Goal: Information Seeking & Learning: Learn about a topic

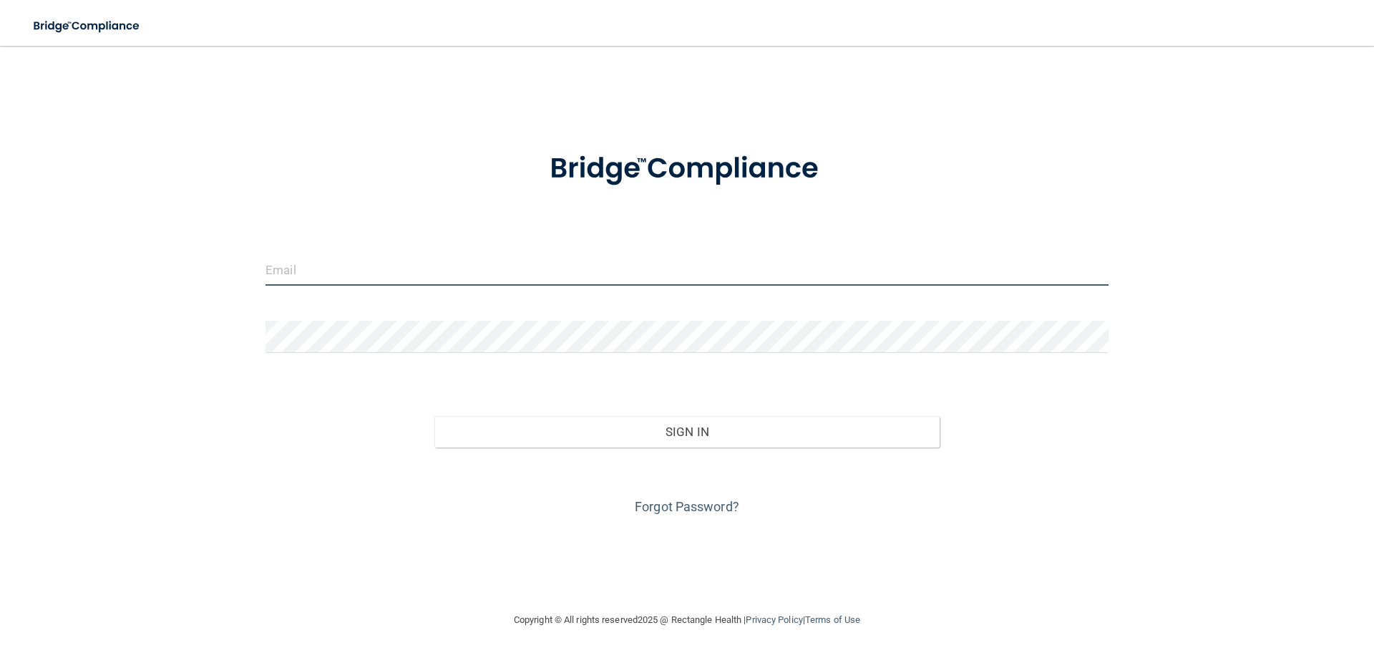
click at [336, 263] on input "email" at bounding box center [687, 269] width 843 height 32
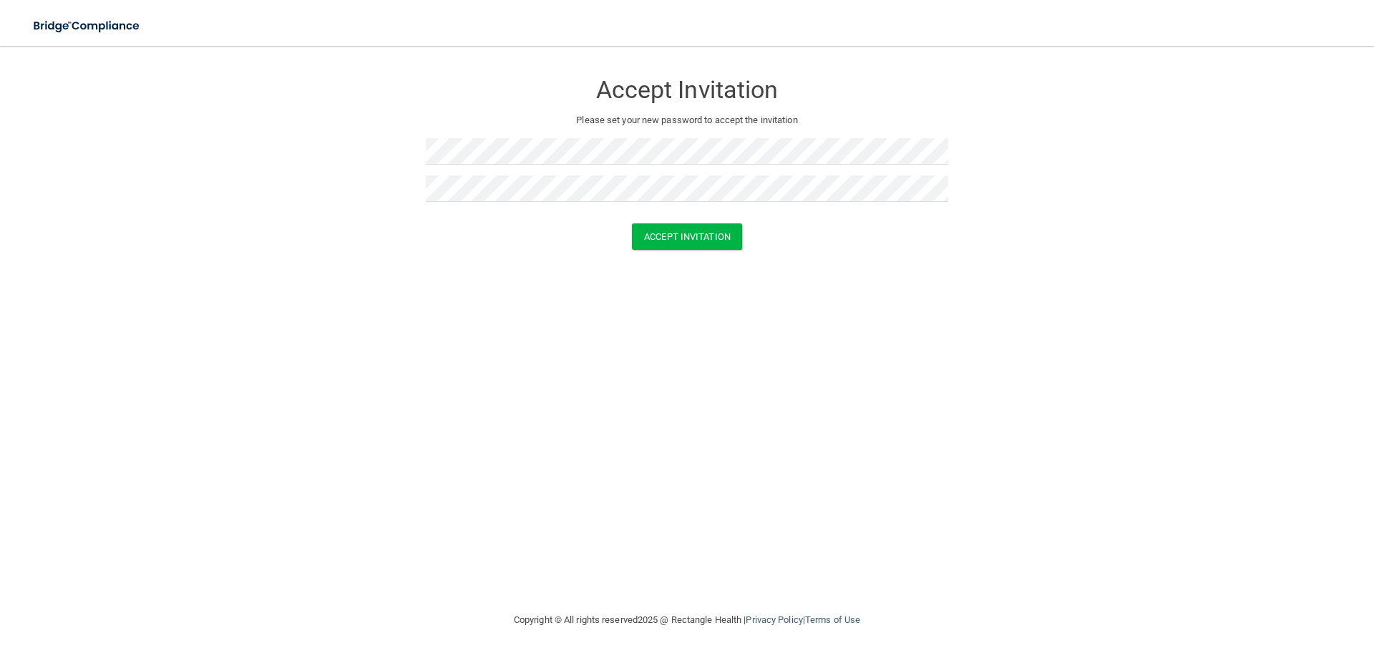
click at [1006, 297] on div "Accept Invitation Please set your new password to accept the invitation Accept …" at bounding box center [687, 328] width 1317 height 537
click at [709, 235] on button "Accept Invitation" at bounding box center [687, 236] width 110 height 26
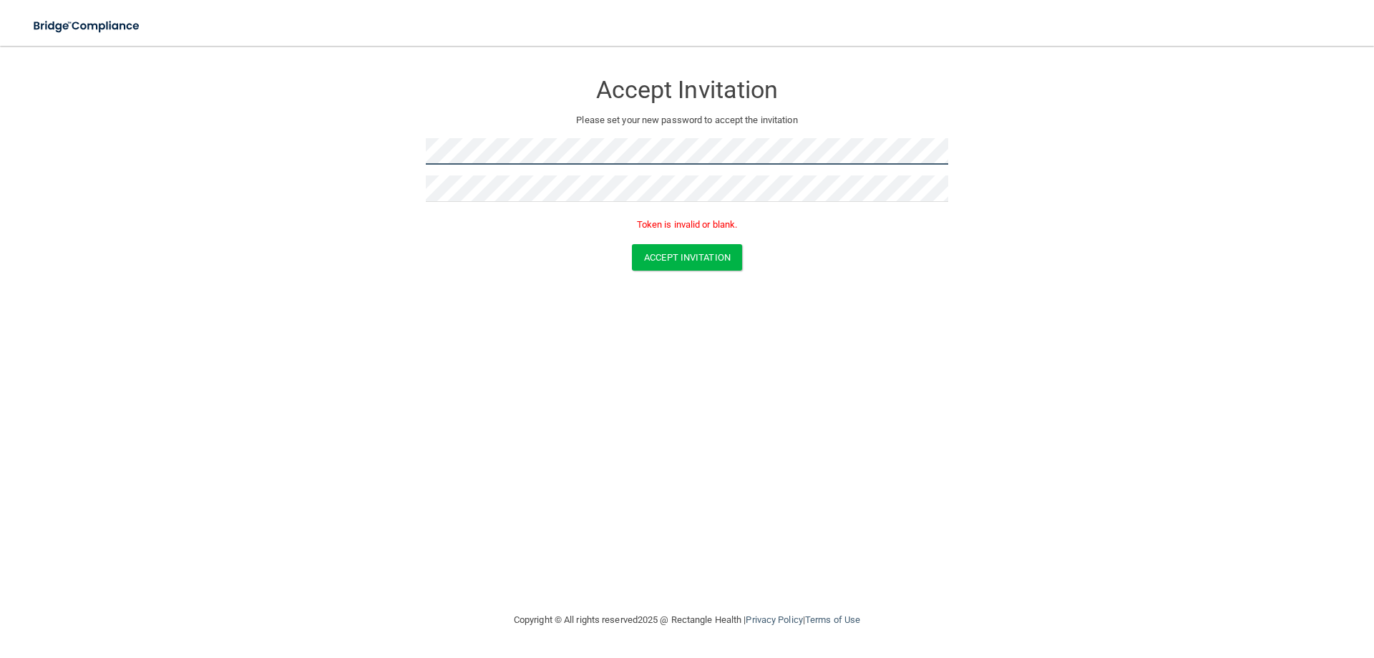
click at [334, 160] on form "Accept Invitation Please set your new password to accept the invitation Token i…" at bounding box center [687, 174] width 1317 height 228
click at [351, 254] on div "Accept Invitation" at bounding box center [687, 257] width 1339 height 26
click at [482, 202] on div at bounding box center [687, 193] width 523 height 37
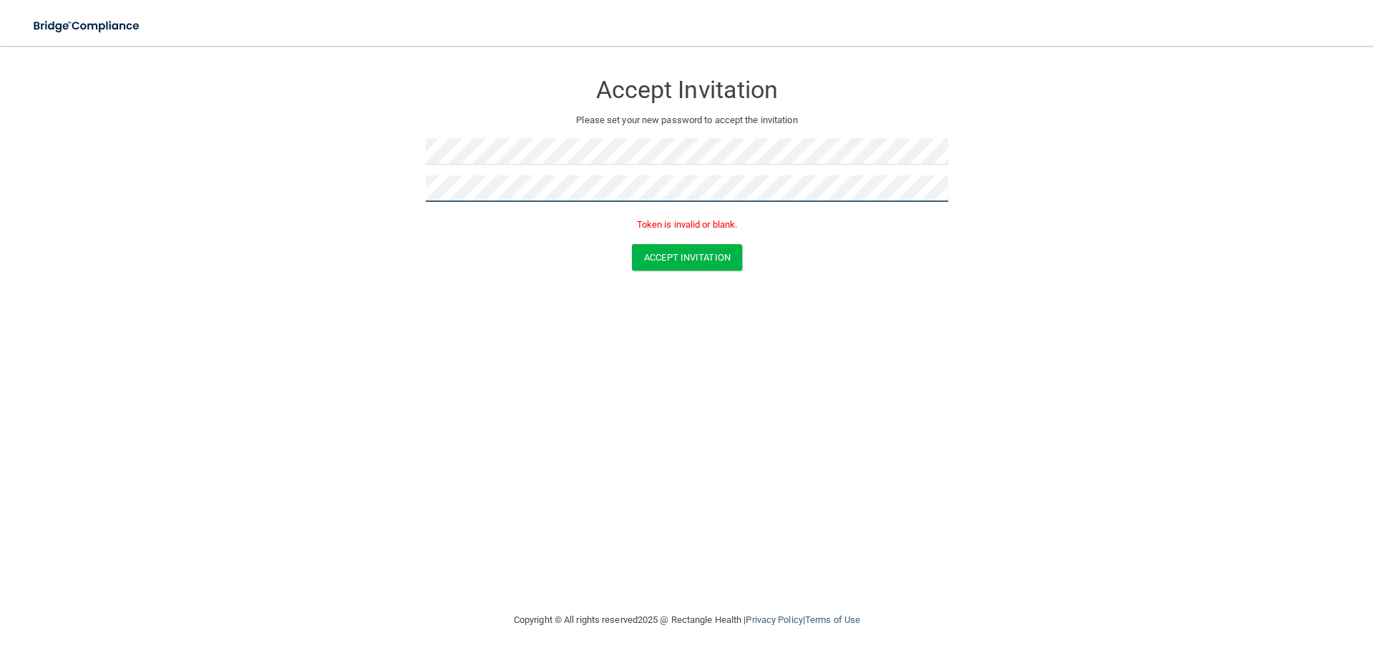
click at [326, 226] on form "Accept Invitation Please set your new password to accept the invitation Token i…" at bounding box center [687, 174] width 1317 height 228
drag, startPoint x: 1030, startPoint y: 298, endPoint x: 1019, endPoint y: 307, distance: 13.7
click at [1030, 298] on div "Accept Invitation Please set your new password to accept the invitation Token i…" at bounding box center [687, 328] width 1317 height 537
click at [711, 245] on button "Accept Invitation" at bounding box center [687, 257] width 110 height 26
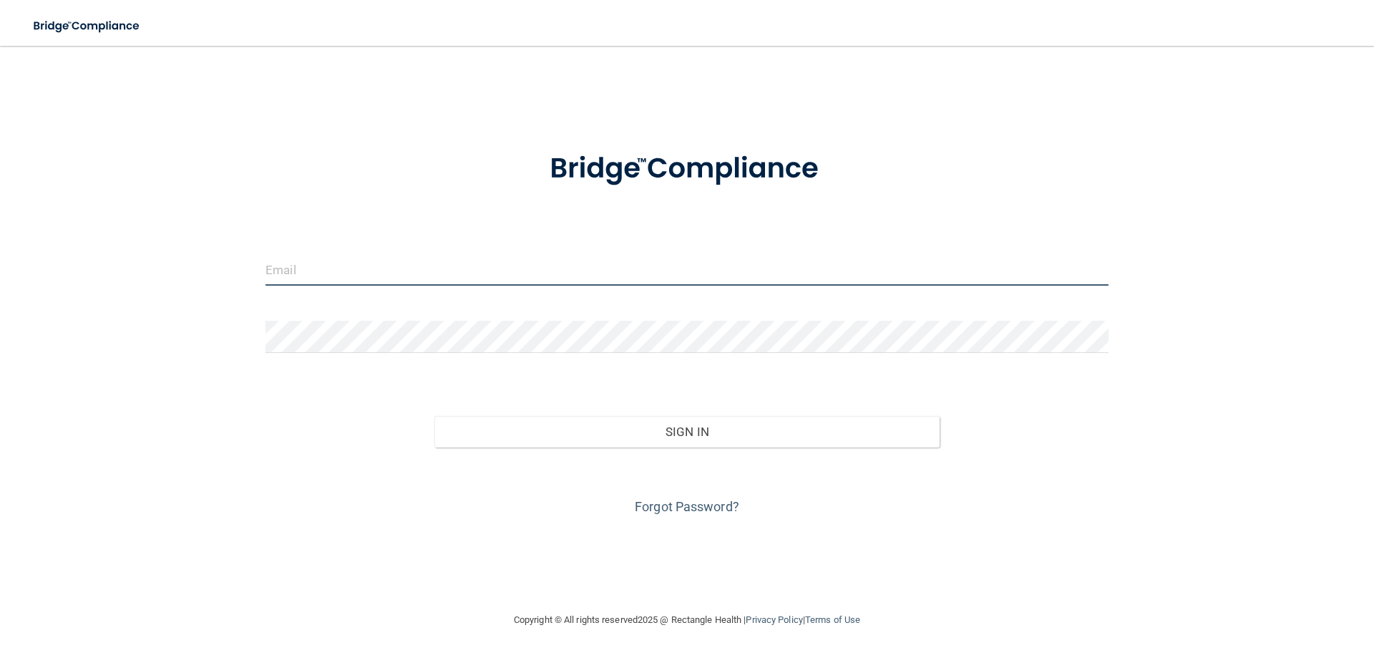
click at [422, 279] on input "email" at bounding box center [687, 269] width 843 height 32
type input "[EMAIL_ADDRESS][DOMAIN_NAME]"
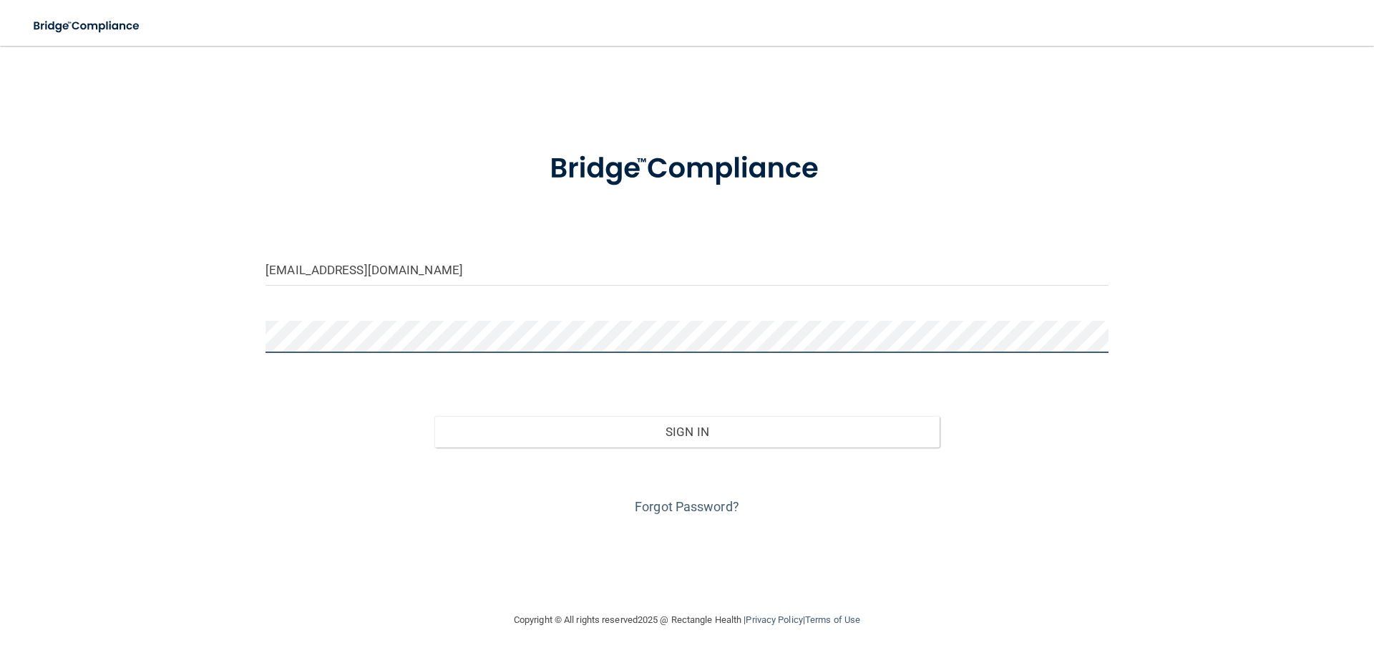
click at [434, 416] on button "Sign In" at bounding box center [687, 431] width 506 height 31
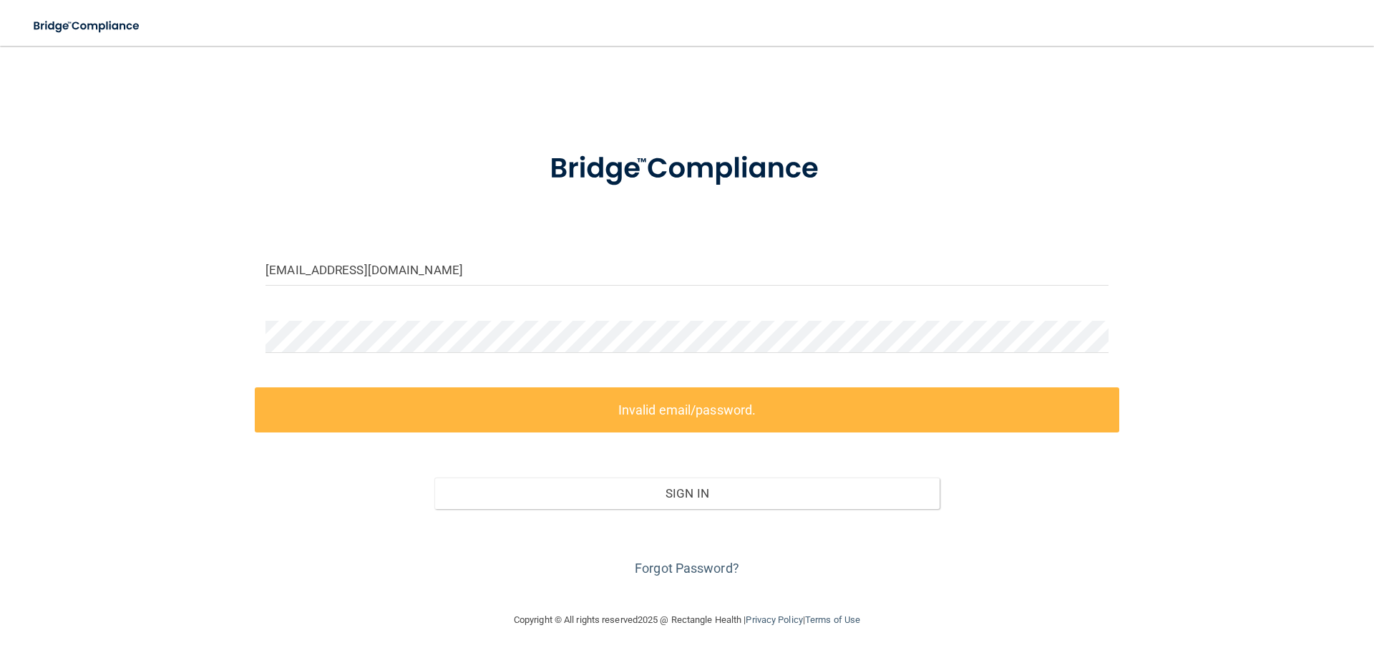
click at [658, 559] on div "Forgot Password?" at bounding box center [687, 545] width 865 height 72
click at [661, 575] on link "Forgot Password?" at bounding box center [687, 567] width 105 height 15
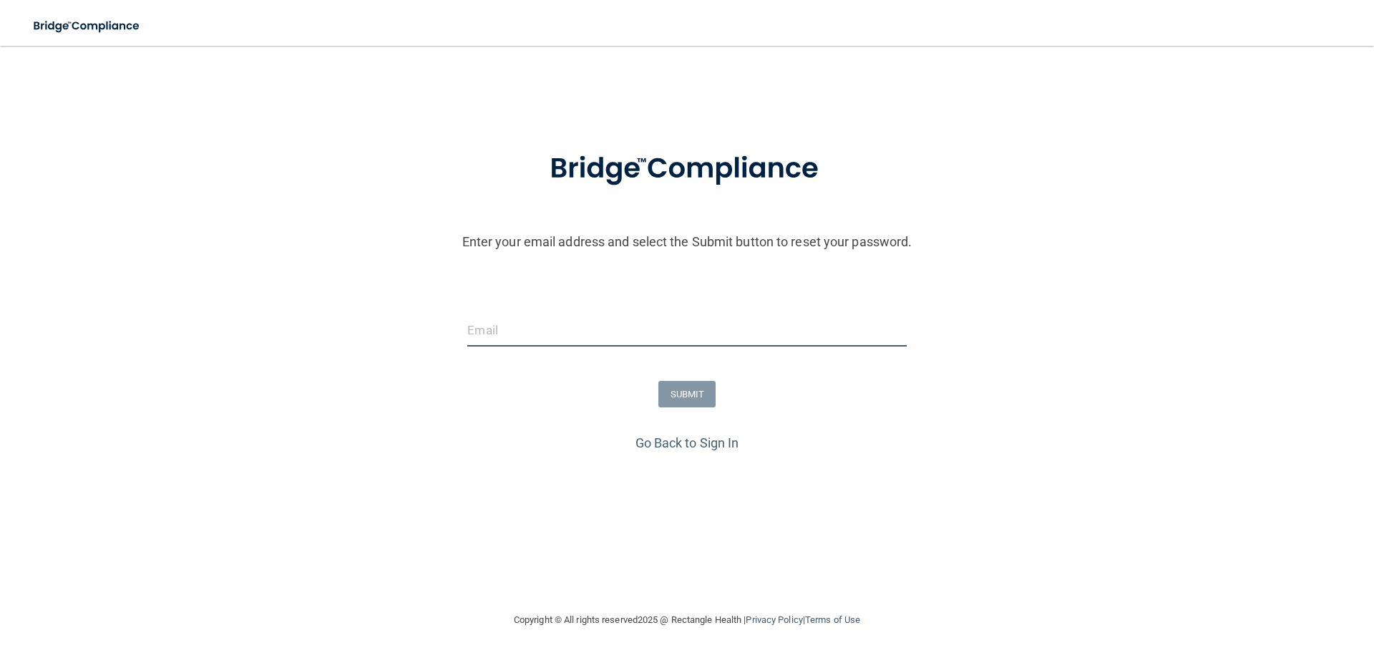
click at [663, 324] on input "email" at bounding box center [686, 330] width 439 height 32
type input "chapindentalas@gmail.com"
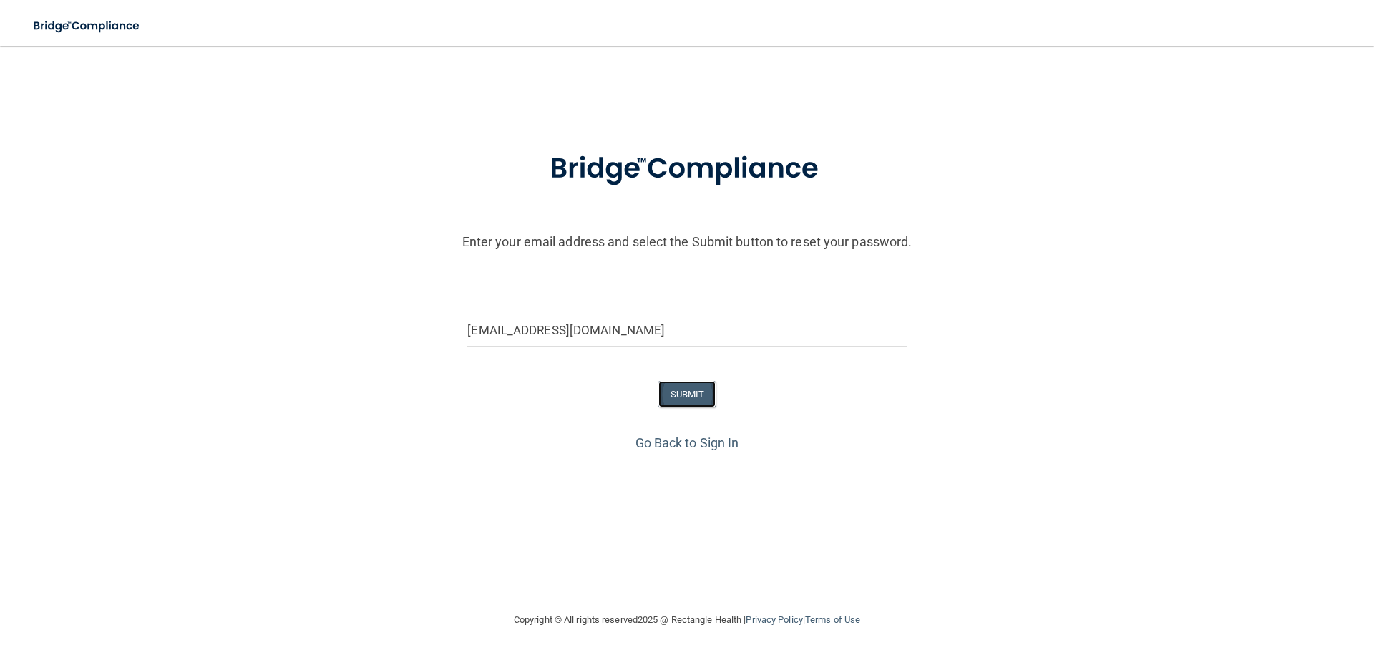
click at [665, 398] on button "SUBMIT" at bounding box center [688, 394] width 58 height 26
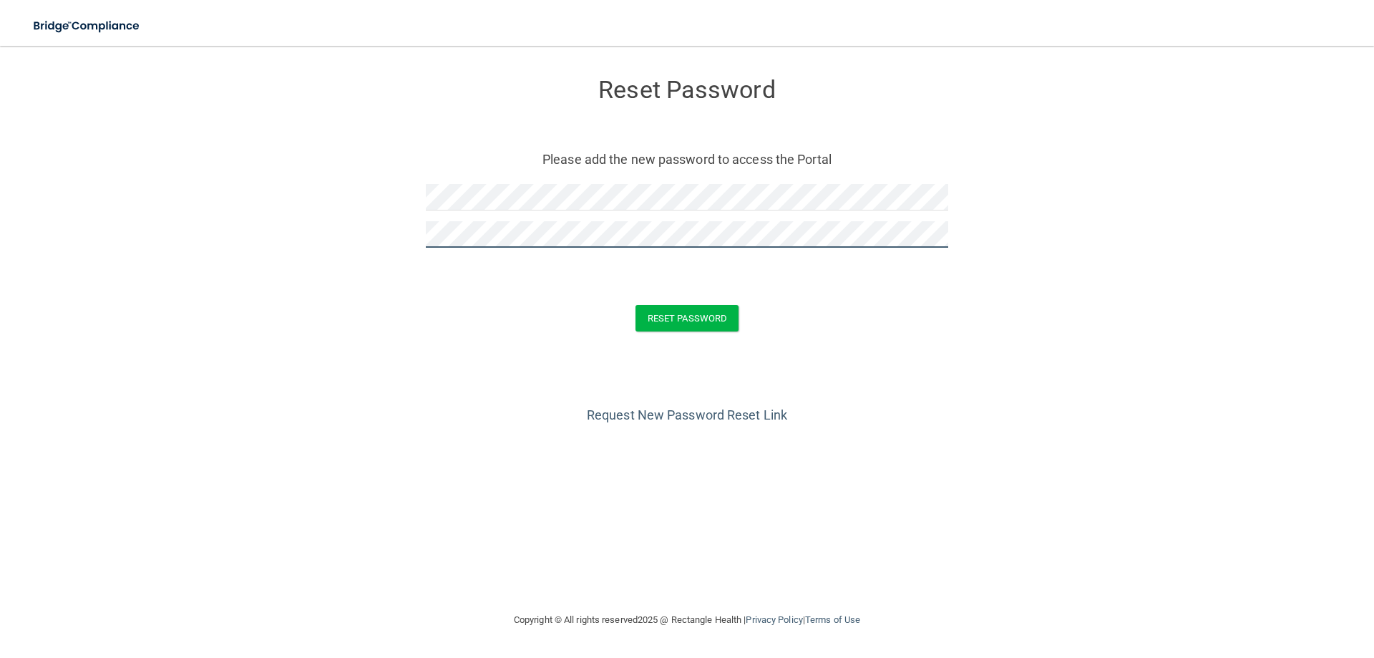
click at [636, 305] on button "Reset Password" at bounding box center [687, 318] width 103 height 26
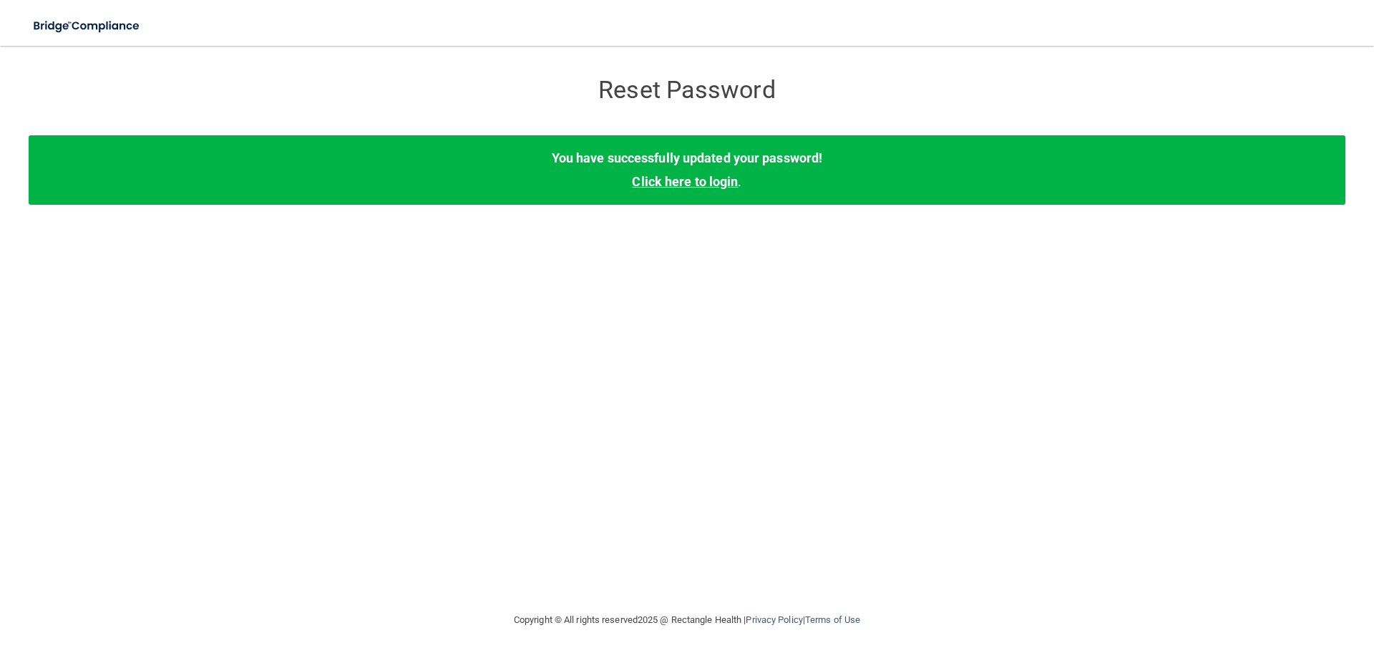
click at [727, 176] on link "Click here to login" at bounding box center [685, 181] width 106 height 15
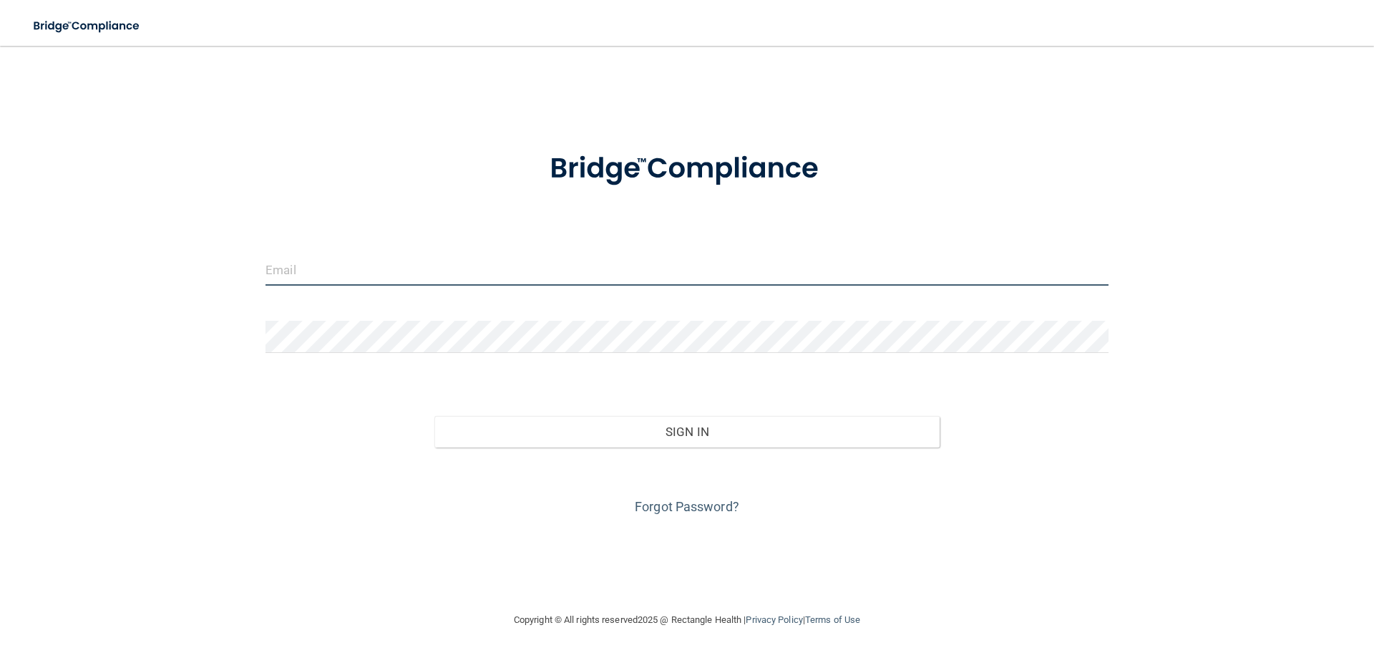
click at [460, 278] on input "email" at bounding box center [687, 269] width 843 height 32
type input "[EMAIL_ADDRESS][DOMAIN_NAME]"
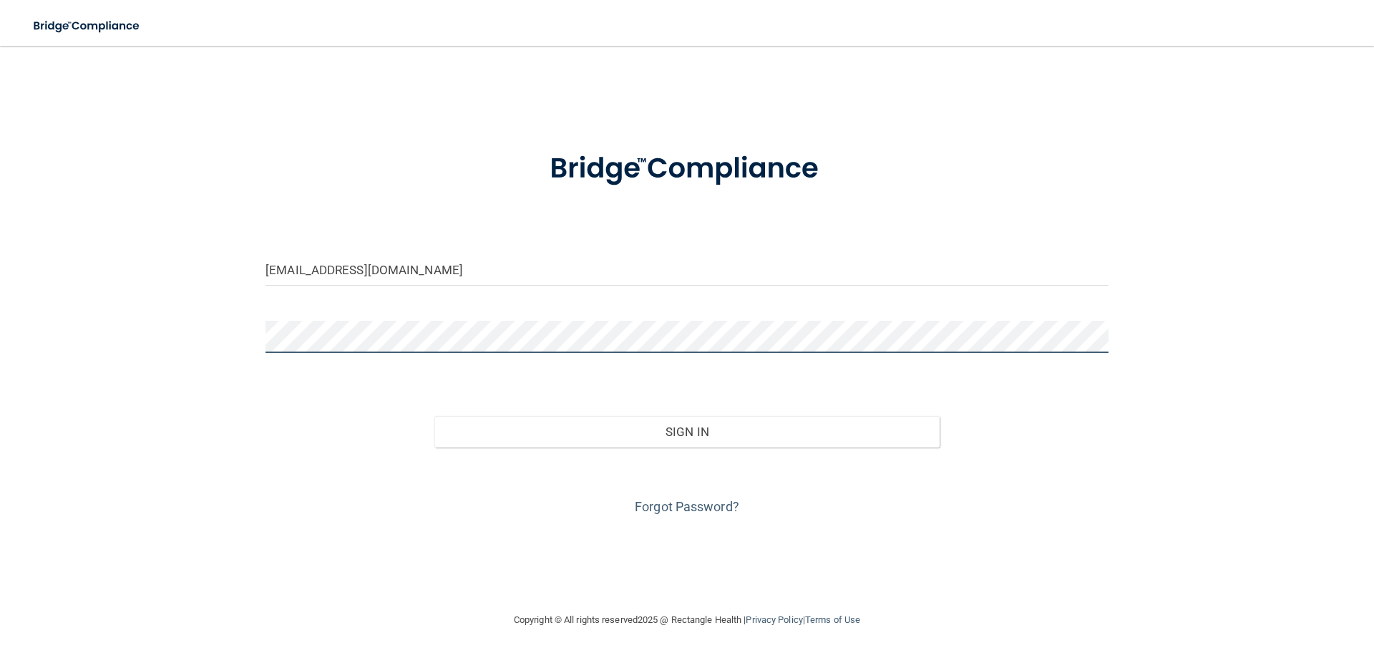
click at [434, 416] on button "Sign In" at bounding box center [687, 431] width 506 height 31
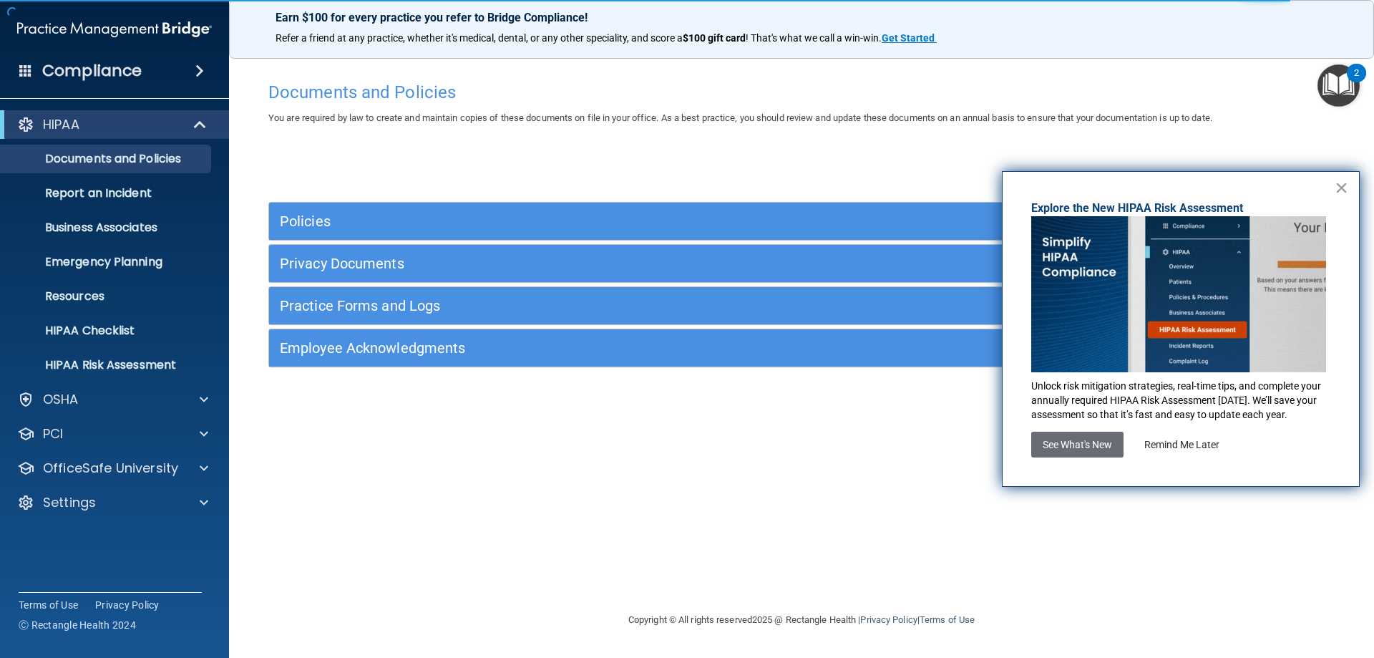
click at [1346, 188] on button "×" at bounding box center [1342, 187] width 14 height 23
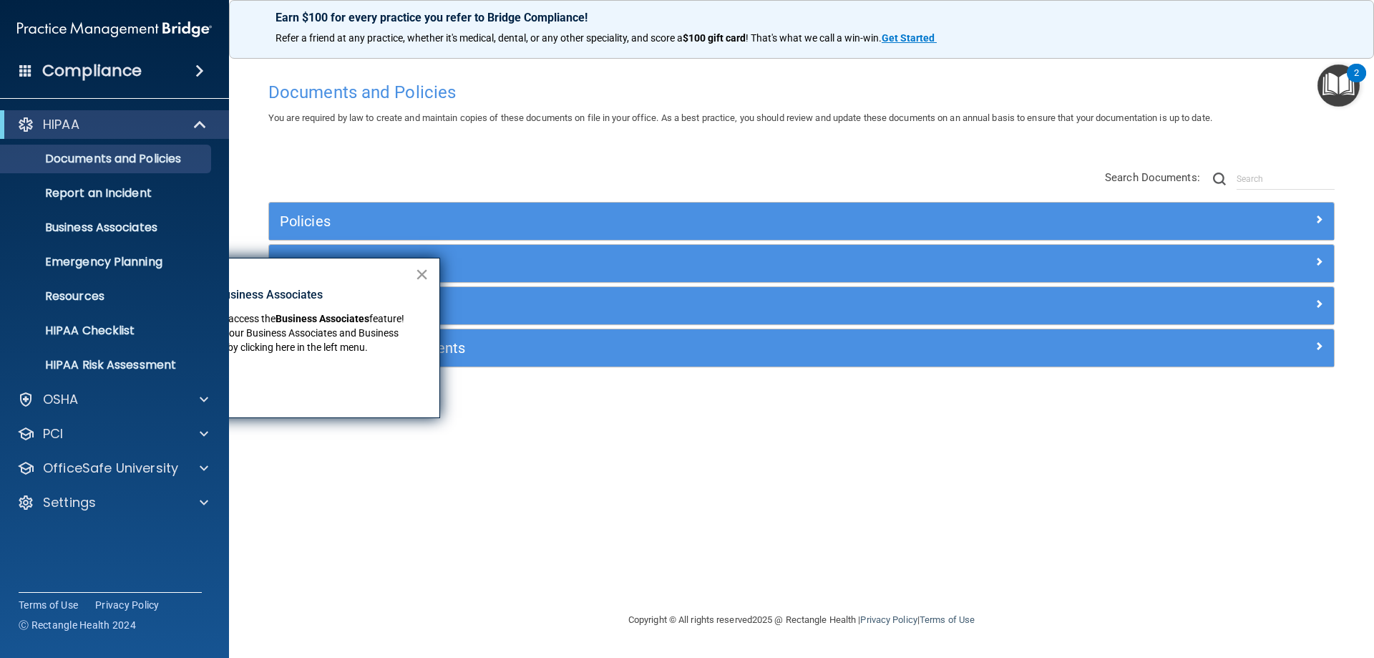
click at [419, 272] on button "×" at bounding box center [422, 274] width 14 height 23
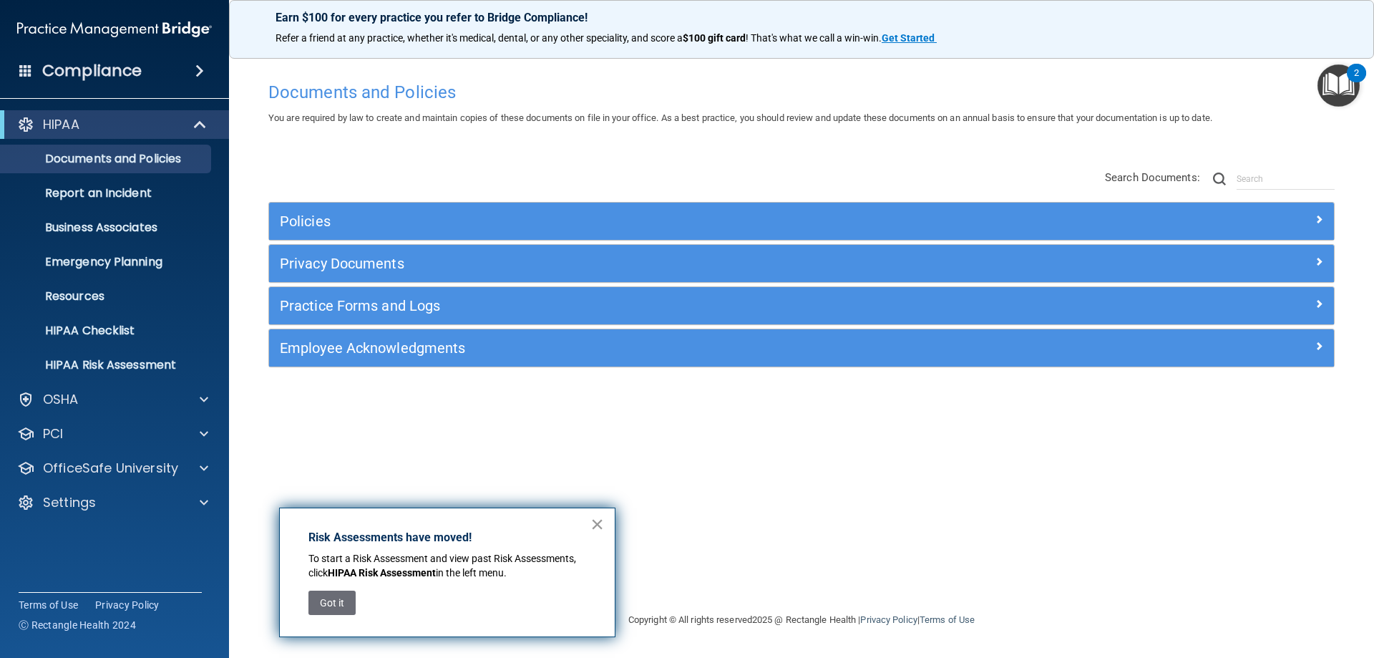
click at [596, 521] on button "×" at bounding box center [598, 524] width 14 height 23
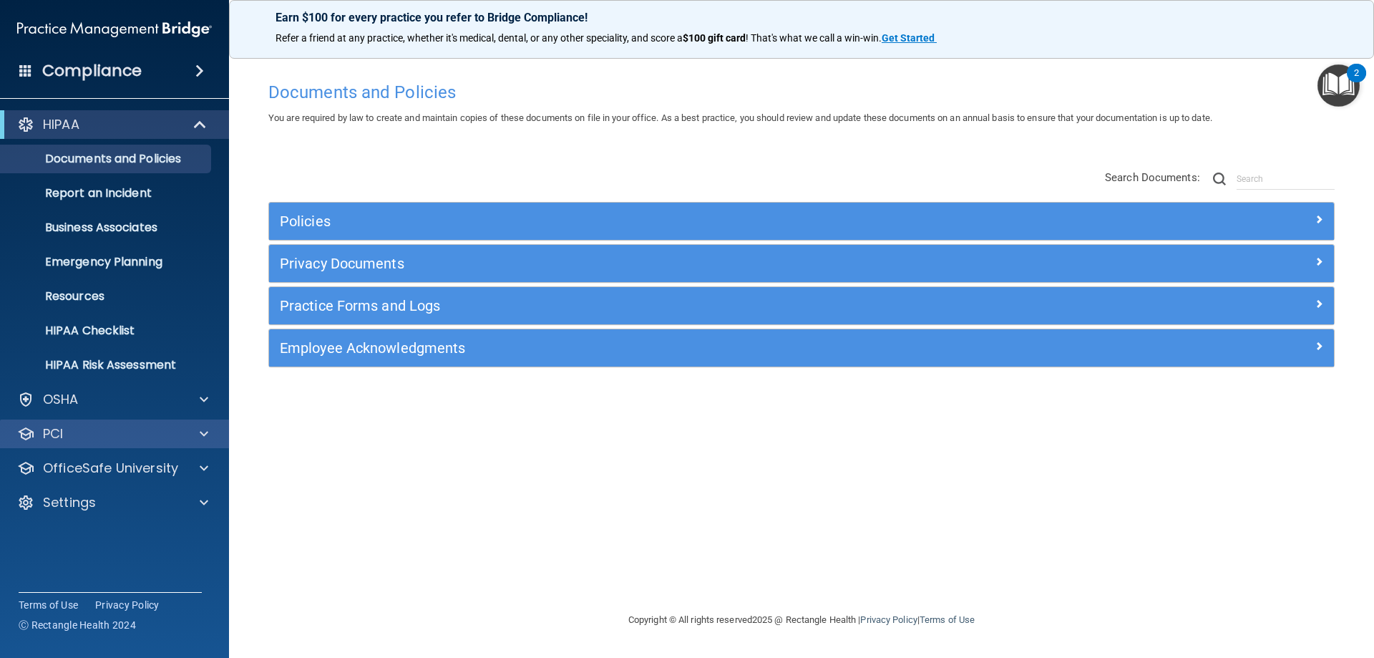
click at [118, 442] on div "PCI" at bounding box center [115, 433] width 230 height 29
click at [200, 434] on span at bounding box center [204, 433] width 9 height 17
click at [203, 434] on span at bounding box center [204, 433] width 9 height 17
click at [208, 467] on div at bounding box center [202, 468] width 36 height 17
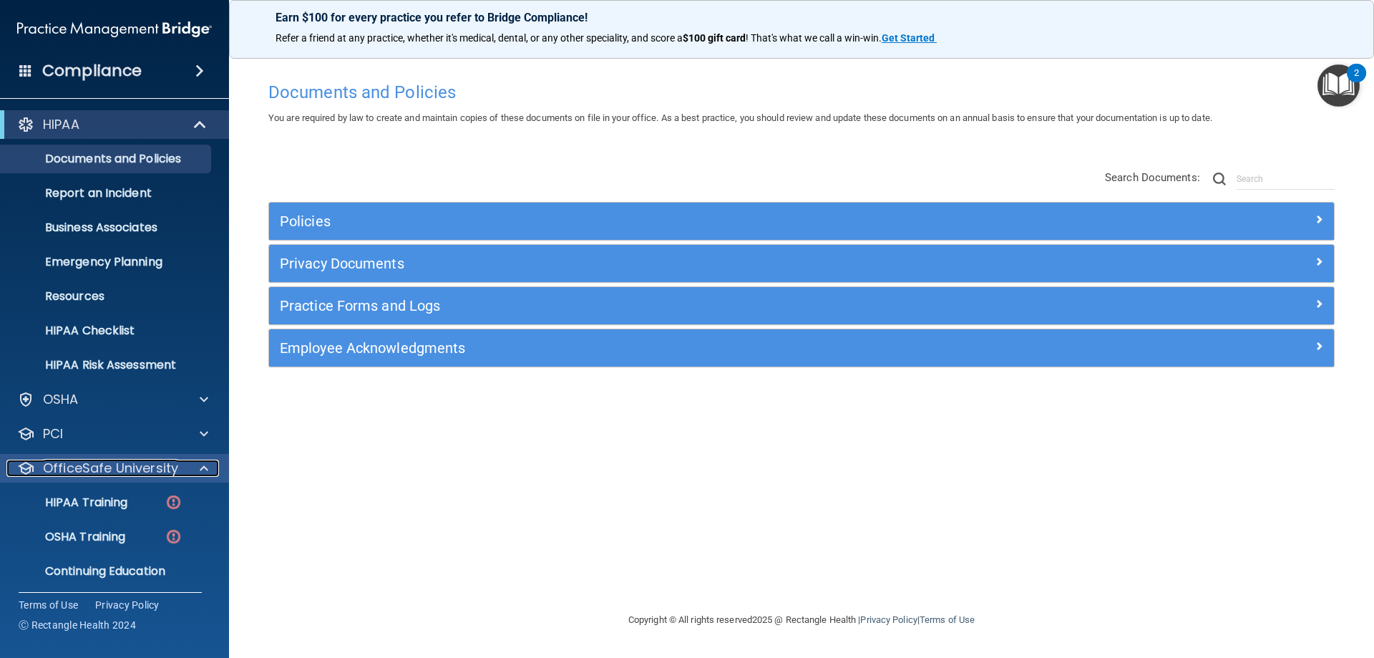
scroll to position [39, 0]
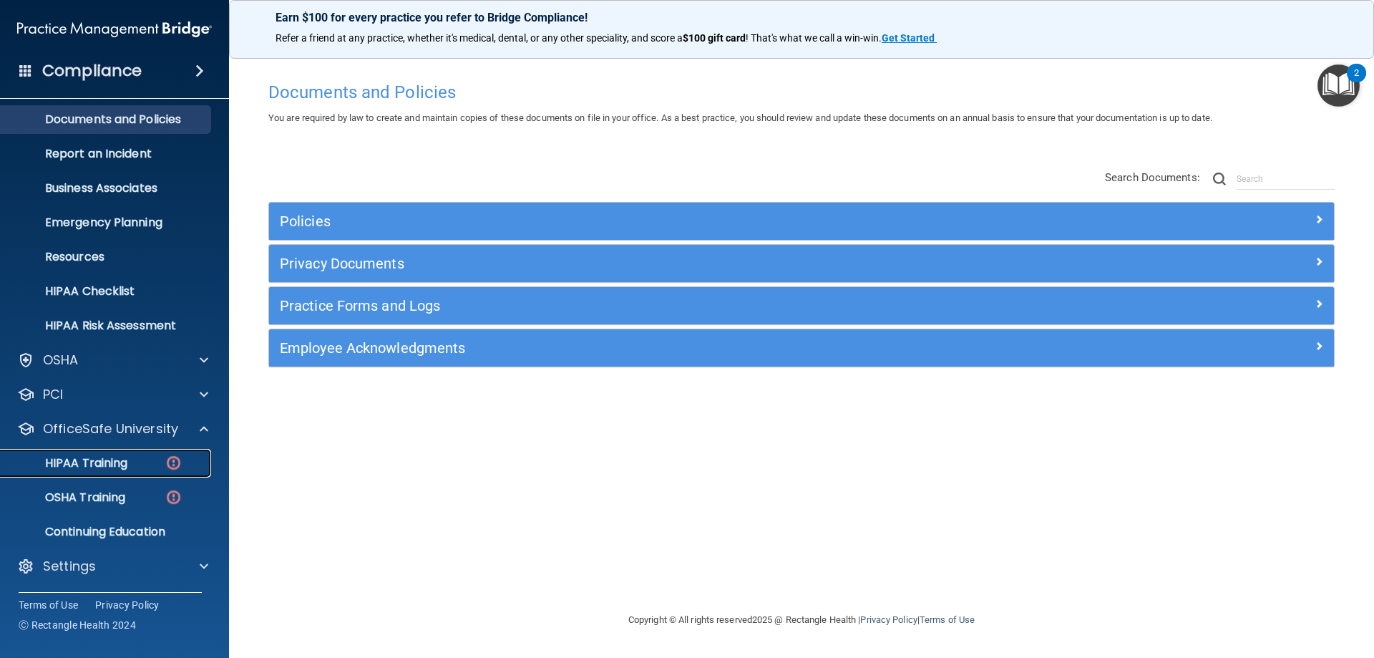
click at [80, 465] on p "HIPAA Training" at bounding box center [68, 463] width 118 height 14
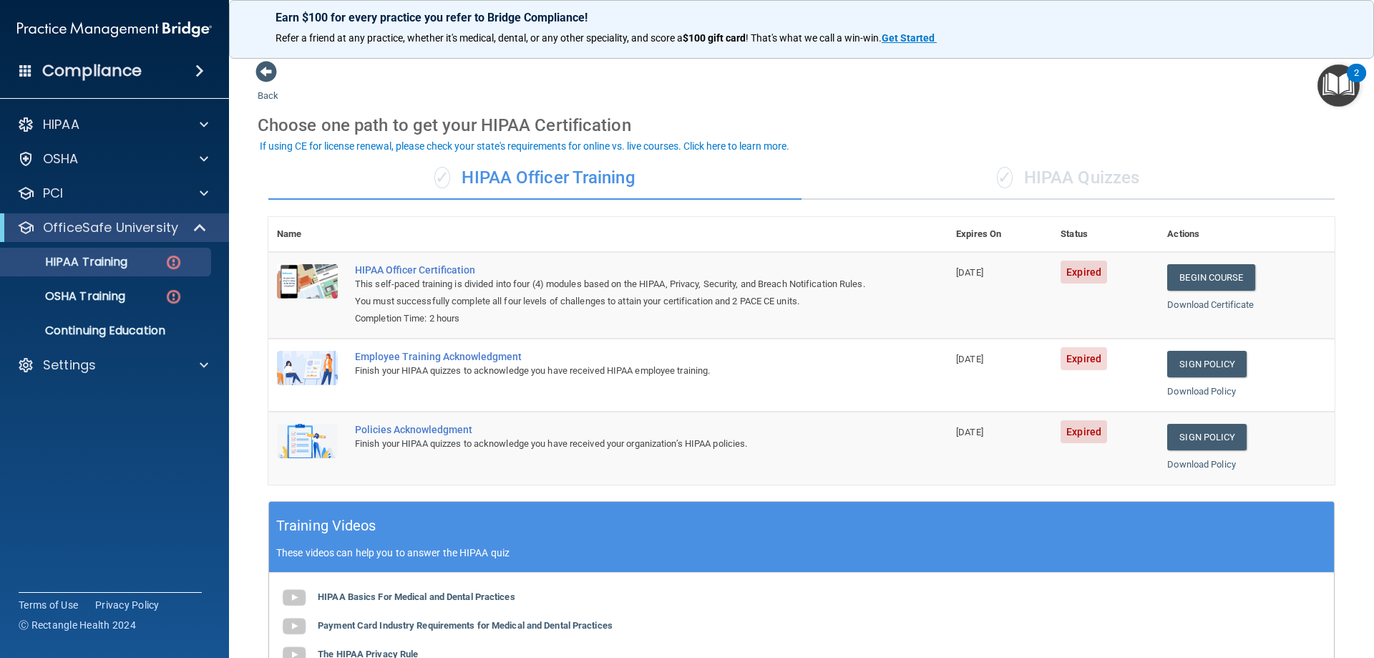
click at [1096, 180] on div "✓ HIPAA Quizzes" at bounding box center [1068, 178] width 533 height 43
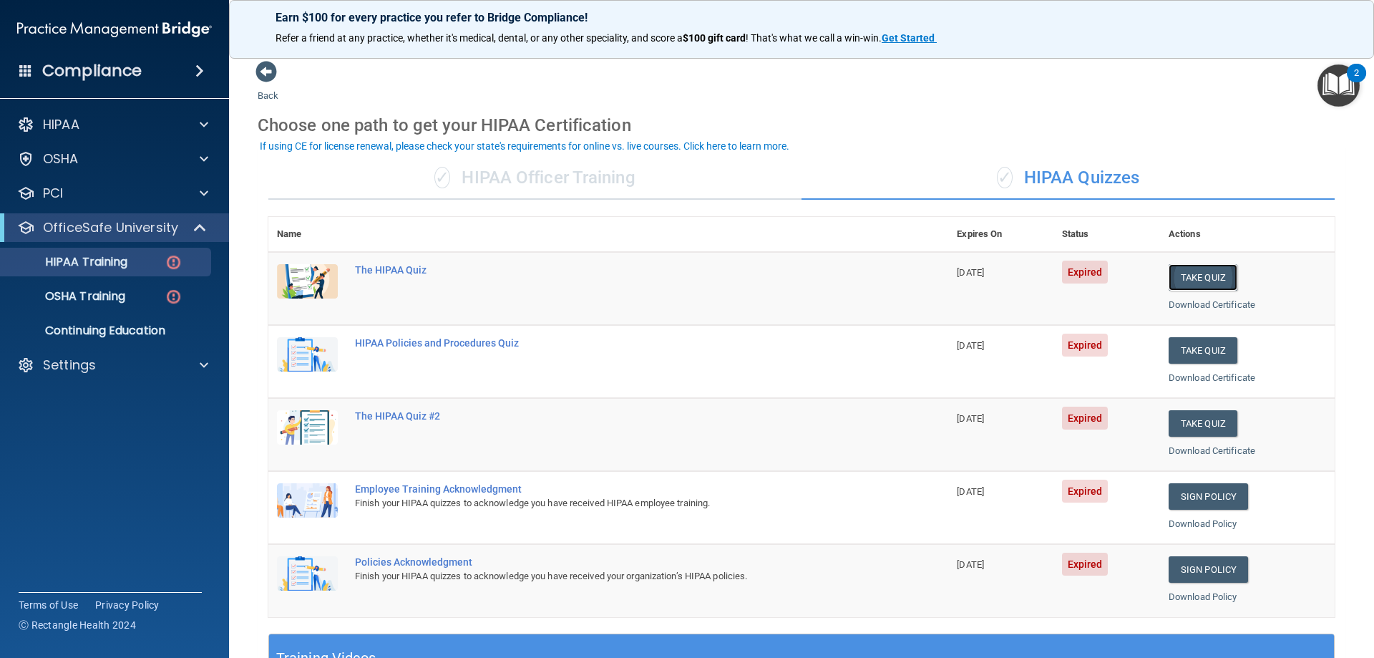
click at [1188, 273] on button "Take Quiz" at bounding box center [1203, 277] width 69 height 26
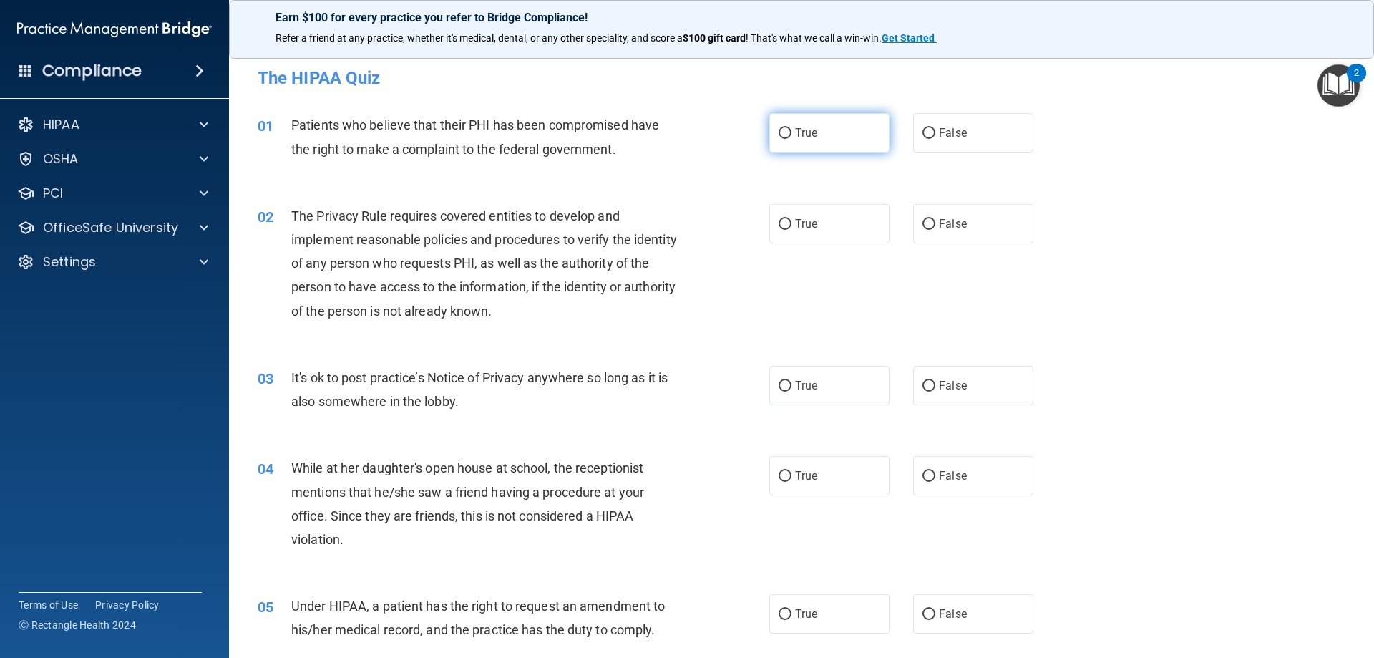
click at [795, 138] on span "True" at bounding box center [806, 133] width 22 height 14
click at [791, 138] on input "True" at bounding box center [785, 133] width 13 height 11
radio input "true"
click at [795, 217] on span "True" at bounding box center [806, 224] width 22 height 14
click at [792, 219] on input "True" at bounding box center [785, 224] width 13 height 11
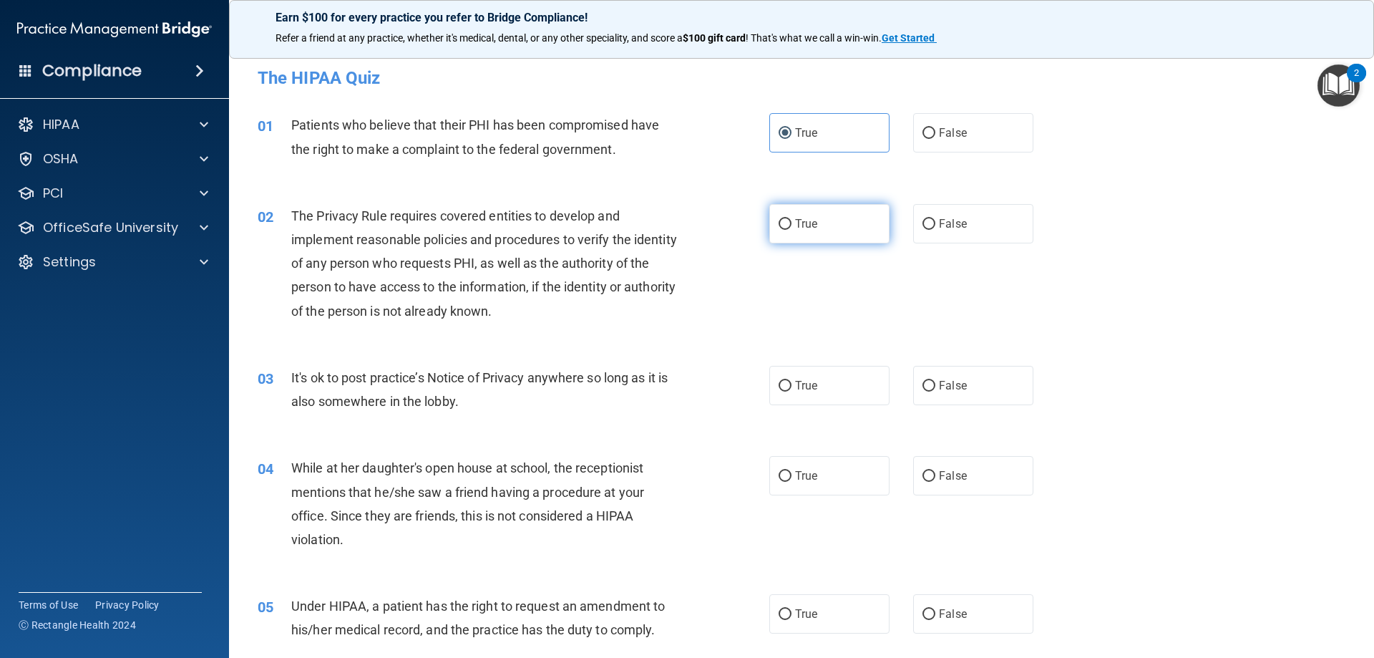
radio input "true"
click at [999, 205] on label "False" at bounding box center [973, 223] width 120 height 39
click at [936, 219] on input "False" at bounding box center [929, 224] width 13 height 11
radio input "true"
click at [871, 231] on label "True" at bounding box center [829, 223] width 120 height 39
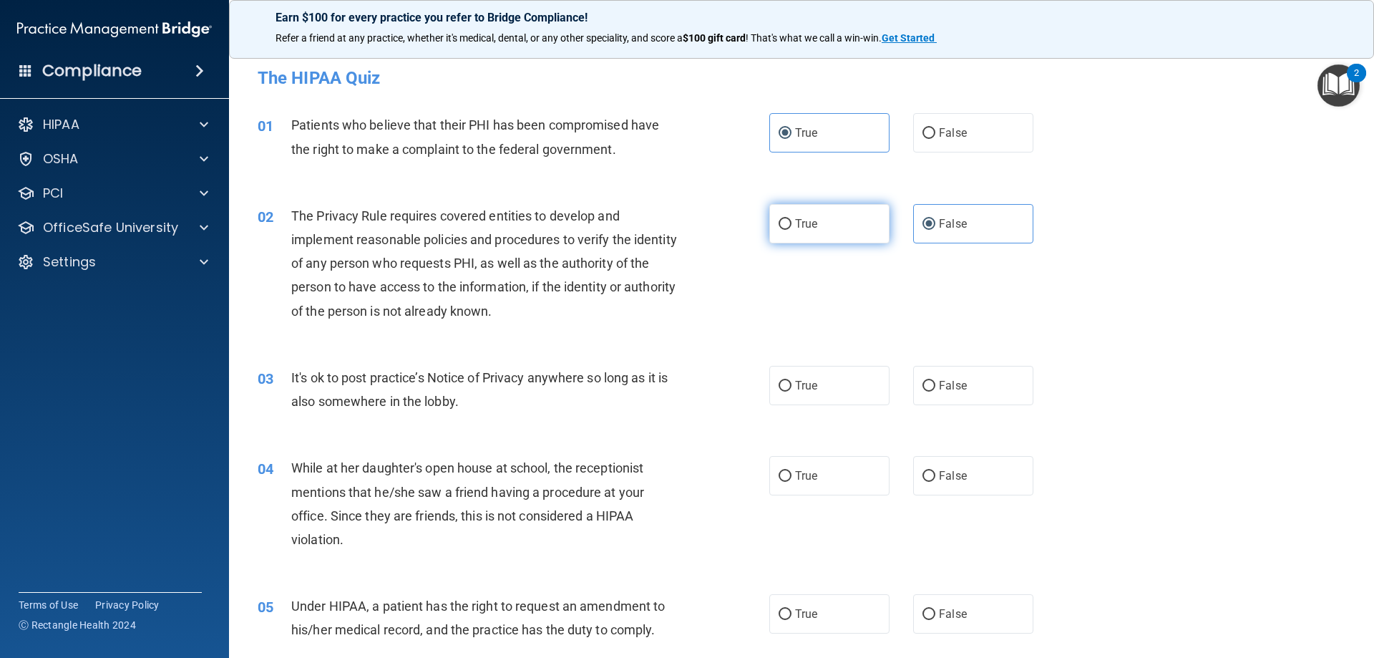
click at [792, 230] on input "True" at bounding box center [785, 224] width 13 height 11
radio input "true"
radio input "false"
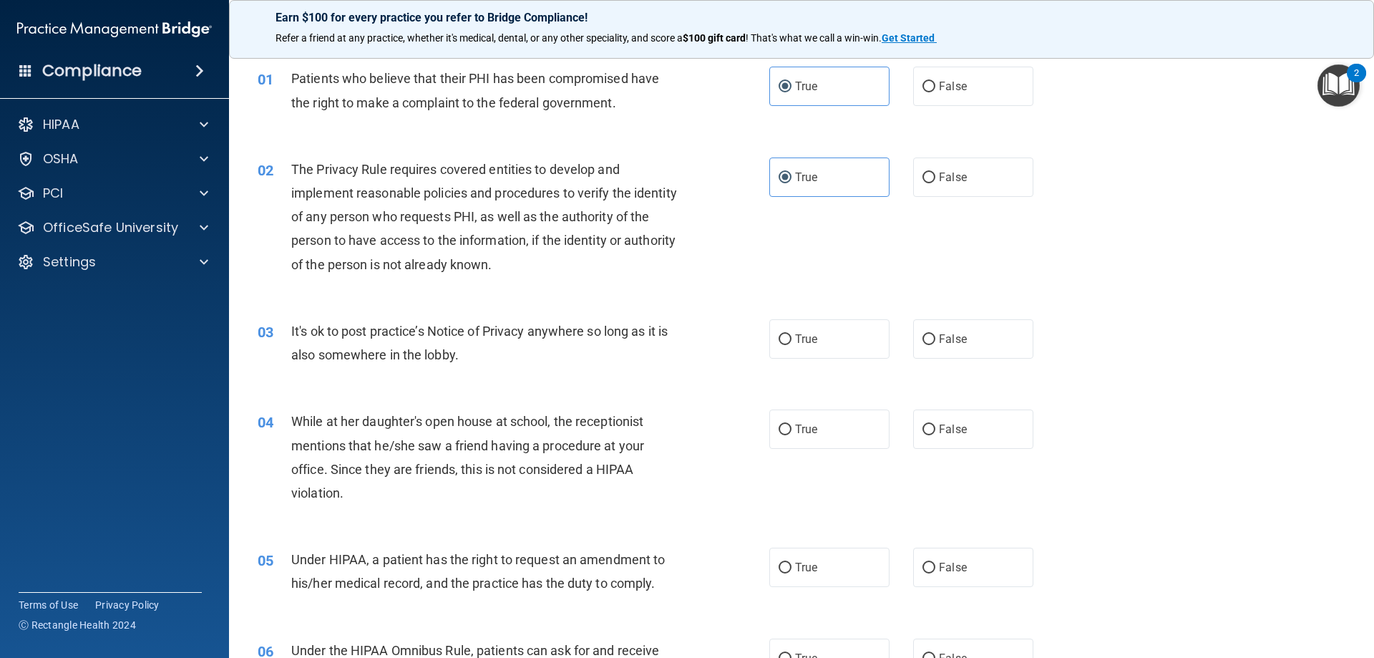
scroll to position [72, 0]
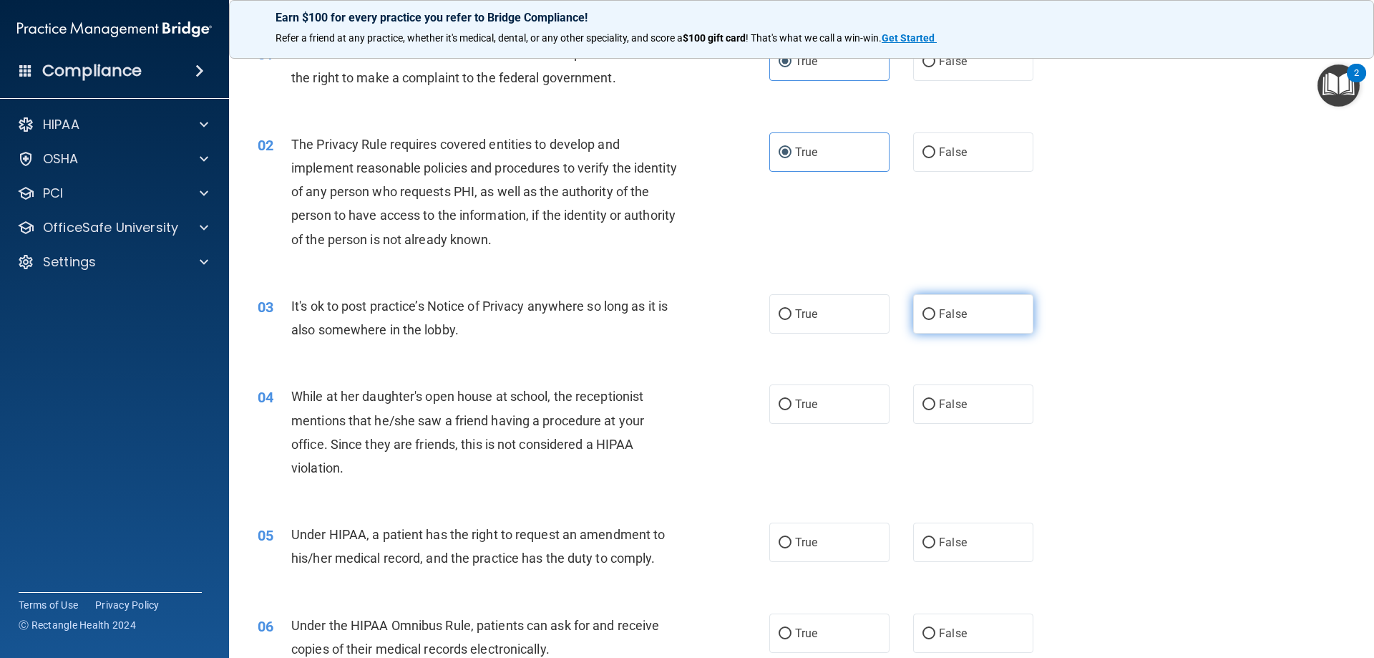
click at [956, 319] on span "False" at bounding box center [953, 314] width 28 height 14
click at [936, 319] on input "False" at bounding box center [929, 314] width 13 height 11
radio input "true"
click at [945, 415] on label "False" at bounding box center [973, 403] width 120 height 39
click at [936, 410] on input "False" at bounding box center [929, 404] width 13 height 11
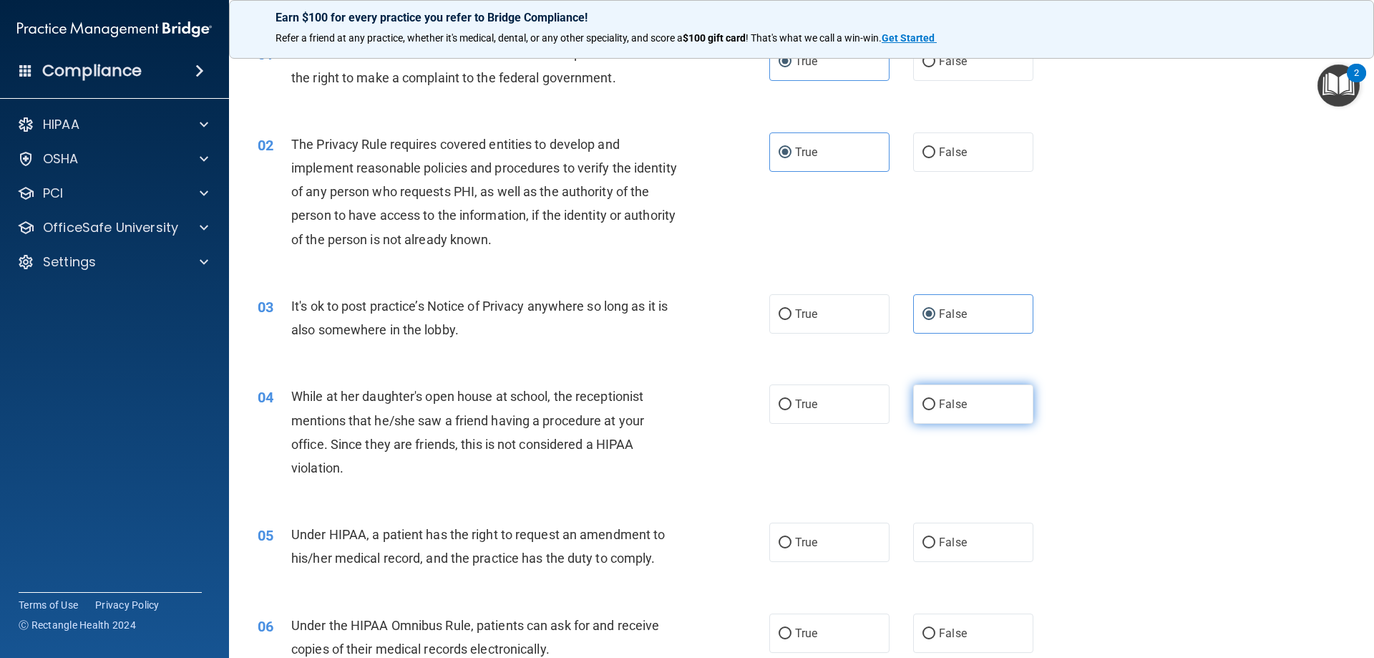
radio input "true"
click at [956, 557] on label "False" at bounding box center [973, 542] width 120 height 39
click at [936, 548] on input "False" at bounding box center [929, 543] width 13 height 11
radio input "true"
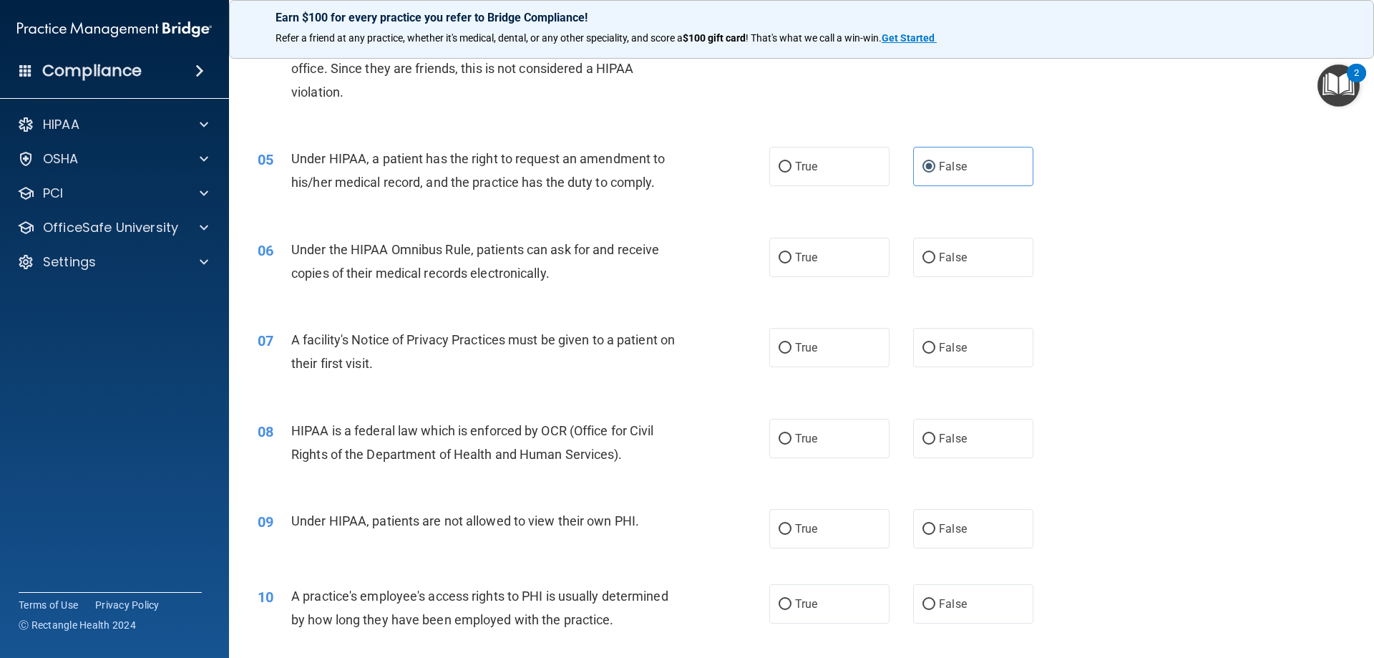
scroll to position [501, 0]
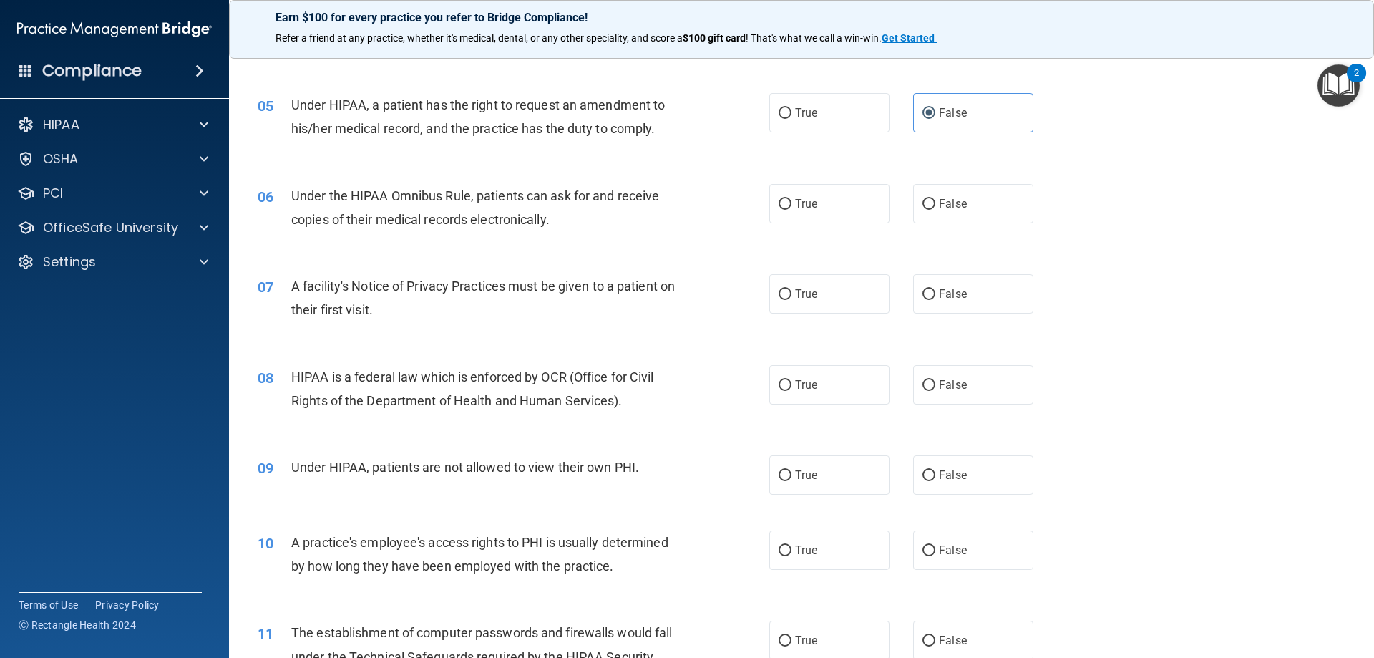
click at [847, 178] on div "06 Under the HIPAA Omnibus Rule, patients can ask for and receive copies of the…" at bounding box center [801, 211] width 1109 height 90
click at [855, 208] on label "True" at bounding box center [829, 203] width 120 height 39
click at [792, 208] on input "True" at bounding box center [785, 204] width 13 height 11
radio input "true"
click at [854, 281] on label "True" at bounding box center [829, 293] width 120 height 39
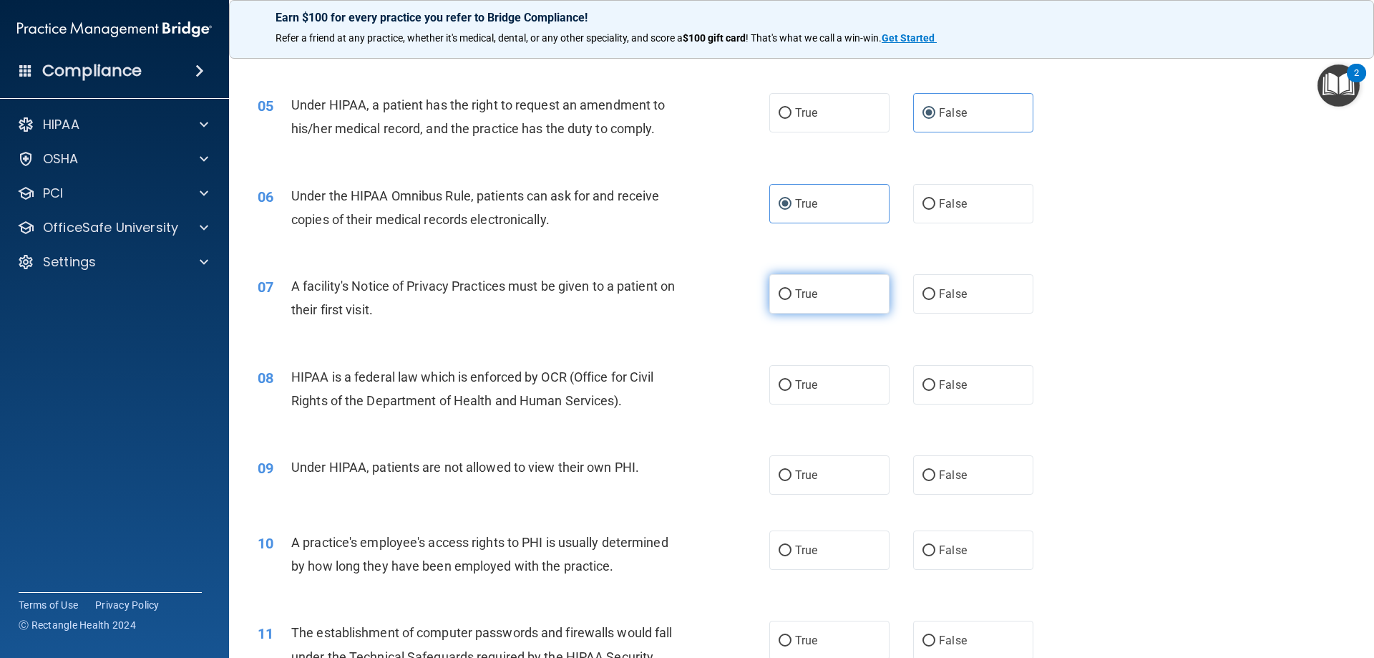
click at [792, 289] on input "True" at bounding box center [785, 294] width 13 height 11
radio input "true"
click at [840, 396] on label "True" at bounding box center [829, 384] width 120 height 39
click at [792, 391] on input "True" at bounding box center [785, 385] width 13 height 11
radio input "true"
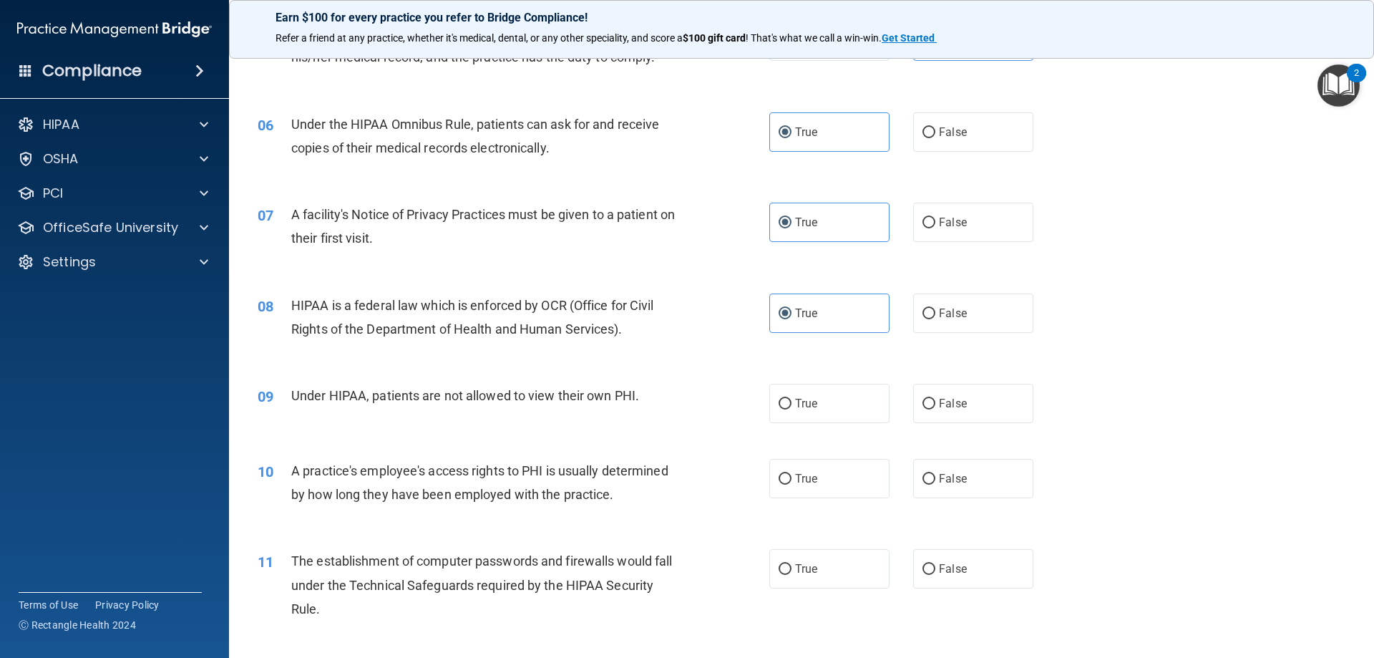
scroll to position [644, 0]
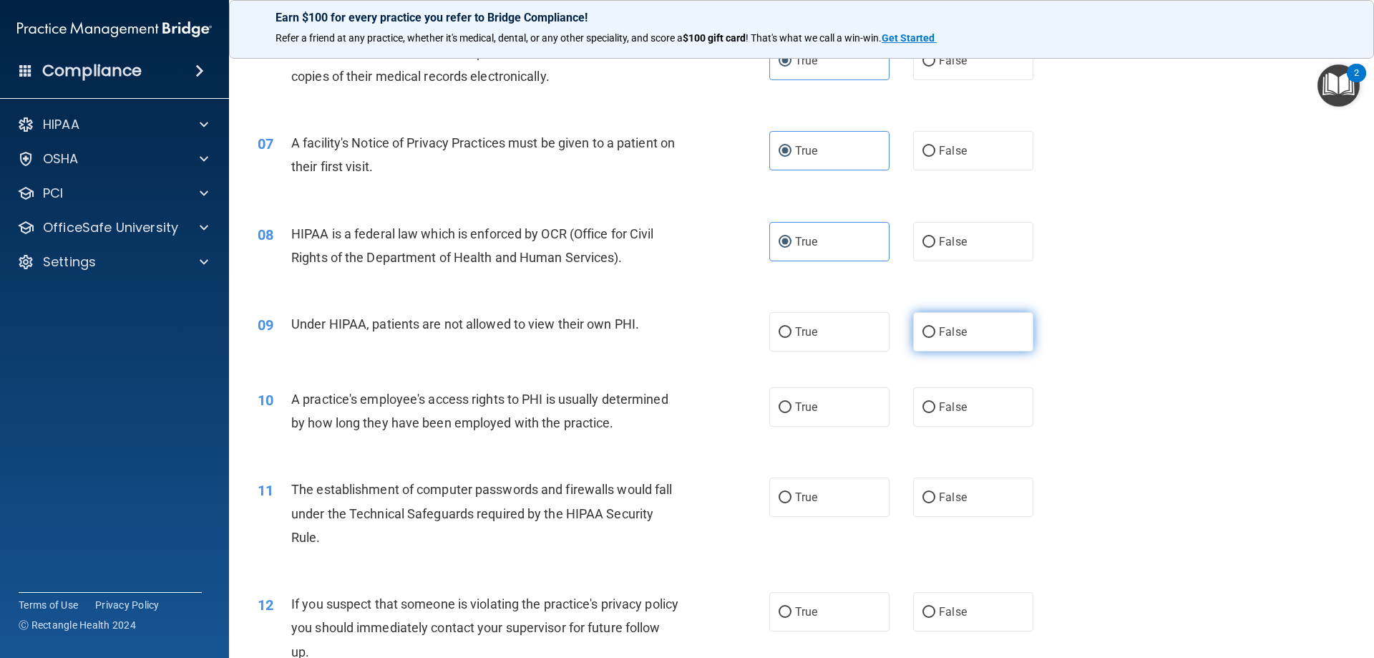
click at [957, 338] on span "False" at bounding box center [953, 332] width 28 height 14
click at [936, 338] on input "False" at bounding box center [929, 332] width 13 height 11
radio input "true"
click at [957, 404] on span "False" at bounding box center [953, 407] width 28 height 14
click at [936, 404] on input "False" at bounding box center [929, 407] width 13 height 11
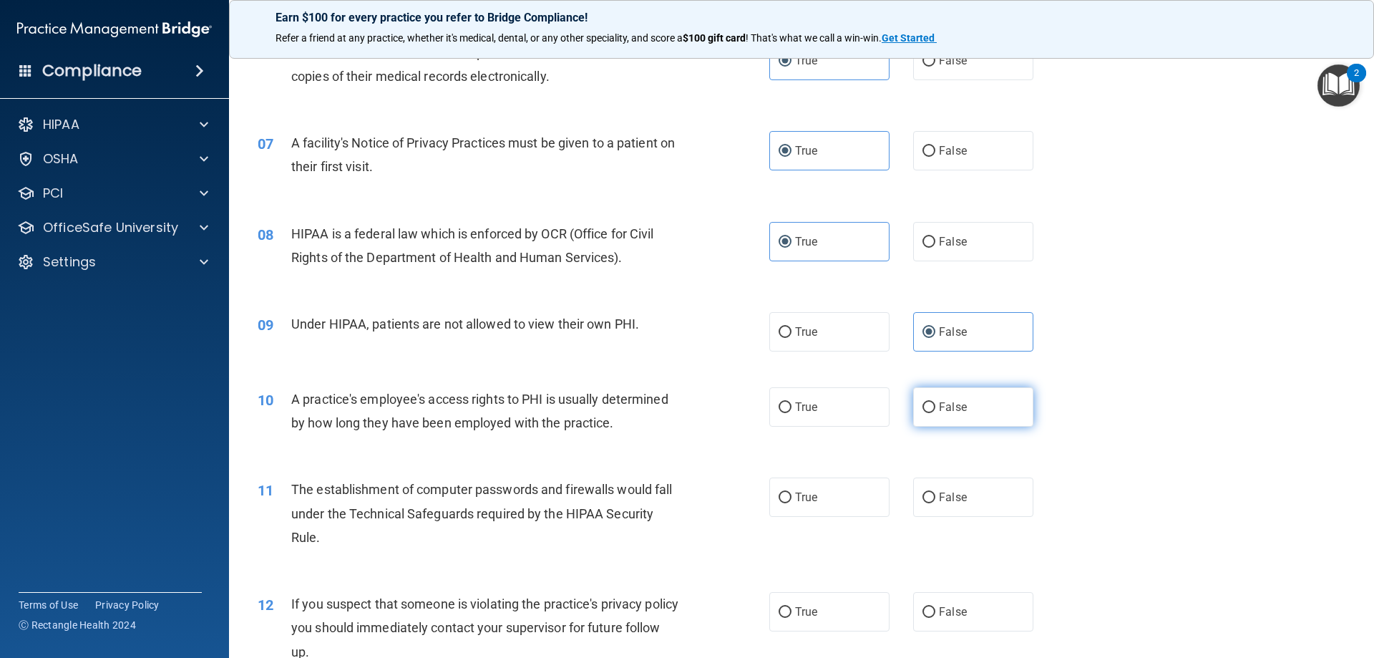
radio input "true"
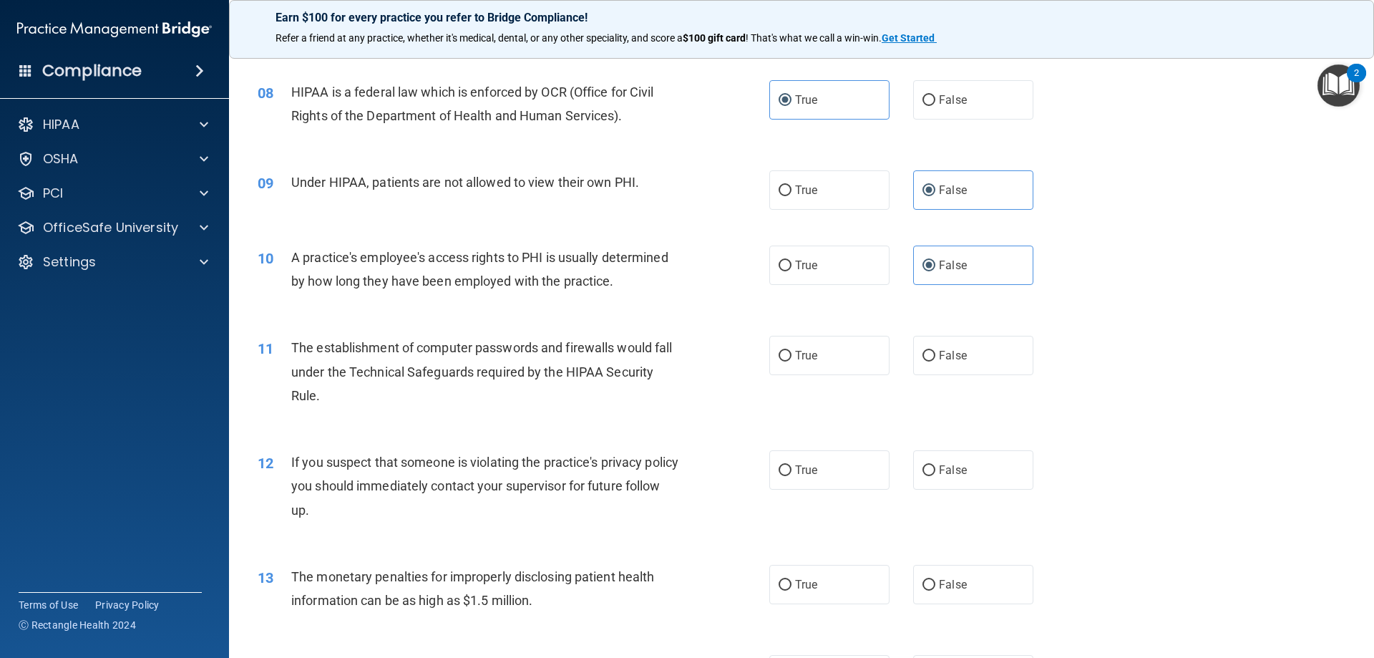
scroll to position [787, 0]
click at [782, 345] on label "True" at bounding box center [829, 353] width 120 height 39
click at [782, 349] on input "True" at bounding box center [785, 354] width 13 height 11
radio input "true"
click at [818, 475] on label "True" at bounding box center [829, 468] width 120 height 39
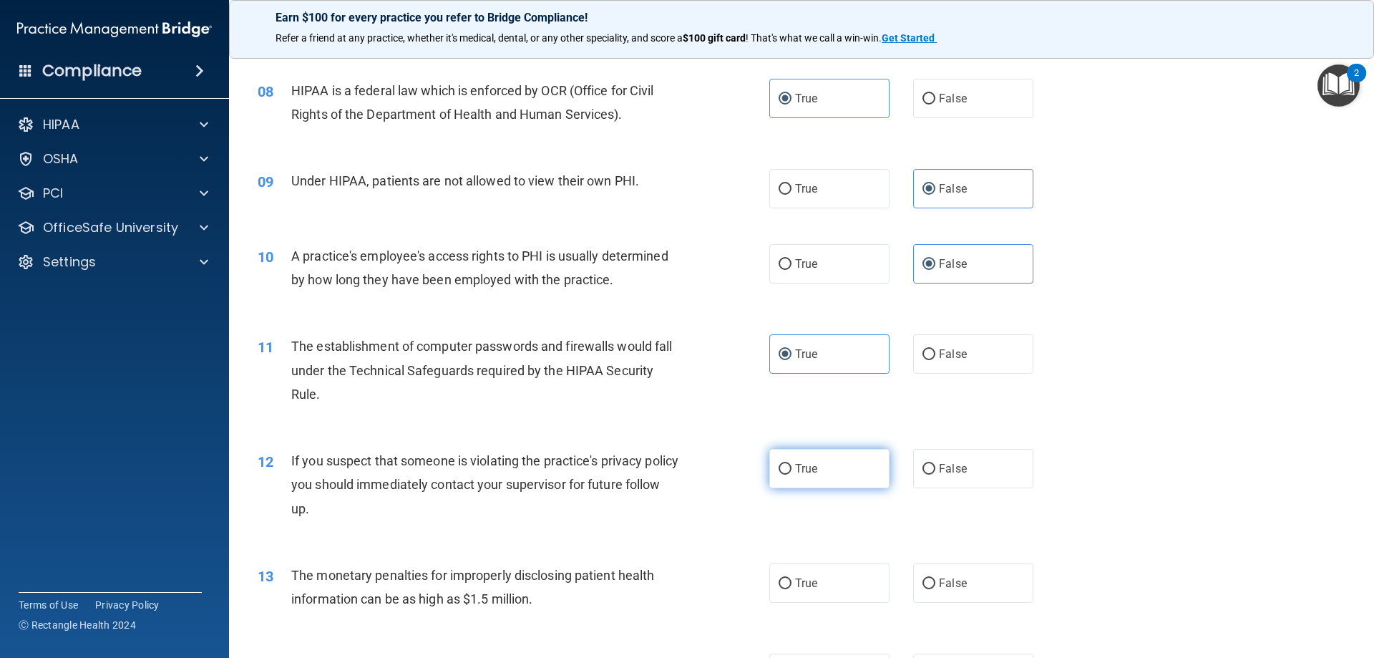
click at [792, 475] on input "True" at bounding box center [785, 469] width 13 height 11
radio input "true"
click at [822, 588] on label "True" at bounding box center [829, 582] width 120 height 39
click at [792, 588] on input "True" at bounding box center [785, 583] width 13 height 11
radio input "true"
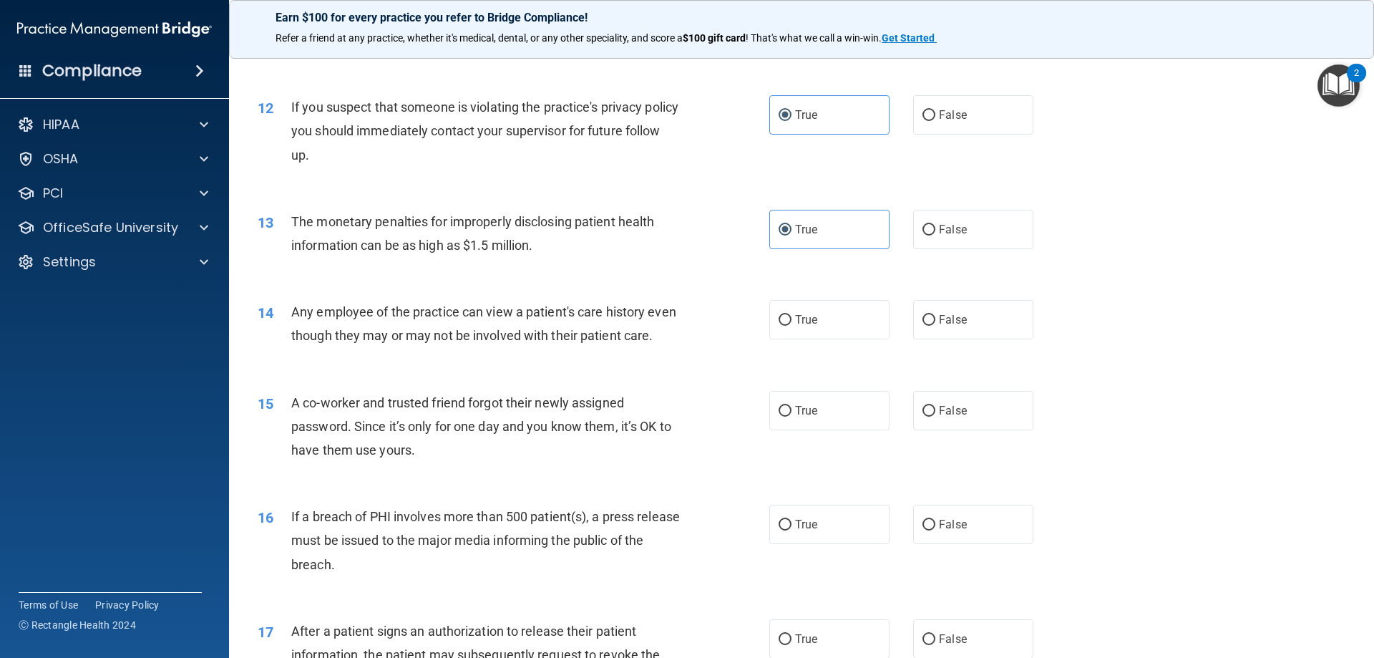
scroll to position [1145, 0]
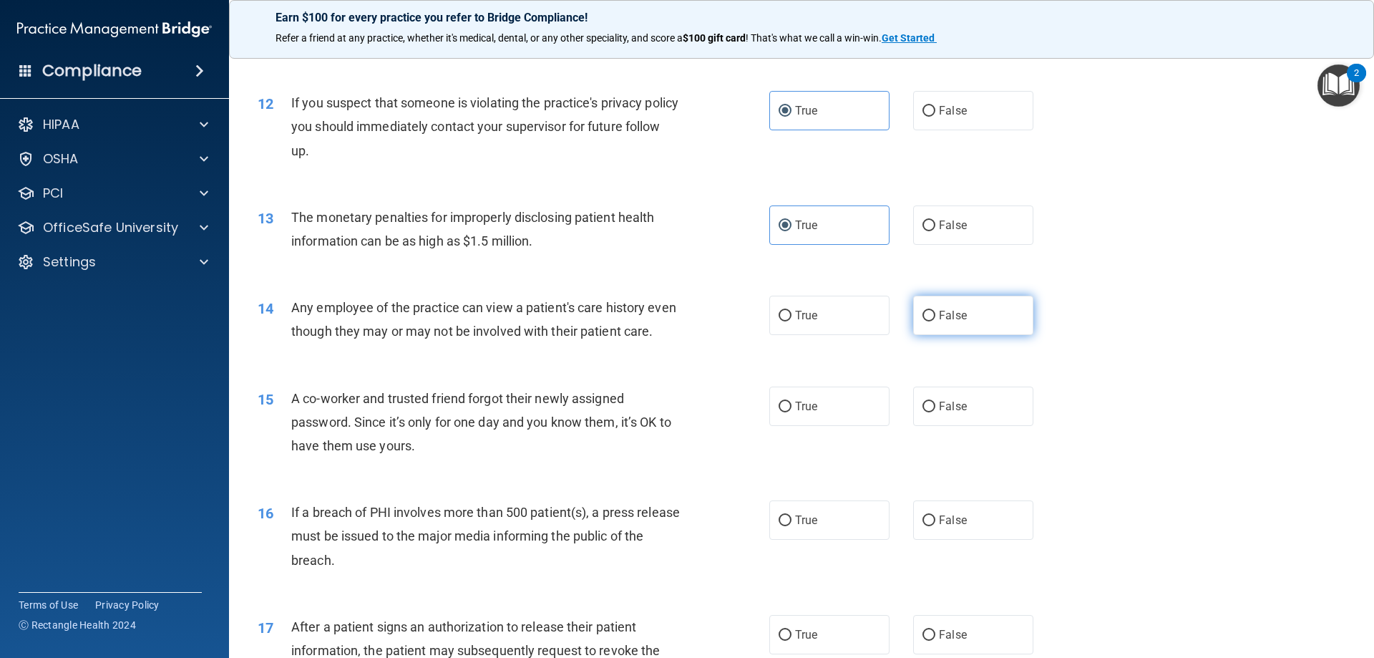
click at [931, 317] on label "False" at bounding box center [973, 315] width 120 height 39
click at [931, 317] on input "False" at bounding box center [929, 316] width 13 height 11
radio input "true"
click at [953, 426] on label "False" at bounding box center [973, 406] width 120 height 39
click at [936, 412] on input "False" at bounding box center [929, 407] width 13 height 11
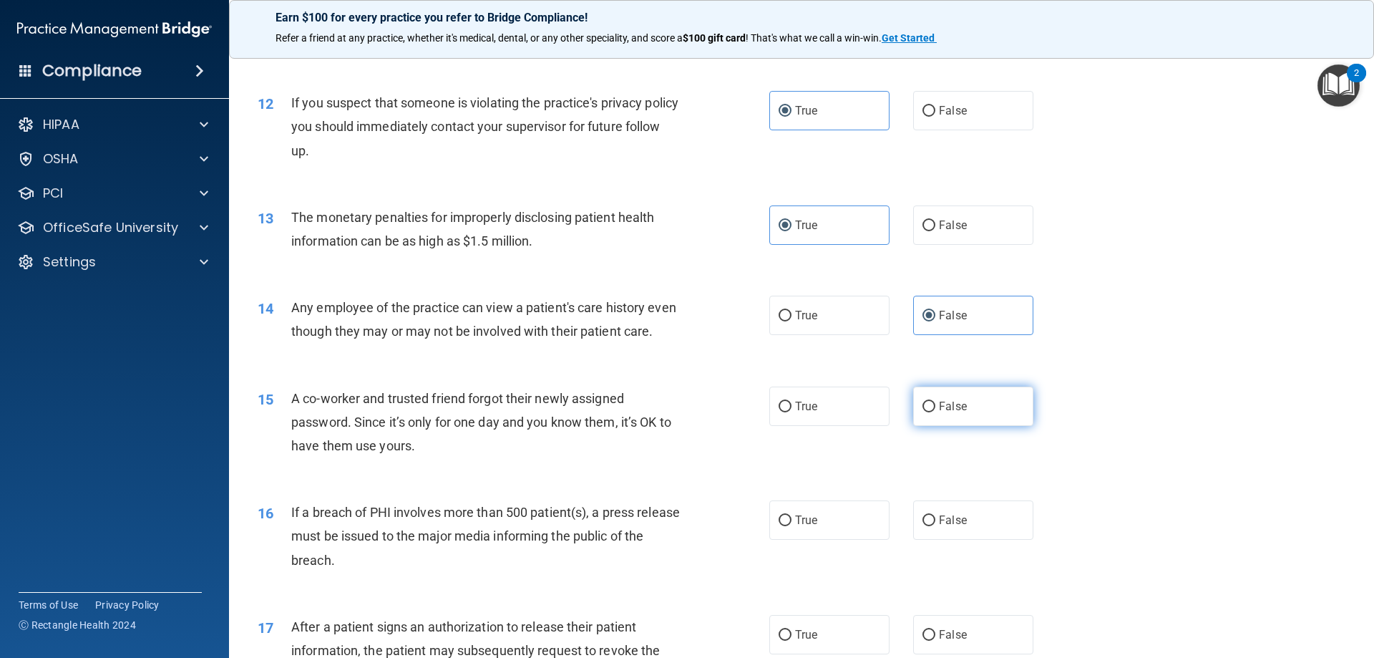
radio input "true"
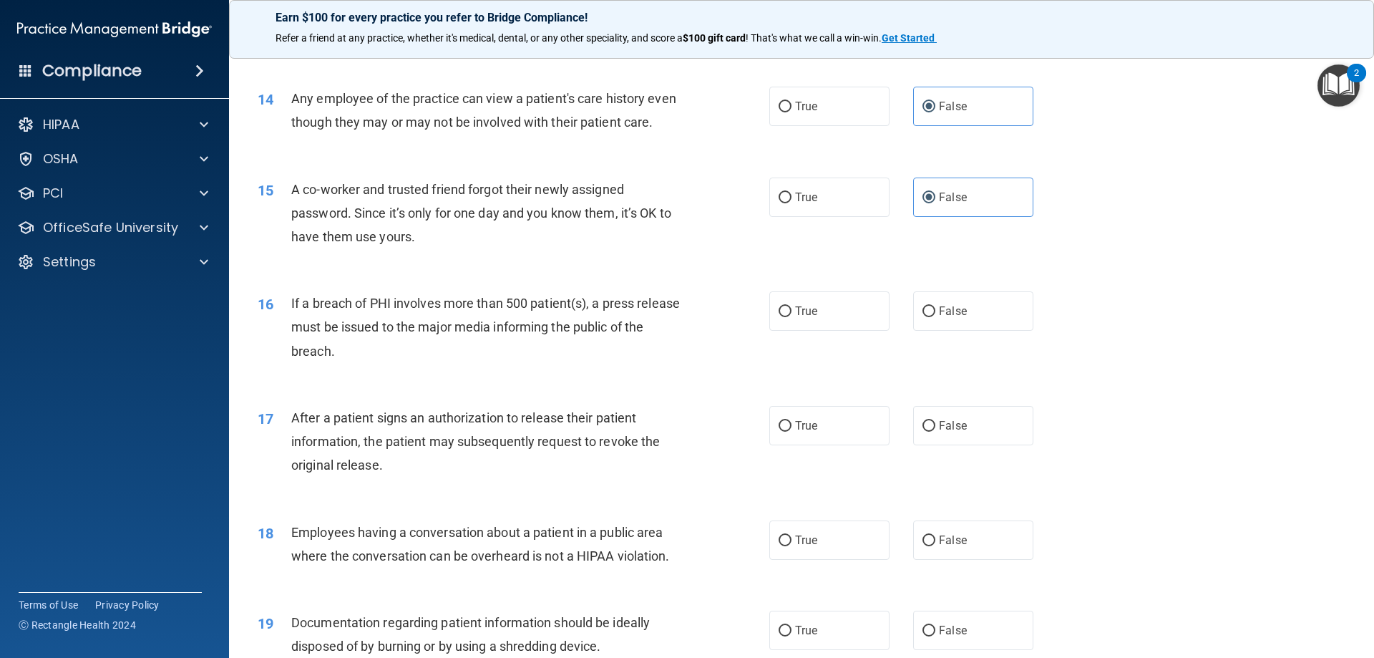
scroll to position [1360, 0]
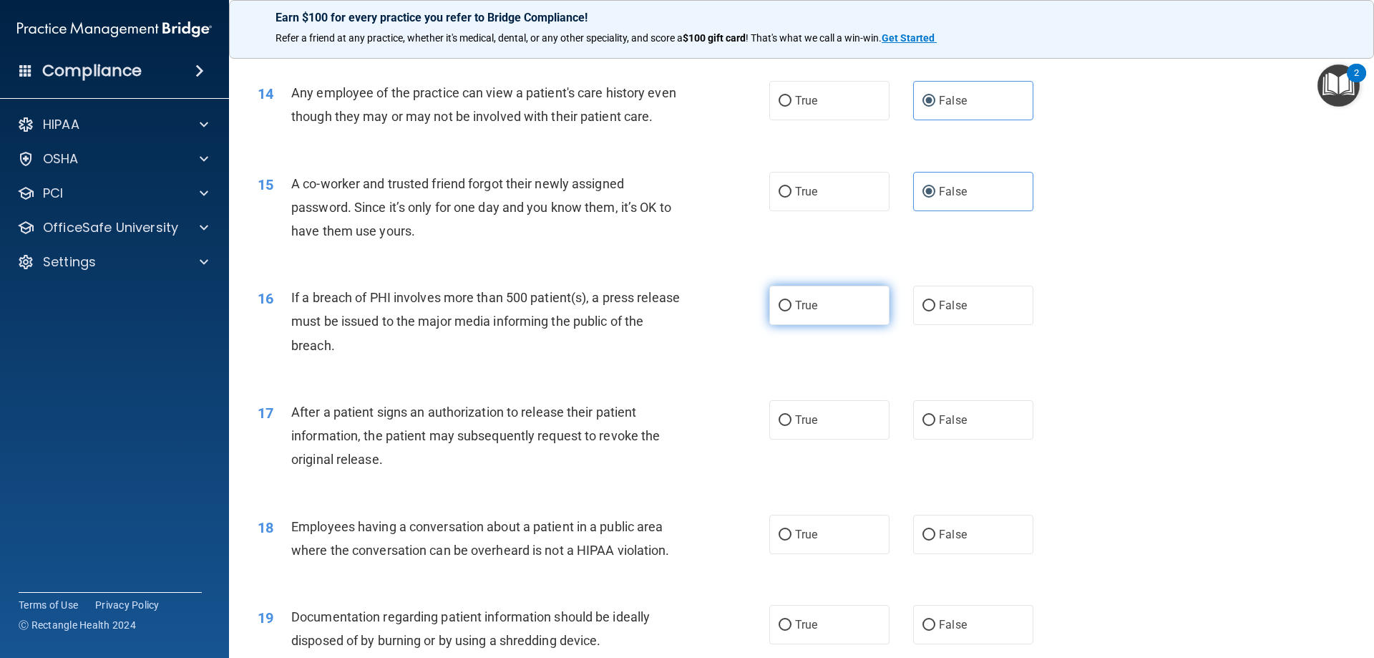
click at [848, 321] on label "True" at bounding box center [829, 305] width 120 height 39
click at [792, 311] on input "True" at bounding box center [785, 306] width 13 height 11
radio input "true"
click at [835, 439] on label "True" at bounding box center [829, 419] width 120 height 39
click at [792, 426] on input "True" at bounding box center [785, 420] width 13 height 11
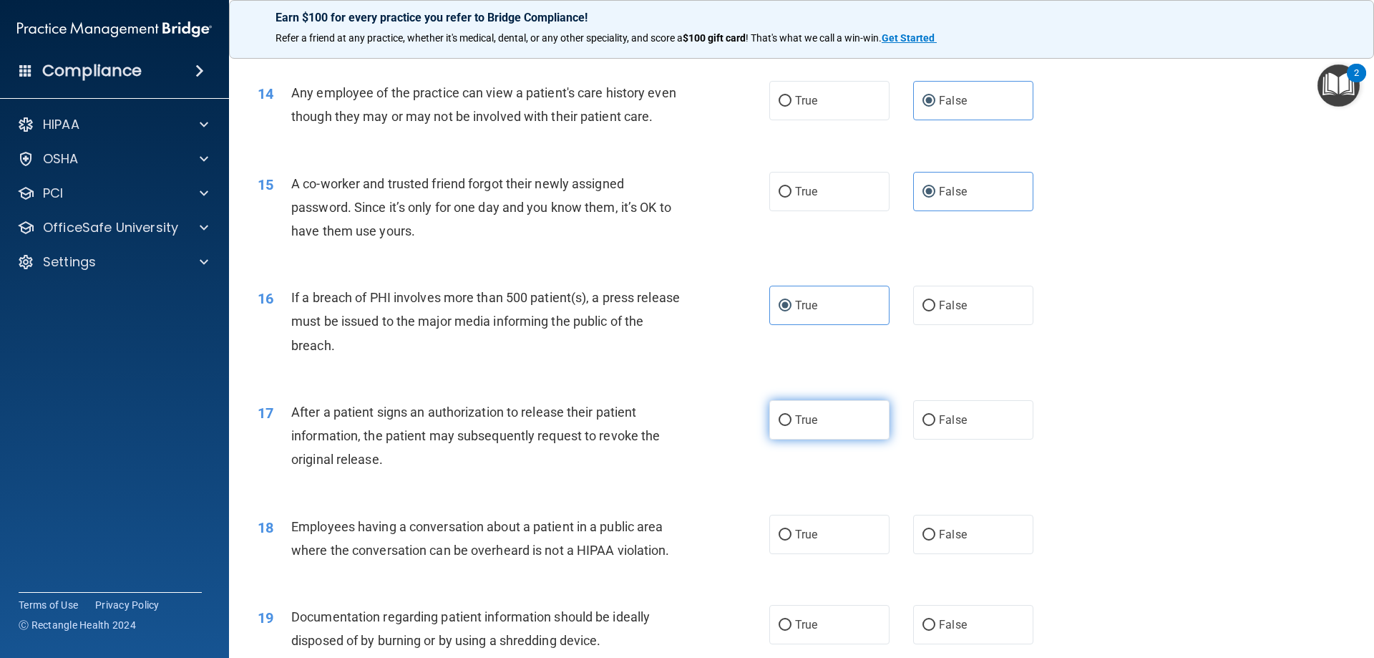
radio input "true"
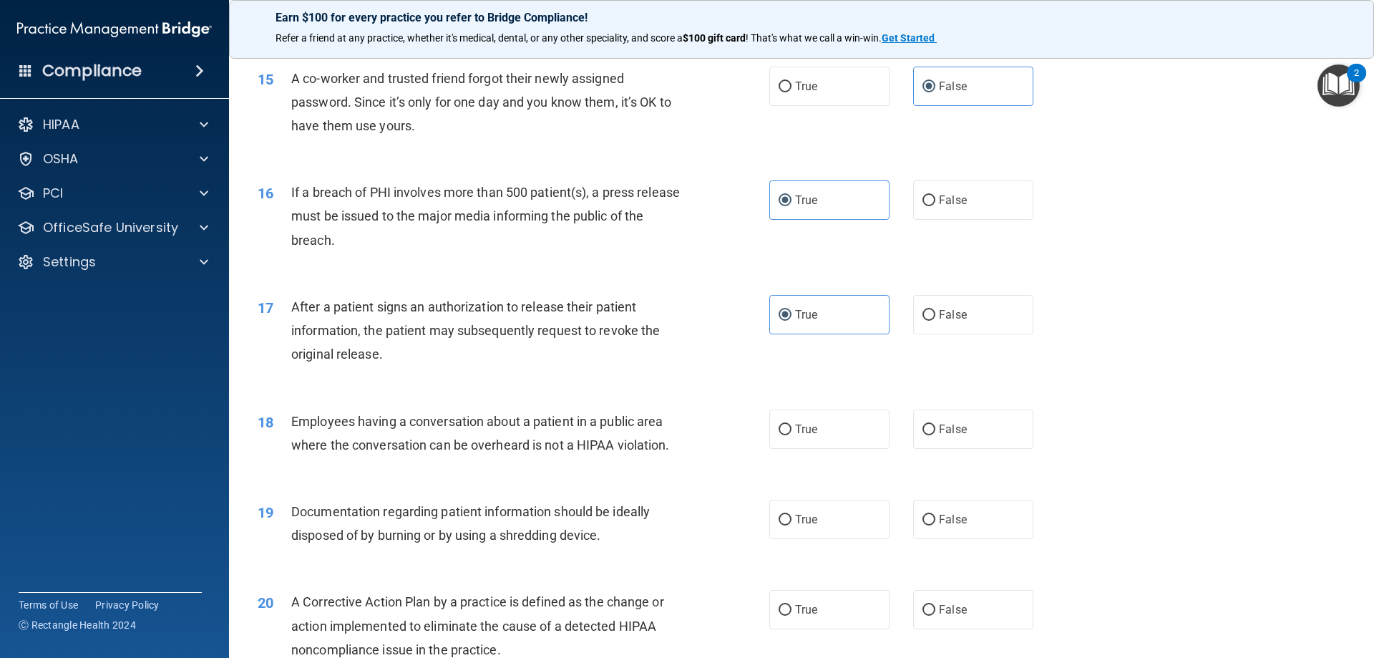
scroll to position [1503, 0]
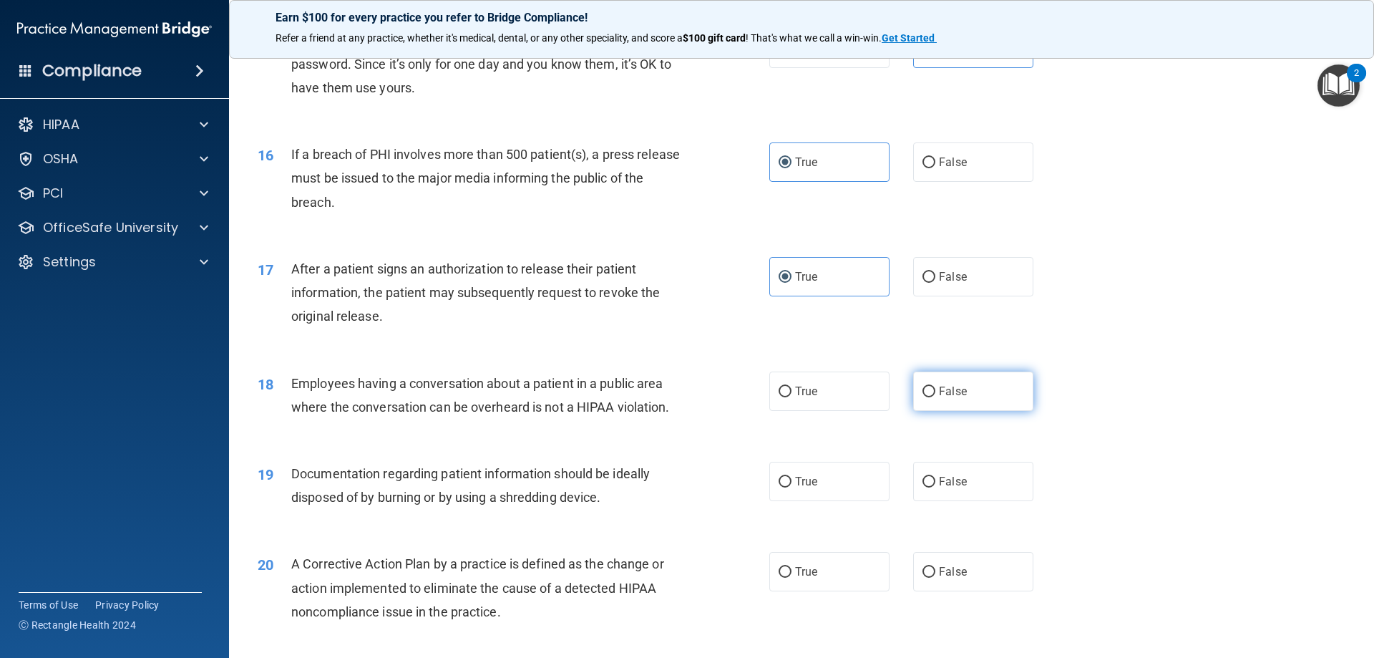
click at [968, 406] on label "False" at bounding box center [973, 390] width 120 height 39
click at [936, 397] on input "False" at bounding box center [929, 392] width 13 height 11
radio input "true"
click at [776, 501] on label "True" at bounding box center [829, 481] width 120 height 39
click at [779, 487] on input "True" at bounding box center [785, 482] width 13 height 11
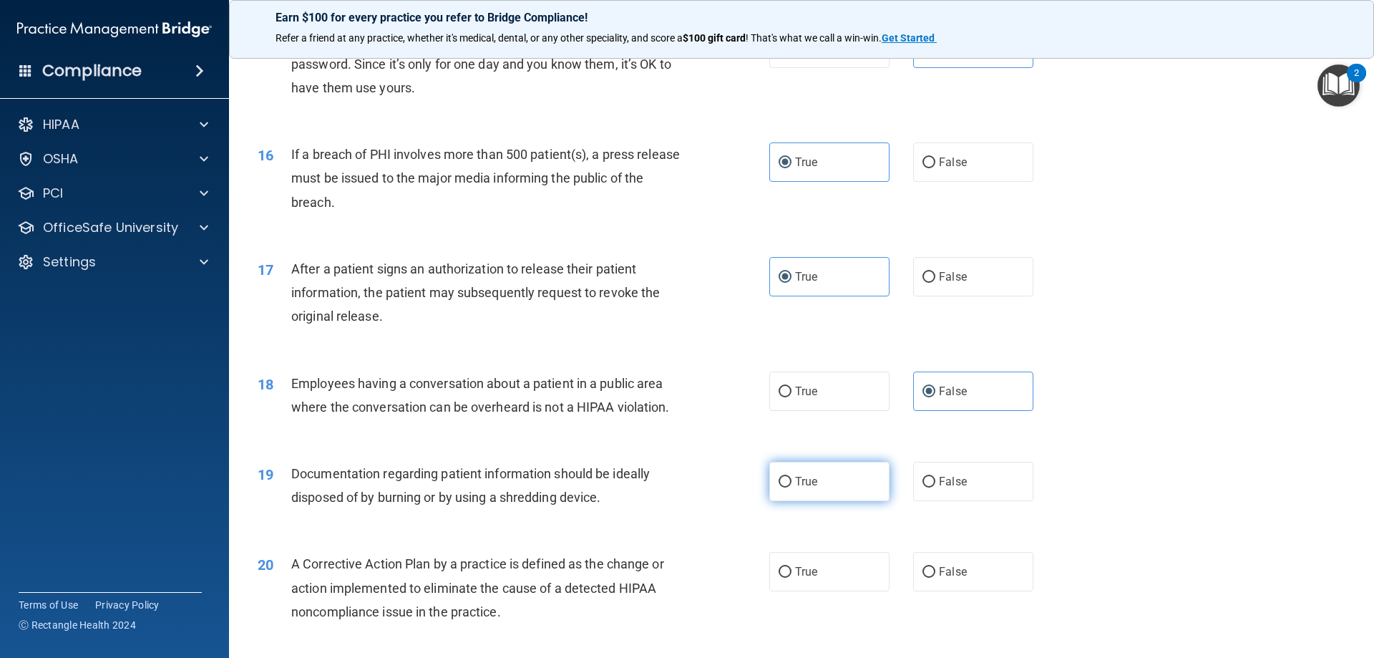
radio input "true"
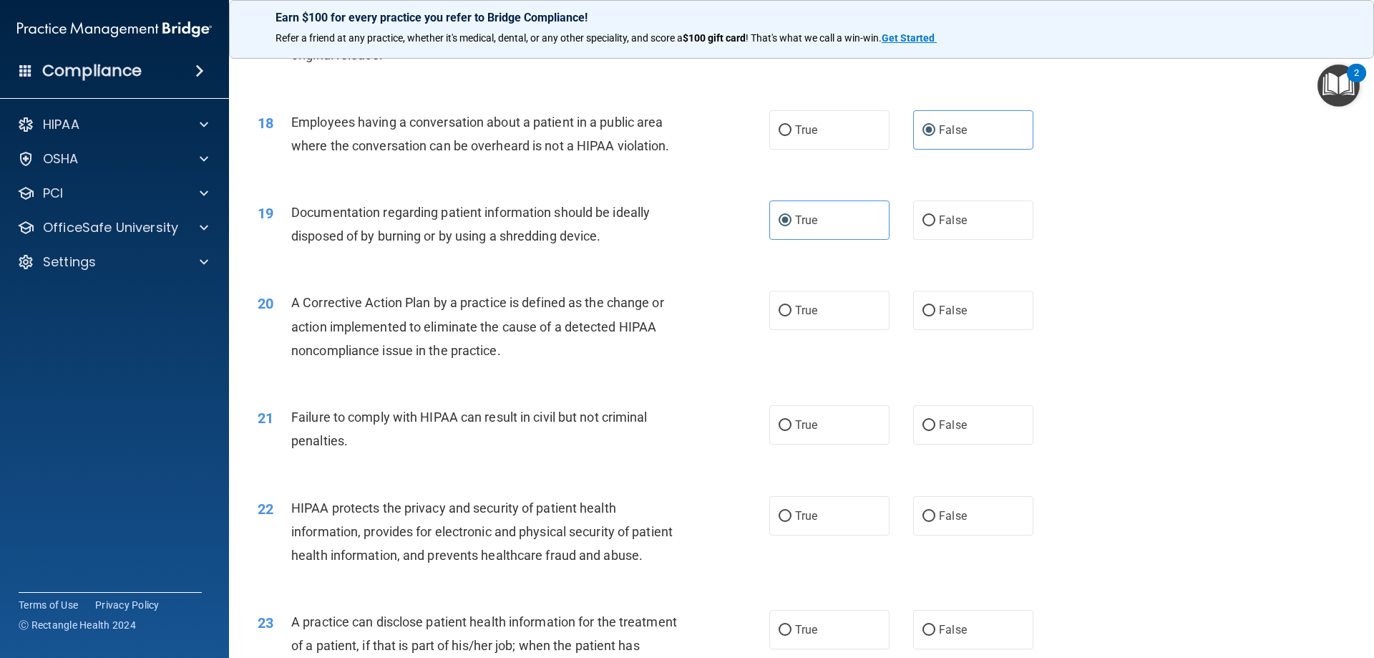
scroll to position [1789, 0]
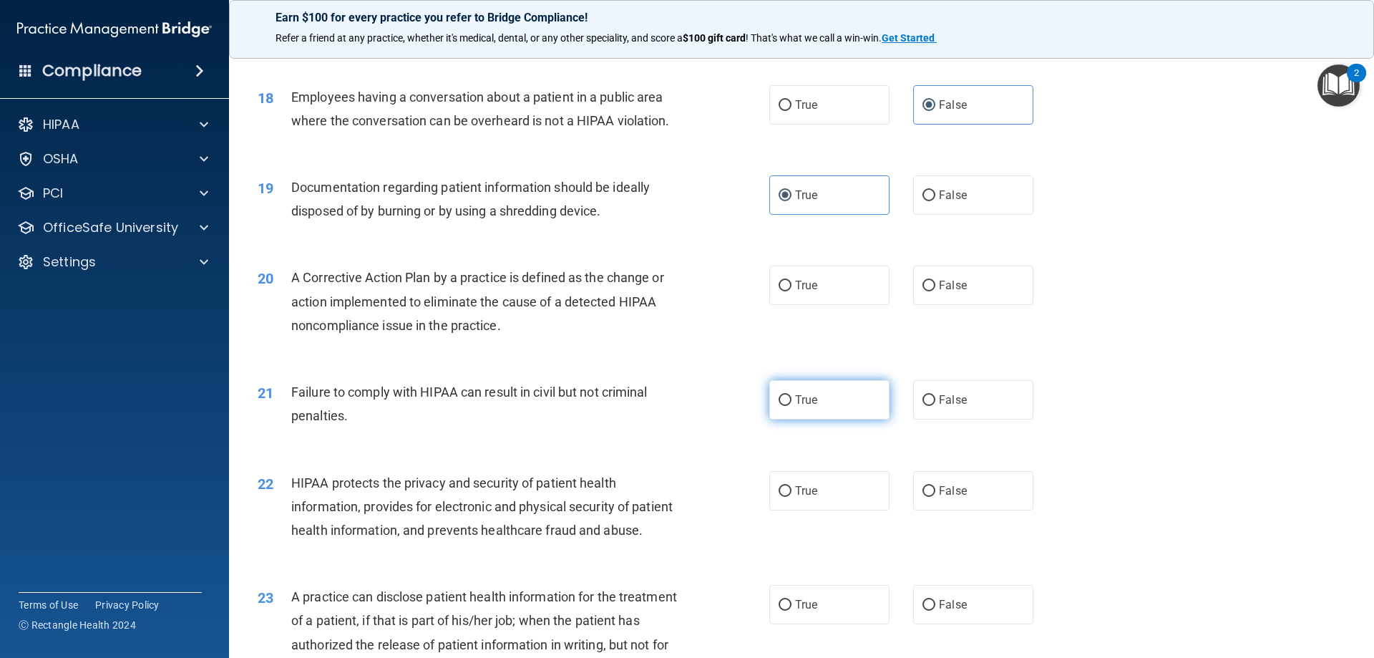
click at [812, 407] on span "True" at bounding box center [806, 400] width 22 height 14
click at [792, 406] on input "True" at bounding box center [785, 400] width 13 height 11
radio input "true"
click at [826, 296] on label "True" at bounding box center [829, 285] width 120 height 39
click at [792, 291] on input "True" at bounding box center [785, 286] width 13 height 11
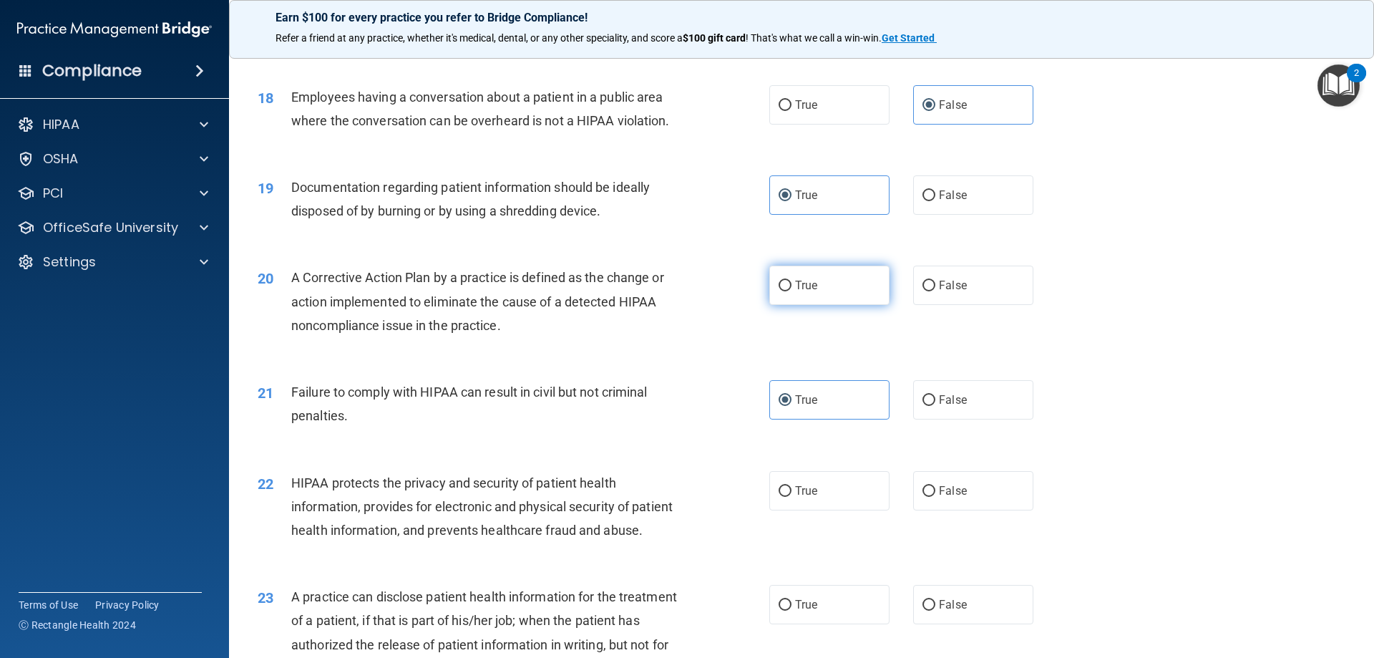
radio input "true"
click at [961, 419] on label "False" at bounding box center [973, 399] width 120 height 39
click at [936, 406] on input "False" at bounding box center [929, 400] width 13 height 11
radio input "true"
radio input "false"
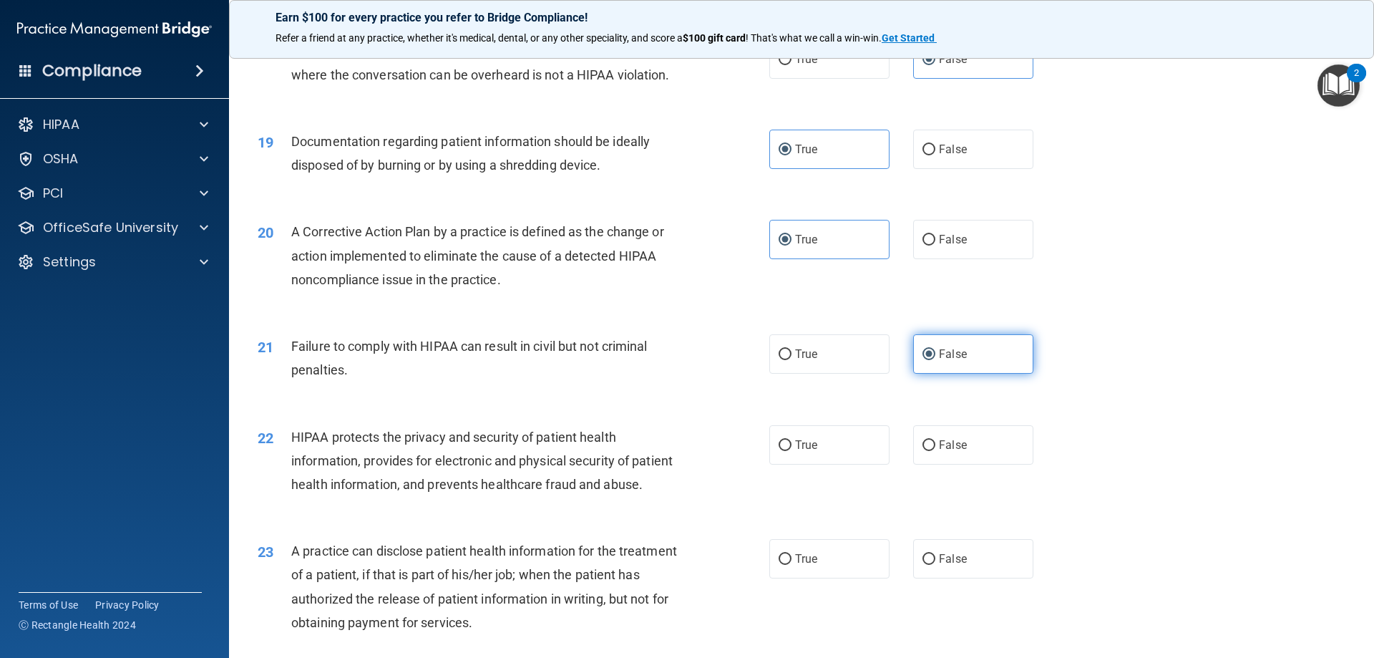
scroll to position [1861, 0]
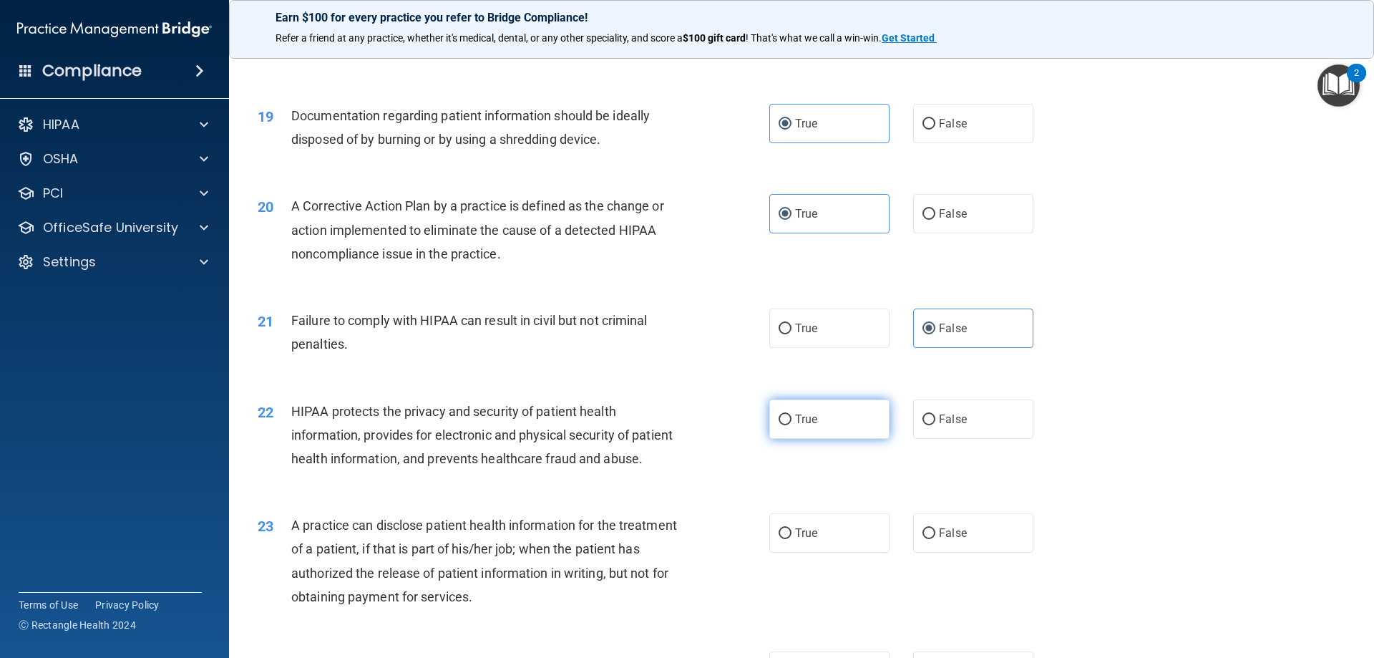
click at [842, 439] on label "True" at bounding box center [829, 418] width 120 height 39
click at [792, 425] on input "True" at bounding box center [785, 419] width 13 height 11
radio input "true"
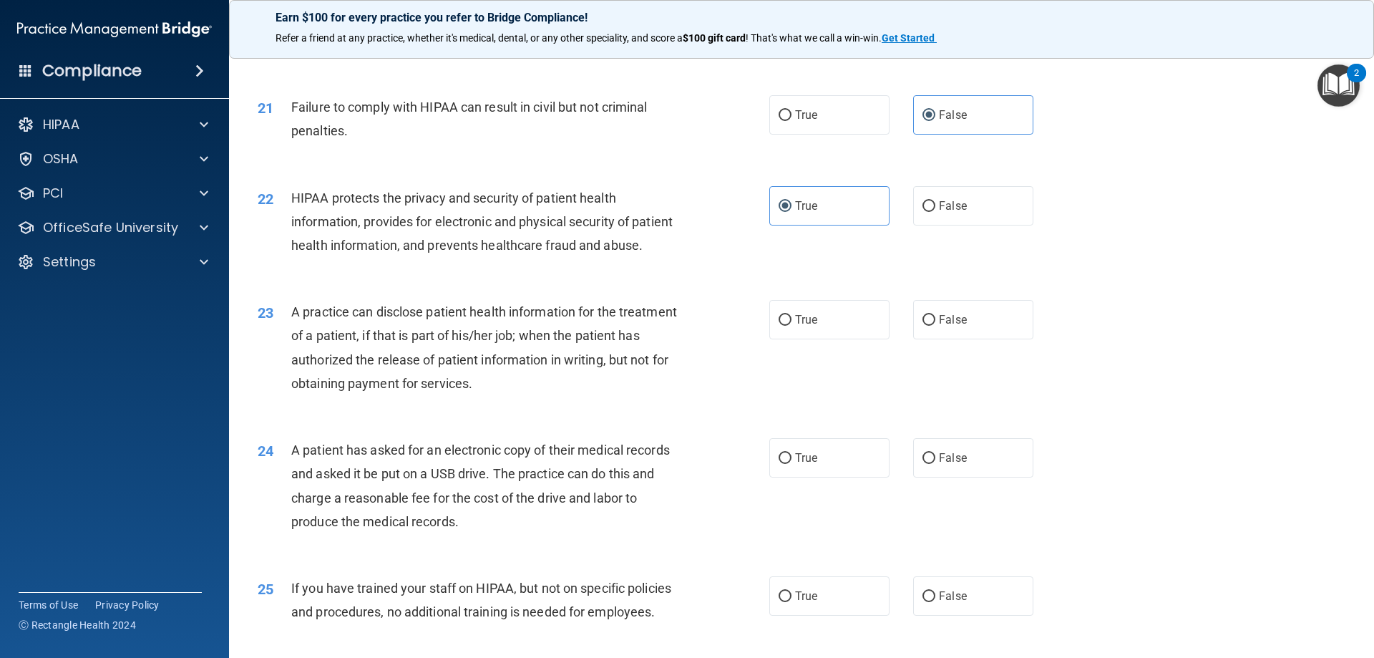
scroll to position [2076, 0]
click at [969, 338] on label "False" at bounding box center [973, 317] width 120 height 39
click at [936, 324] on input "False" at bounding box center [929, 319] width 13 height 11
radio input "true"
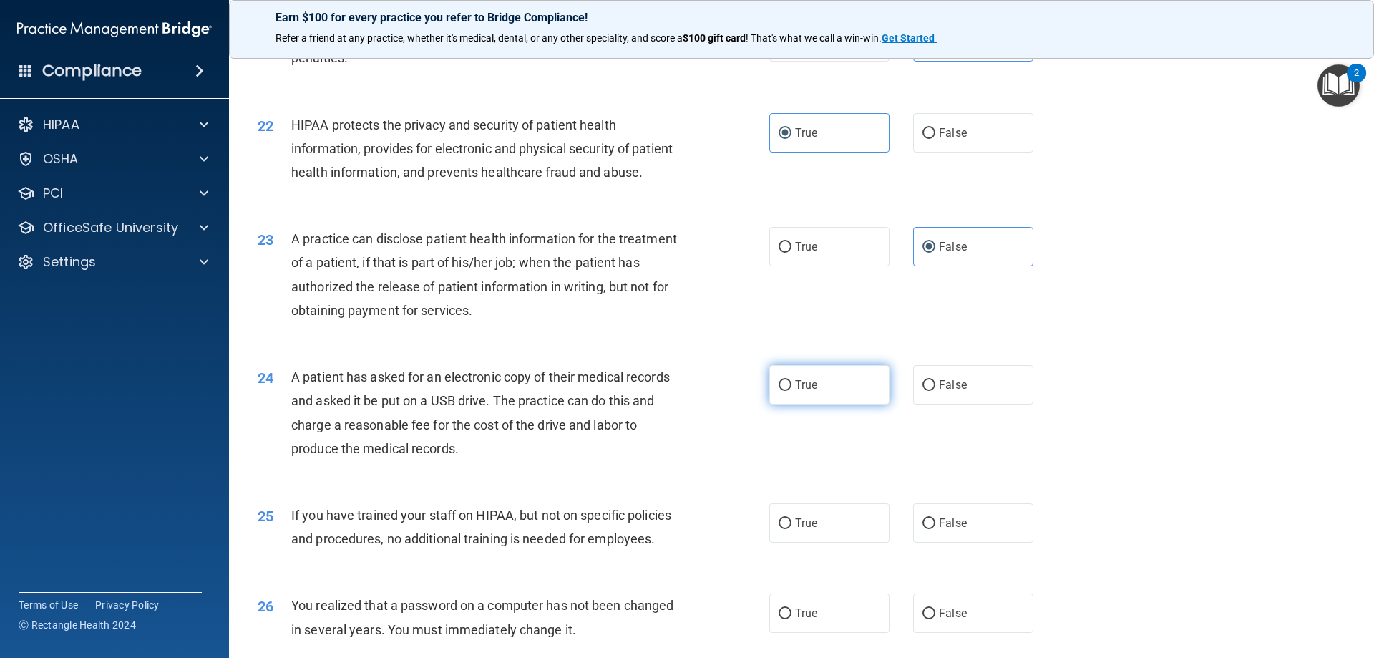
click at [802, 392] on span "True" at bounding box center [806, 385] width 22 height 14
click at [792, 391] on input "True" at bounding box center [785, 385] width 13 height 11
radio input "true"
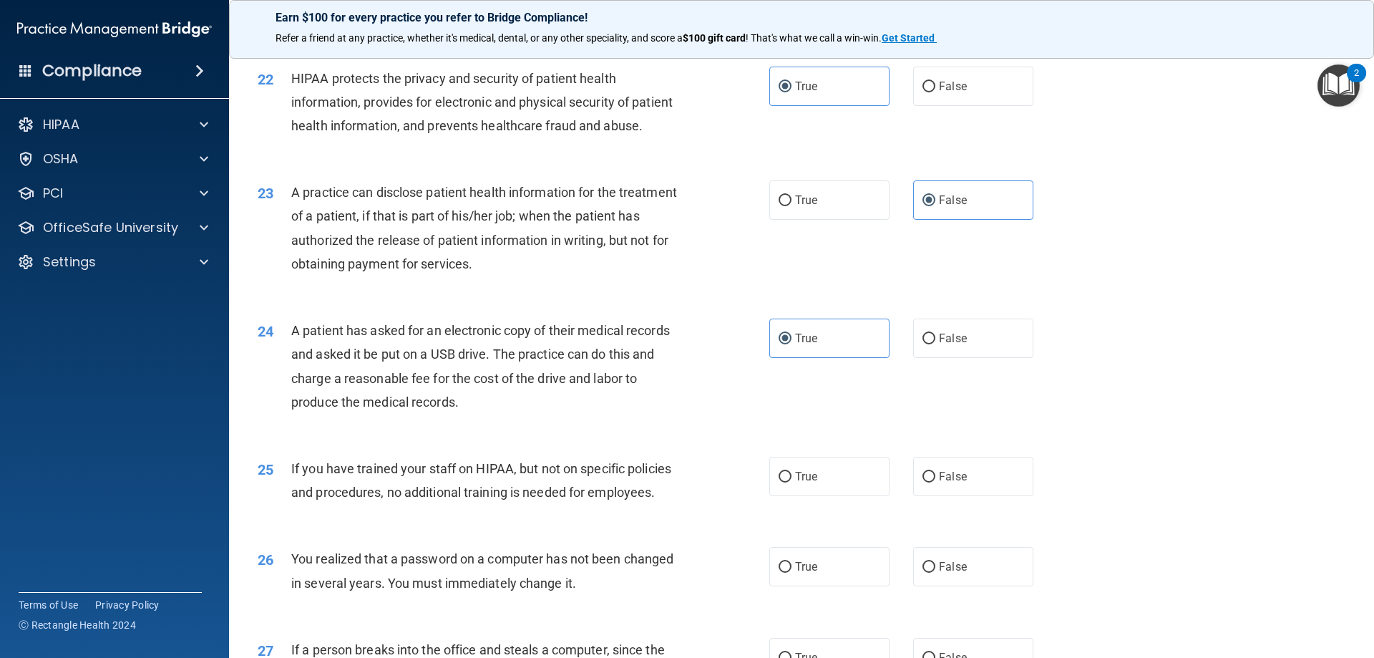
scroll to position [2219, 0]
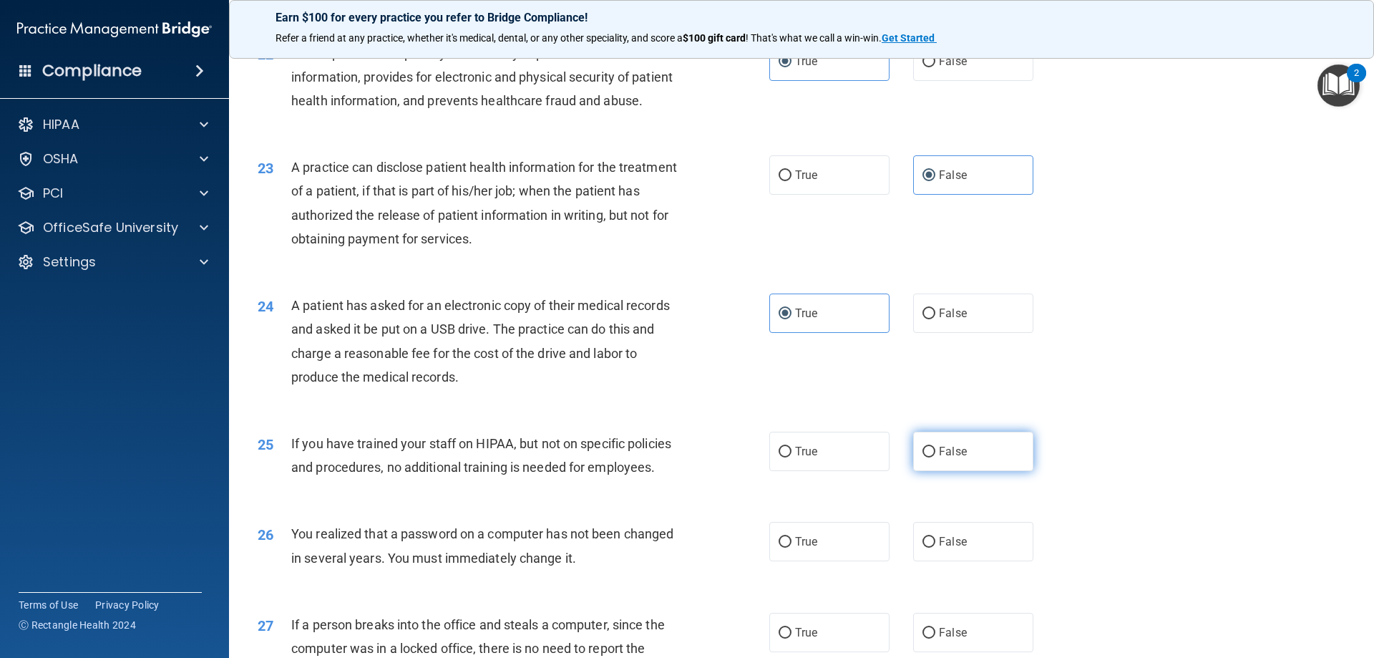
click at [971, 471] on label "False" at bounding box center [973, 451] width 120 height 39
click at [936, 457] on input "False" at bounding box center [929, 452] width 13 height 11
radio input "true"
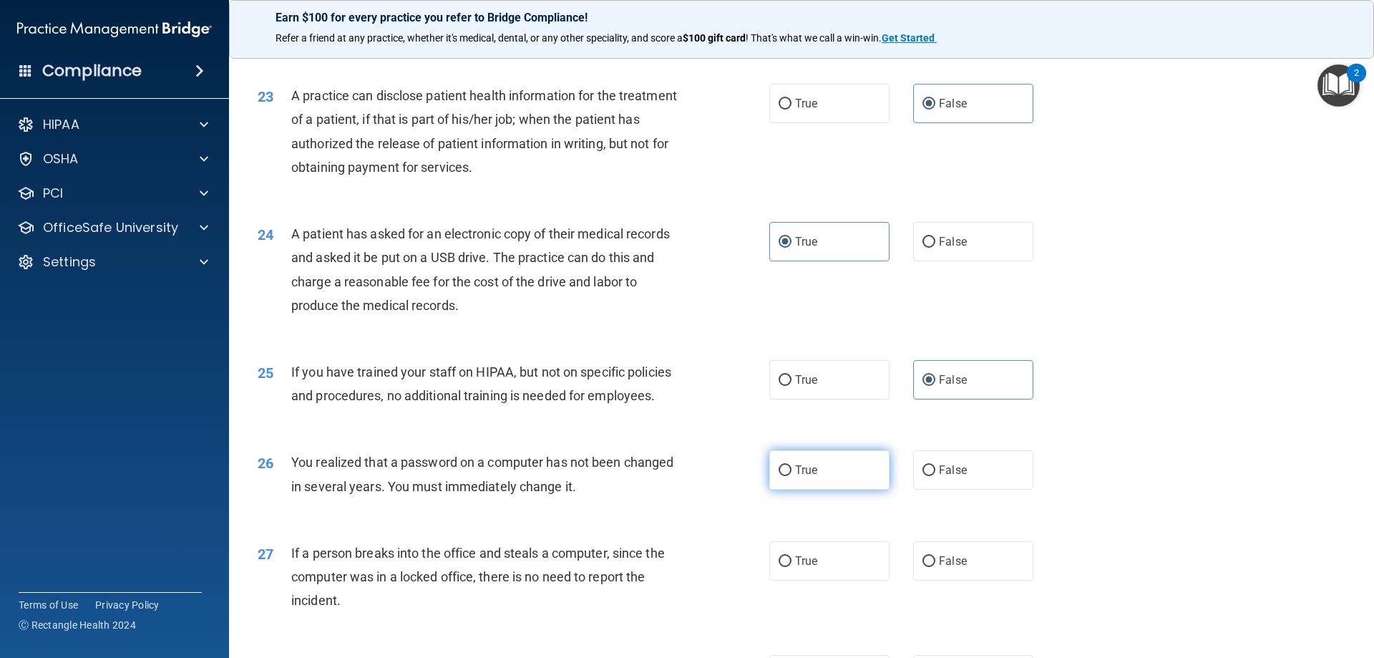
click at [810, 477] on span "True" at bounding box center [806, 470] width 22 height 14
click at [792, 476] on input "True" at bounding box center [785, 470] width 13 height 11
radio input "true"
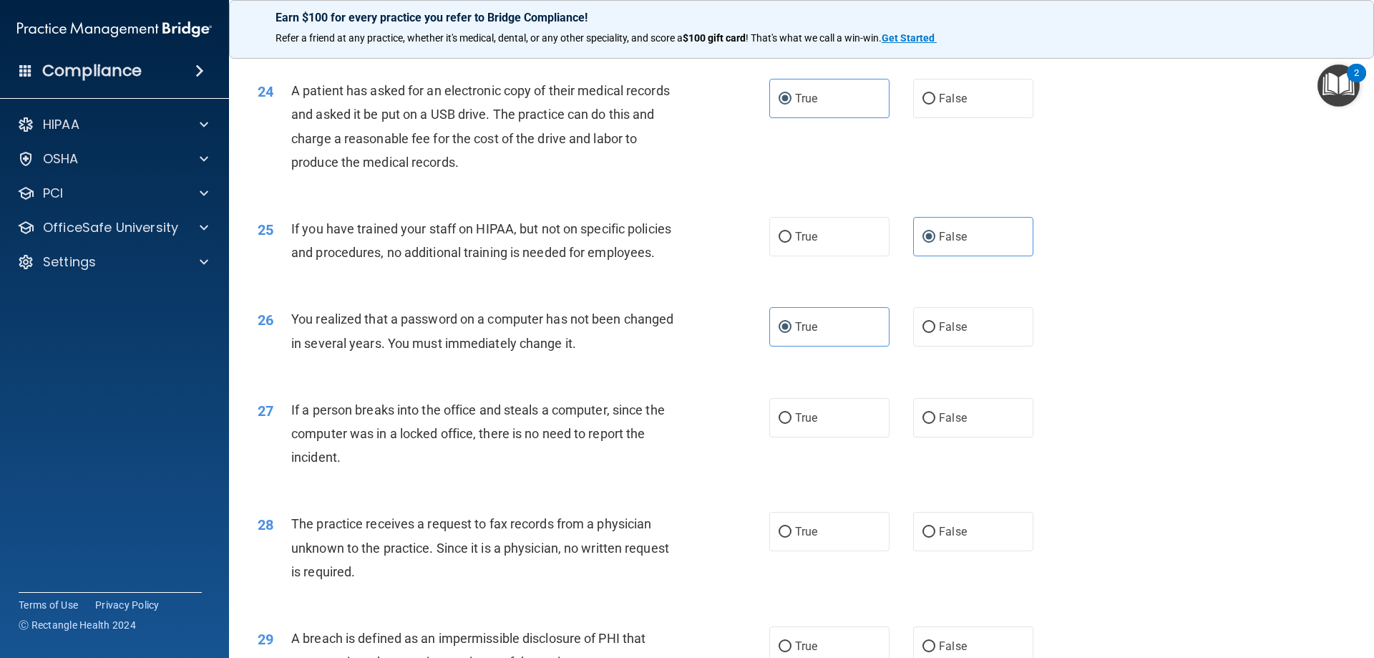
scroll to position [2505, 0]
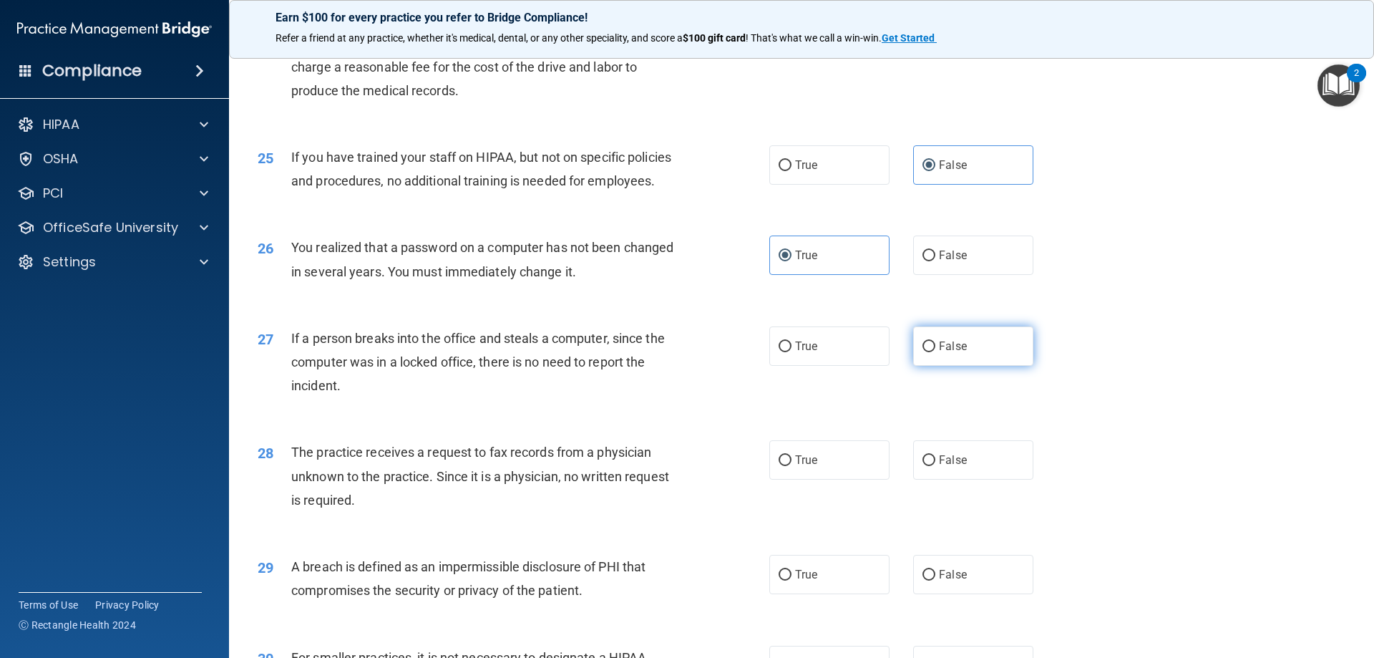
click at [978, 366] on label "False" at bounding box center [973, 345] width 120 height 39
click at [936, 352] on input "False" at bounding box center [929, 346] width 13 height 11
radio input "true"
click at [956, 467] on span "False" at bounding box center [953, 460] width 28 height 14
click at [936, 466] on input "False" at bounding box center [929, 460] width 13 height 11
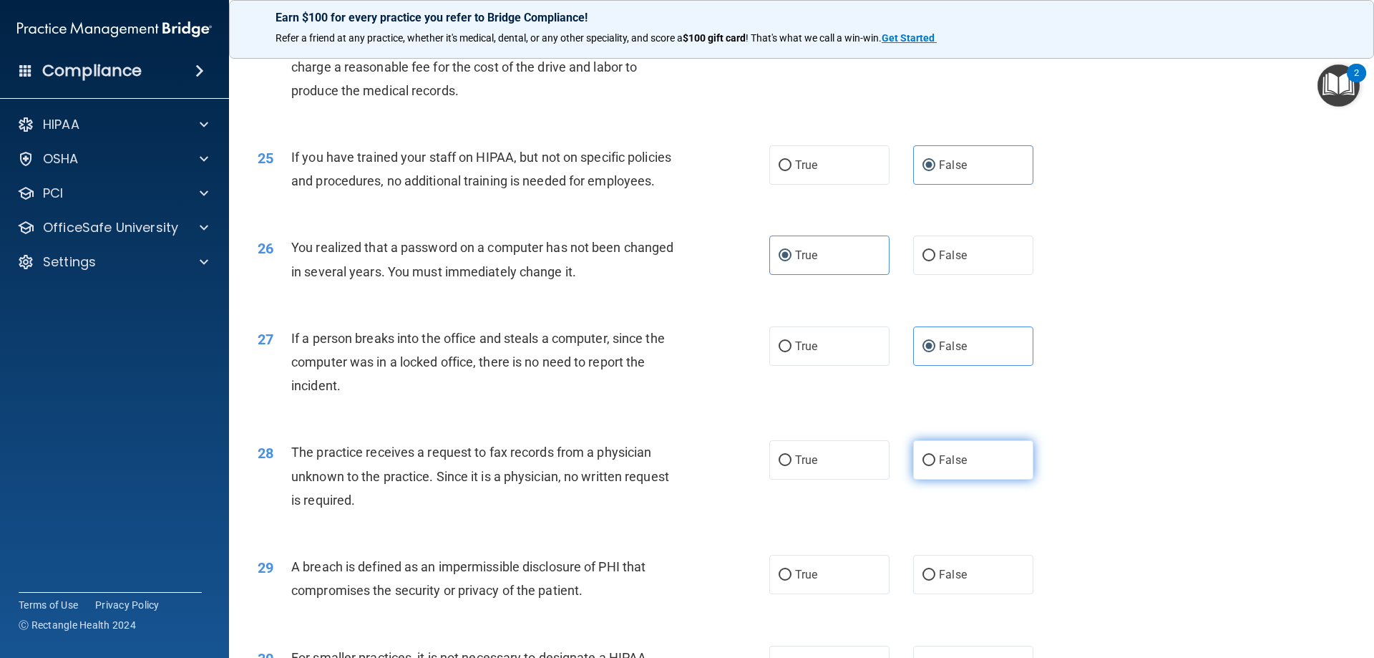
radio input "true"
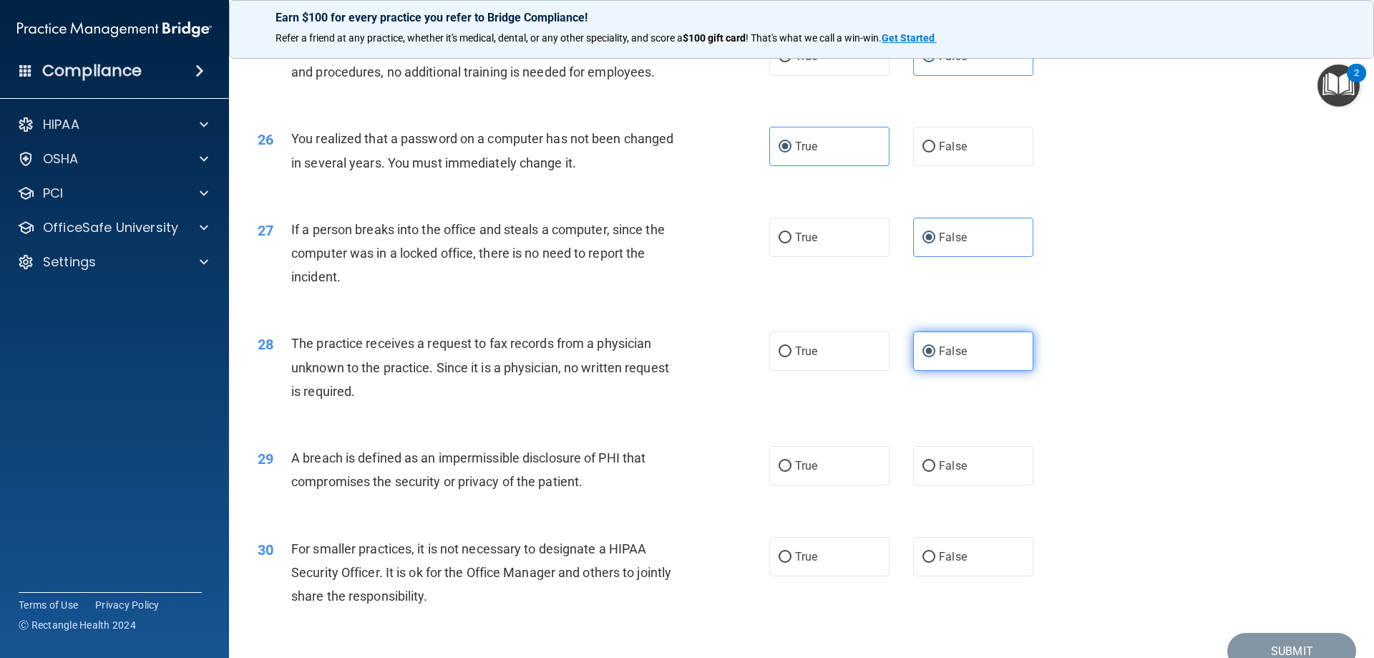
scroll to position [2648, 0]
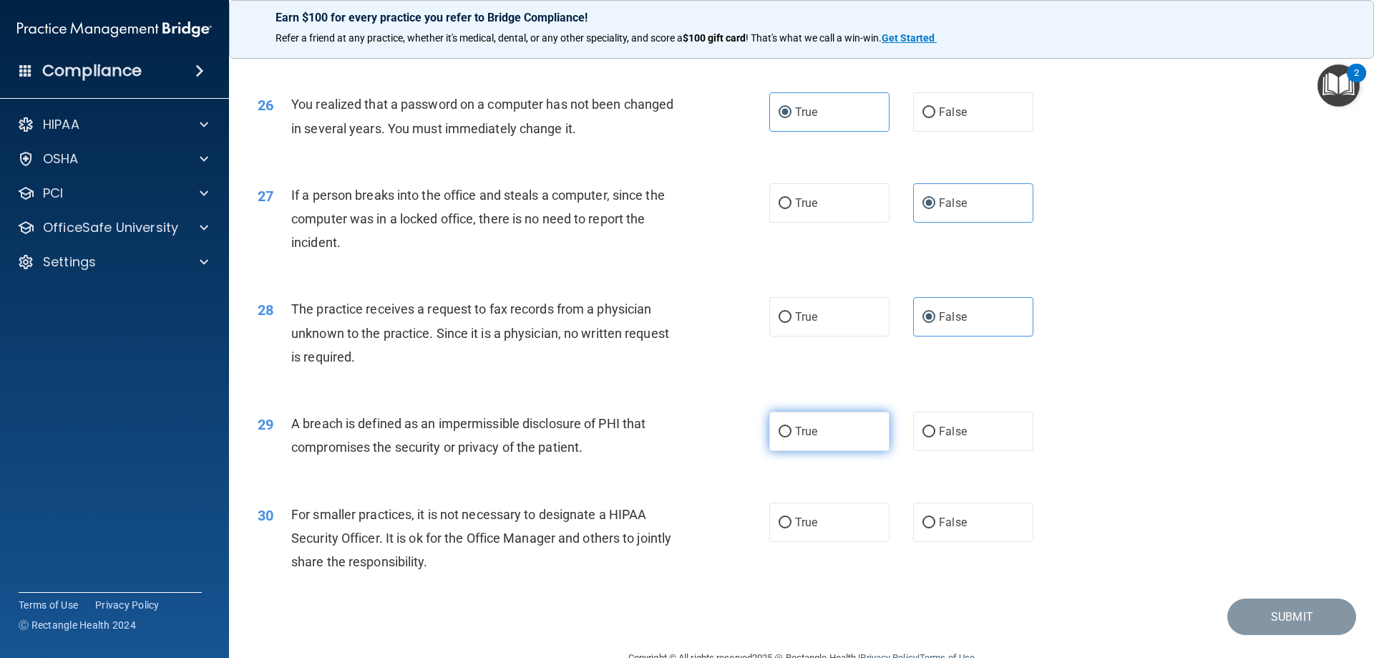
click at [829, 451] on label "True" at bounding box center [829, 431] width 120 height 39
click at [792, 437] on input "True" at bounding box center [785, 432] width 13 height 11
radio input "true"
drag, startPoint x: 933, startPoint y: 578, endPoint x: 943, endPoint y: 582, distance: 11.6
click at [933, 542] on label "False" at bounding box center [973, 521] width 120 height 39
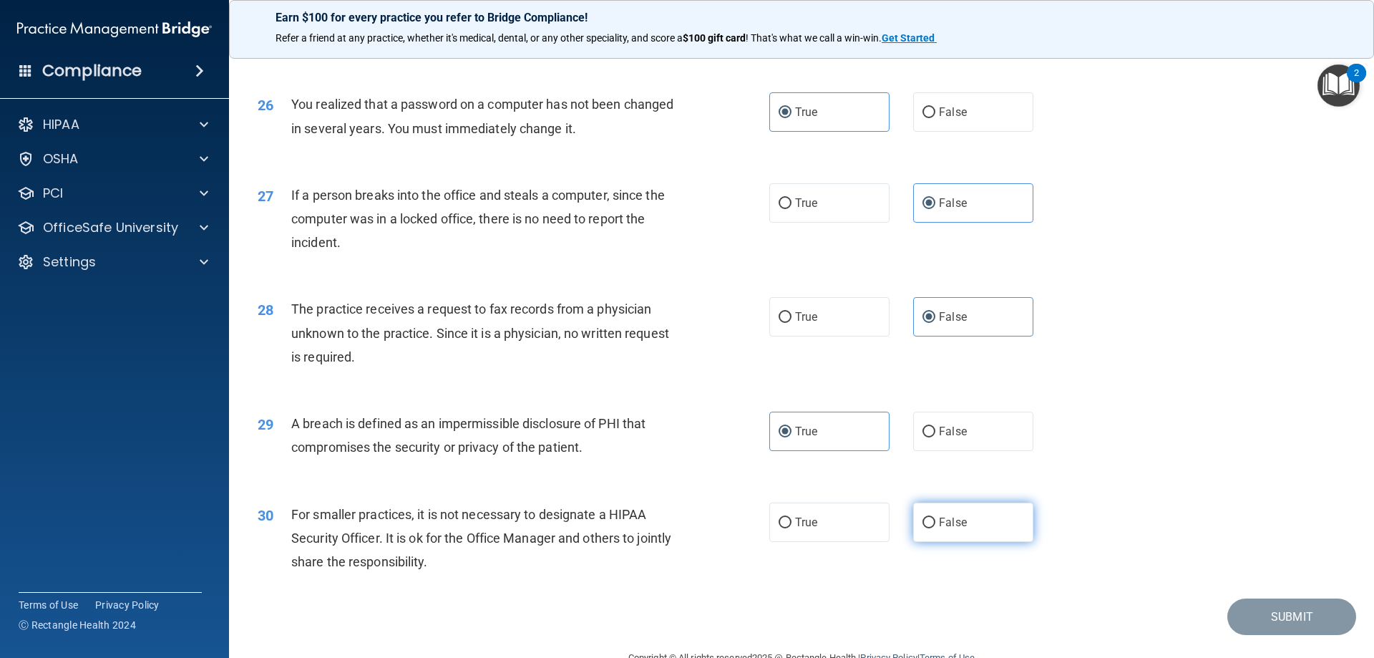
click at [933, 528] on input "False" at bounding box center [929, 523] width 13 height 11
radio input "true"
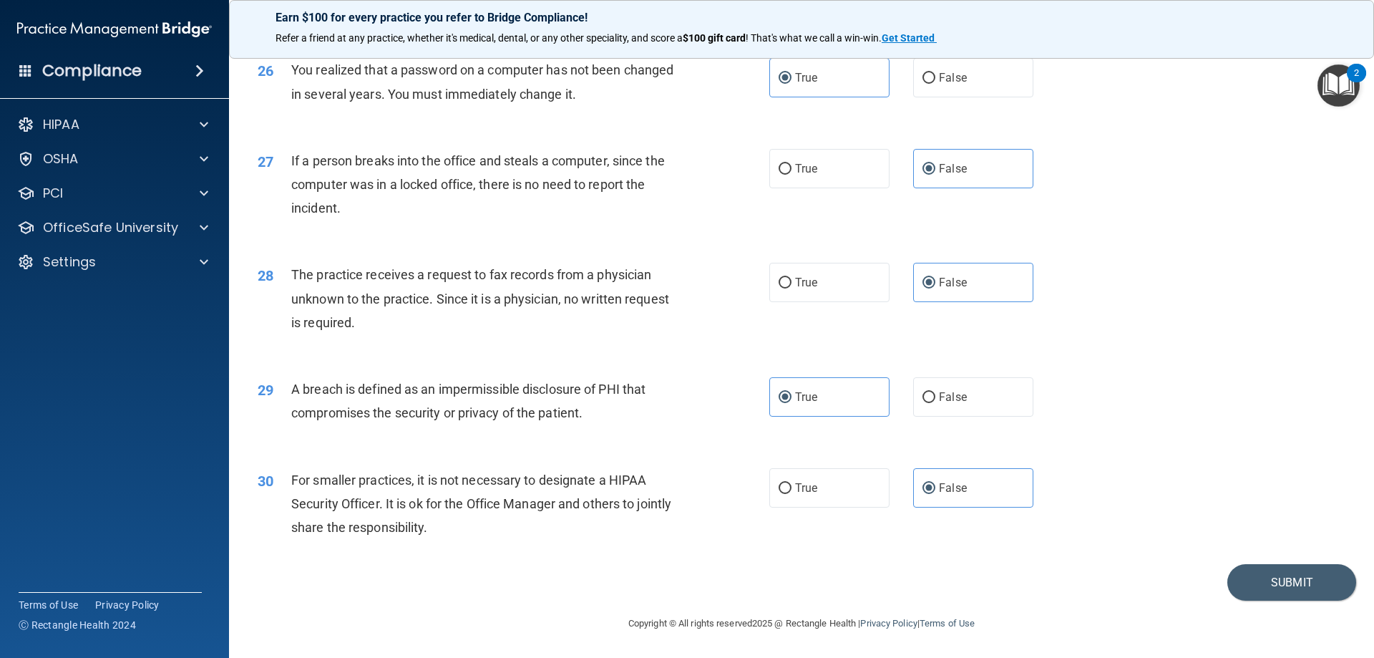
scroll to position [2730, 0]
click at [1253, 583] on button "Submit" at bounding box center [1292, 582] width 129 height 37
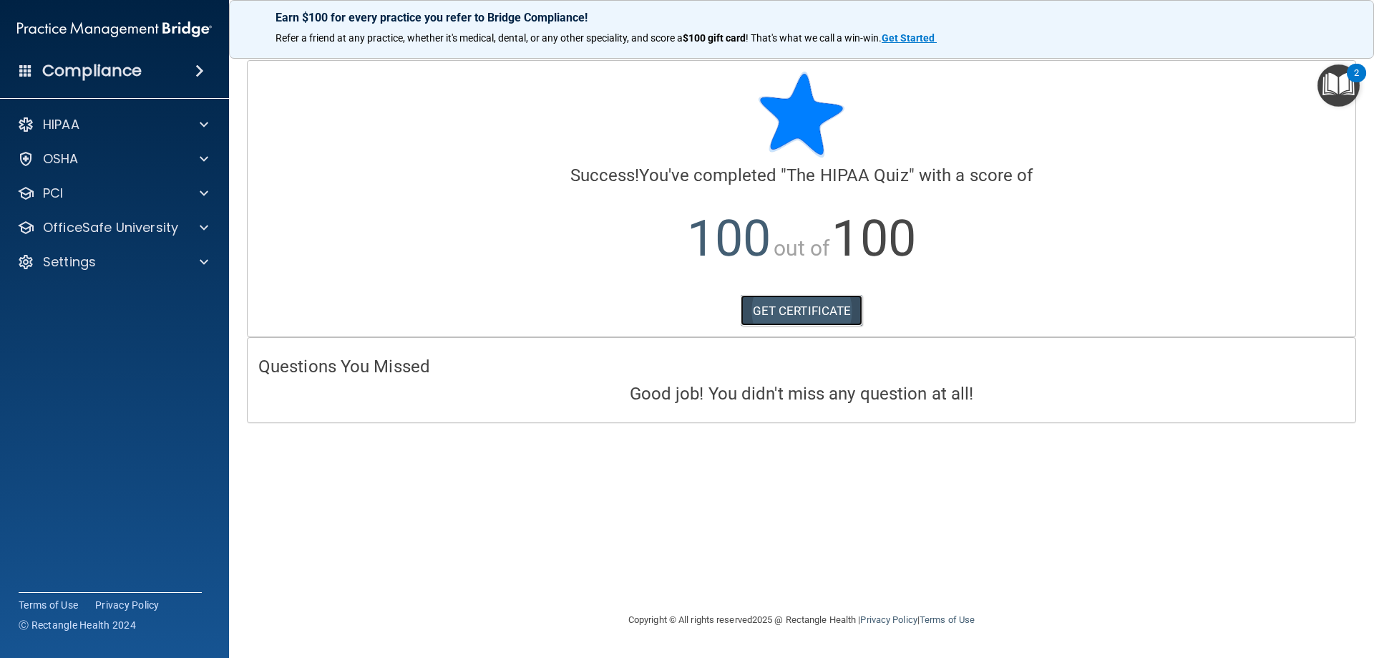
click at [781, 317] on link "GET CERTIFICATE" at bounding box center [802, 310] width 122 height 31
click at [89, 230] on p "OfficeSafe University" at bounding box center [110, 227] width 135 height 17
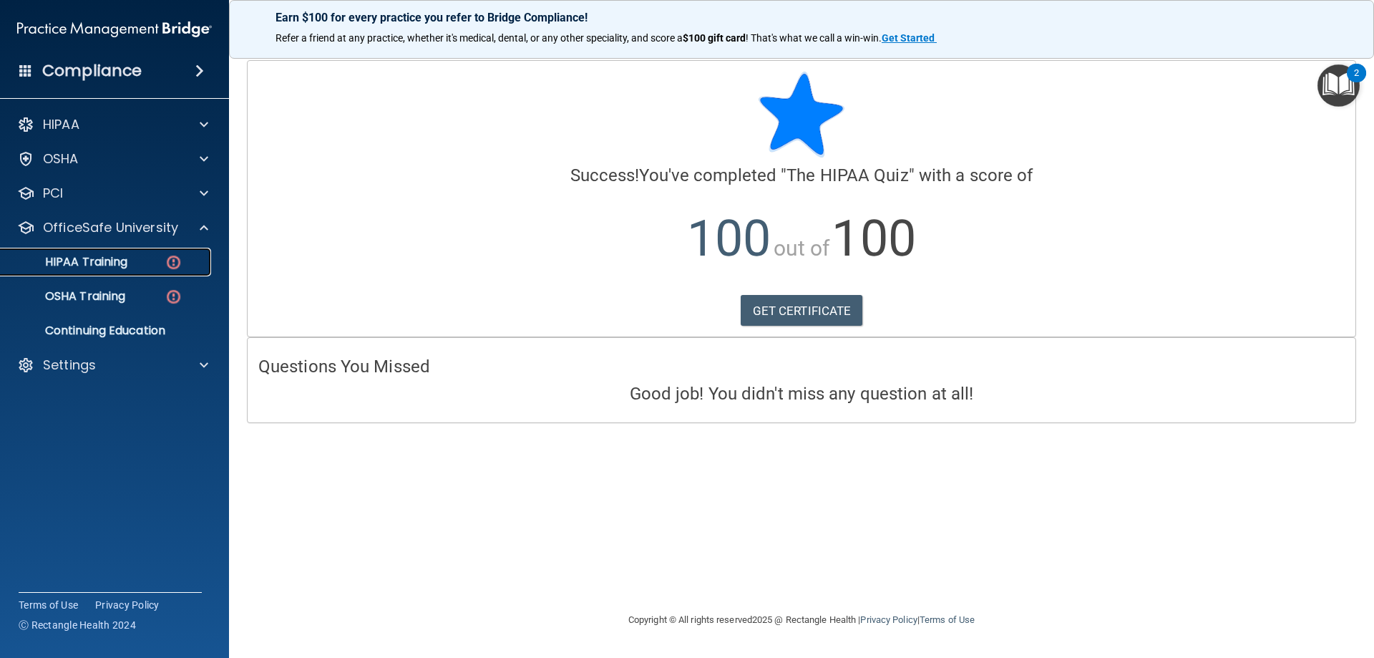
click at [99, 274] on link "HIPAA Training" at bounding box center [98, 262] width 225 height 29
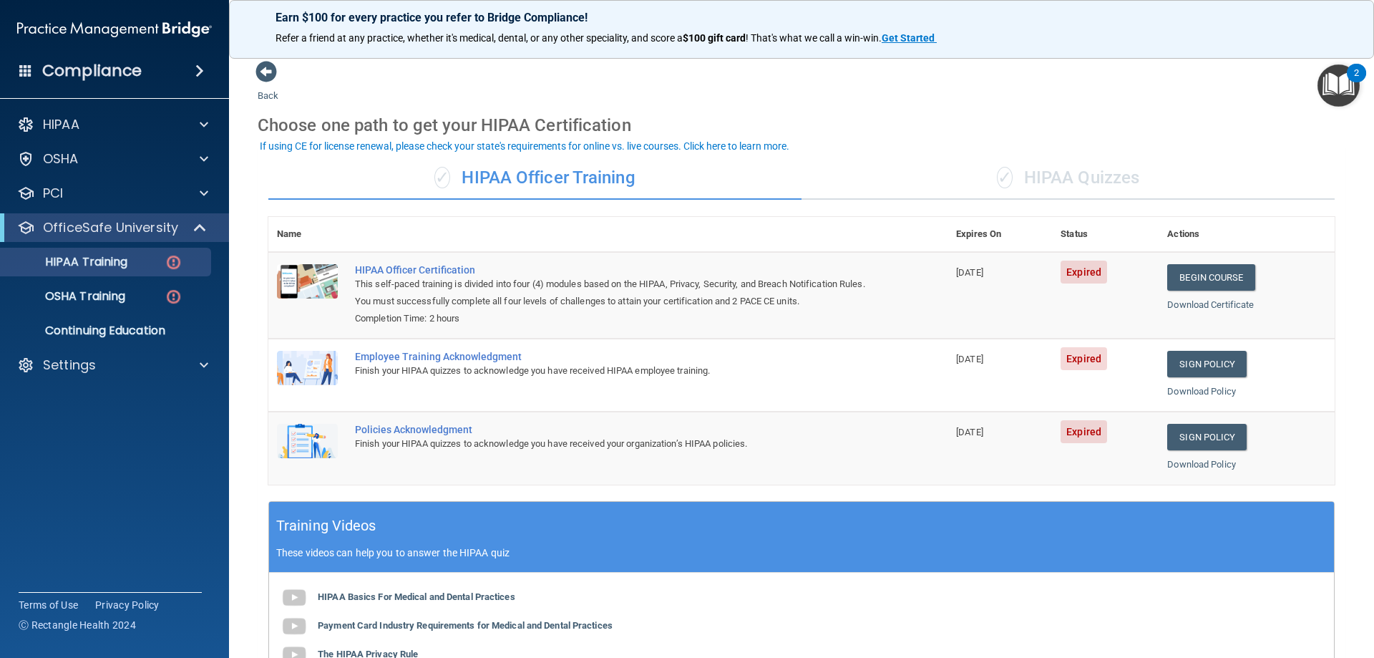
click at [1112, 182] on div "✓ HIPAA Quizzes" at bounding box center [1068, 178] width 533 height 43
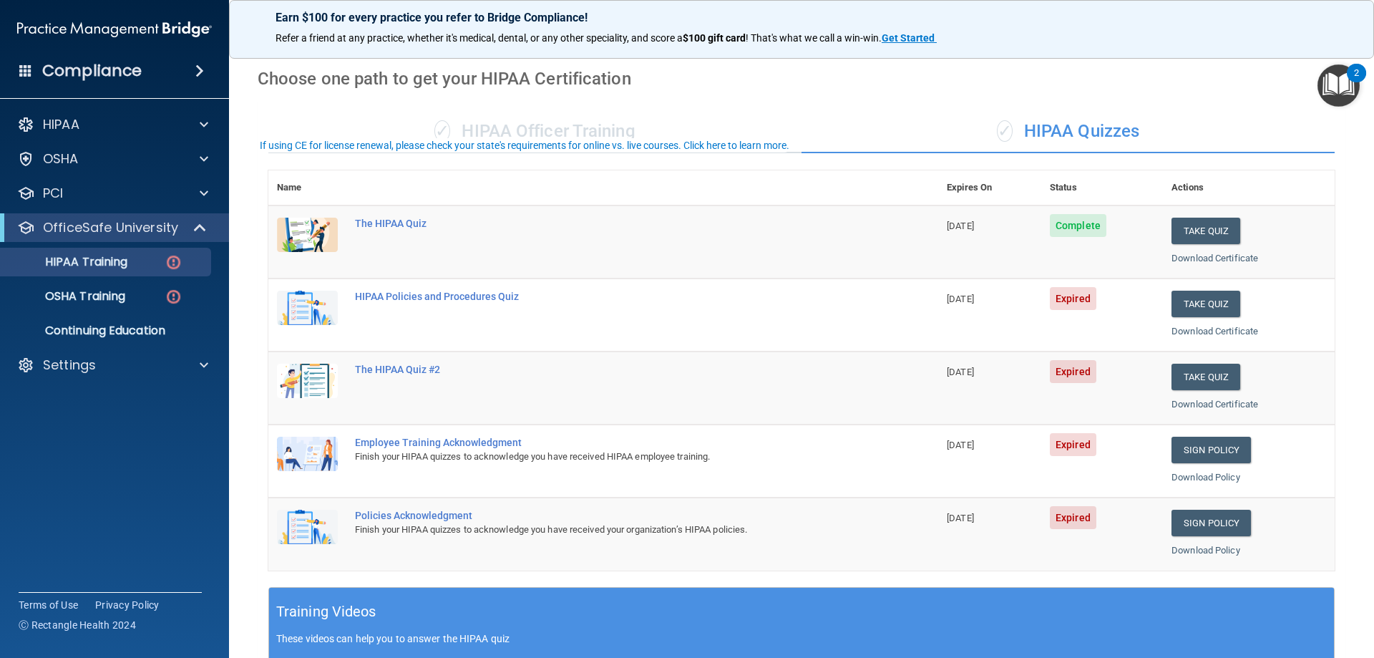
scroll to position [72, 0]
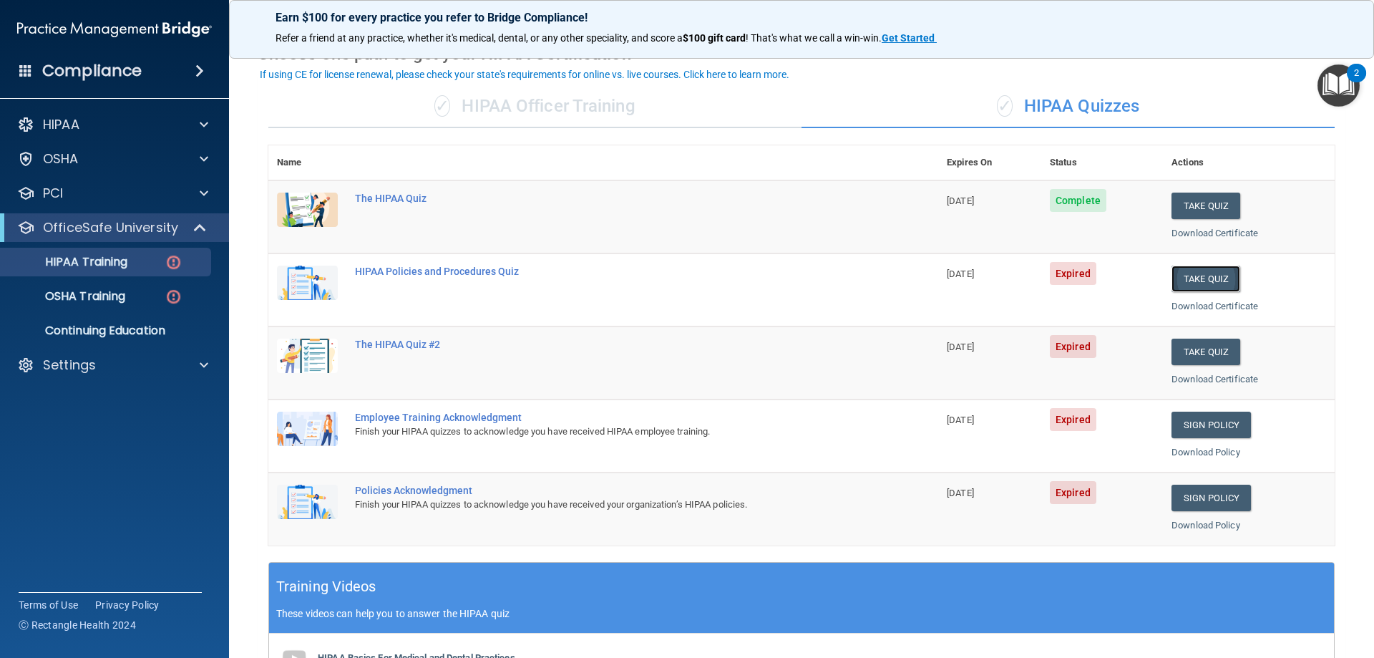
click at [1202, 289] on button "Take Quiz" at bounding box center [1206, 279] width 69 height 26
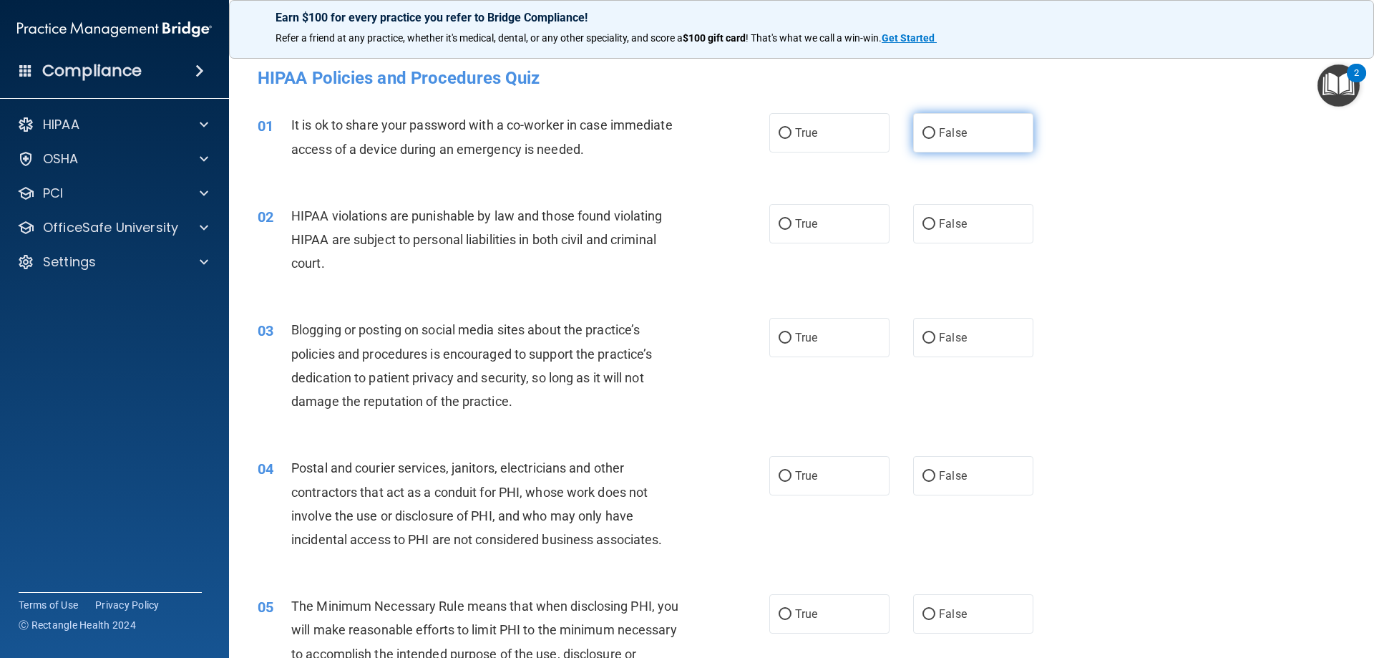
click at [952, 132] on span "False" at bounding box center [953, 133] width 28 height 14
click at [936, 132] on input "False" at bounding box center [929, 133] width 13 height 11
radio input "true"
click at [804, 240] on label "True" at bounding box center [829, 223] width 120 height 39
click at [792, 230] on input "True" at bounding box center [785, 224] width 13 height 11
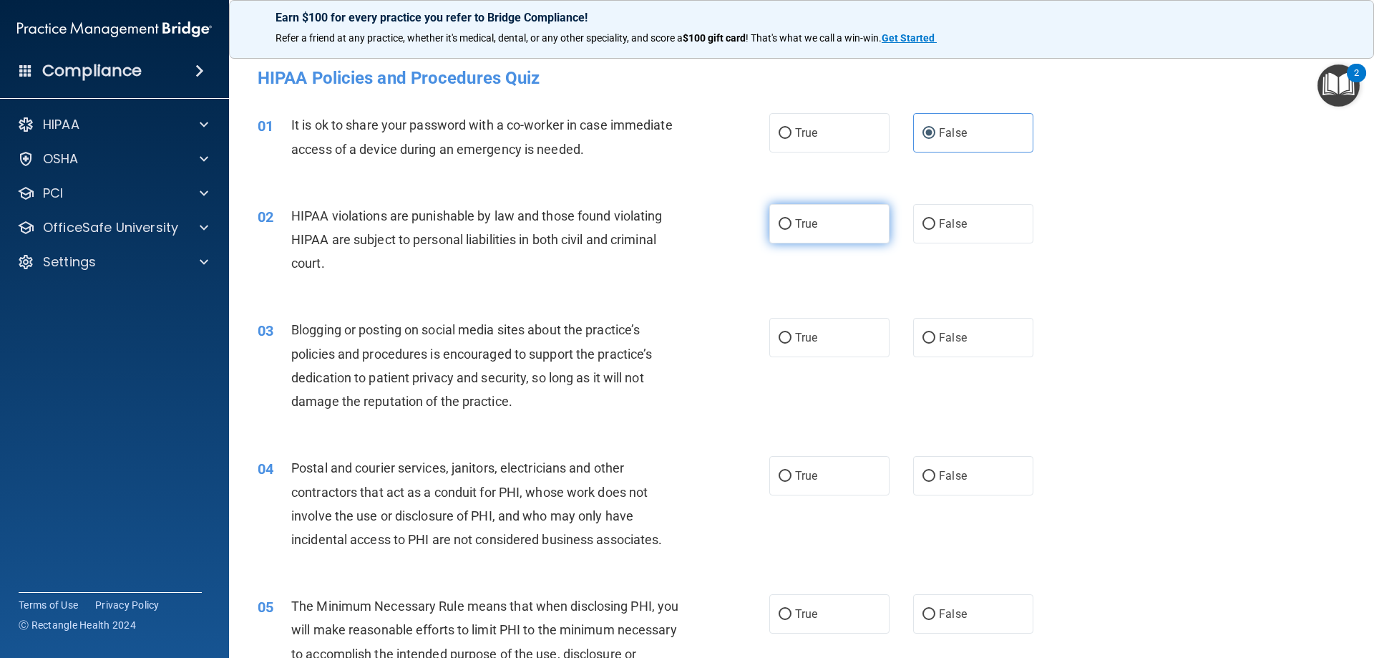
radio input "true"
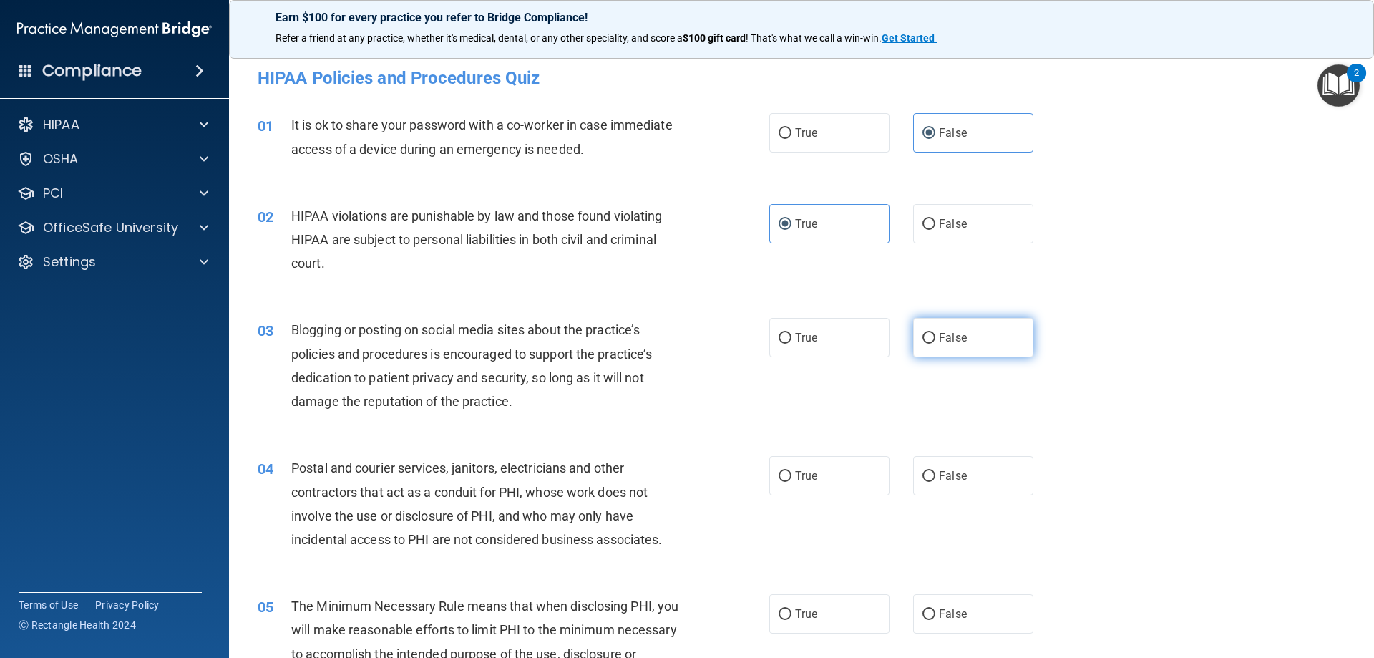
click at [943, 352] on label "False" at bounding box center [973, 337] width 120 height 39
click at [936, 344] on input "False" at bounding box center [929, 338] width 13 height 11
radio input "true"
click at [841, 482] on label "True" at bounding box center [829, 475] width 120 height 39
click at [792, 482] on input "True" at bounding box center [785, 476] width 13 height 11
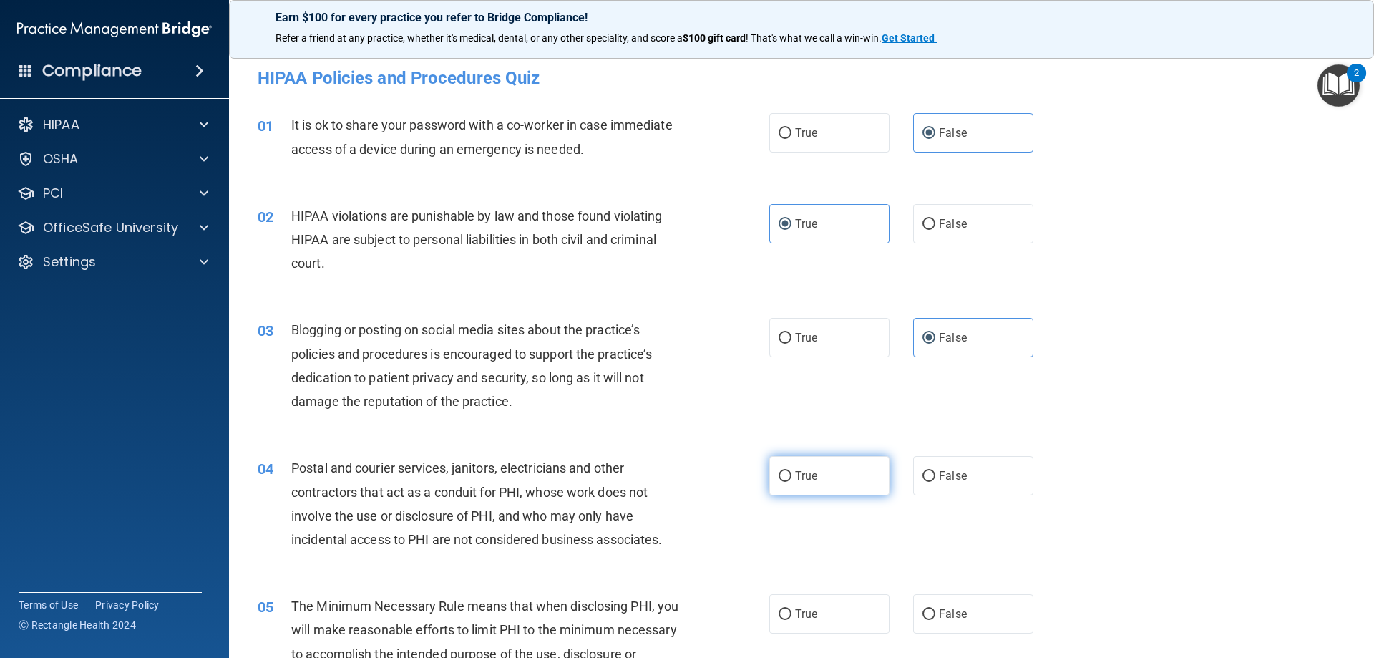
radio input "true"
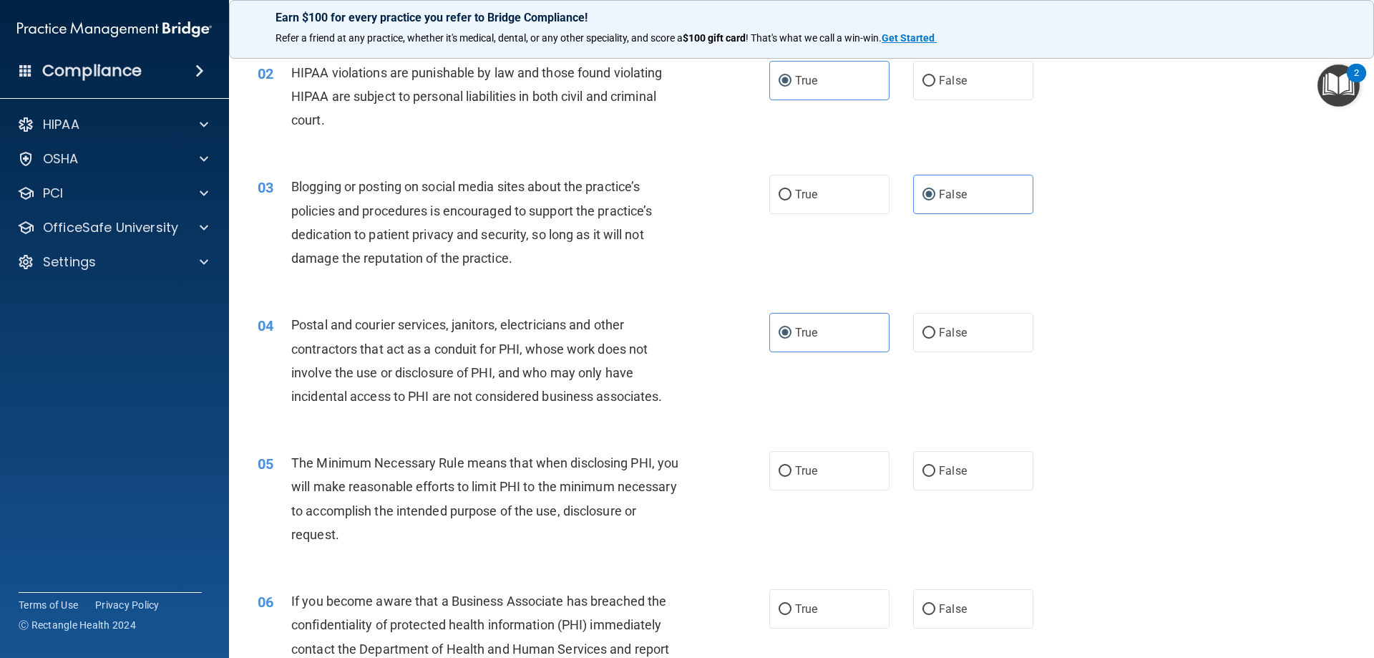
scroll to position [215, 0]
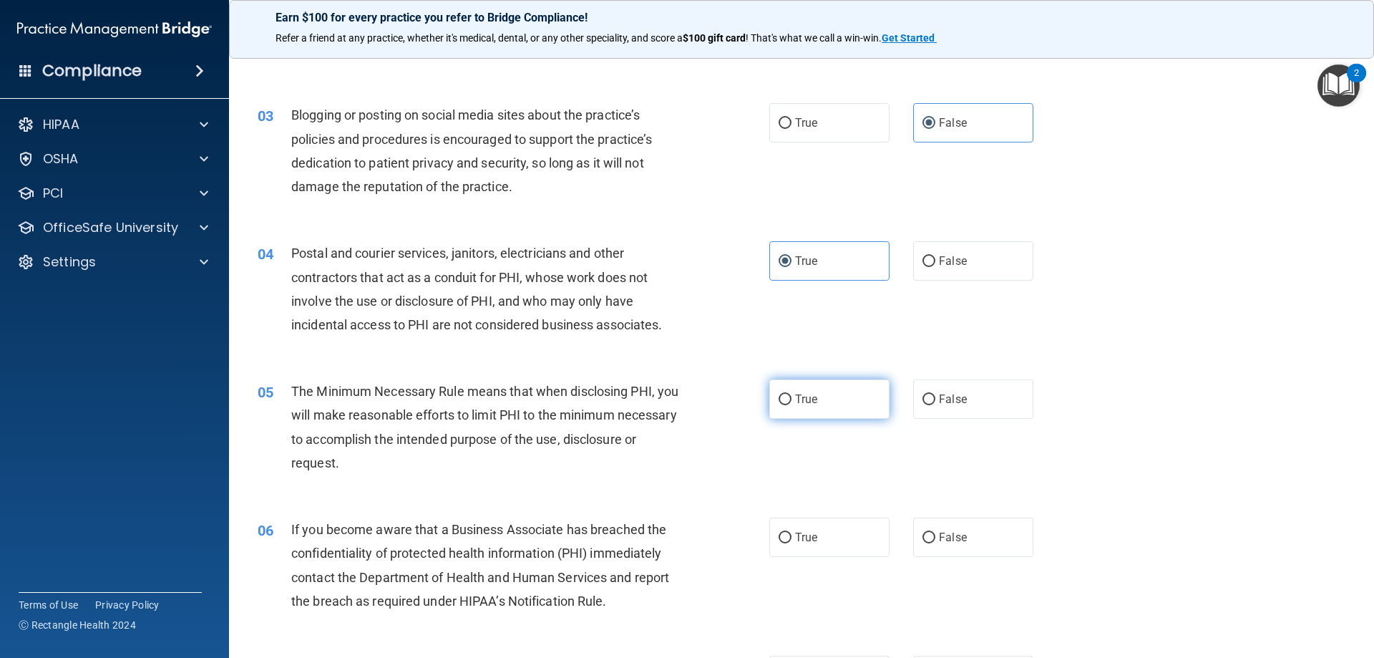
click at [810, 387] on label "True" at bounding box center [829, 398] width 120 height 39
click at [792, 394] on input "True" at bounding box center [785, 399] width 13 height 11
radio input "true"
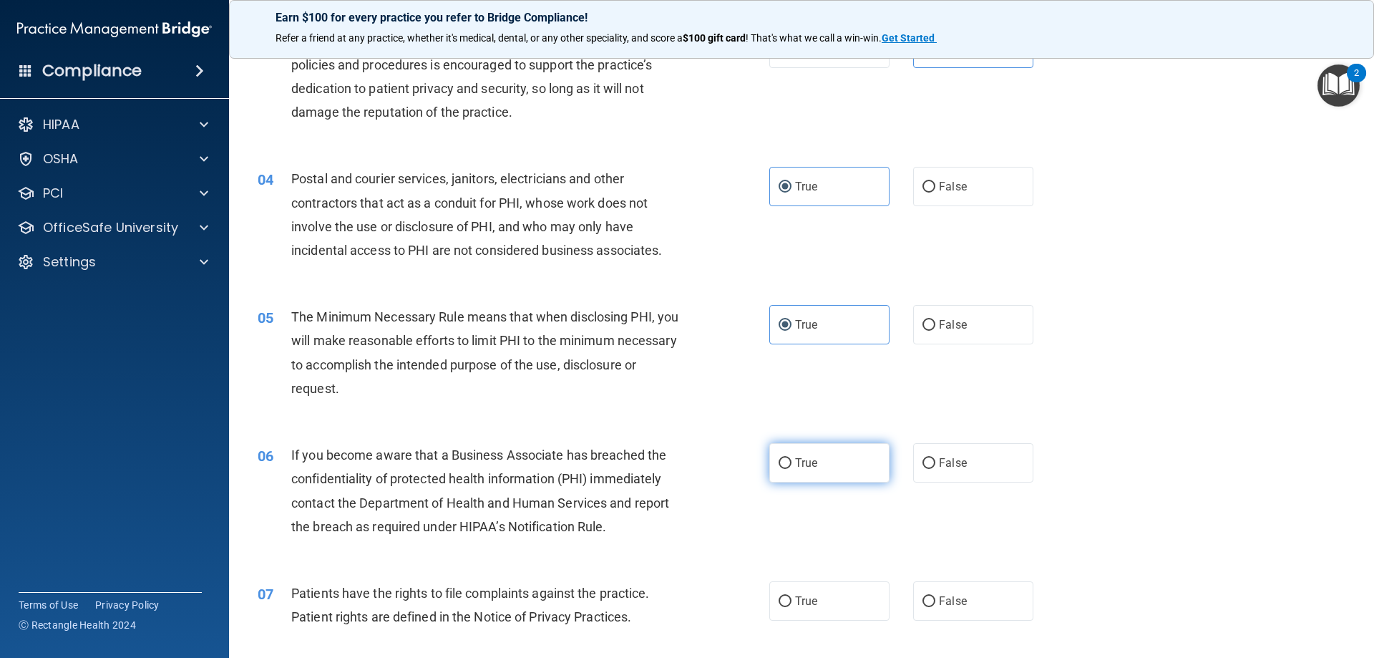
scroll to position [358, 0]
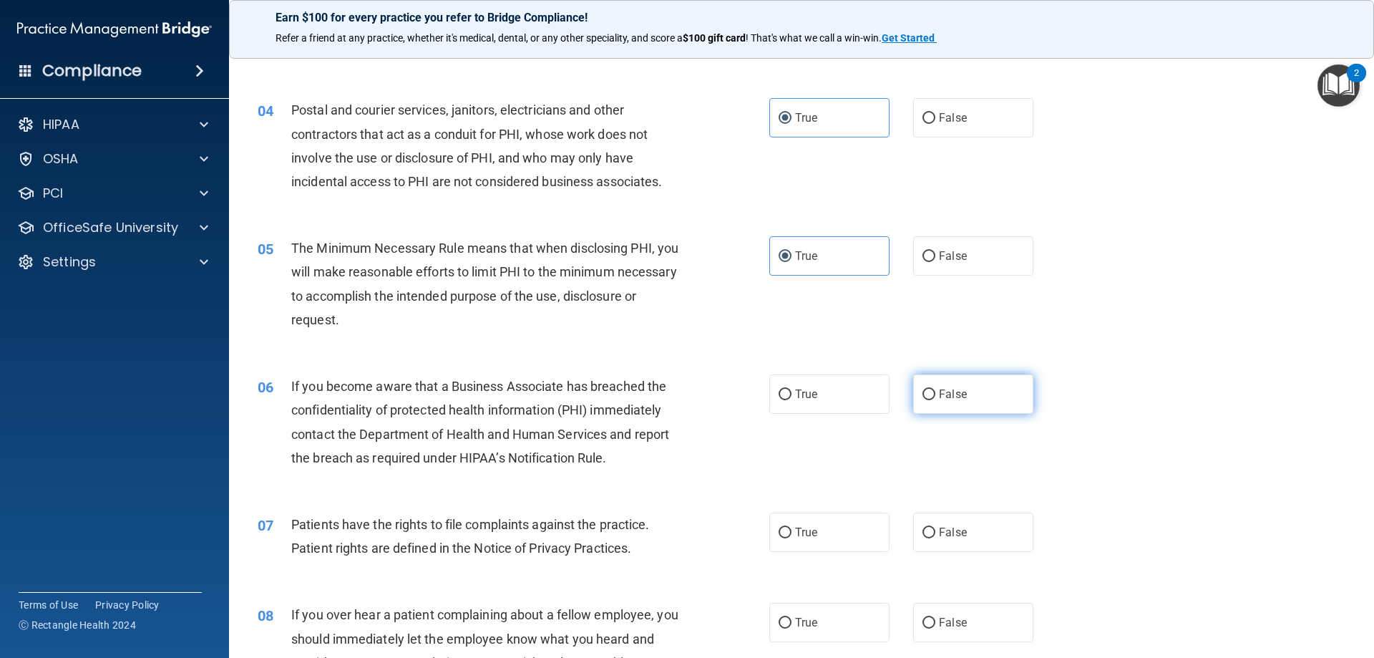
click at [973, 398] on label "False" at bounding box center [973, 393] width 120 height 39
click at [936, 398] on input "False" at bounding box center [929, 394] width 13 height 11
radio input "true"
click at [837, 518] on label "True" at bounding box center [829, 532] width 120 height 39
click at [792, 528] on input "True" at bounding box center [785, 533] width 13 height 11
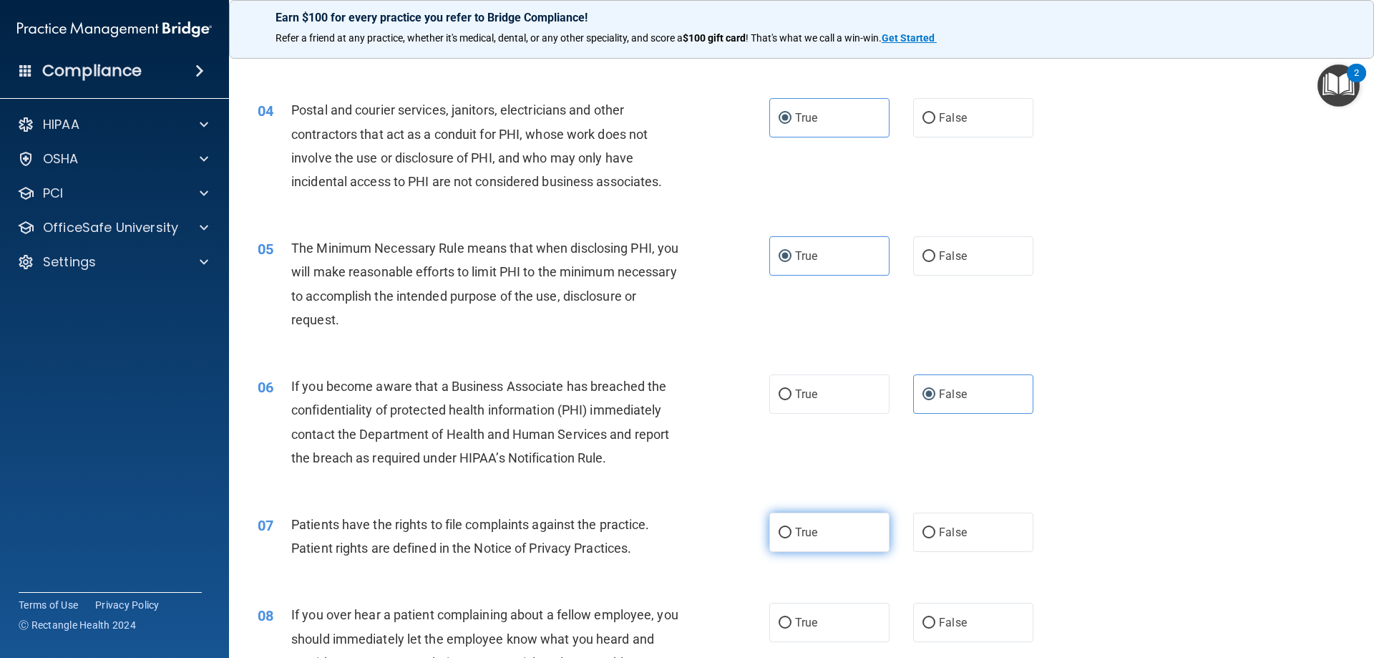
radio input "true"
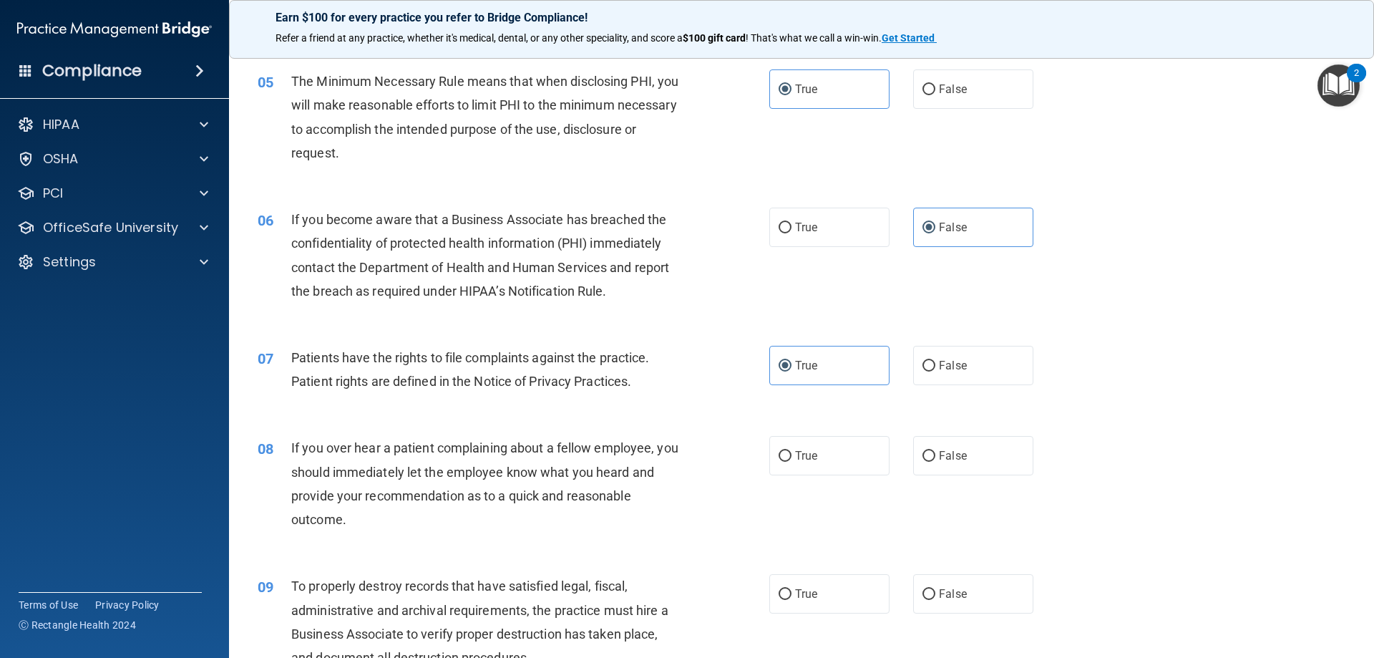
scroll to position [573, 0]
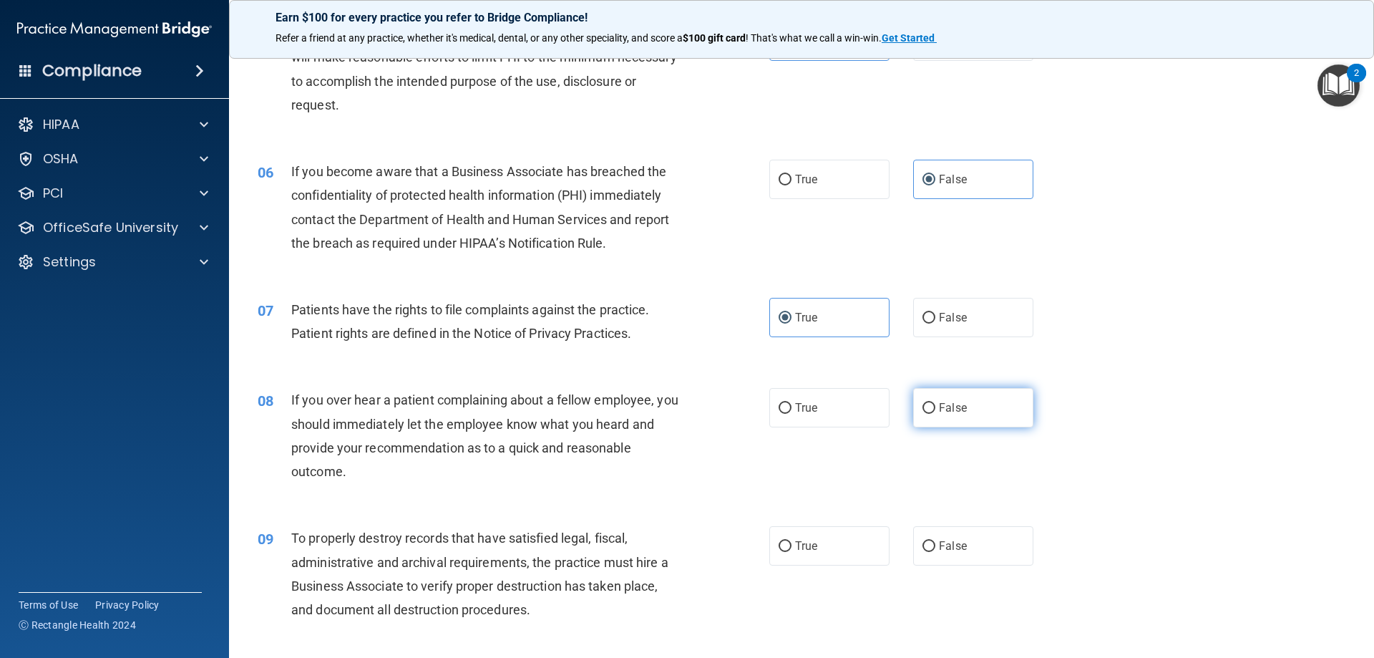
click at [981, 409] on label "False" at bounding box center [973, 407] width 120 height 39
click at [936, 409] on input "False" at bounding box center [929, 408] width 13 height 11
radio input "true"
click at [970, 545] on label "False" at bounding box center [973, 545] width 120 height 39
click at [936, 545] on input "False" at bounding box center [929, 546] width 13 height 11
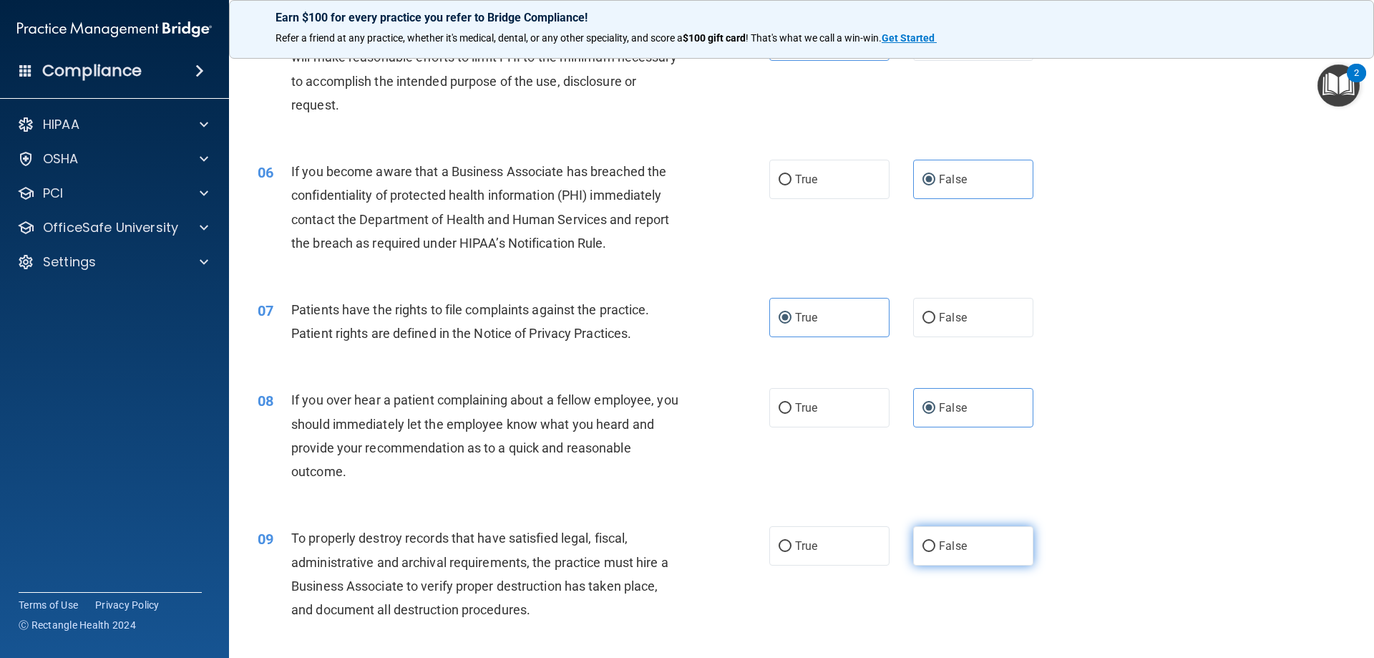
radio input "true"
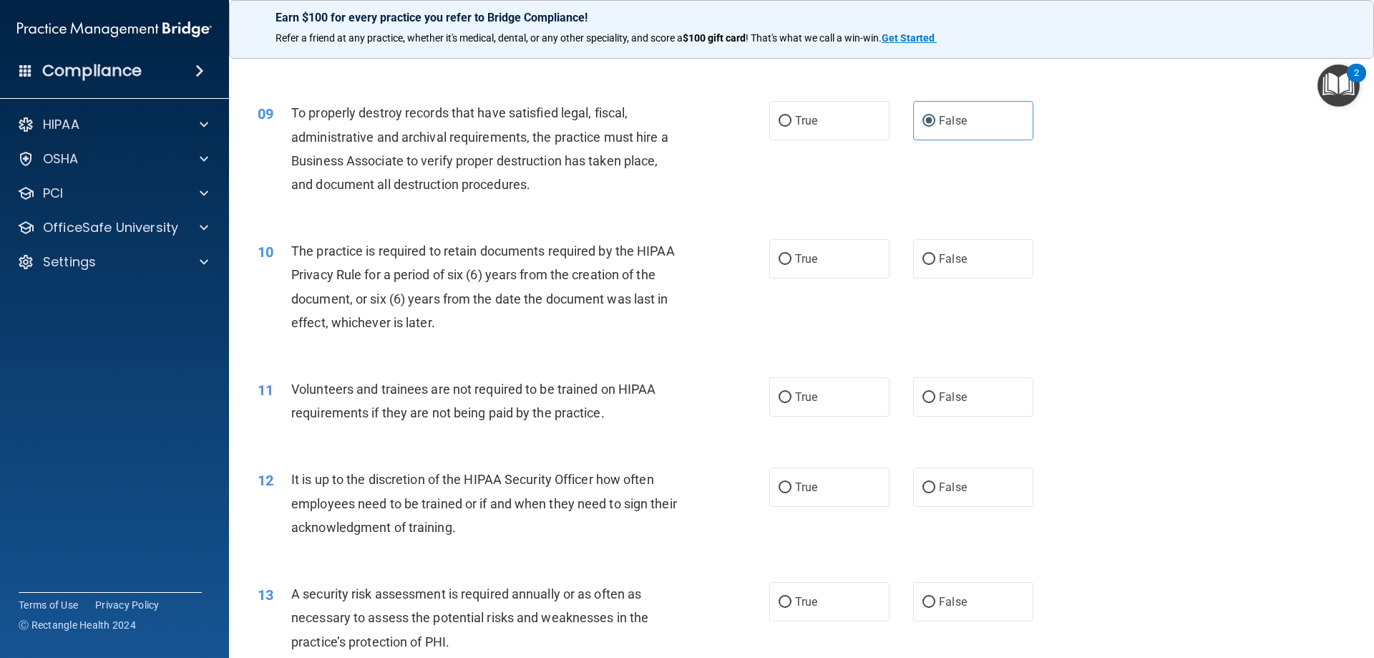
scroll to position [1002, 0]
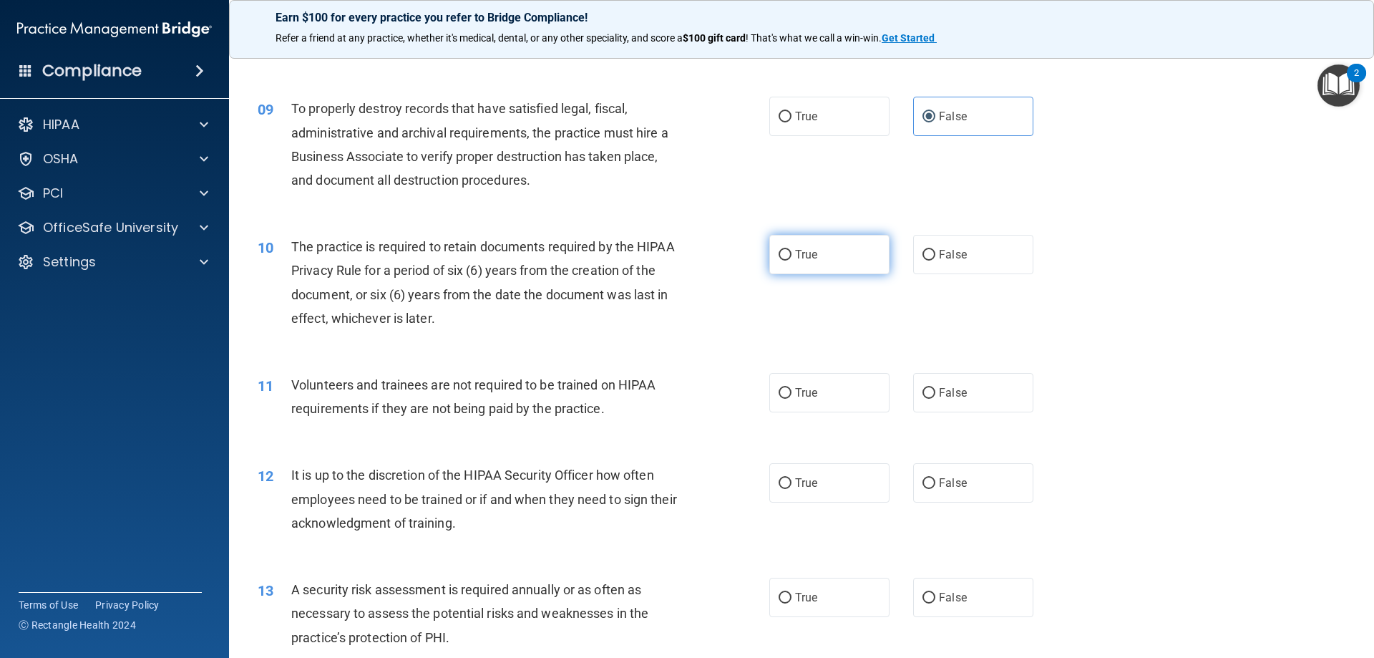
click at [816, 269] on label "True" at bounding box center [829, 254] width 120 height 39
click at [792, 261] on input "True" at bounding box center [785, 255] width 13 height 11
radio input "true"
click at [932, 384] on label "False" at bounding box center [973, 392] width 120 height 39
click at [932, 388] on input "False" at bounding box center [929, 393] width 13 height 11
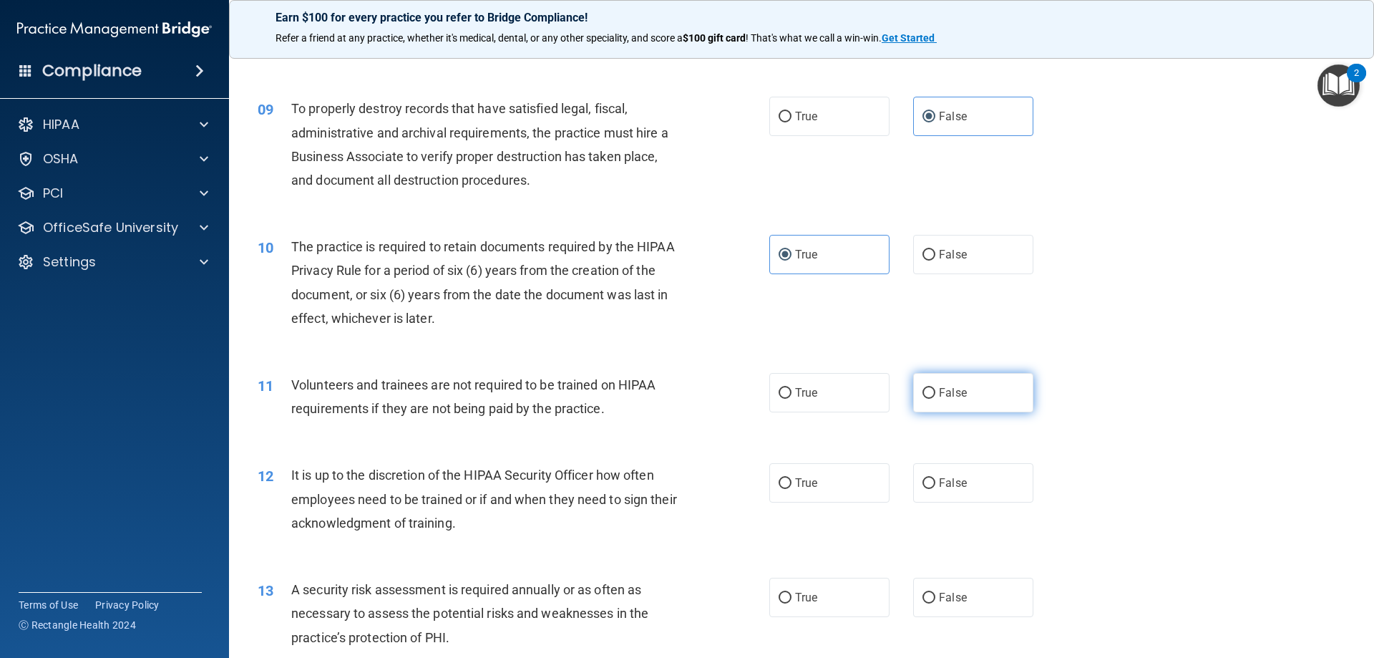
radio input "true"
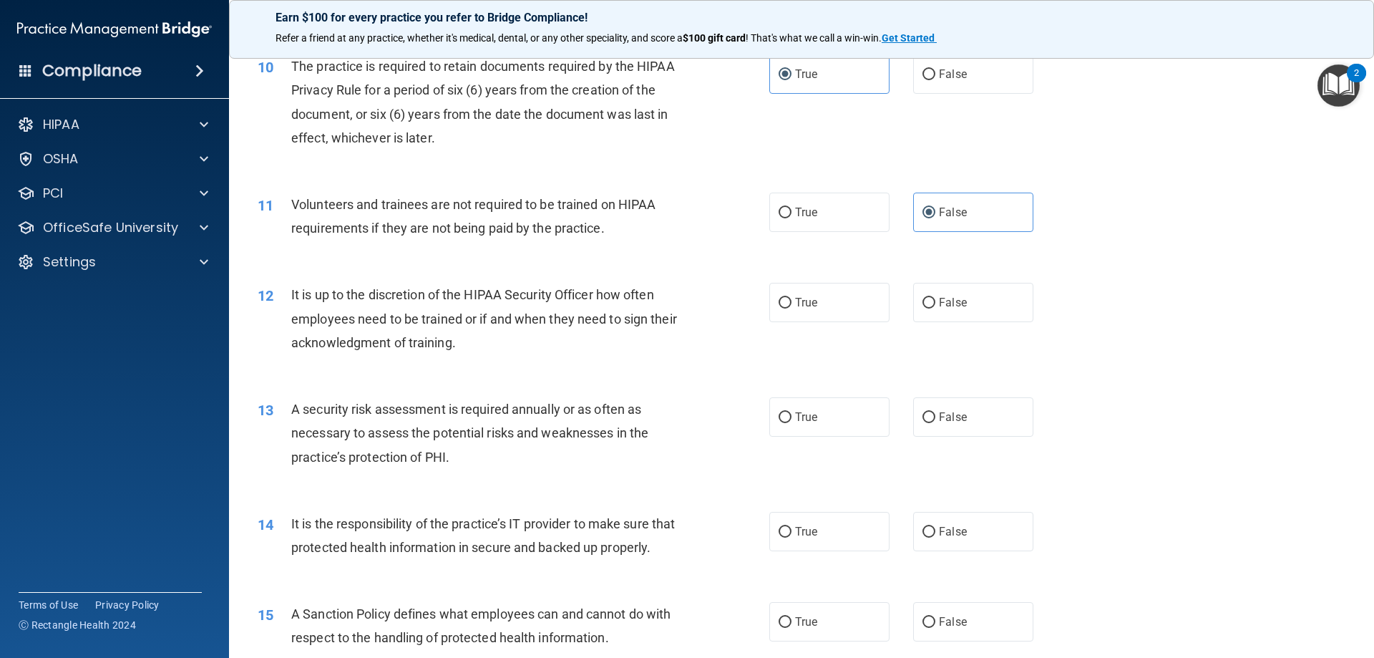
scroll to position [1217, 0]
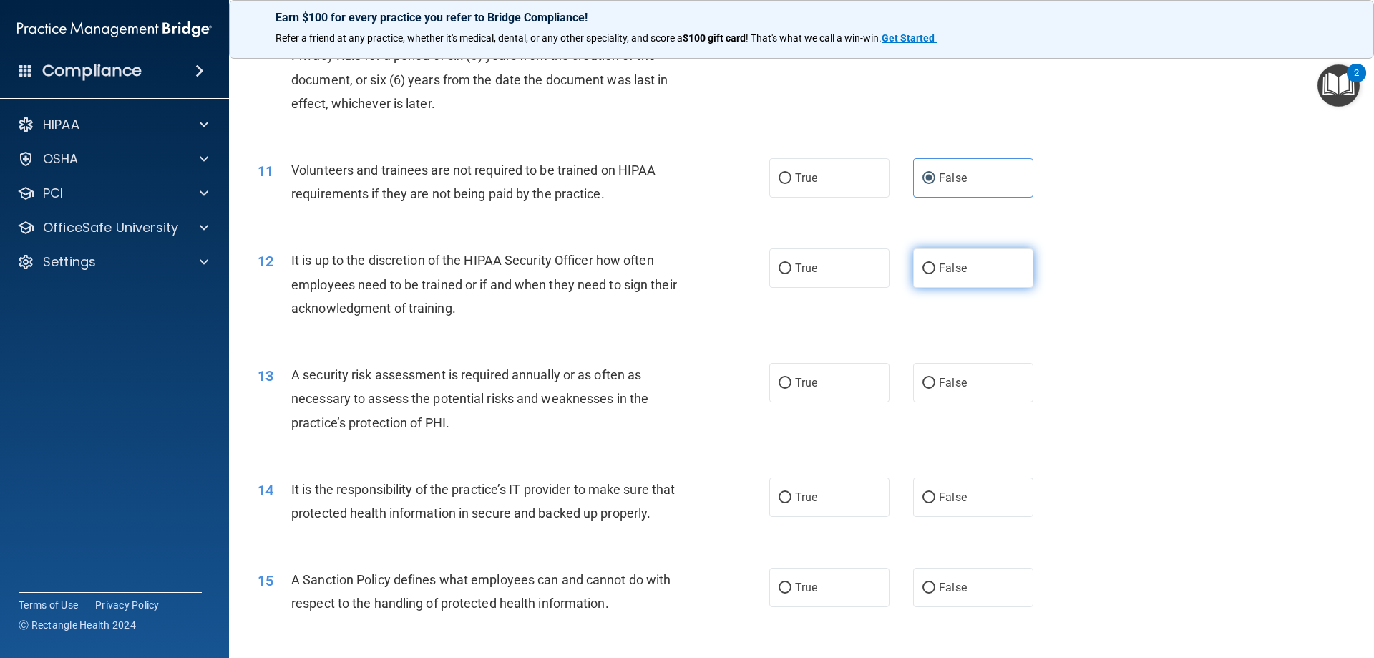
click at [1022, 271] on label "False" at bounding box center [973, 267] width 120 height 39
click at [936, 271] on input "False" at bounding box center [929, 268] width 13 height 11
radio input "true"
click at [840, 382] on label "True" at bounding box center [829, 382] width 120 height 39
click at [792, 382] on input "True" at bounding box center [785, 383] width 13 height 11
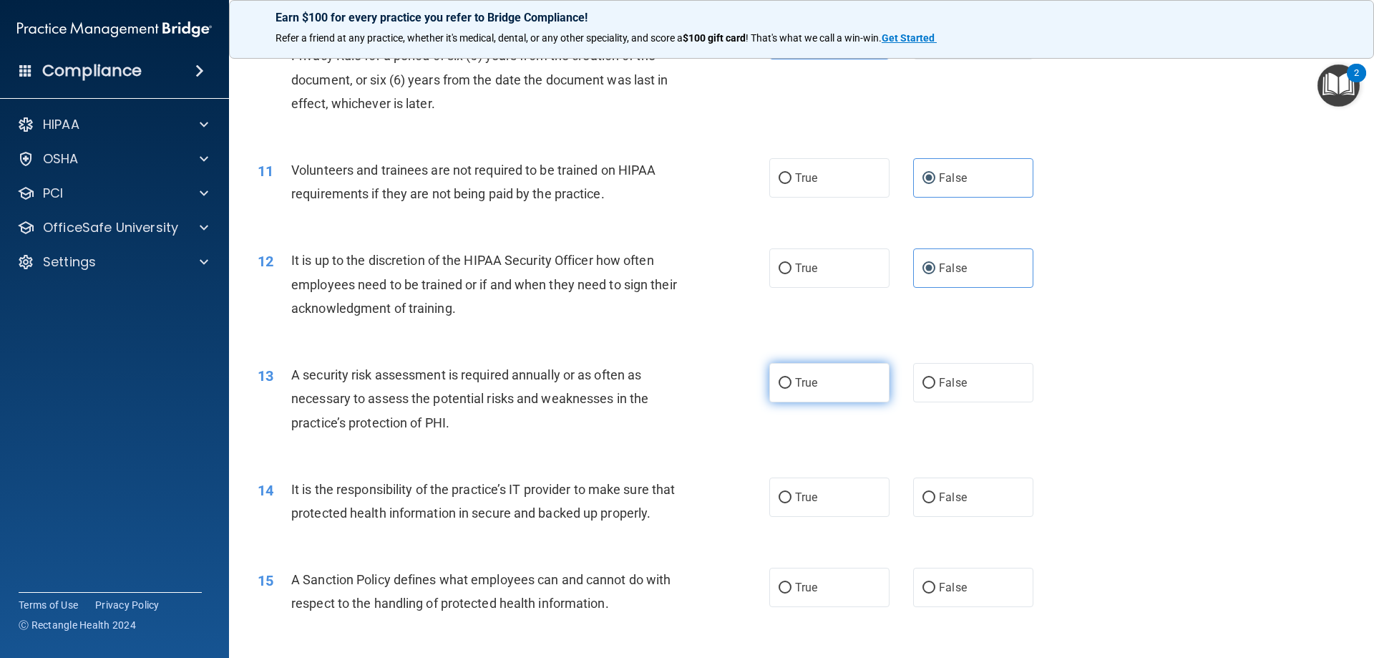
radio input "true"
click at [956, 486] on label "False" at bounding box center [973, 496] width 120 height 39
click at [936, 492] on input "False" at bounding box center [929, 497] width 13 height 11
radio input "true"
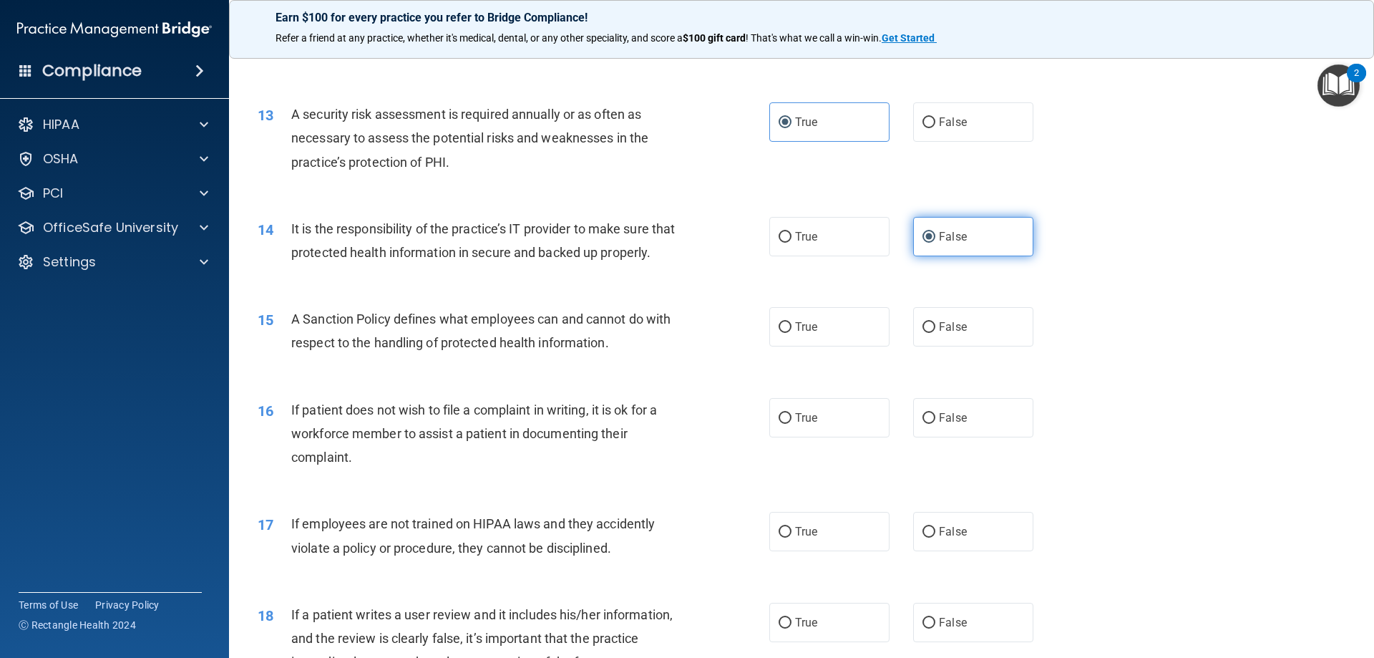
scroll to position [1503, 0]
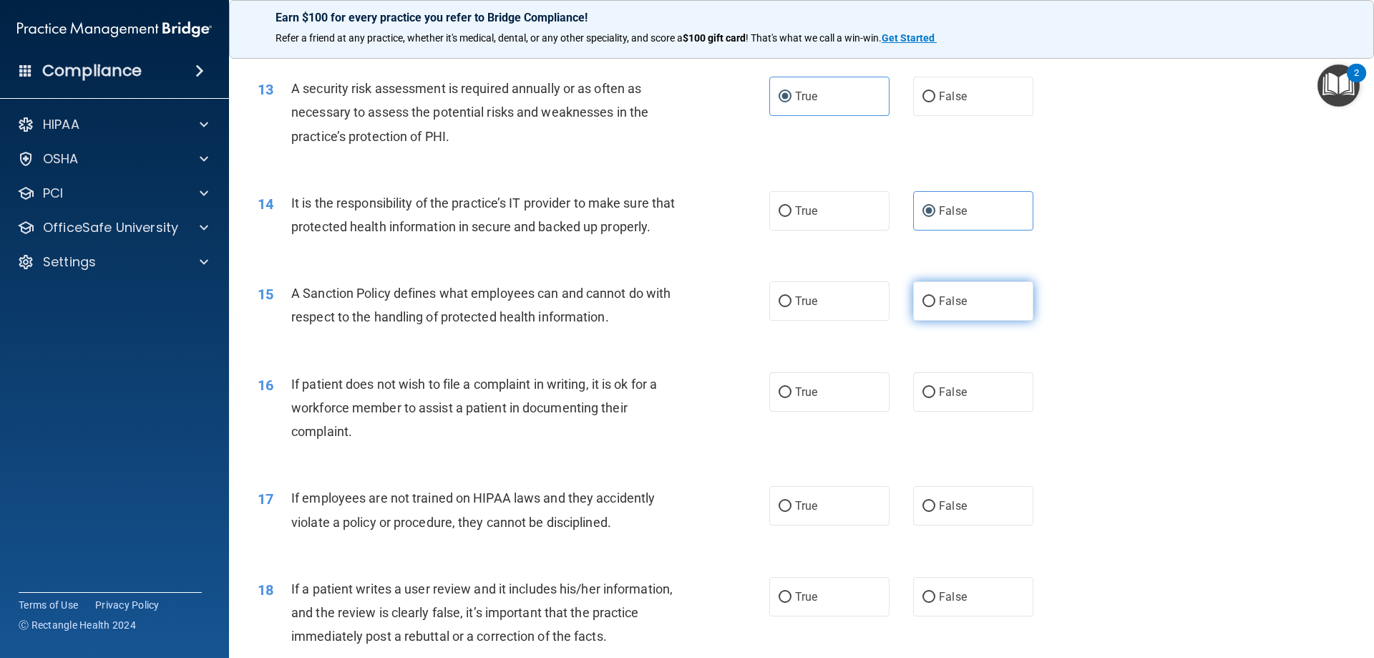
click at [923, 307] on input "False" at bounding box center [929, 301] width 13 height 11
radio input "true"
click at [816, 407] on label "True" at bounding box center [829, 391] width 120 height 39
click at [792, 398] on input "True" at bounding box center [785, 392] width 13 height 11
radio input "true"
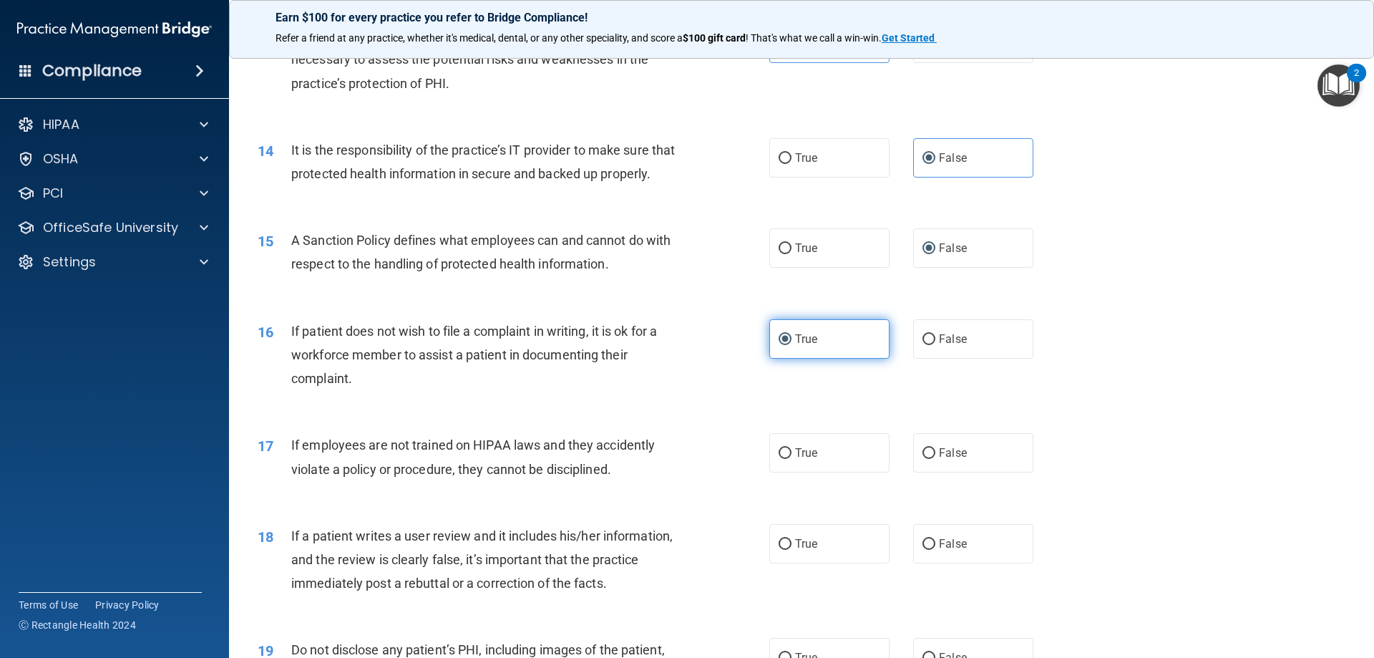
scroll to position [1718, 0]
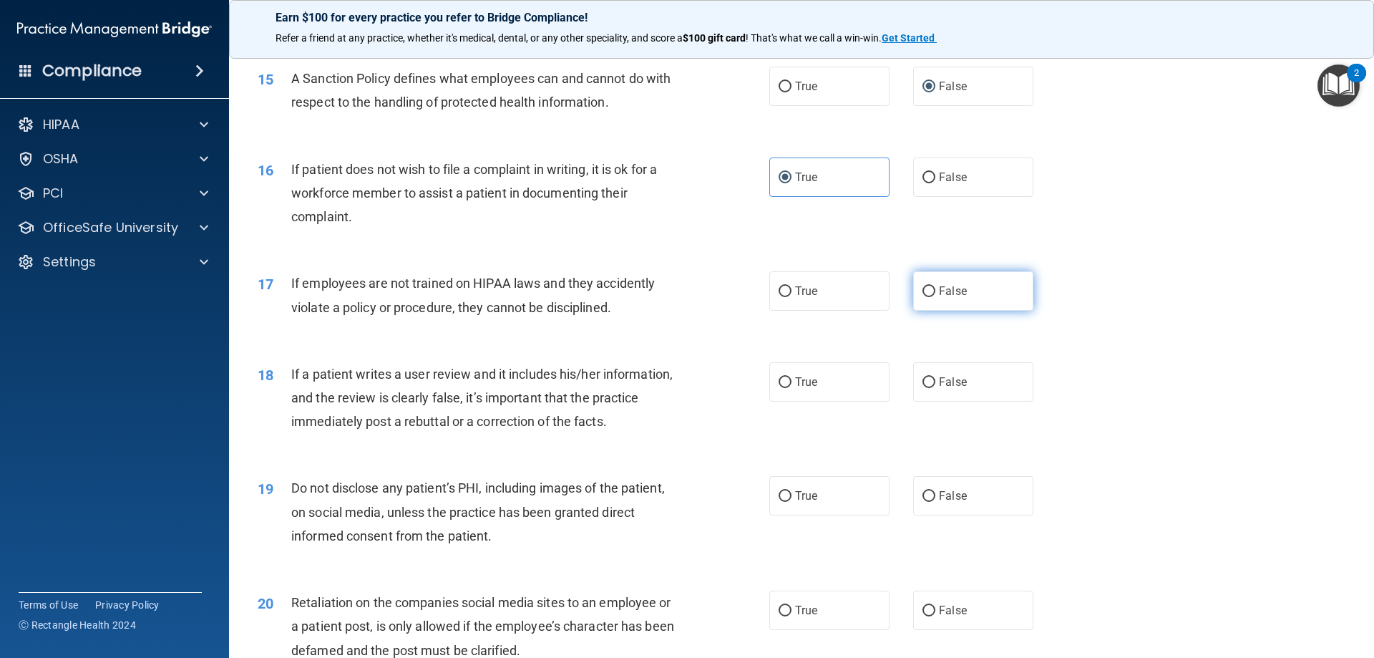
click at [973, 311] on label "False" at bounding box center [973, 290] width 120 height 39
click at [936, 297] on input "False" at bounding box center [929, 291] width 13 height 11
radio input "true"
click at [967, 396] on label "False" at bounding box center [973, 381] width 120 height 39
click at [936, 388] on input "False" at bounding box center [929, 382] width 13 height 11
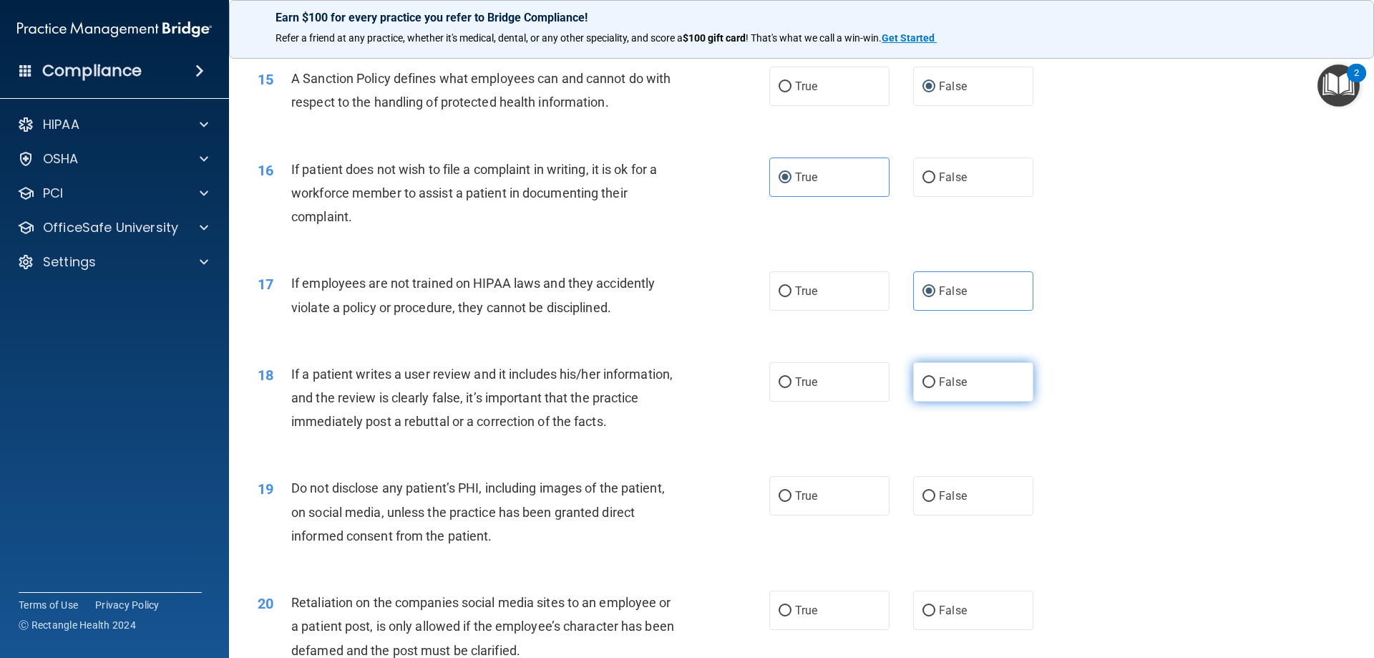
radio input "true"
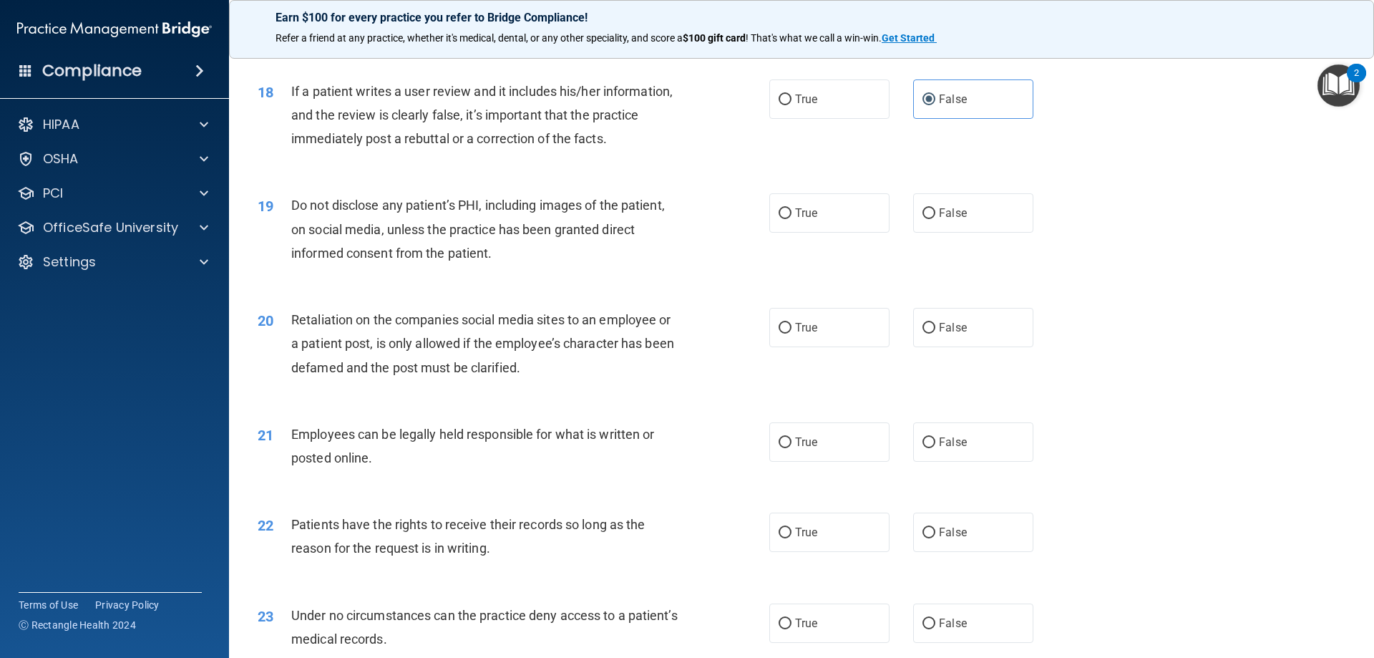
scroll to position [2004, 0]
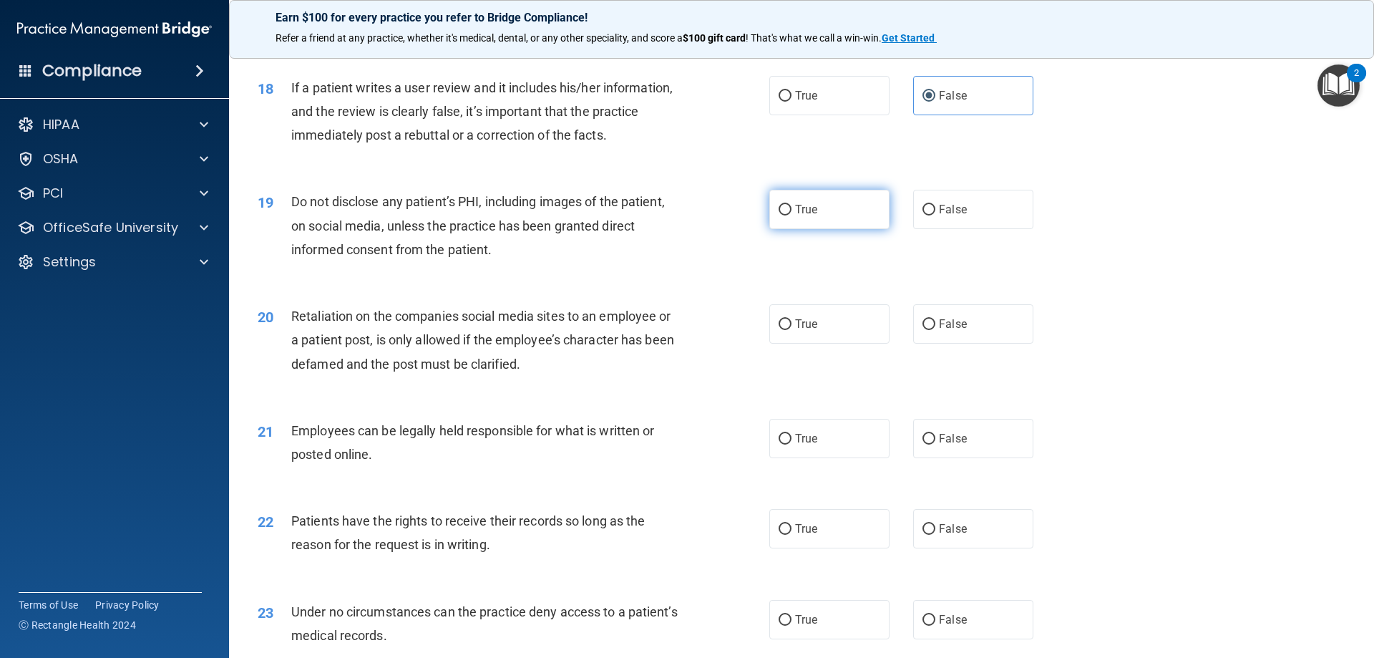
click at [791, 215] on label "True" at bounding box center [829, 209] width 120 height 39
click at [791, 215] on input "True" at bounding box center [785, 210] width 13 height 11
radio input "true"
click at [944, 331] on span "False" at bounding box center [953, 324] width 28 height 14
click at [936, 330] on input "False" at bounding box center [929, 324] width 13 height 11
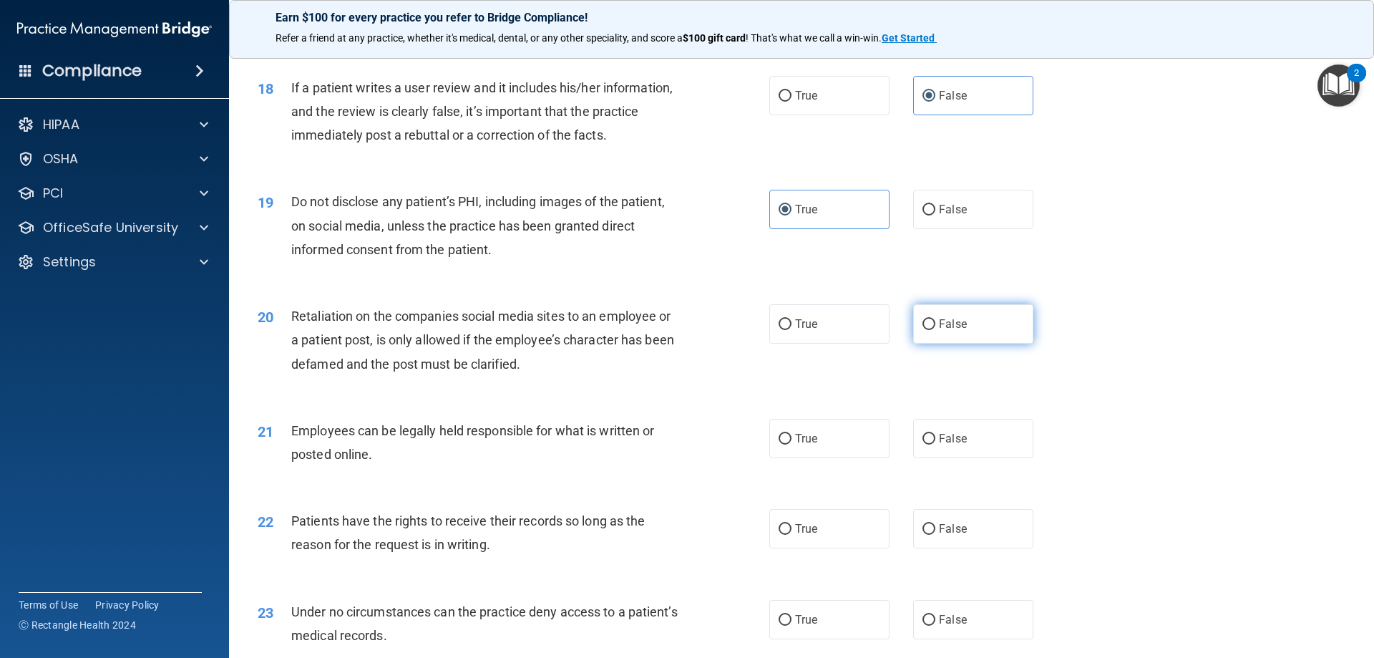
radio input "true"
click at [816, 458] on label "True" at bounding box center [829, 438] width 120 height 39
click at [792, 445] on input "True" at bounding box center [785, 439] width 13 height 11
radio input "true"
click at [959, 548] on label "False" at bounding box center [973, 528] width 120 height 39
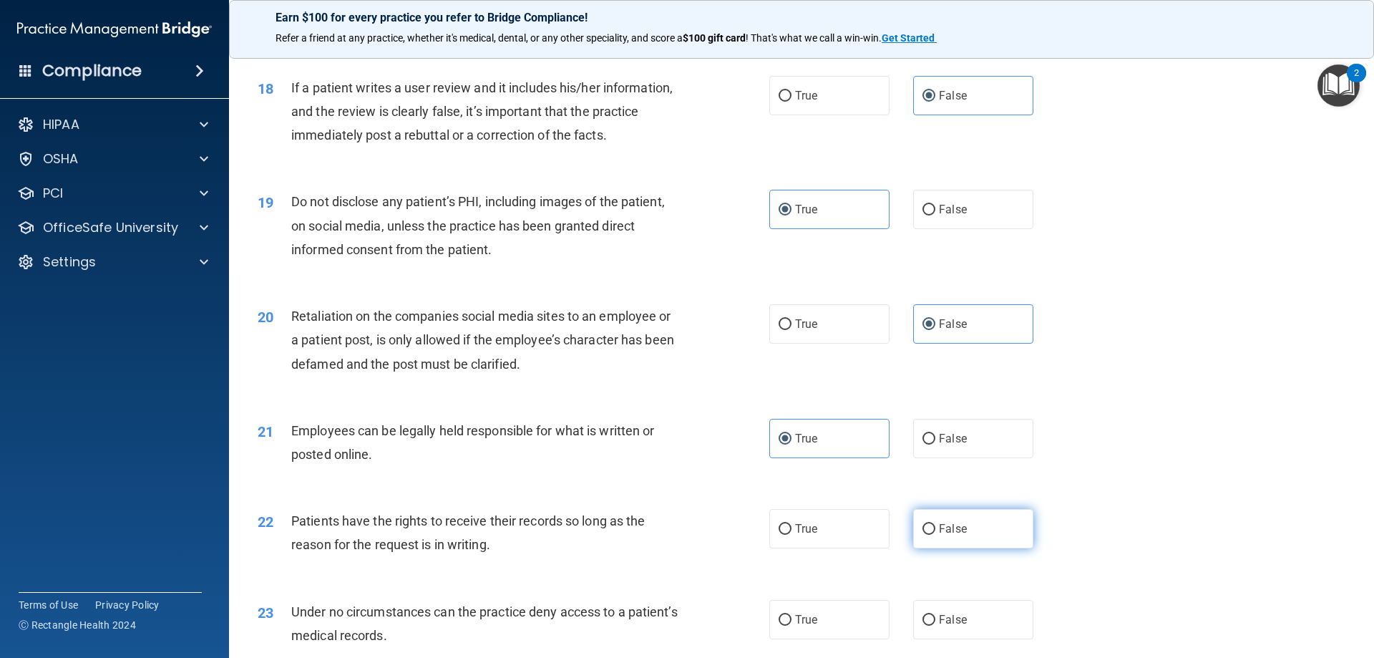
click at [936, 535] on input "False" at bounding box center [929, 529] width 13 height 11
radio input "true"
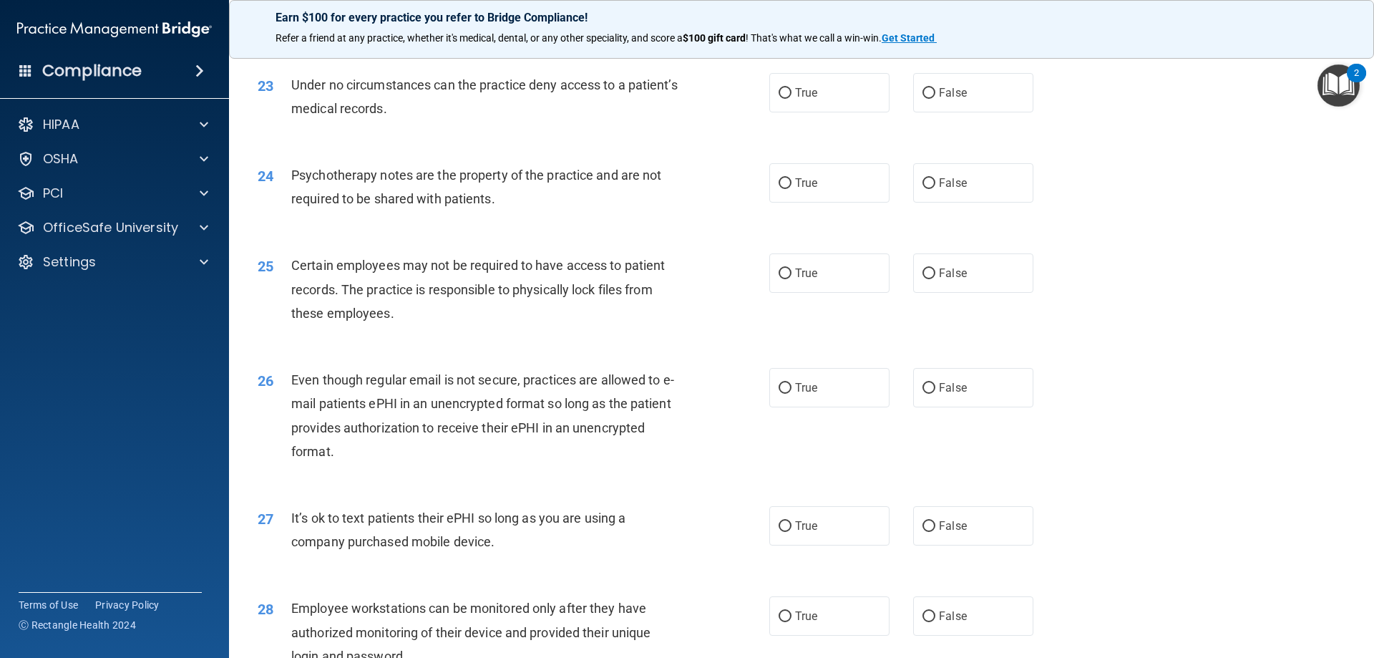
scroll to position [2505, 0]
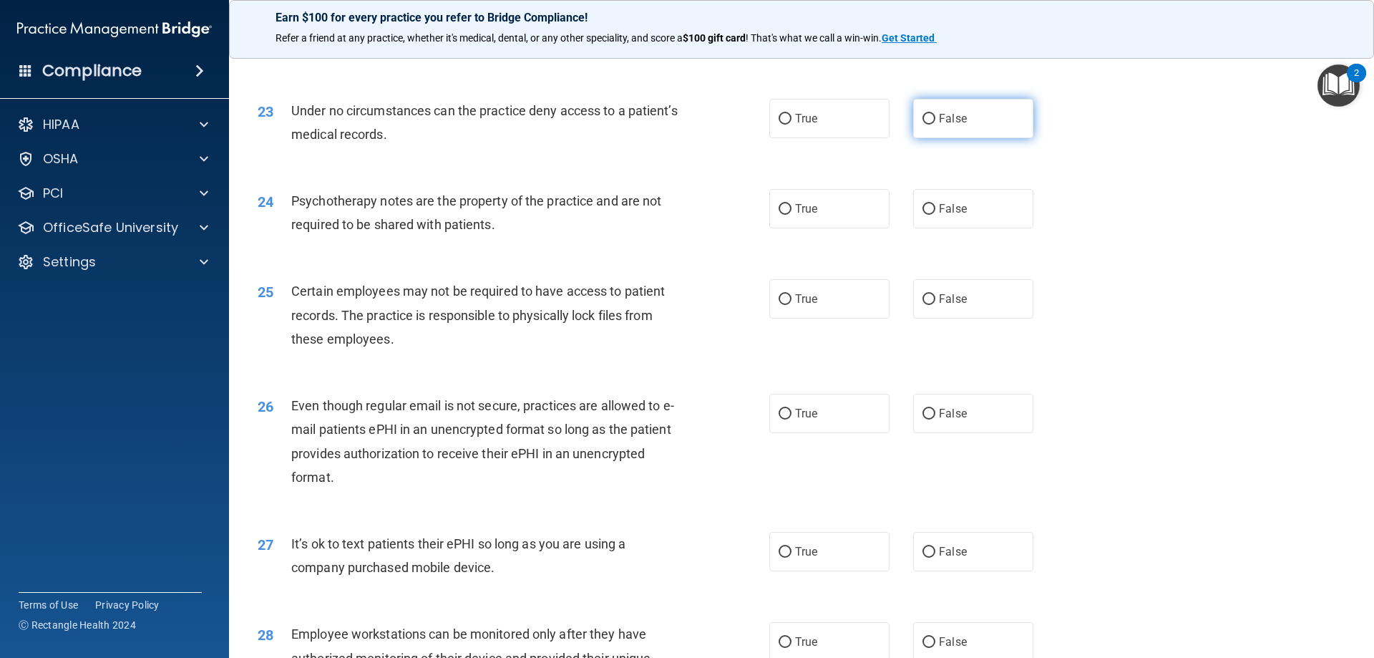
click at [928, 125] on input "False" at bounding box center [929, 119] width 13 height 11
radio input "true"
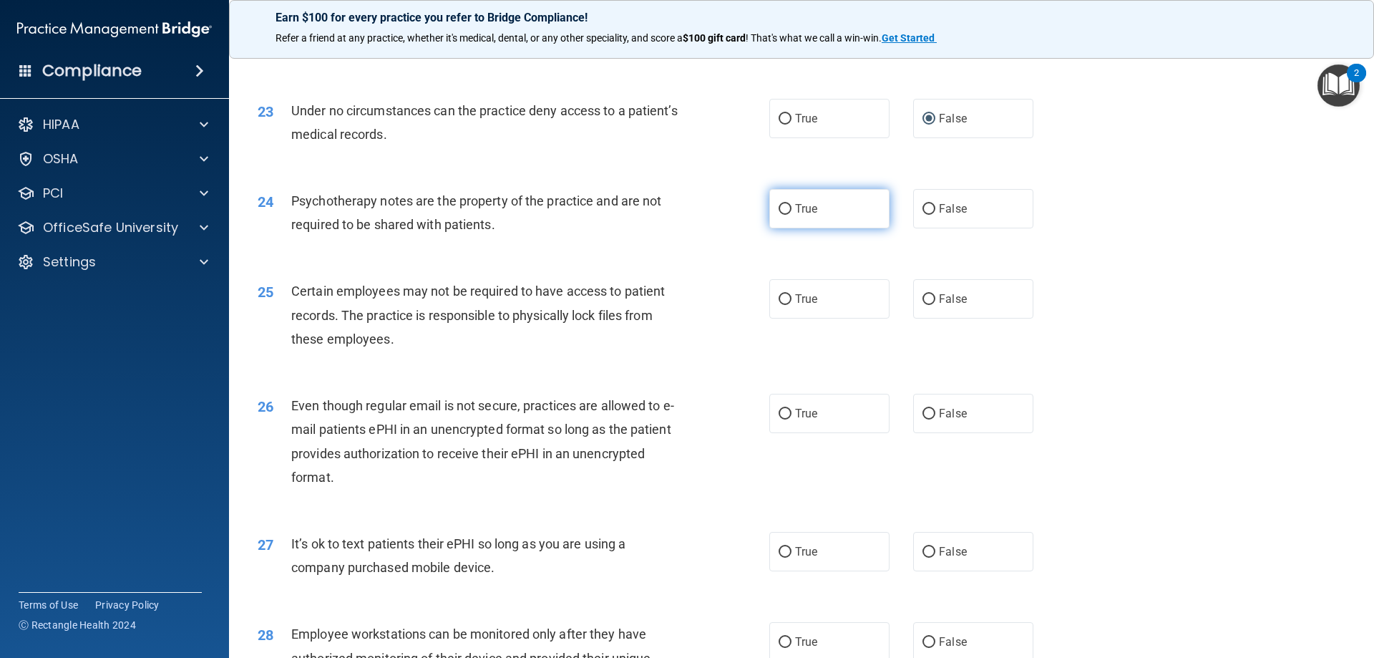
click at [850, 225] on label "True" at bounding box center [829, 208] width 120 height 39
click at [792, 215] on input "True" at bounding box center [785, 209] width 13 height 11
radio input "true"
click at [833, 319] on label "True" at bounding box center [829, 298] width 120 height 39
click at [792, 305] on input "True" at bounding box center [785, 299] width 13 height 11
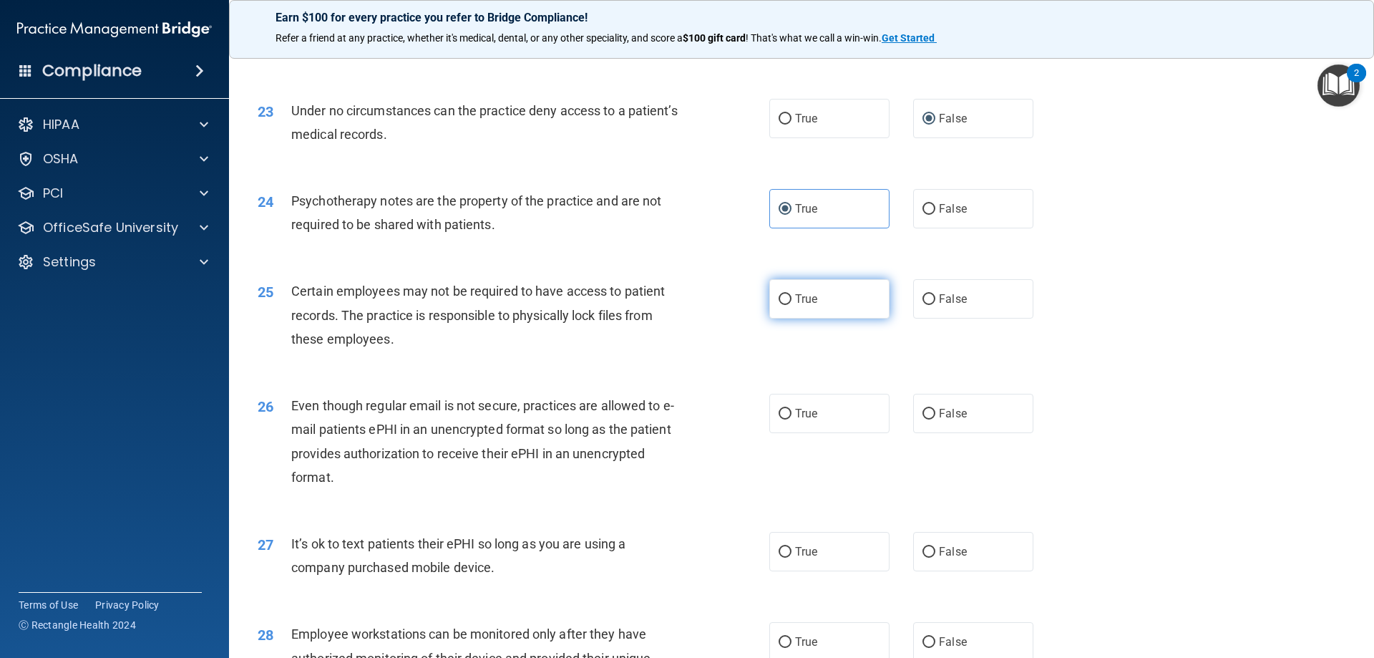
radio input "true"
click at [825, 427] on label "True" at bounding box center [829, 413] width 120 height 39
click at [792, 419] on input "True" at bounding box center [785, 414] width 13 height 11
radio input "true"
click at [954, 551] on div "27 It’s ok to text patients their ePHI so long as you are using a company purch…" at bounding box center [801, 559] width 1109 height 90
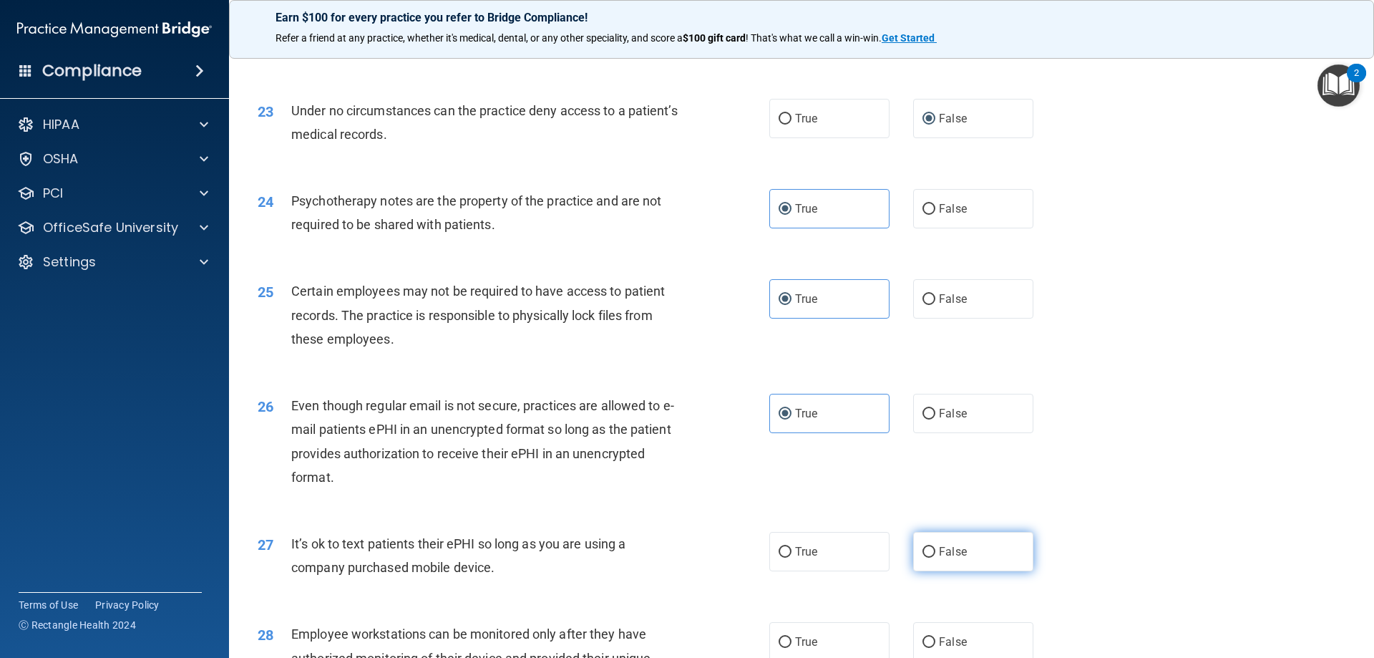
click at [956, 558] on span "False" at bounding box center [953, 552] width 28 height 14
click at [936, 558] on input "False" at bounding box center [929, 552] width 13 height 11
radio input "true"
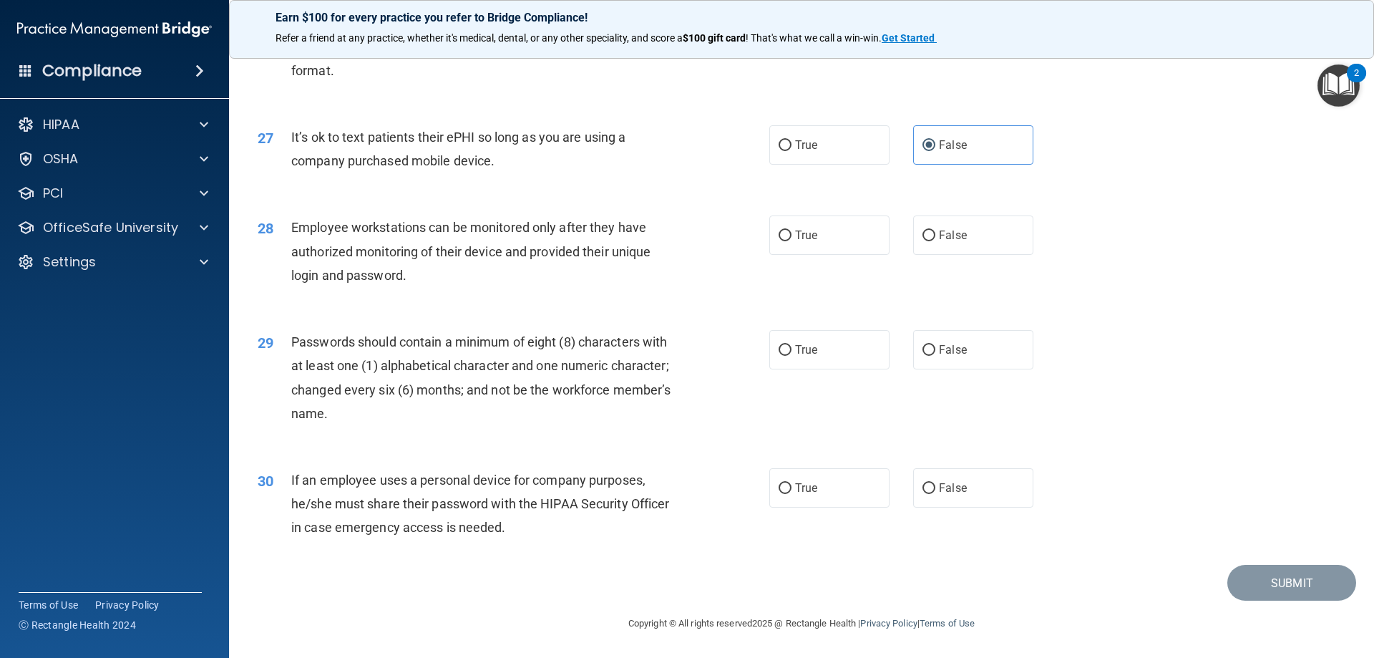
scroll to position [2935, 0]
click at [985, 238] on label "False" at bounding box center [973, 234] width 120 height 39
click at [936, 238] on input "False" at bounding box center [929, 235] width 13 height 11
radio input "true"
click at [772, 357] on label "True" at bounding box center [829, 349] width 120 height 39
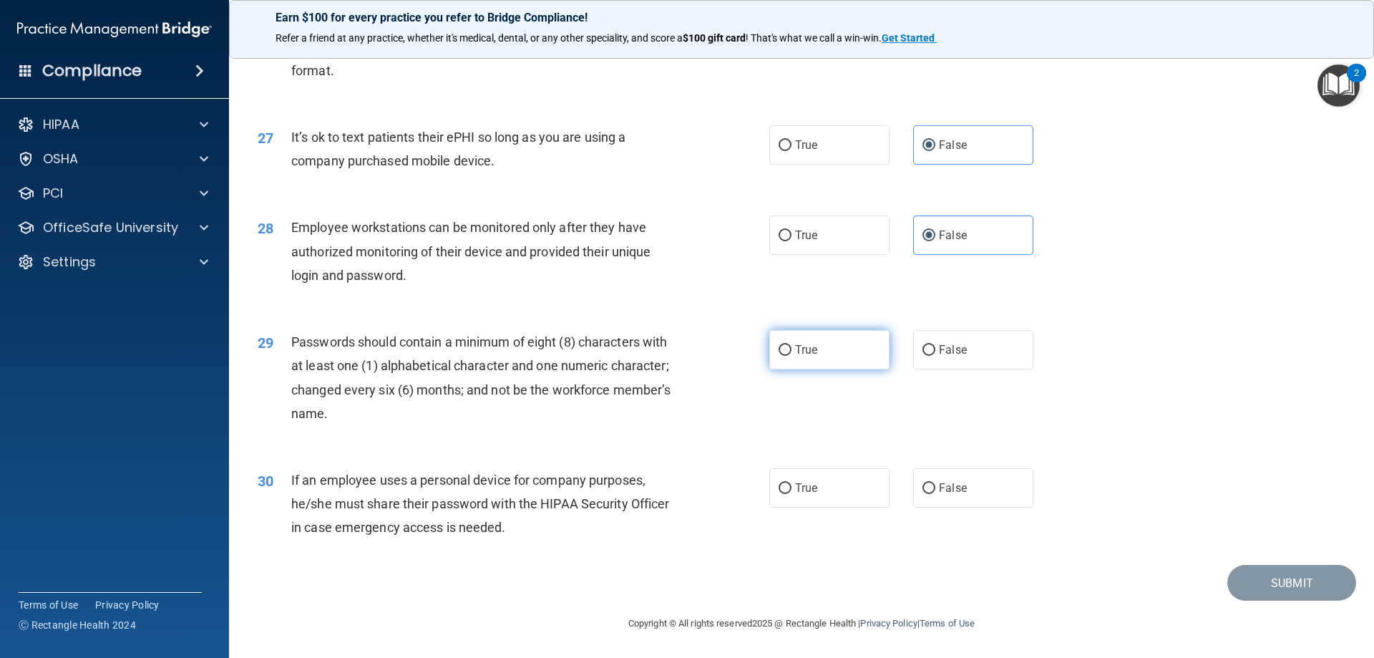
click at [779, 356] on input "True" at bounding box center [785, 350] width 13 height 11
radio input "true"
click at [948, 494] on span "False" at bounding box center [953, 488] width 28 height 14
click at [936, 494] on input "False" at bounding box center [929, 488] width 13 height 11
radio input "true"
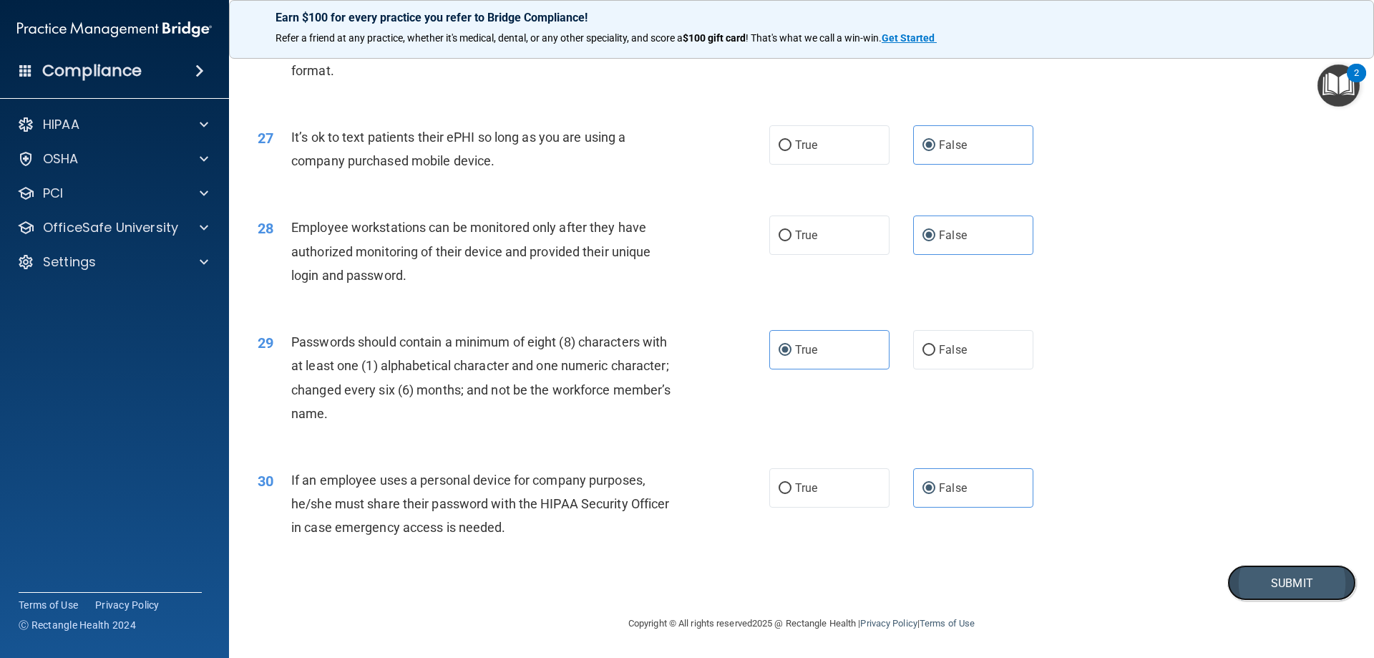
click at [1321, 584] on button "Submit" at bounding box center [1292, 583] width 129 height 37
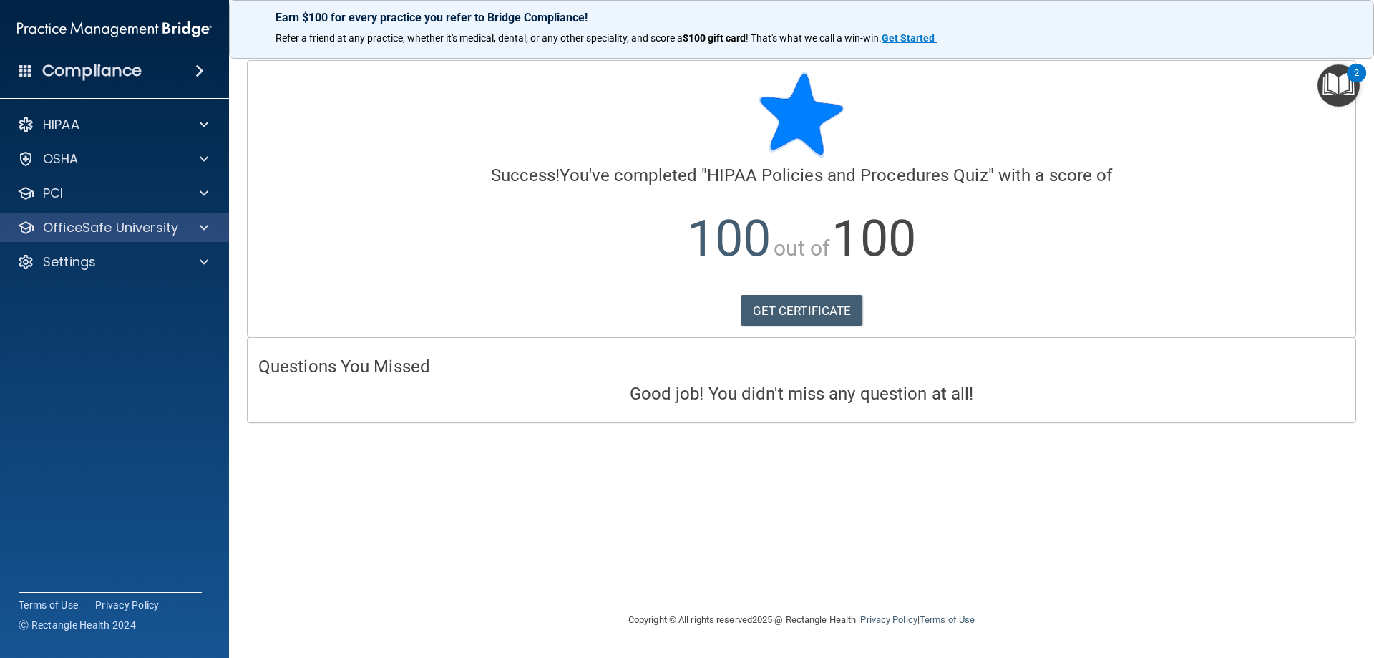
click at [9, 236] on div "OfficeSafe University" at bounding box center [115, 227] width 230 height 29
click at [67, 225] on p "OfficeSafe University" at bounding box center [110, 227] width 135 height 17
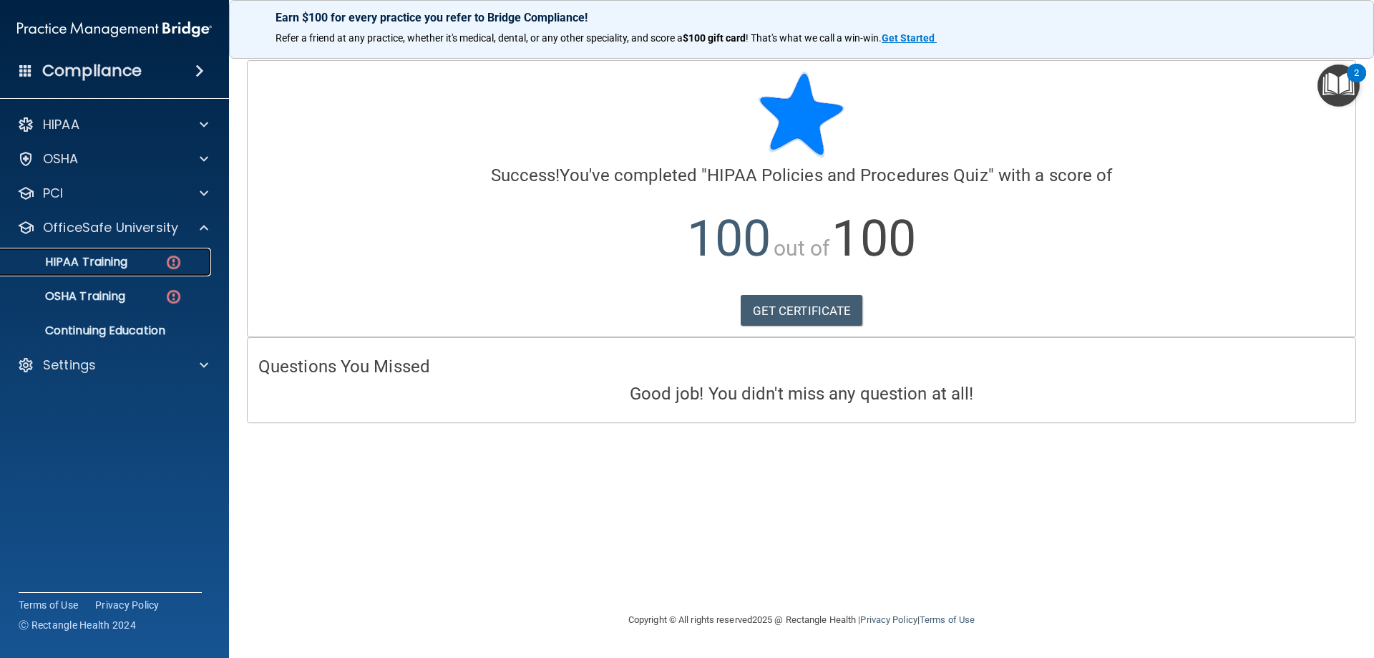
click at [162, 261] on div "HIPAA Training" at bounding box center [106, 262] width 195 height 14
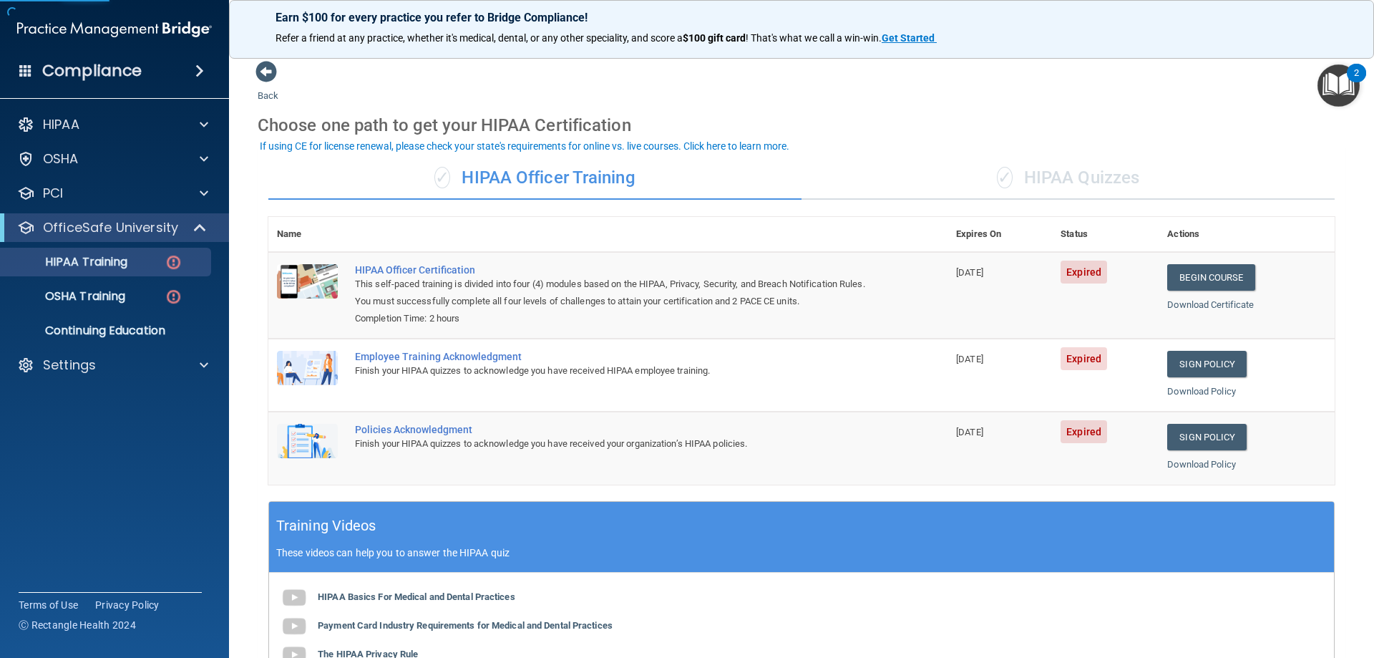
click at [1135, 181] on div "✓ HIPAA Quizzes" at bounding box center [1068, 178] width 533 height 43
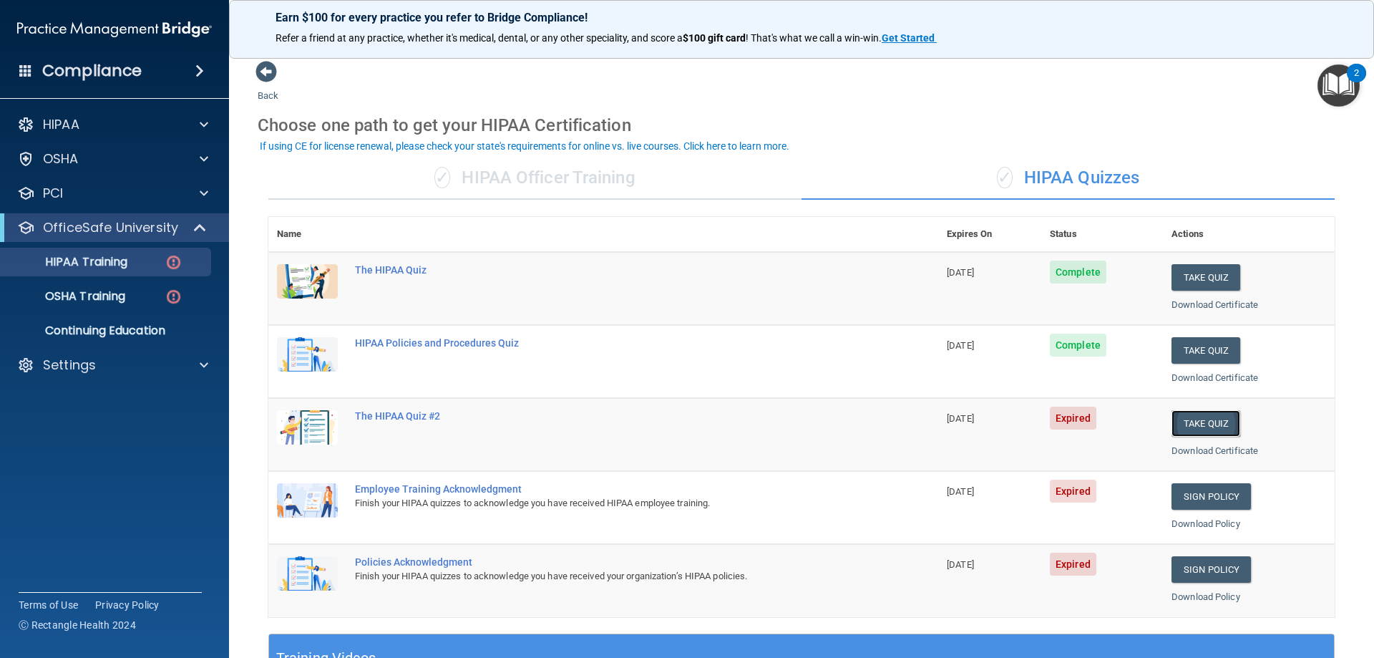
click at [1184, 424] on button "Take Quiz" at bounding box center [1206, 423] width 69 height 26
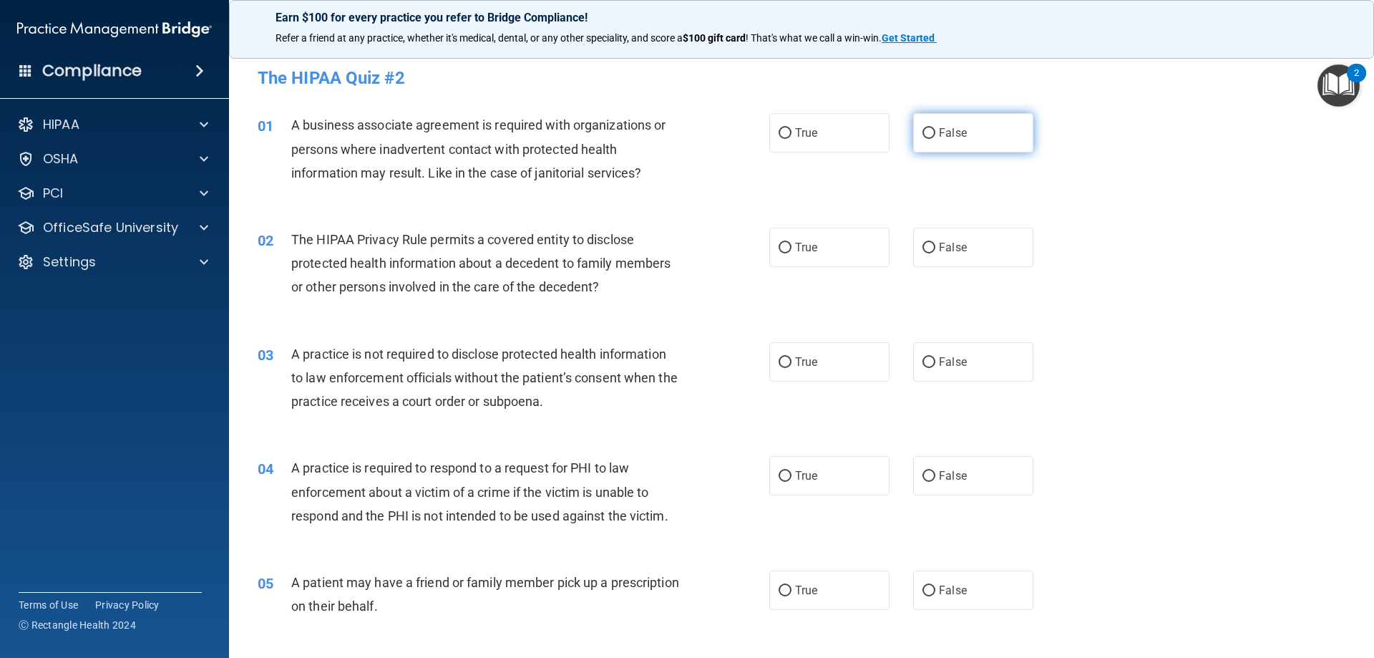
drag, startPoint x: 993, startPoint y: 130, endPoint x: 994, endPoint y: 139, distance: 8.7
click at [994, 139] on label "False" at bounding box center [973, 132] width 120 height 39
click at [936, 139] on input "False" at bounding box center [929, 133] width 13 height 11
radio input "true"
click at [847, 243] on label "True" at bounding box center [829, 247] width 120 height 39
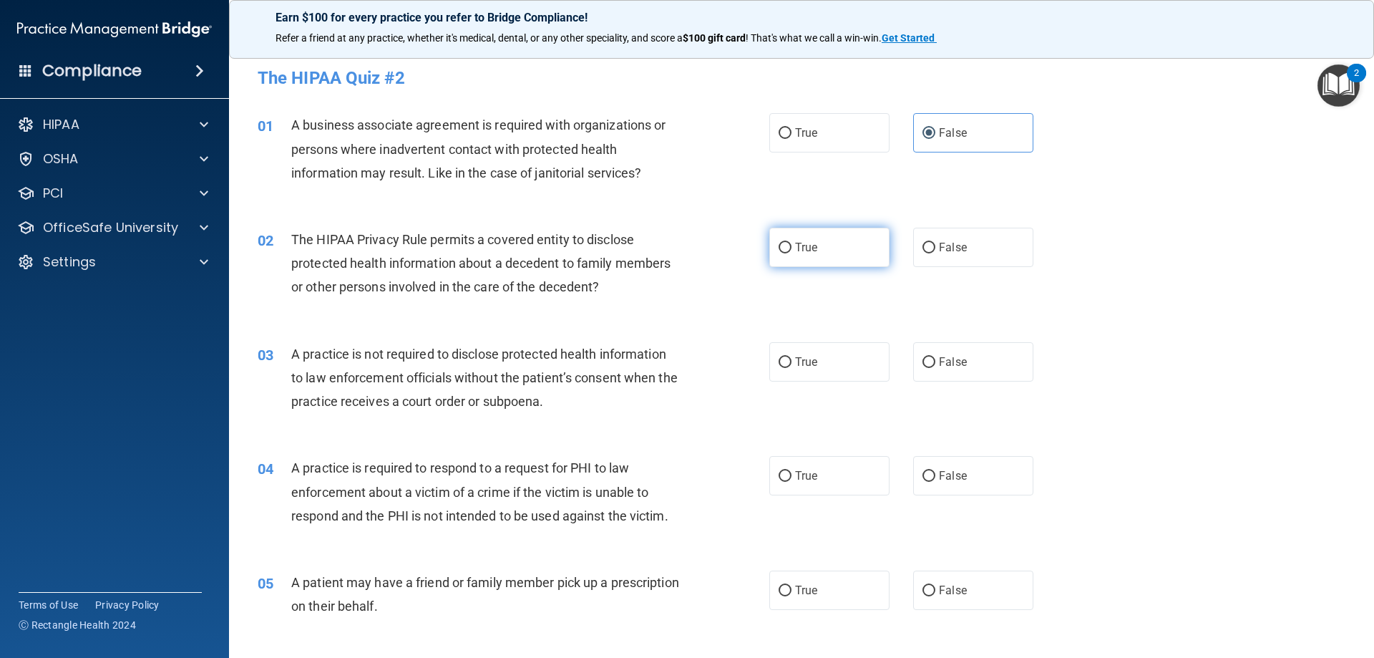
click at [792, 243] on input "True" at bounding box center [785, 248] width 13 height 11
radio input "true"
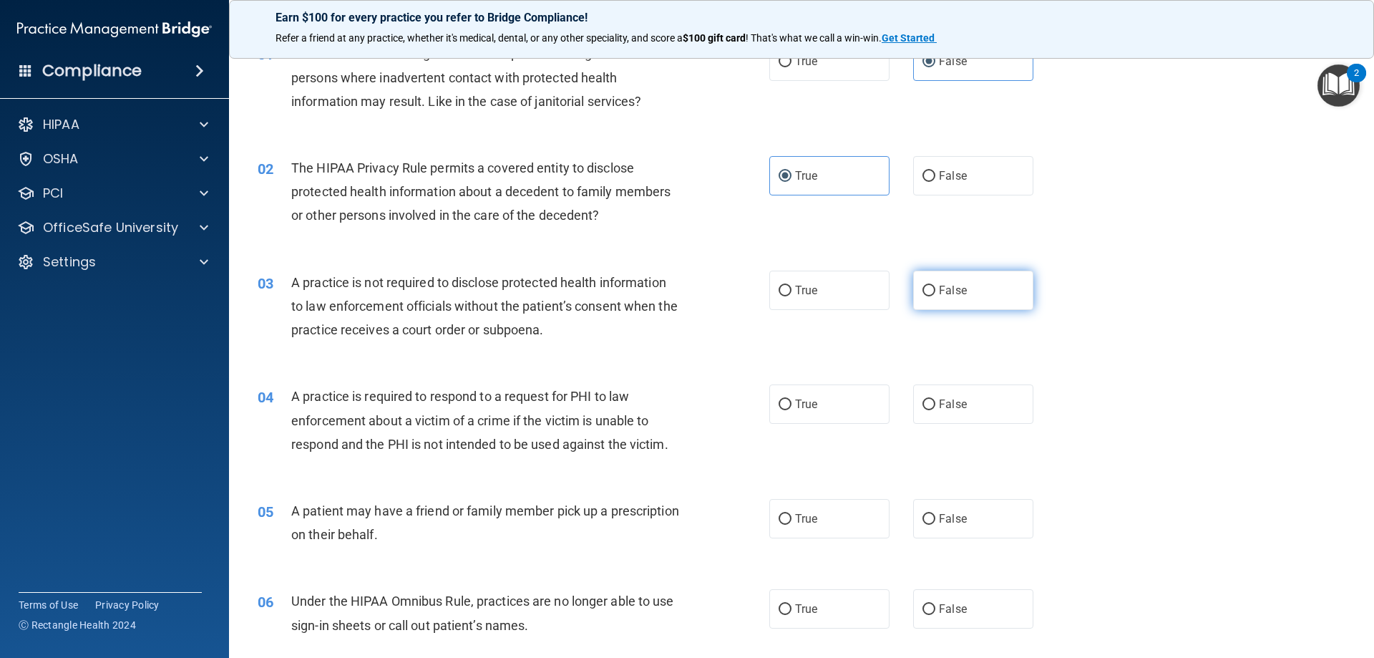
click at [961, 288] on label "False" at bounding box center [973, 290] width 120 height 39
click at [936, 288] on input "False" at bounding box center [929, 291] width 13 height 11
radio input "true"
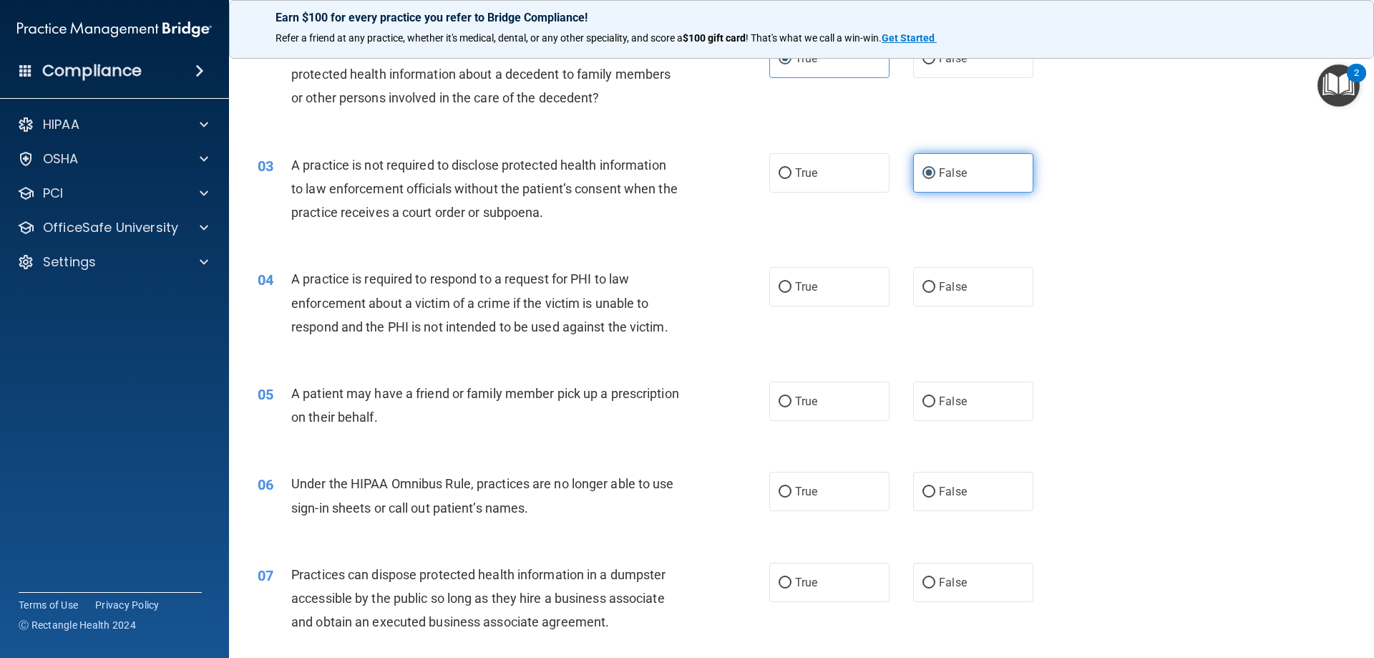
scroll to position [215, 0]
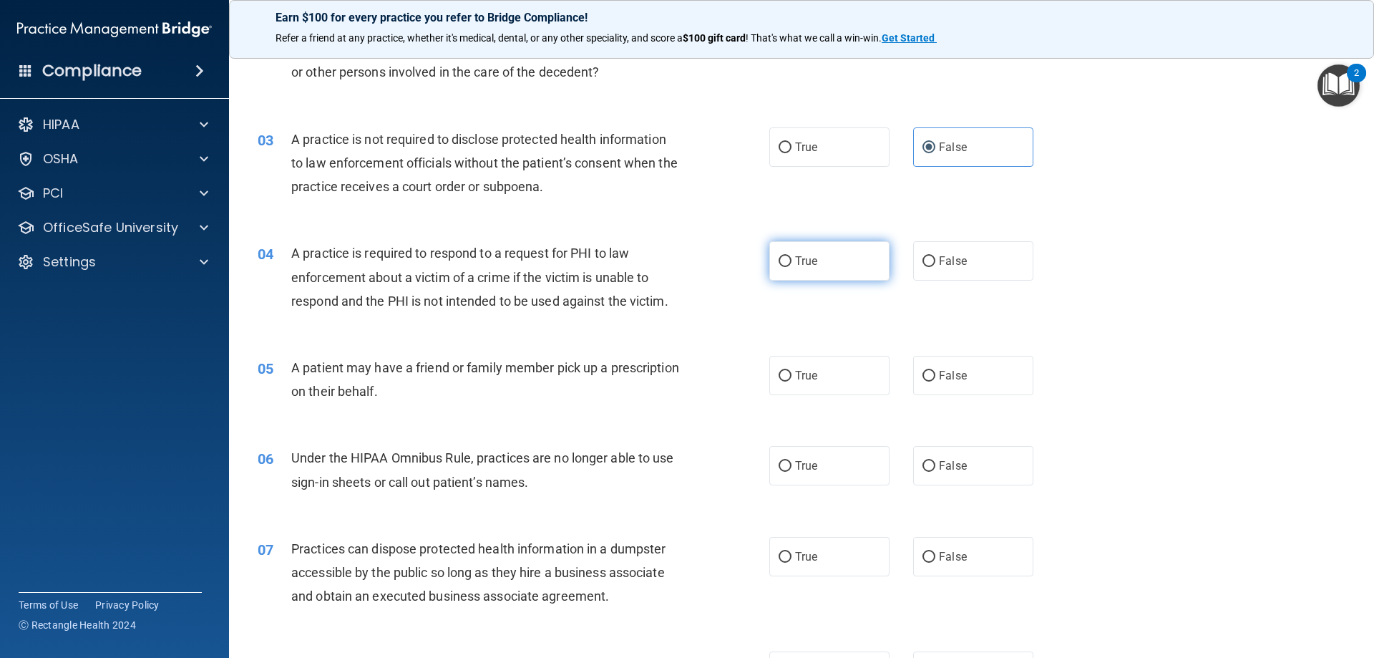
click at [820, 271] on label "True" at bounding box center [829, 260] width 120 height 39
click at [792, 267] on input "True" at bounding box center [785, 261] width 13 height 11
radio input "true"
click at [815, 395] on label "True" at bounding box center [829, 375] width 120 height 39
click at [792, 382] on input "True" at bounding box center [785, 376] width 13 height 11
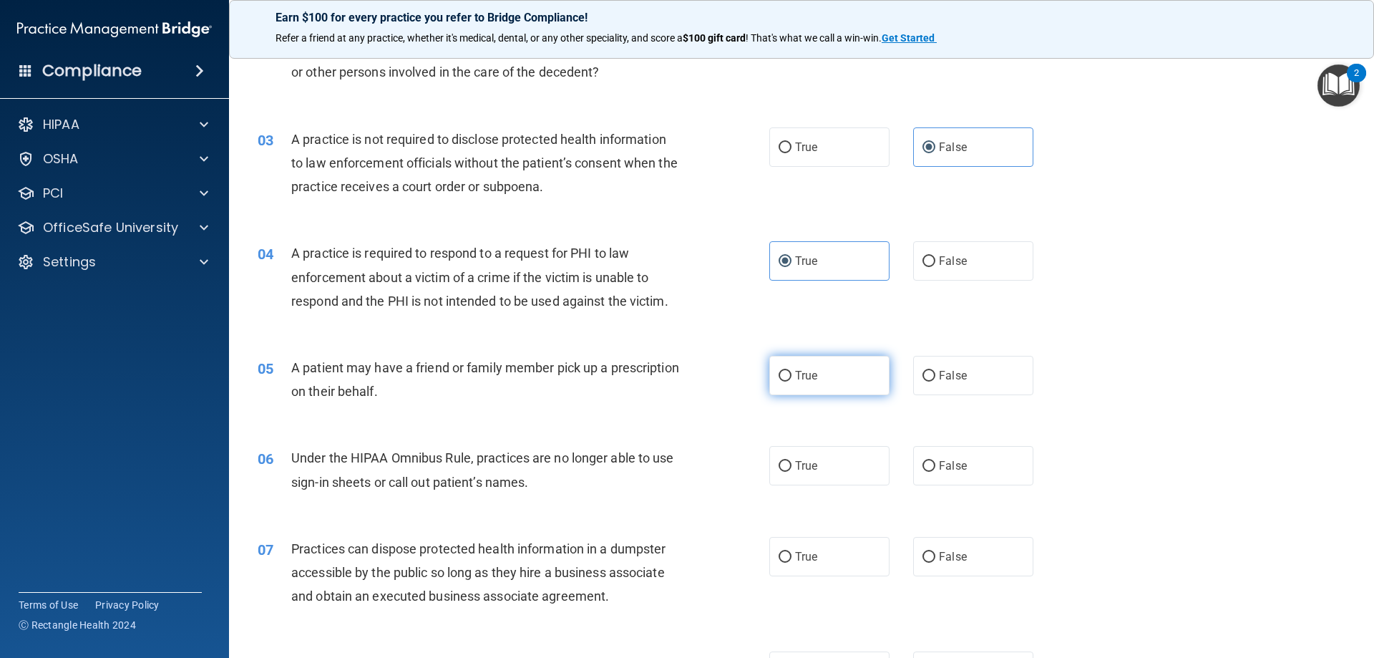
radio input "true"
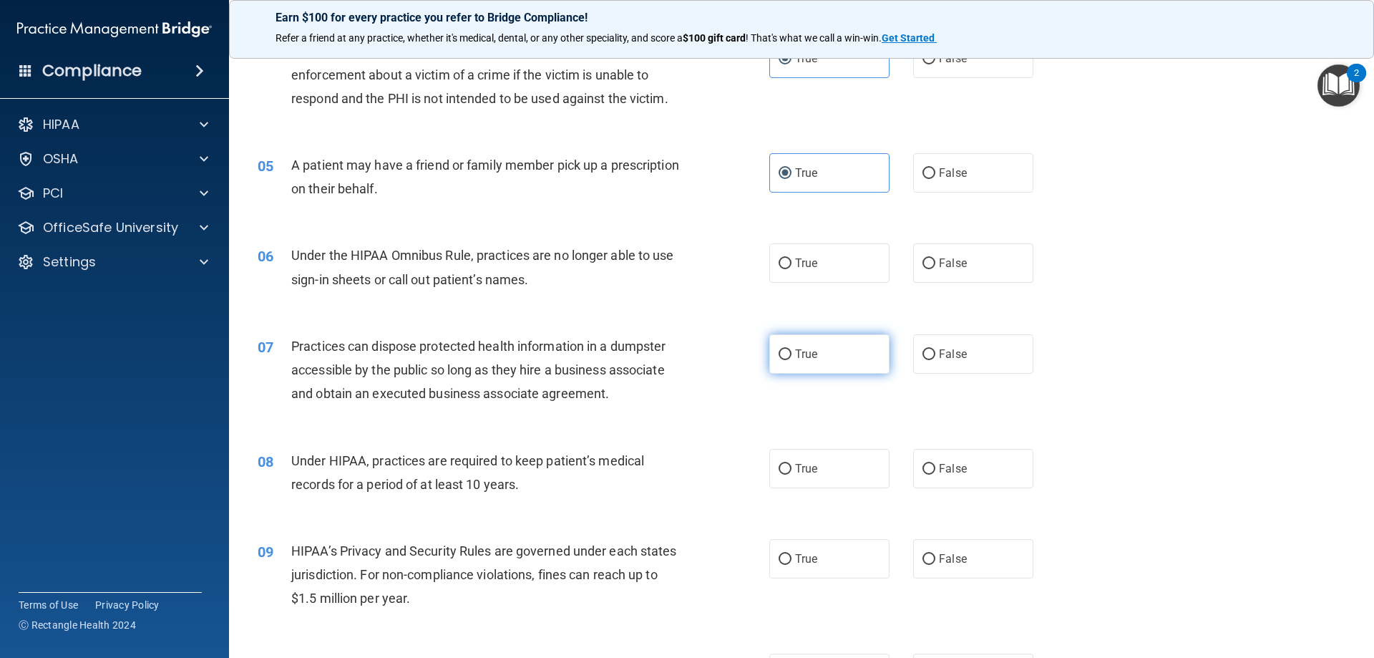
scroll to position [429, 0]
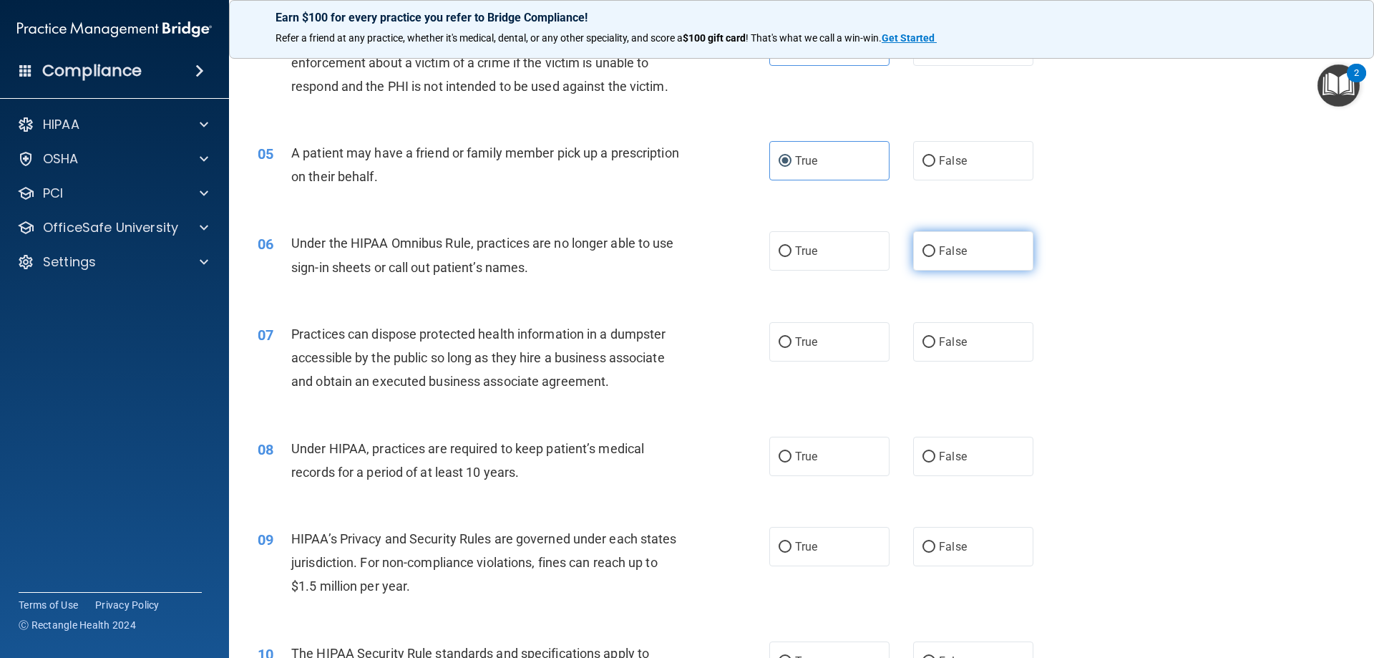
click at [972, 241] on label "False" at bounding box center [973, 250] width 120 height 39
click at [936, 246] on input "False" at bounding box center [929, 251] width 13 height 11
radio input "true"
click at [966, 344] on label "False" at bounding box center [973, 341] width 120 height 39
click at [936, 344] on input "False" at bounding box center [929, 342] width 13 height 11
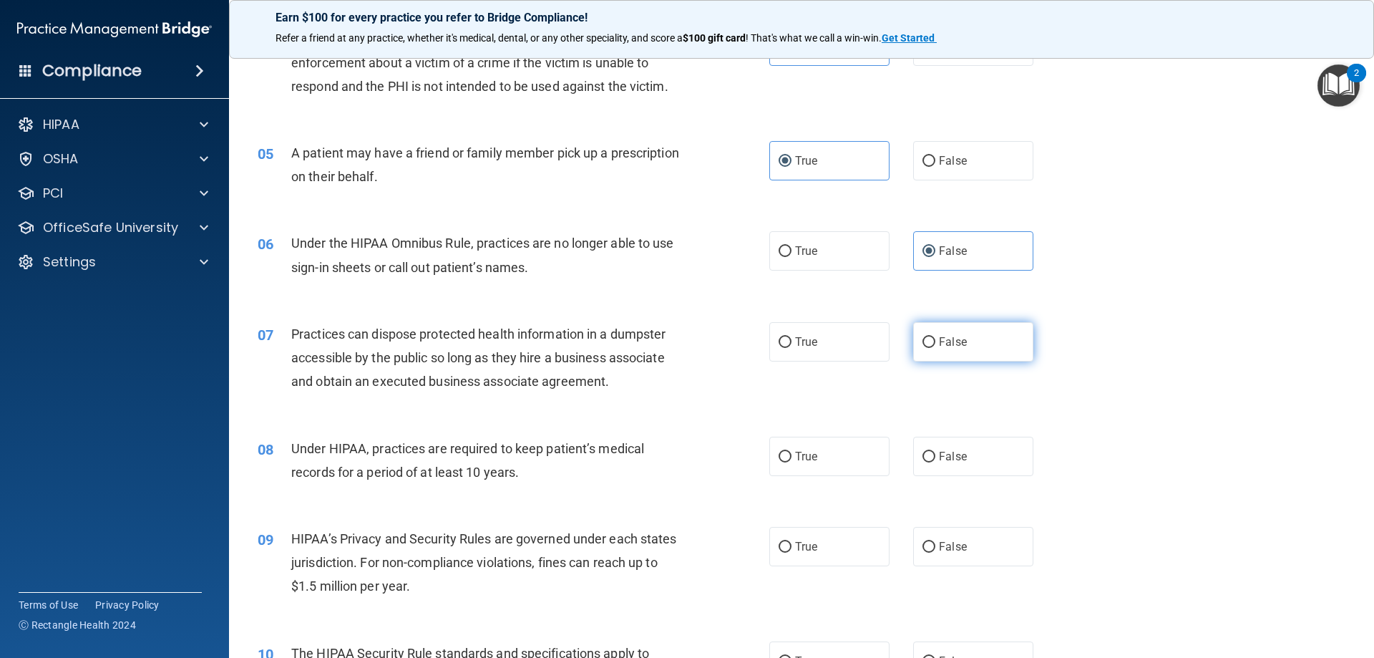
radio input "true"
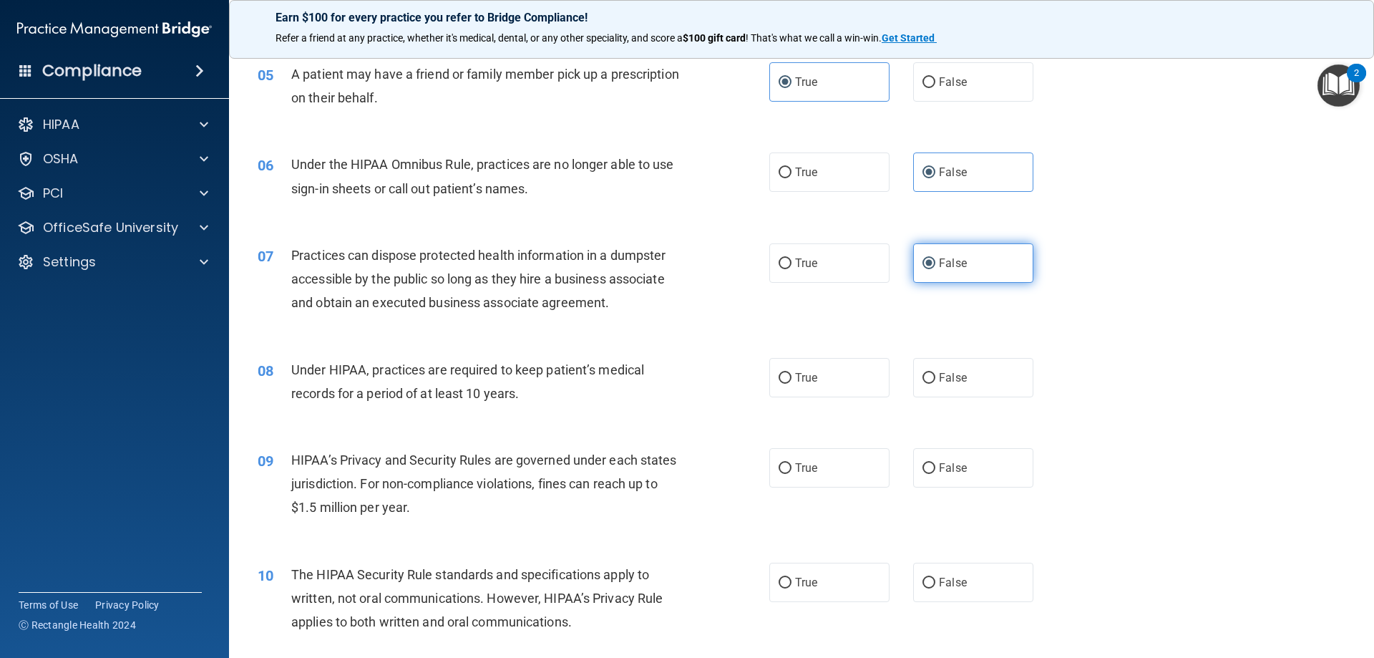
scroll to position [573, 0]
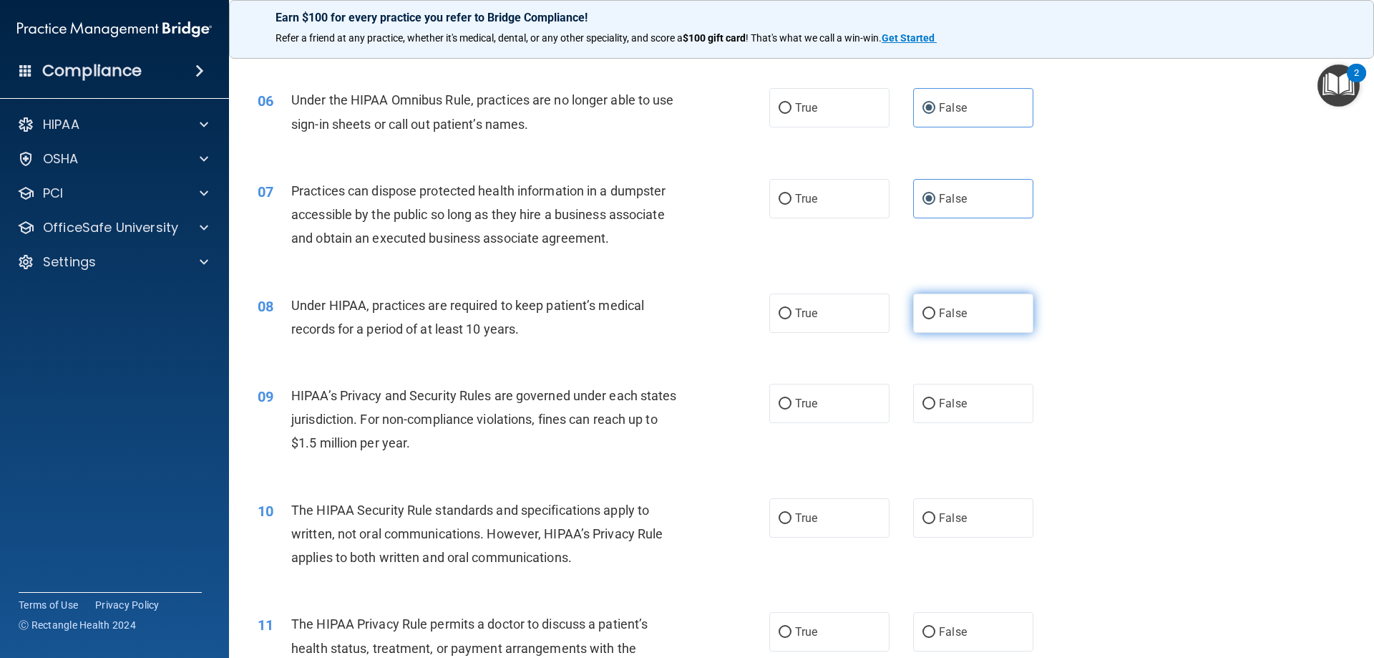
click at [966, 296] on label "False" at bounding box center [973, 312] width 120 height 39
click at [936, 309] on input "False" at bounding box center [929, 314] width 13 height 11
radio input "true"
click at [951, 416] on label "False" at bounding box center [973, 403] width 120 height 39
click at [936, 409] on input "False" at bounding box center [929, 404] width 13 height 11
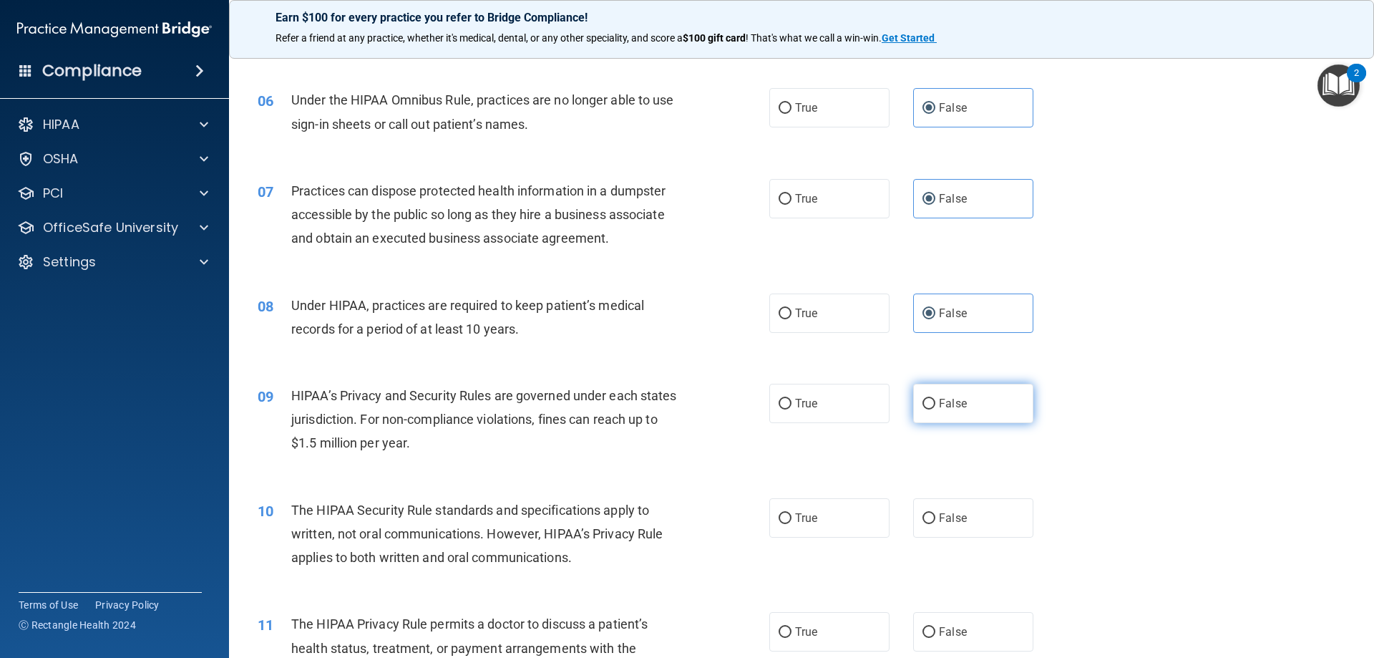
radio input "true"
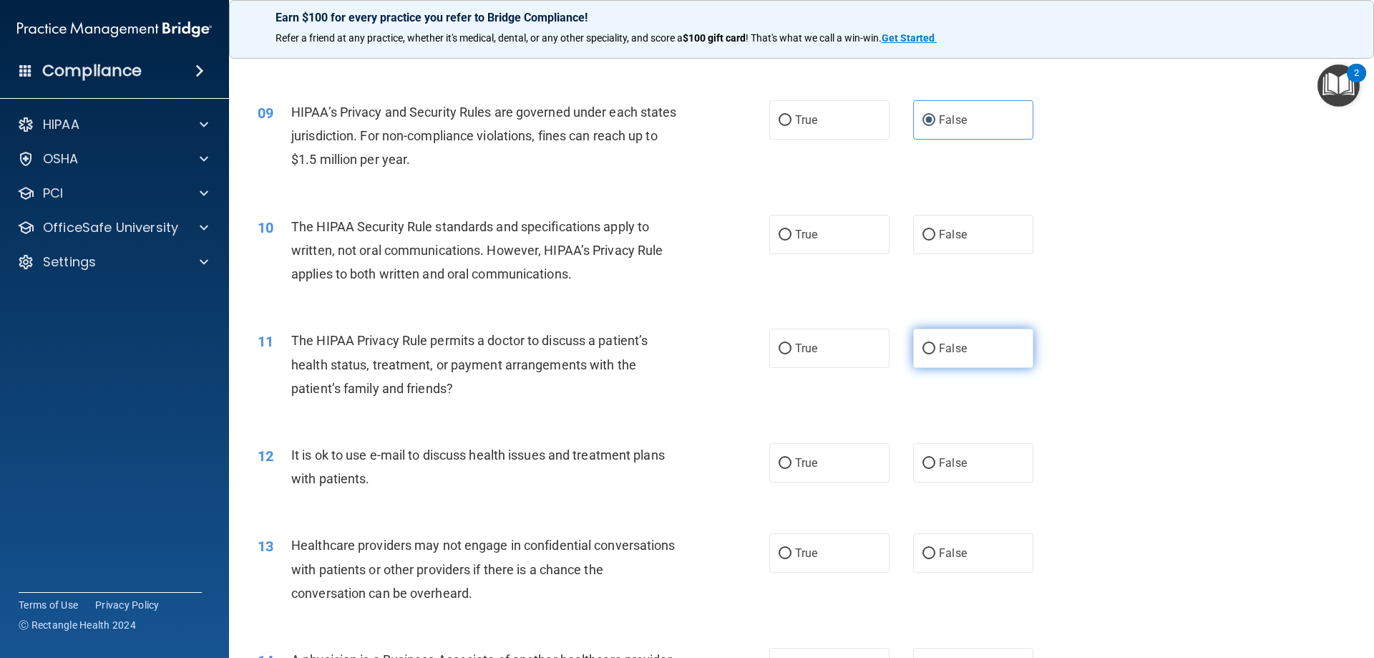
scroll to position [859, 0]
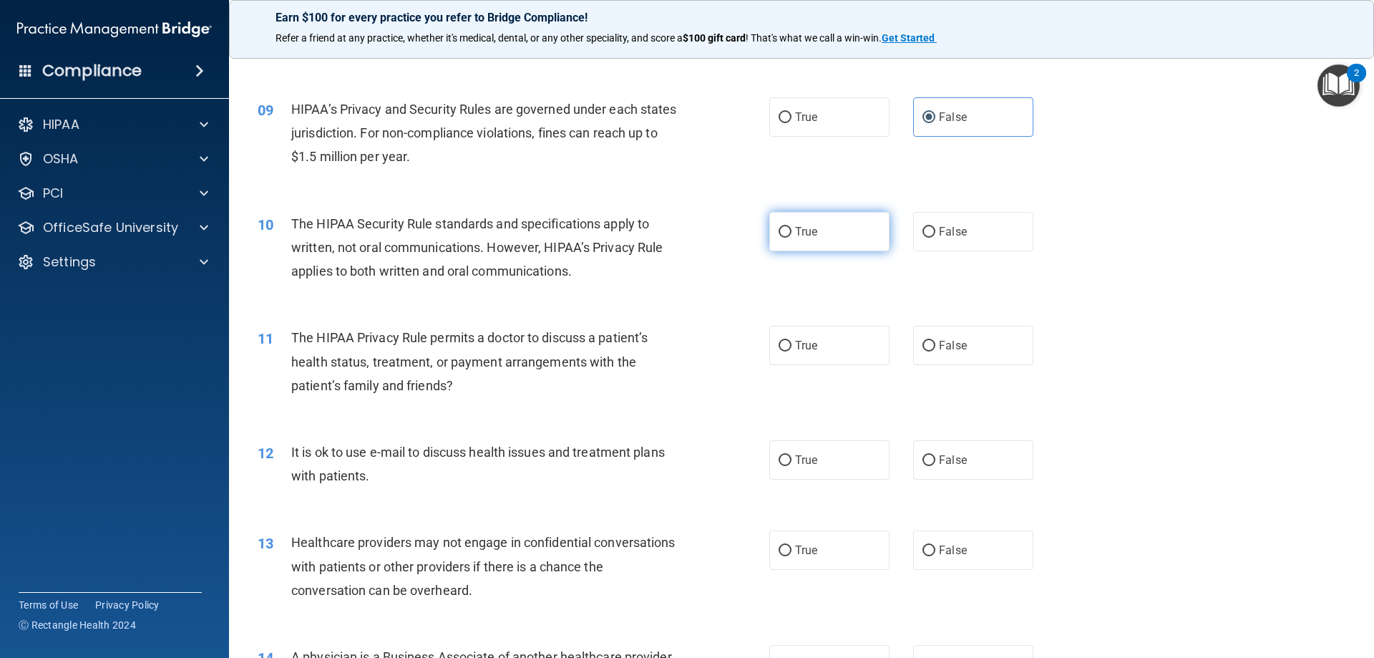
click at [779, 227] on input "True" at bounding box center [785, 232] width 13 height 11
radio input "true"
click at [789, 349] on label "True" at bounding box center [829, 345] width 120 height 39
click at [789, 349] on input "True" at bounding box center [785, 346] width 13 height 11
radio input "true"
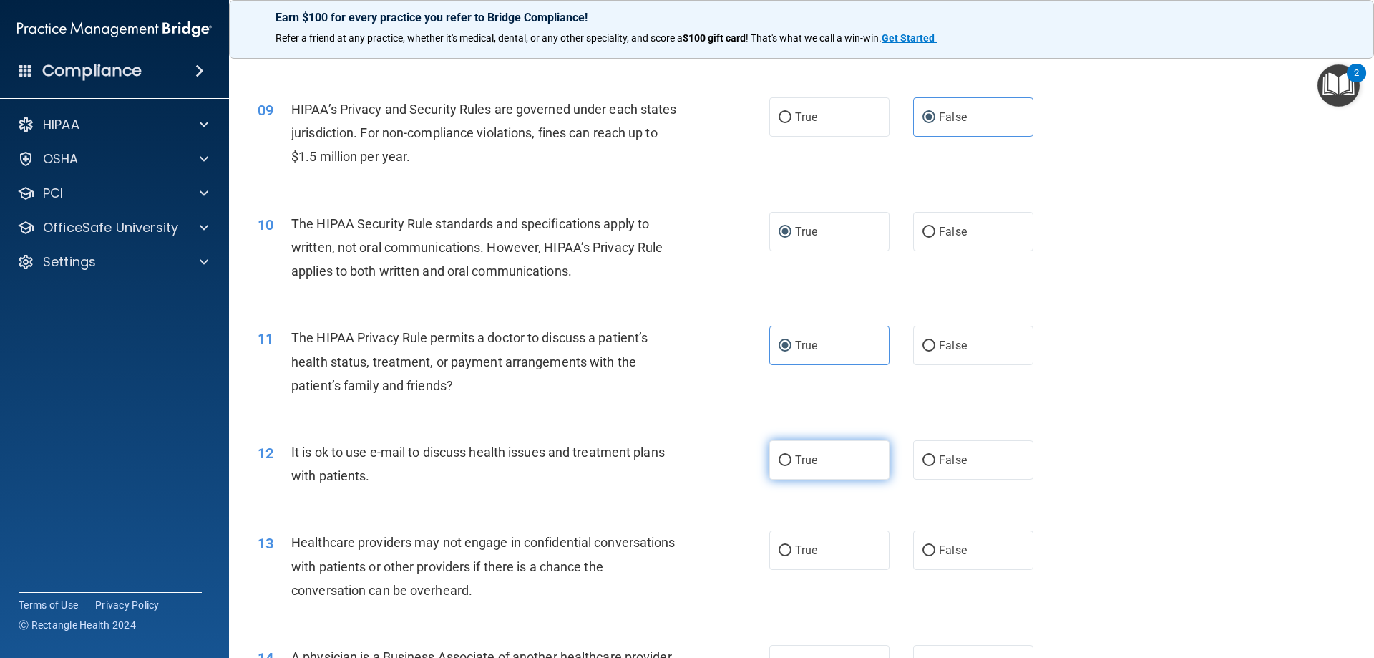
click at [824, 458] on label "True" at bounding box center [829, 459] width 120 height 39
click at [792, 458] on input "True" at bounding box center [785, 460] width 13 height 11
radio input "true"
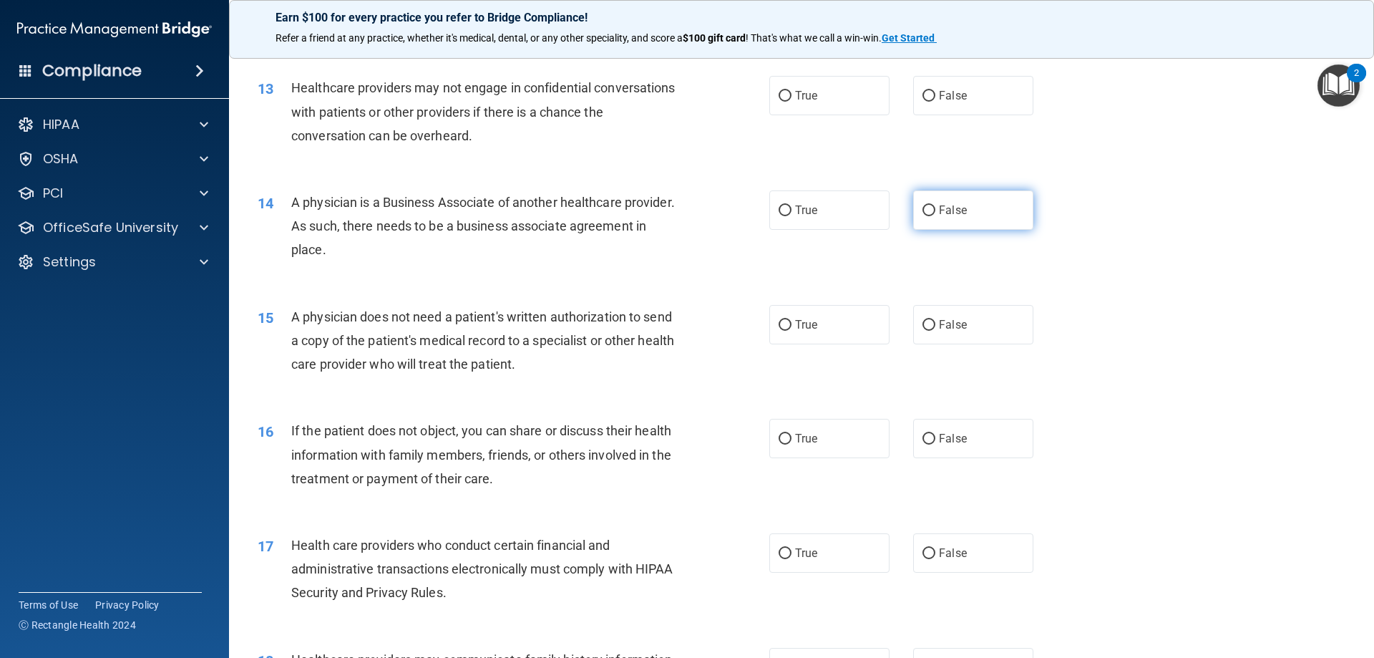
scroll to position [1288, 0]
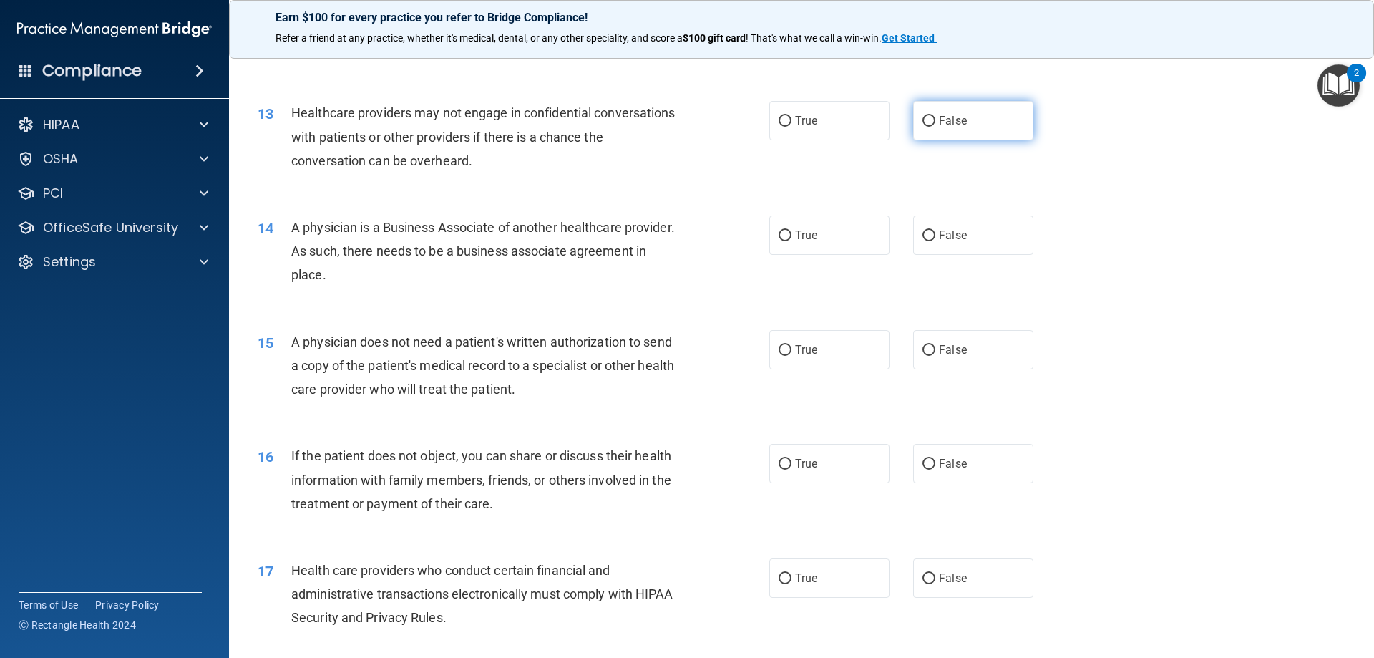
click at [955, 118] on span "False" at bounding box center [953, 121] width 28 height 14
click at [936, 118] on input "False" at bounding box center [929, 121] width 13 height 11
radio input "true"
click at [953, 229] on span "False" at bounding box center [953, 235] width 28 height 14
click at [936, 230] on input "False" at bounding box center [929, 235] width 13 height 11
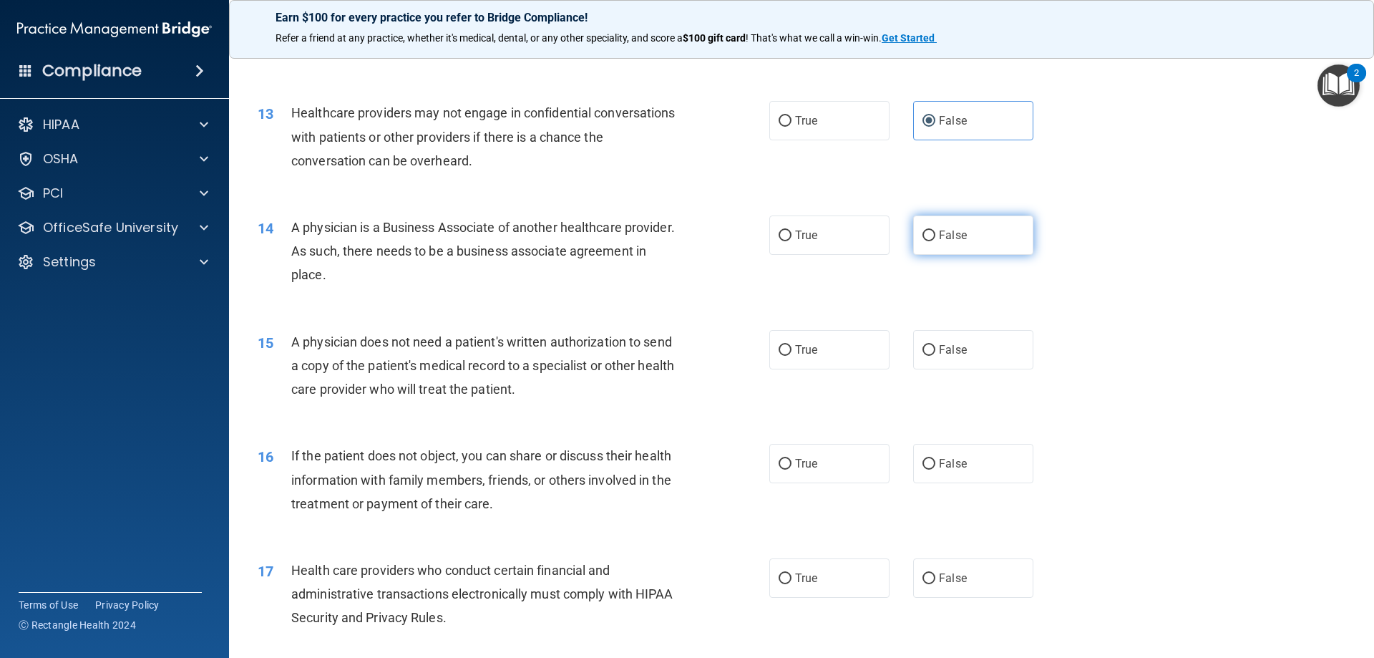
radio input "true"
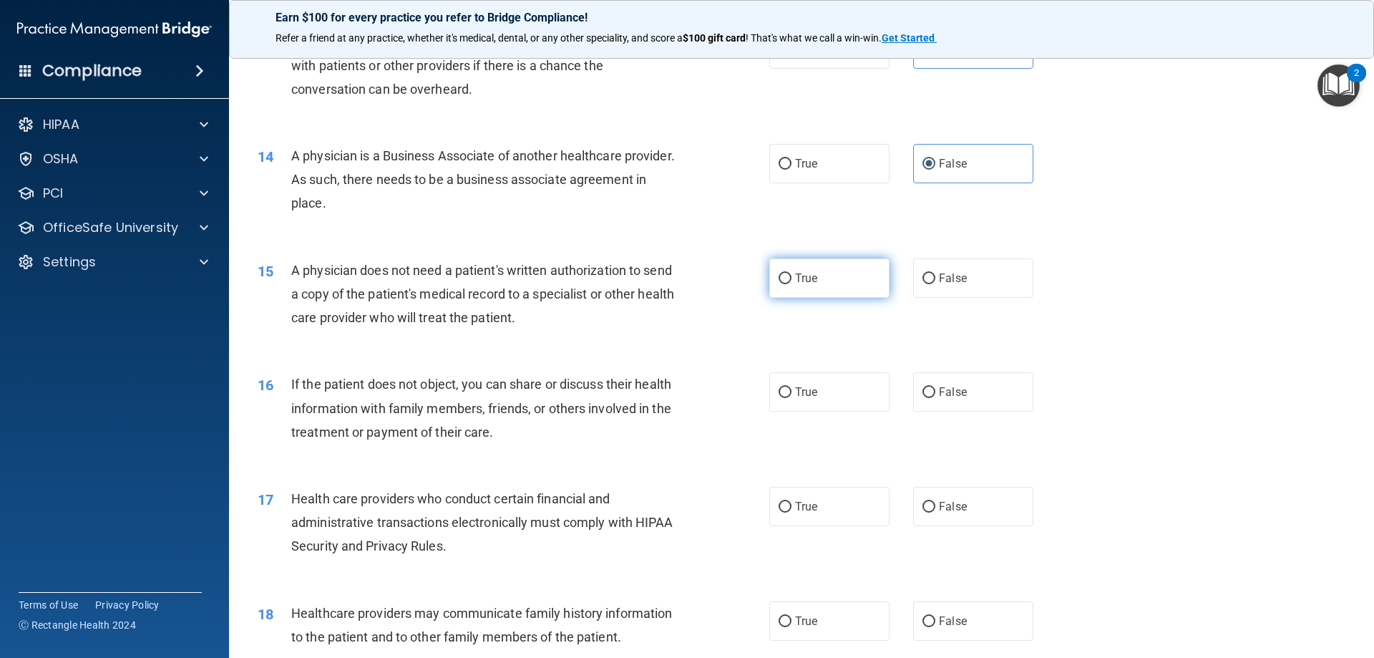
click at [785, 284] on label "True" at bounding box center [829, 277] width 120 height 39
click at [785, 284] on input "True" at bounding box center [785, 278] width 13 height 11
radio input "true"
click at [803, 402] on label "True" at bounding box center [829, 391] width 120 height 39
click at [792, 398] on input "True" at bounding box center [785, 392] width 13 height 11
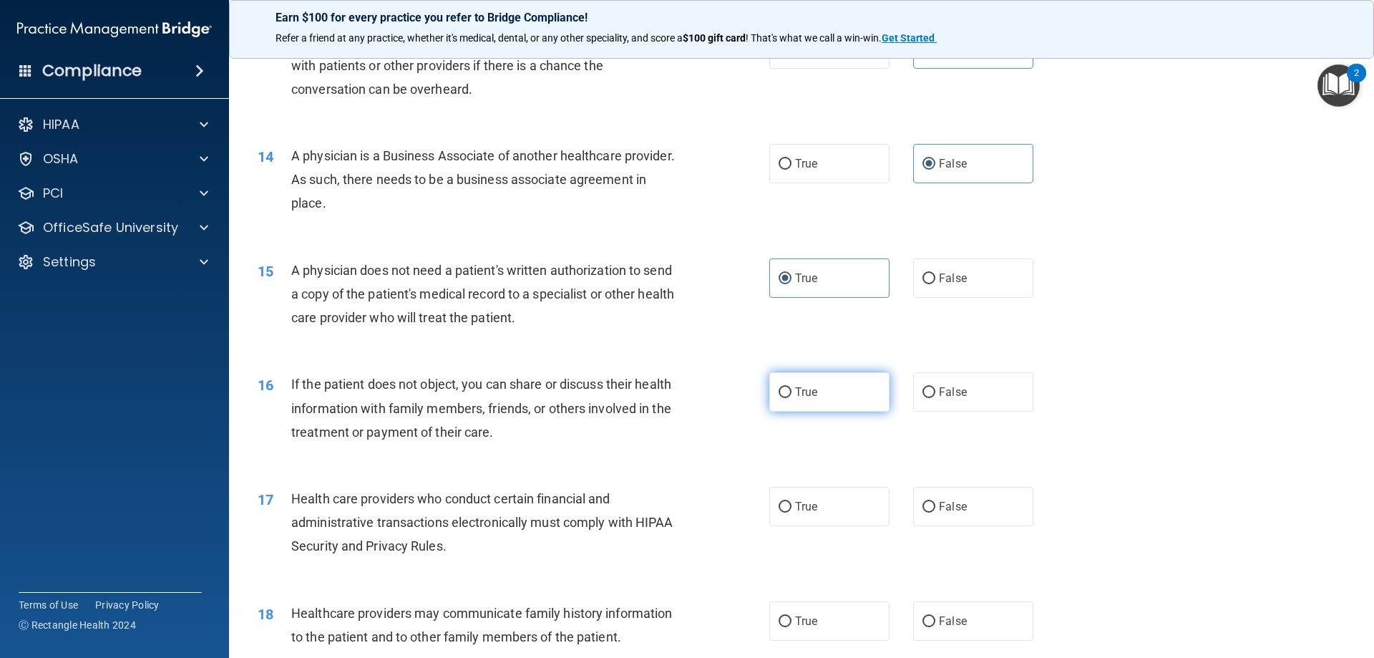
radio input "true"
click at [806, 496] on label "True" at bounding box center [829, 506] width 120 height 39
click at [792, 502] on input "True" at bounding box center [785, 507] width 13 height 11
radio input "true"
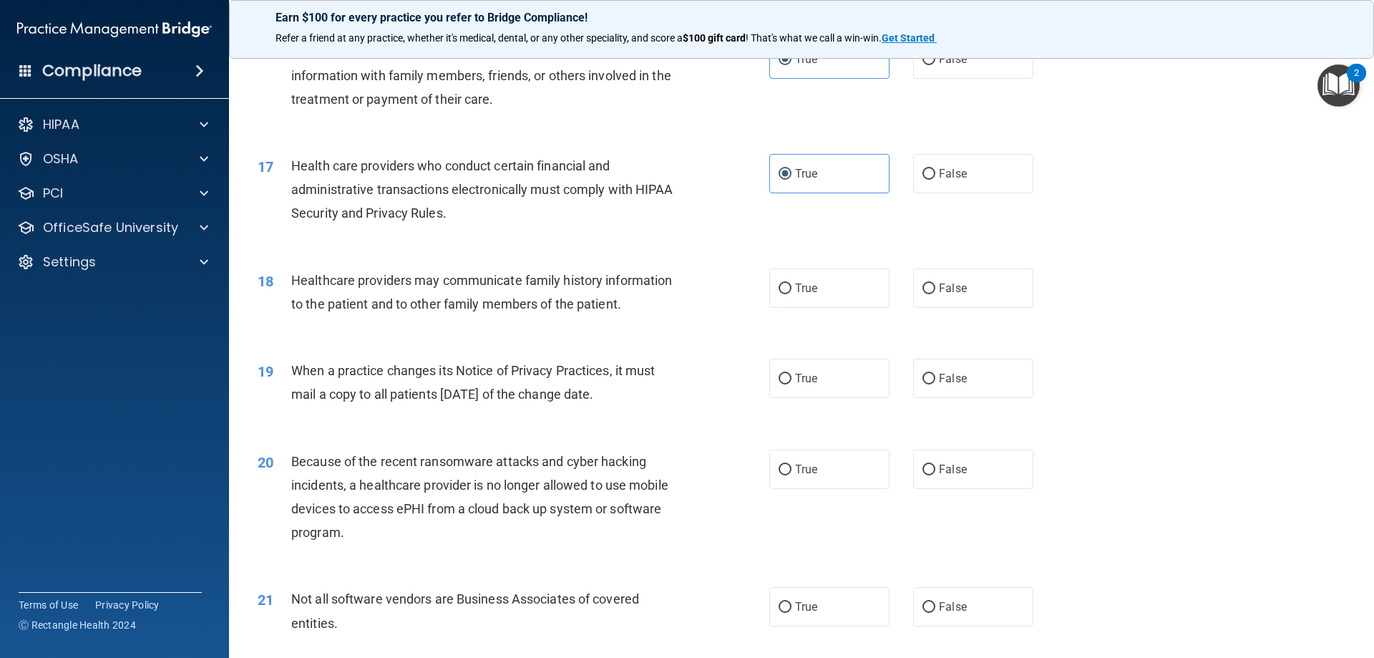
scroll to position [1718, 0]
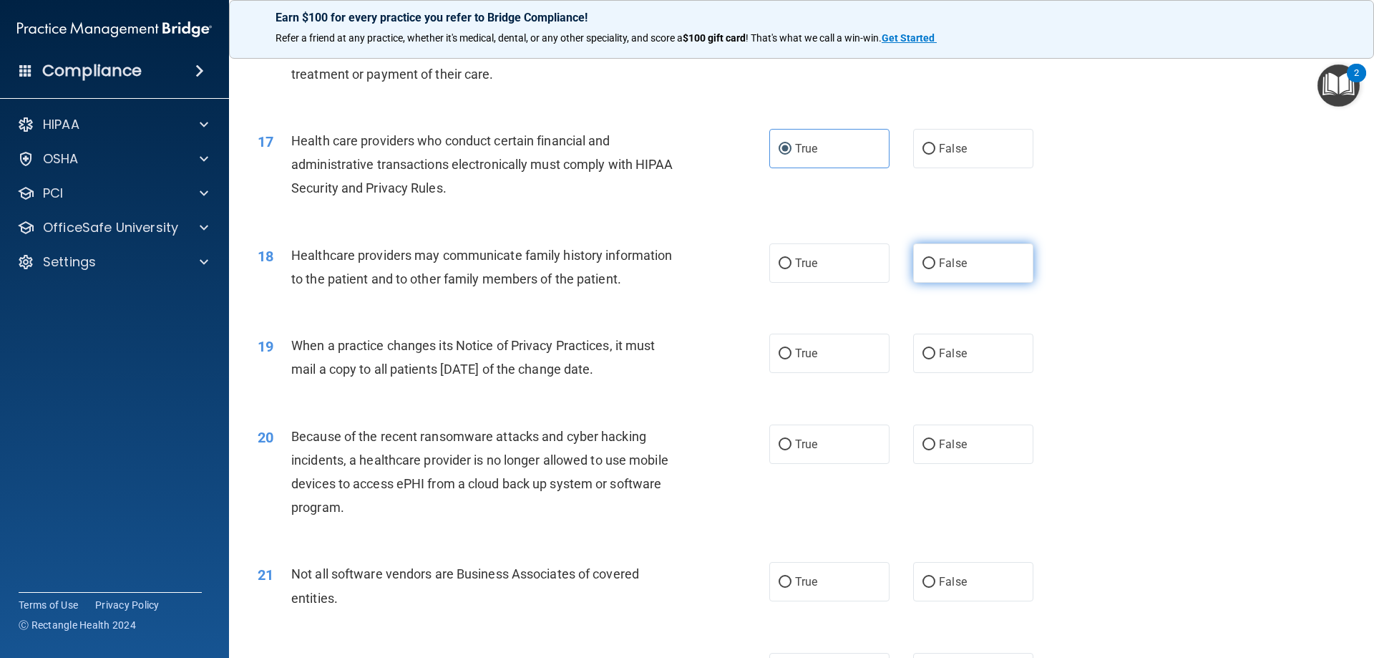
click at [961, 251] on label "False" at bounding box center [973, 262] width 120 height 39
click at [936, 258] on input "False" at bounding box center [929, 263] width 13 height 11
radio input "true"
click at [946, 351] on span "False" at bounding box center [953, 353] width 28 height 14
click at [936, 351] on input "False" at bounding box center [929, 354] width 13 height 11
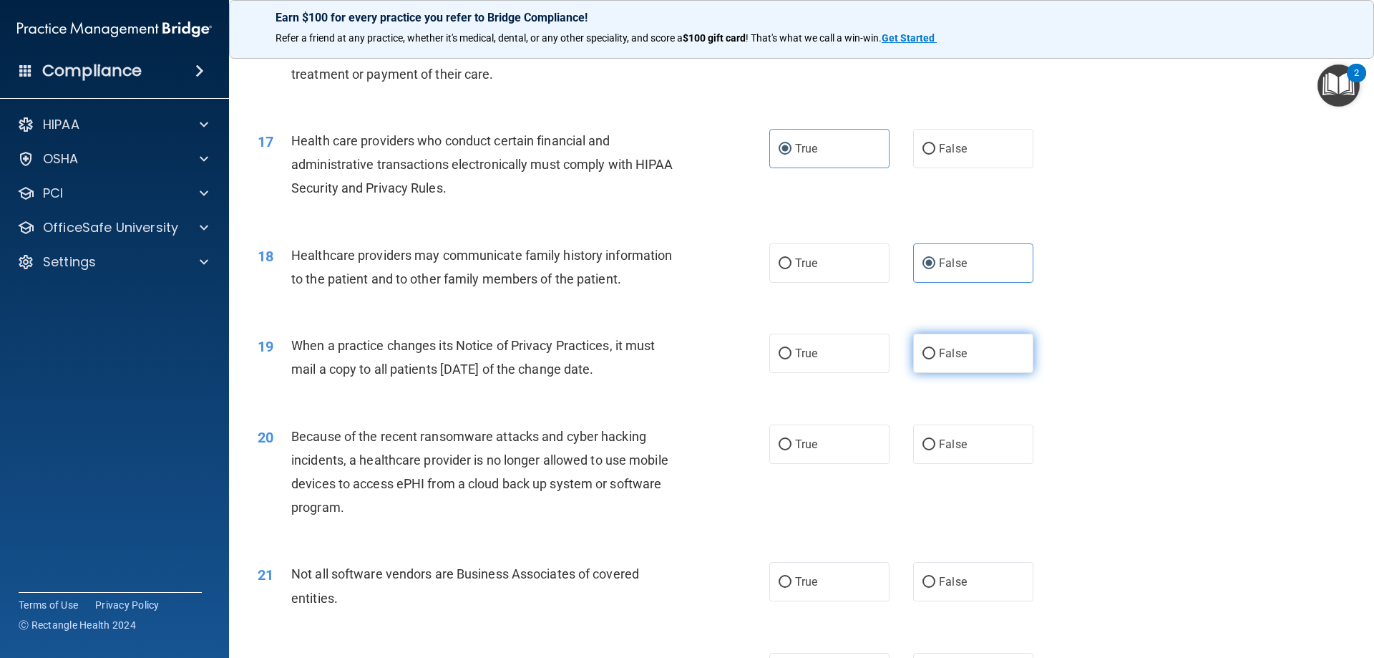
radio input "true"
click at [944, 447] on span "False" at bounding box center [953, 444] width 28 height 14
click at [936, 447] on input "False" at bounding box center [929, 444] width 13 height 11
radio input "true"
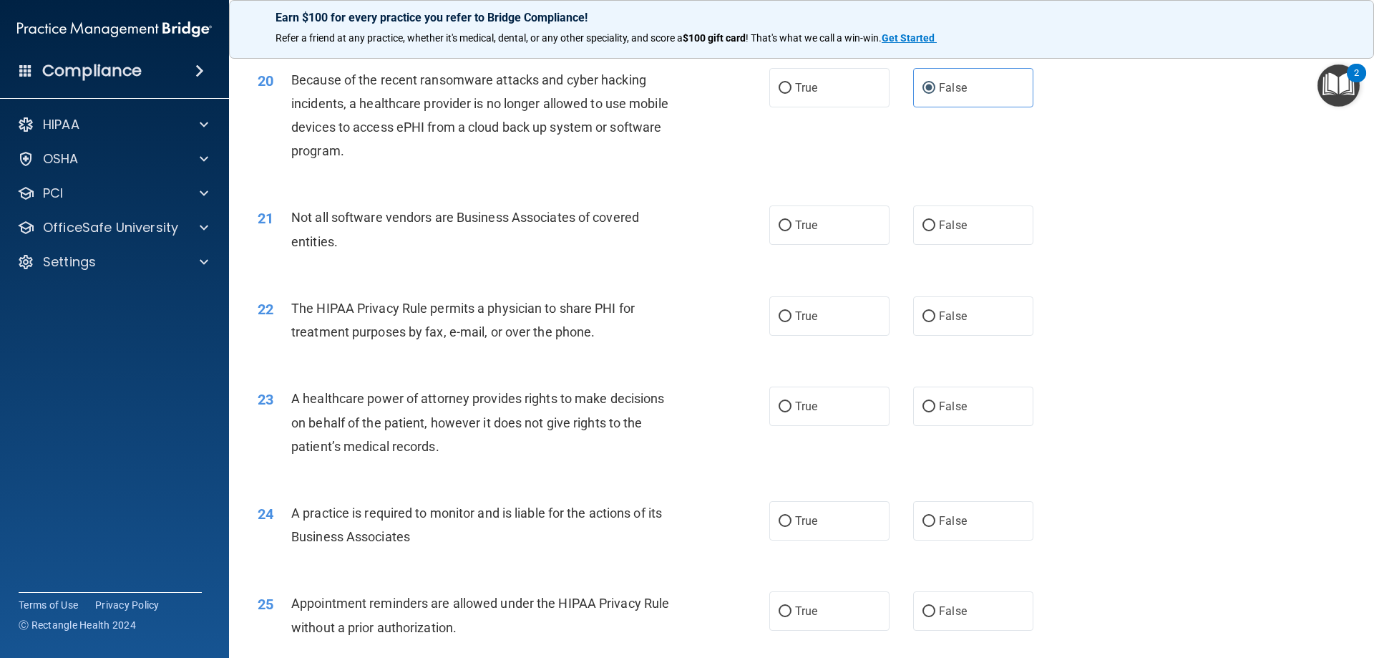
scroll to position [2076, 0]
click at [802, 225] on span "True" at bounding box center [806, 224] width 22 height 14
click at [792, 225] on input "True" at bounding box center [785, 224] width 13 height 11
radio input "true"
click at [809, 302] on label "True" at bounding box center [829, 314] width 120 height 39
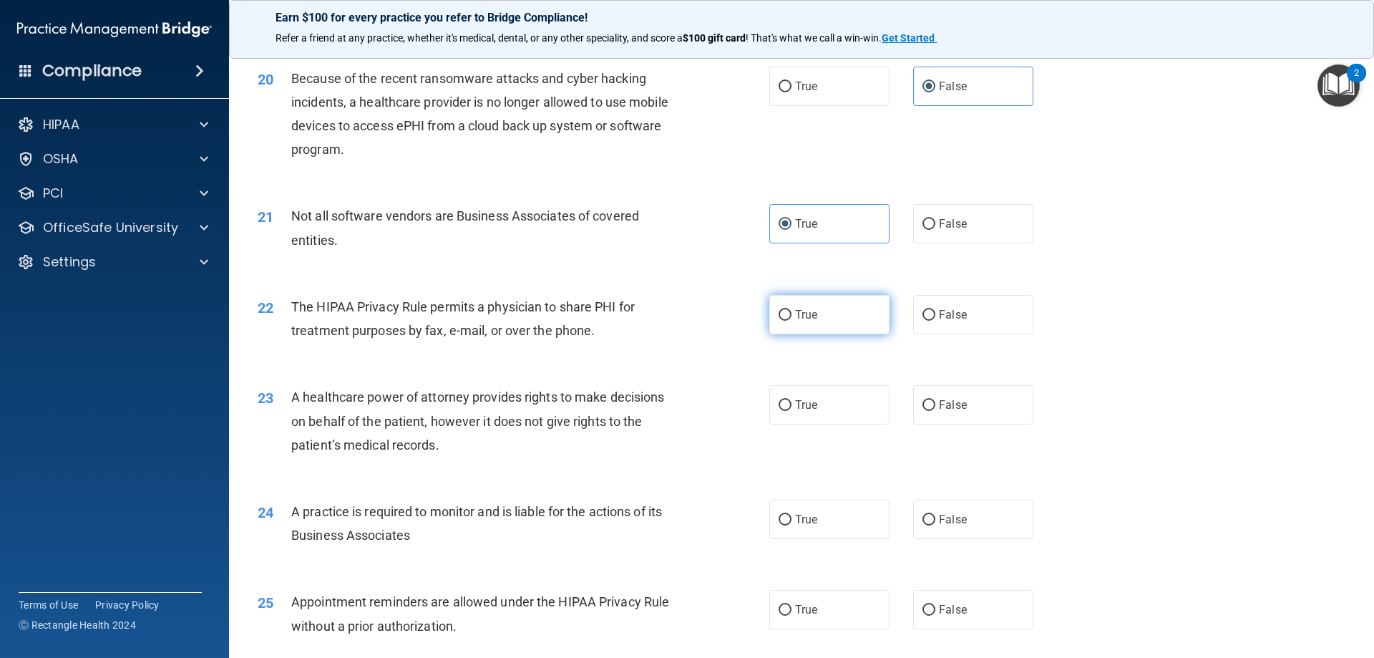
click at [792, 310] on input "True" at bounding box center [785, 315] width 13 height 11
radio input "true"
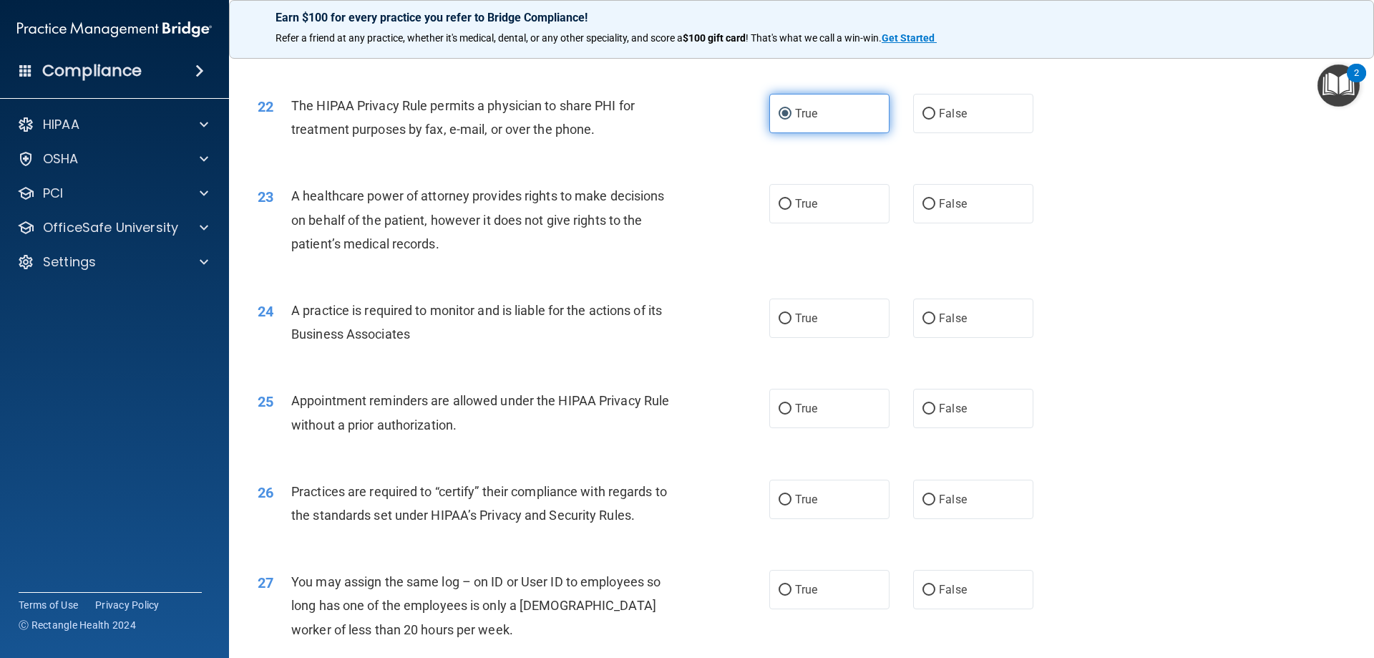
scroll to position [2291, 0]
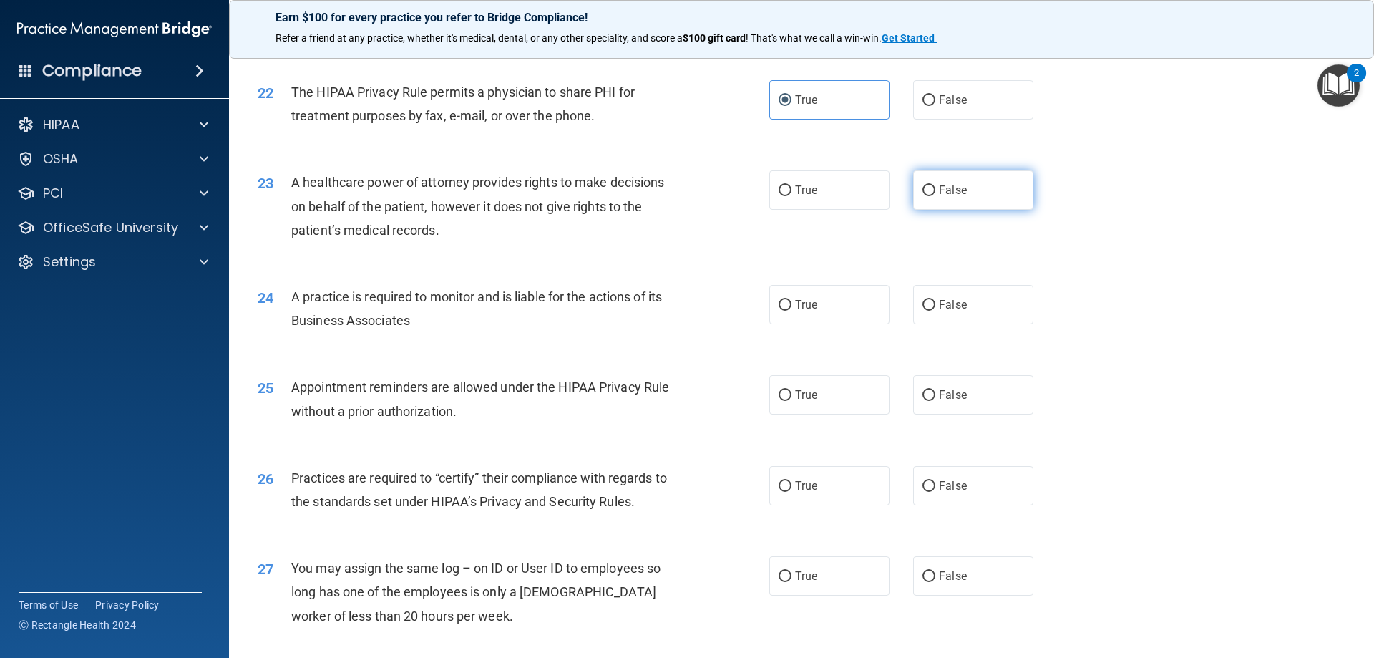
click at [989, 195] on label "False" at bounding box center [973, 189] width 120 height 39
click at [936, 195] on input "False" at bounding box center [929, 190] width 13 height 11
radio input "true"
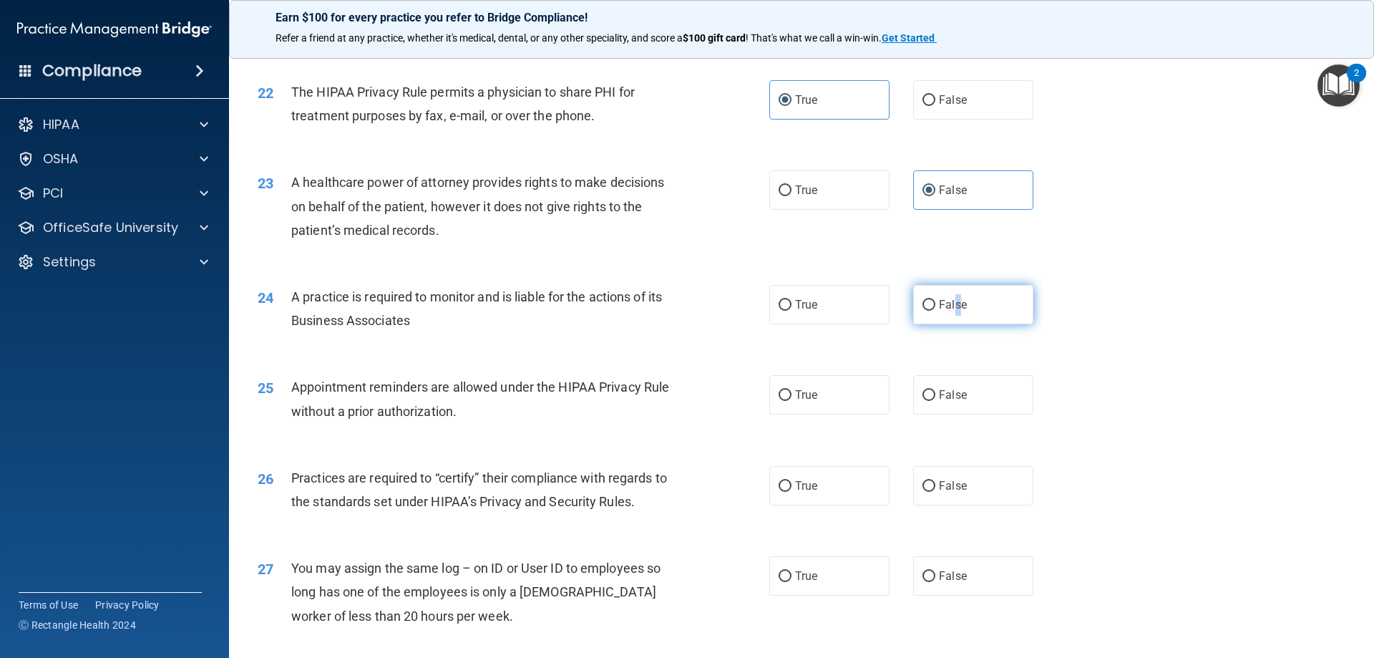
click at [951, 303] on span "False" at bounding box center [953, 305] width 28 height 14
click at [936, 303] on input "False" at bounding box center [929, 305] width 13 height 11
radio input "true"
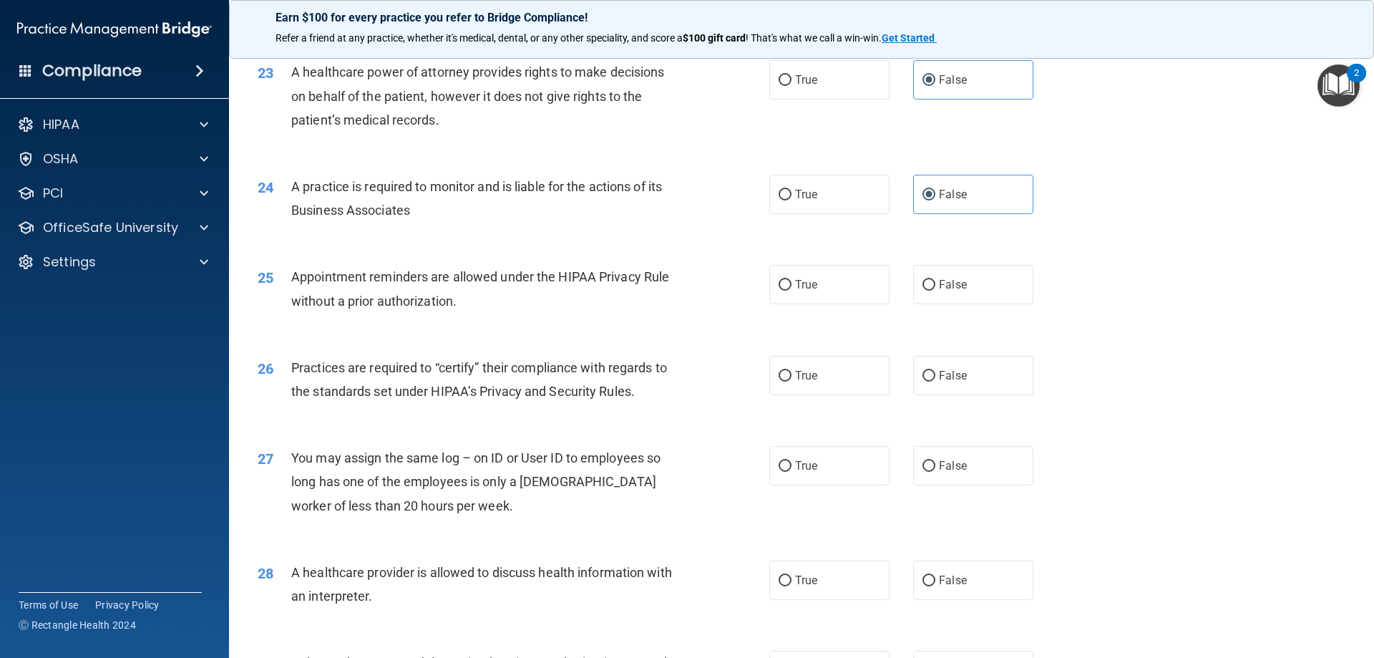
scroll to position [2434, 0]
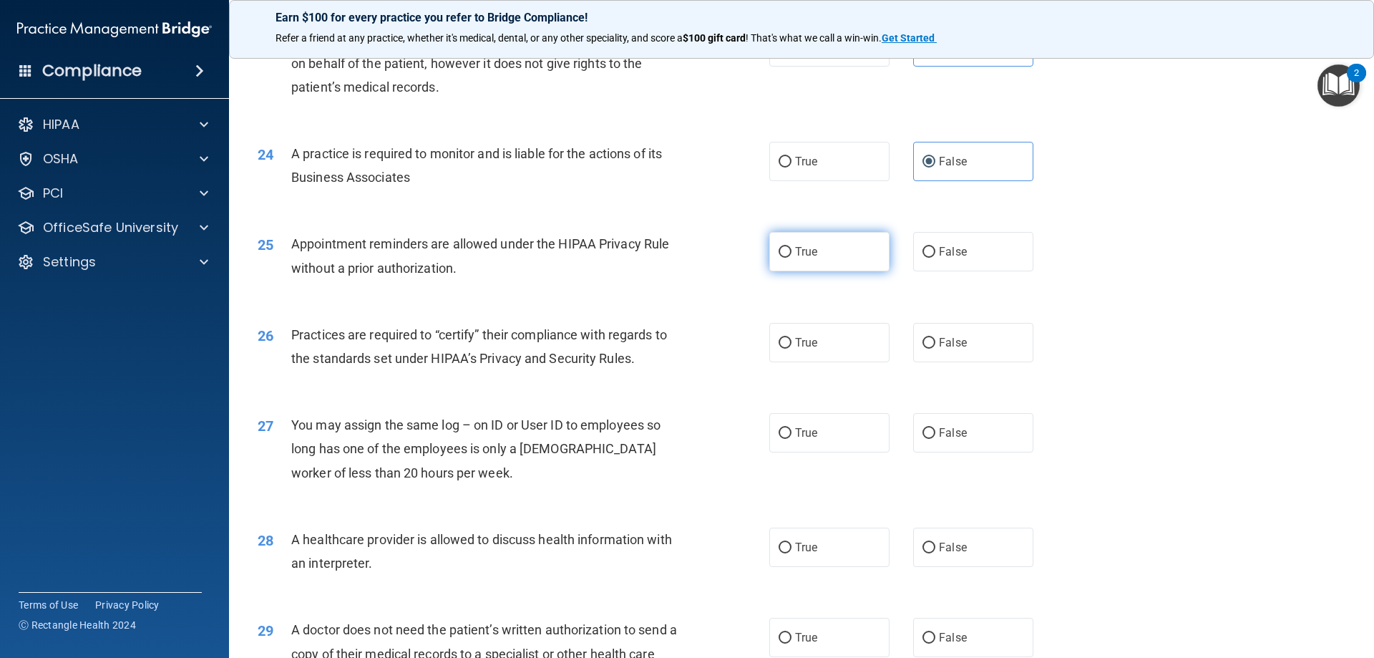
click at [803, 244] on label "True" at bounding box center [829, 251] width 120 height 39
click at [792, 247] on input "True" at bounding box center [785, 252] width 13 height 11
radio input "true"
click at [973, 353] on label "False" at bounding box center [973, 342] width 120 height 39
click at [936, 349] on input "False" at bounding box center [929, 343] width 13 height 11
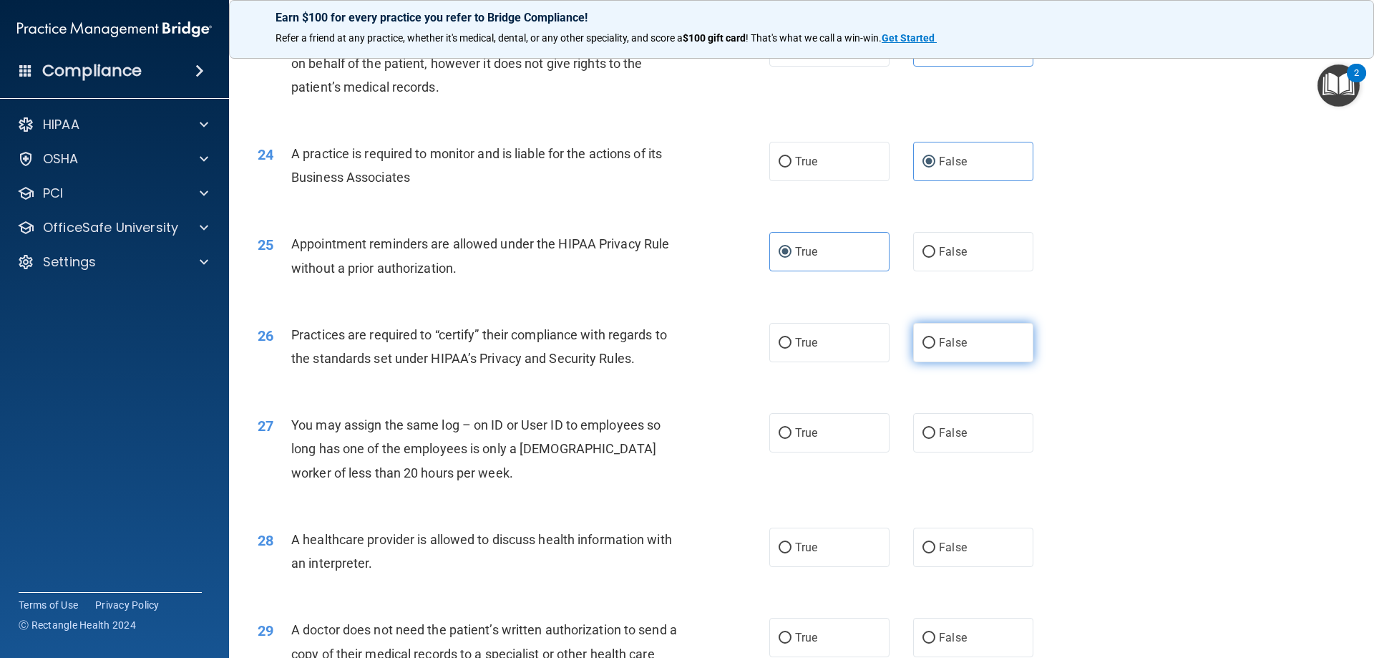
radio input "true"
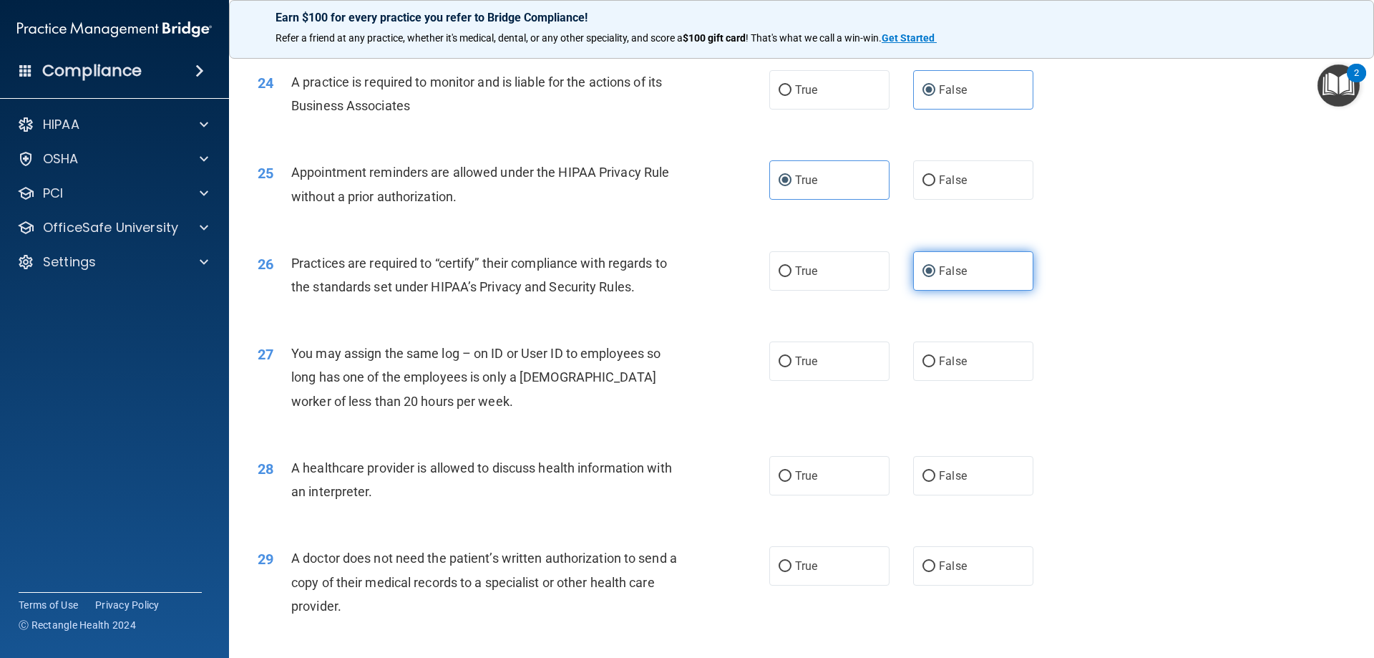
click at [973, 353] on label "False" at bounding box center [973, 360] width 120 height 39
click at [936, 356] on input "False" at bounding box center [929, 361] width 13 height 11
radio input "true"
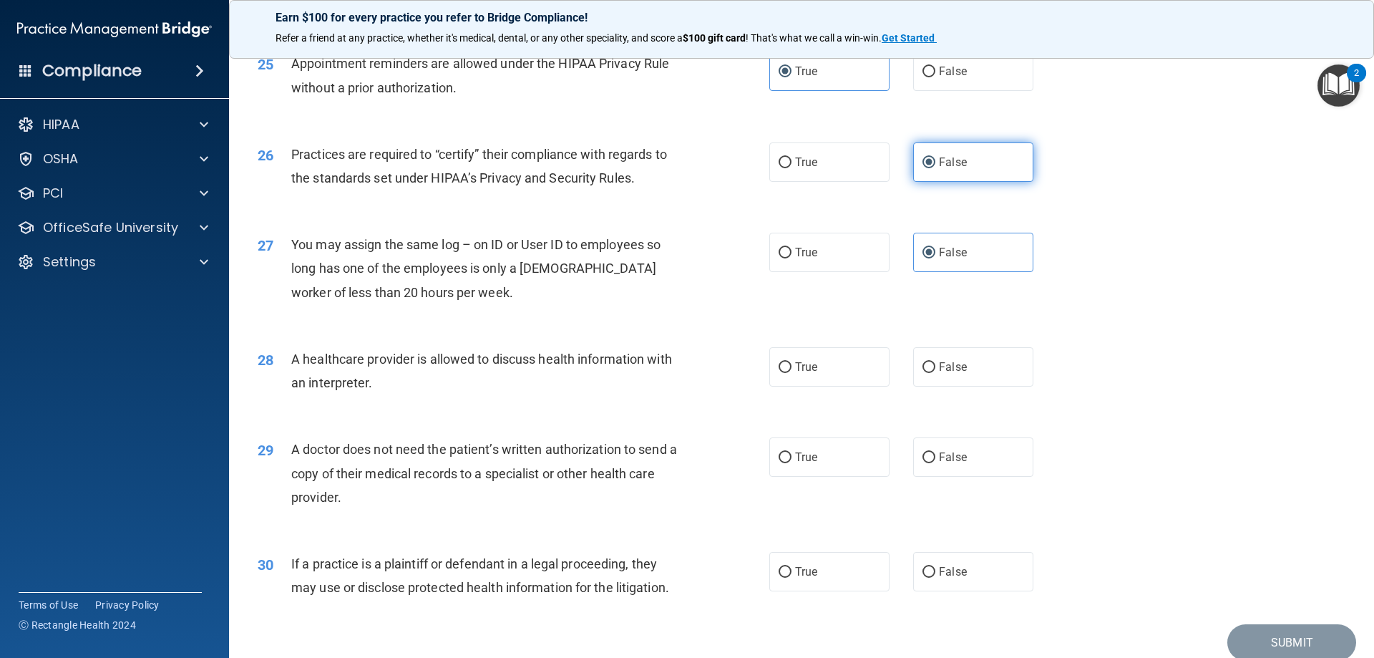
scroll to position [2648, 0]
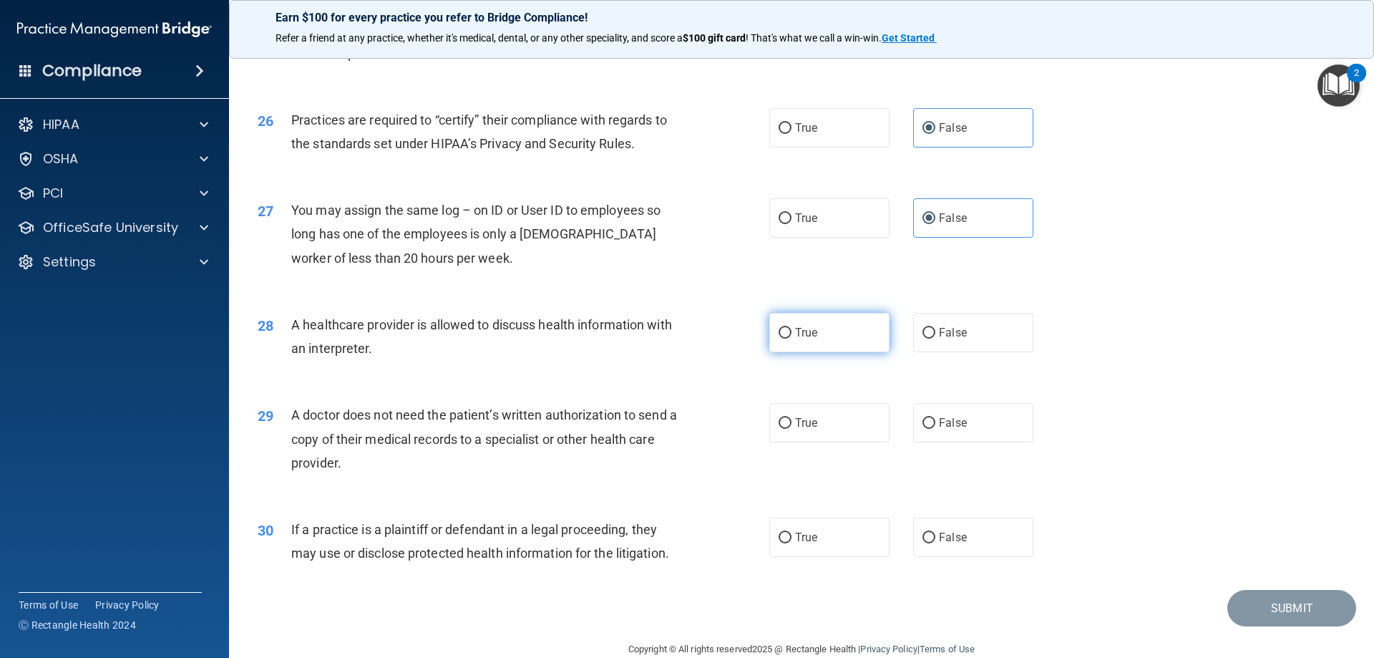
click at [815, 336] on label "True" at bounding box center [829, 332] width 120 height 39
click at [792, 336] on input "True" at bounding box center [785, 333] width 13 height 11
radio input "true"
click at [823, 425] on label "True" at bounding box center [829, 422] width 120 height 39
click at [792, 425] on input "True" at bounding box center [785, 423] width 13 height 11
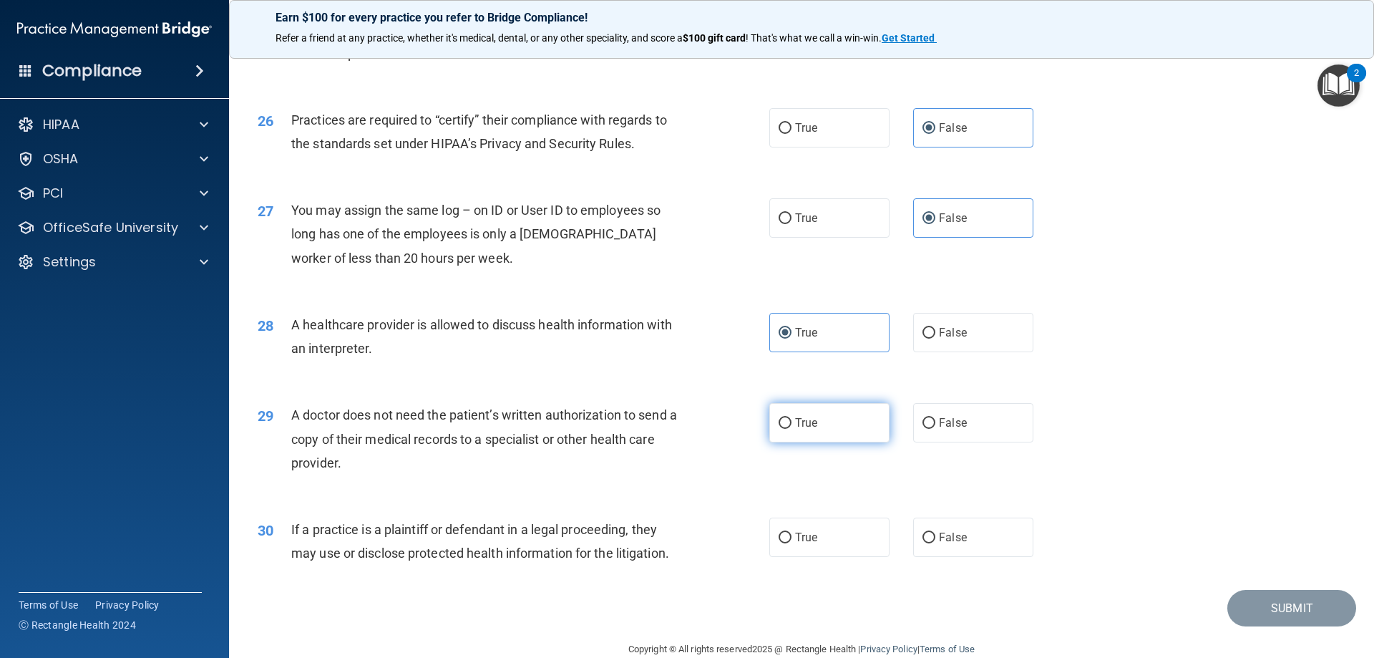
radio input "true"
click at [824, 530] on label "True" at bounding box center [829, 537] width 120 height 39
click at [792, 533] on input "True" at bounding box center [785, 538] width 13 height 11
radio input "true"
click at [1271, 616] on button "Submit" at bounding box center [1292, 608] width 129 height 37
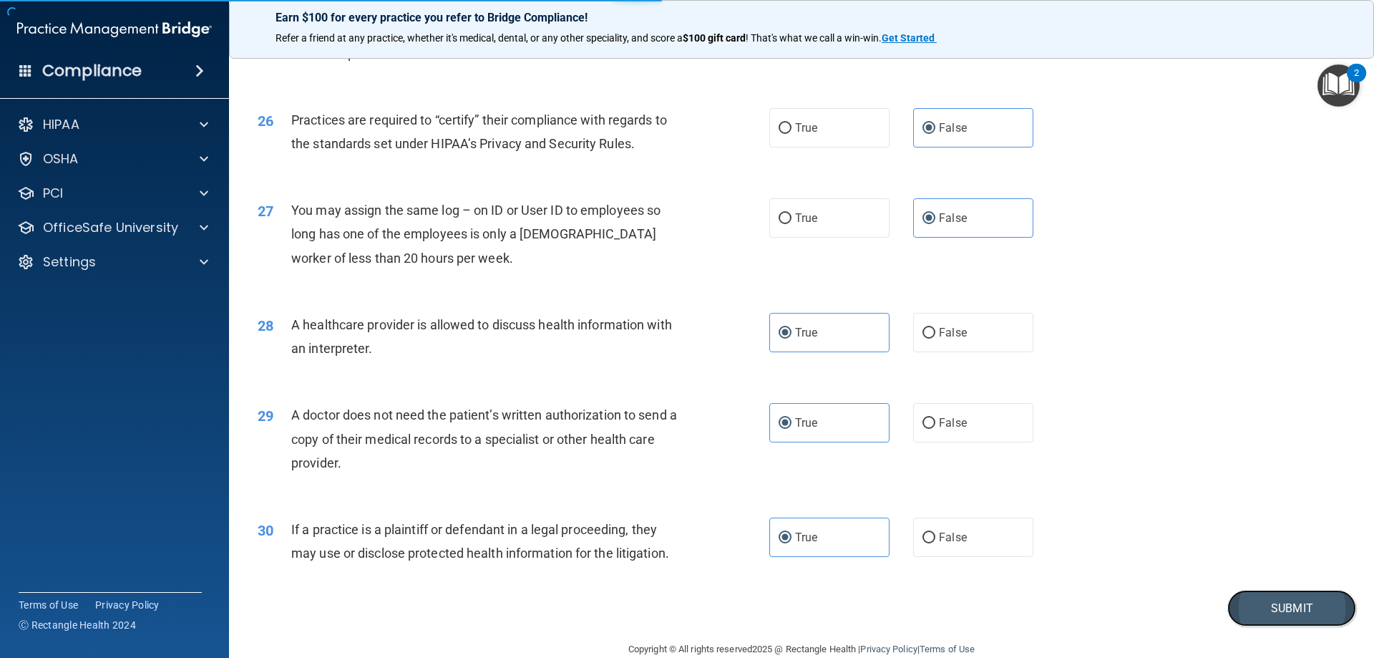
click at [1275, 598] on button "Submit" at bounding box center [1292, 608] width 129 height 37
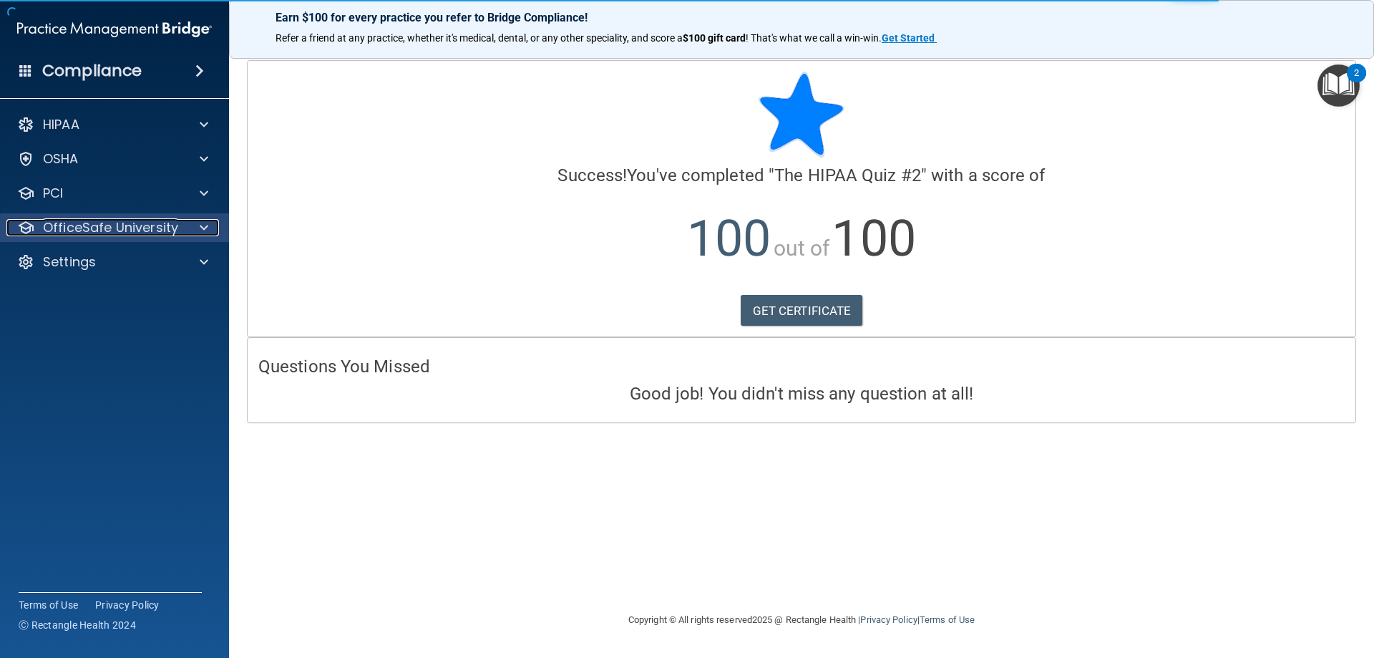
click at [99, 235] on p "OfficeSafe University" at bounding box center [110, 227] width 135 height 17
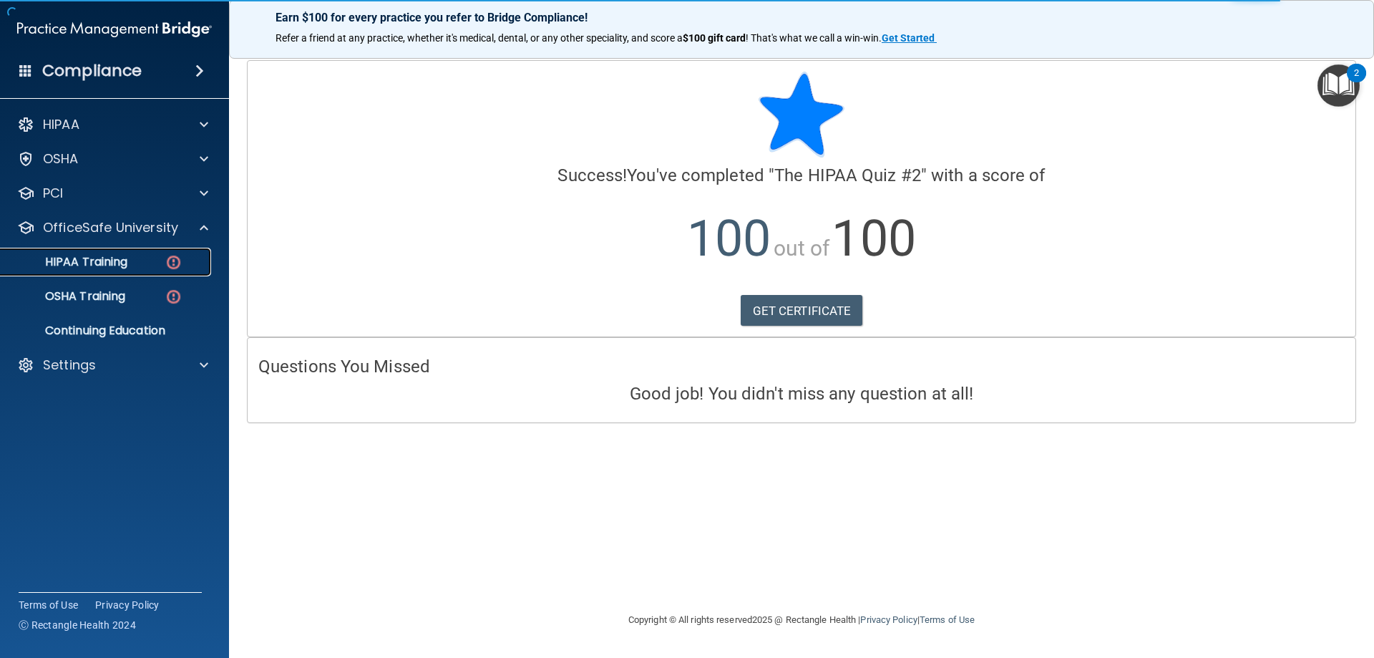
click at [102, 268] on p "HIPAA Training" at bounding box center [68, 262] width 118 height 14
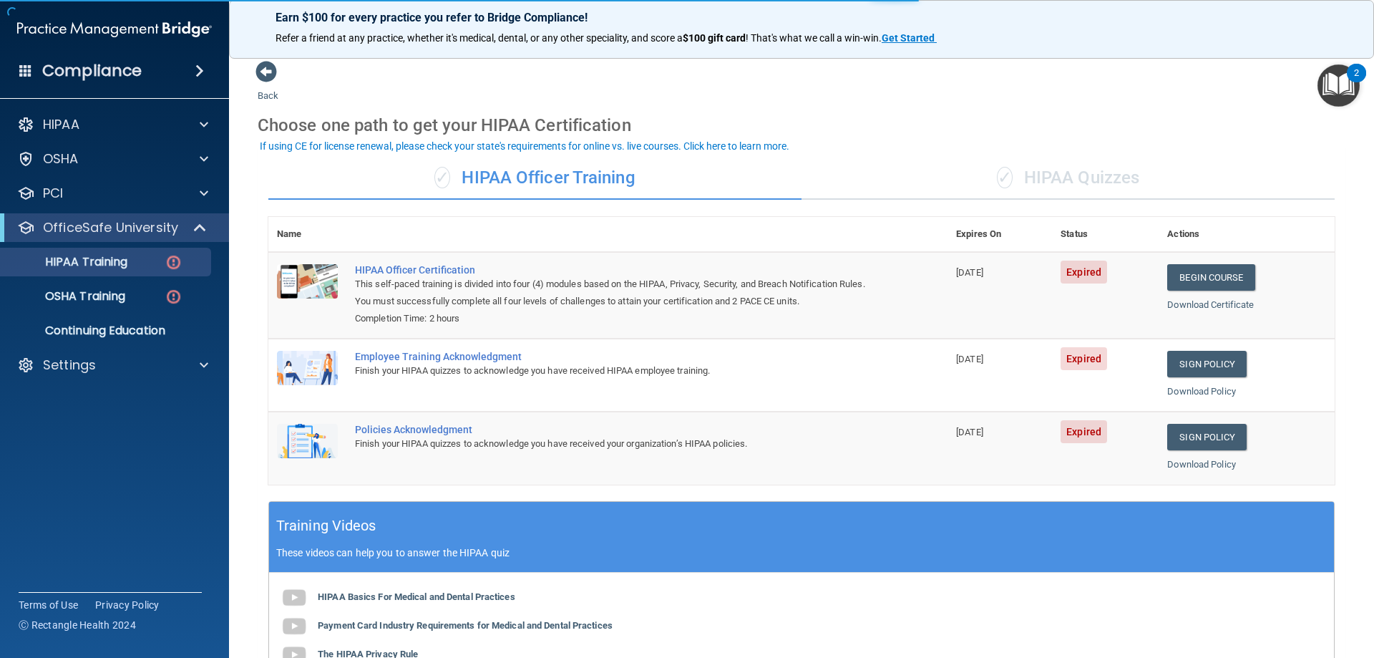
click at [1087, 158] on div "✓ HIPAA Quizzes" at bounding box center [1068, 178] width 533 height 43
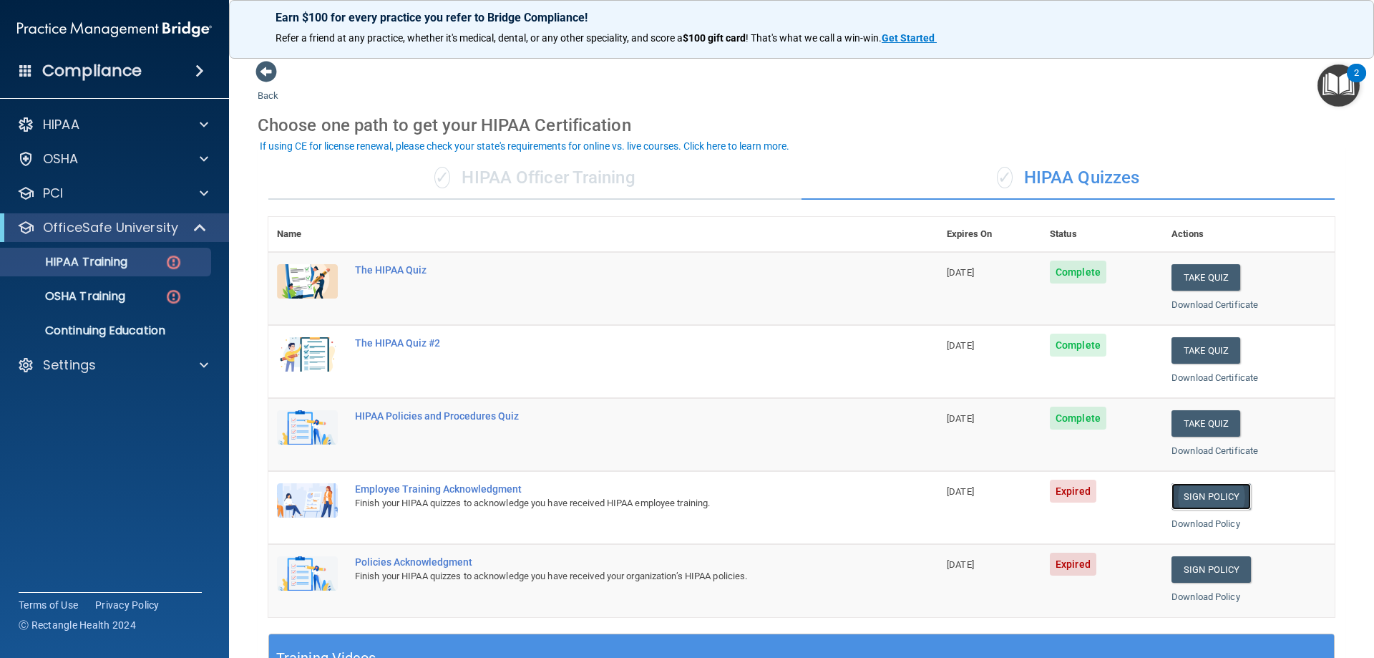
click at [1218, 494] on link "Sign Policy" at bounding box center [1211, 496] width 79 height 26
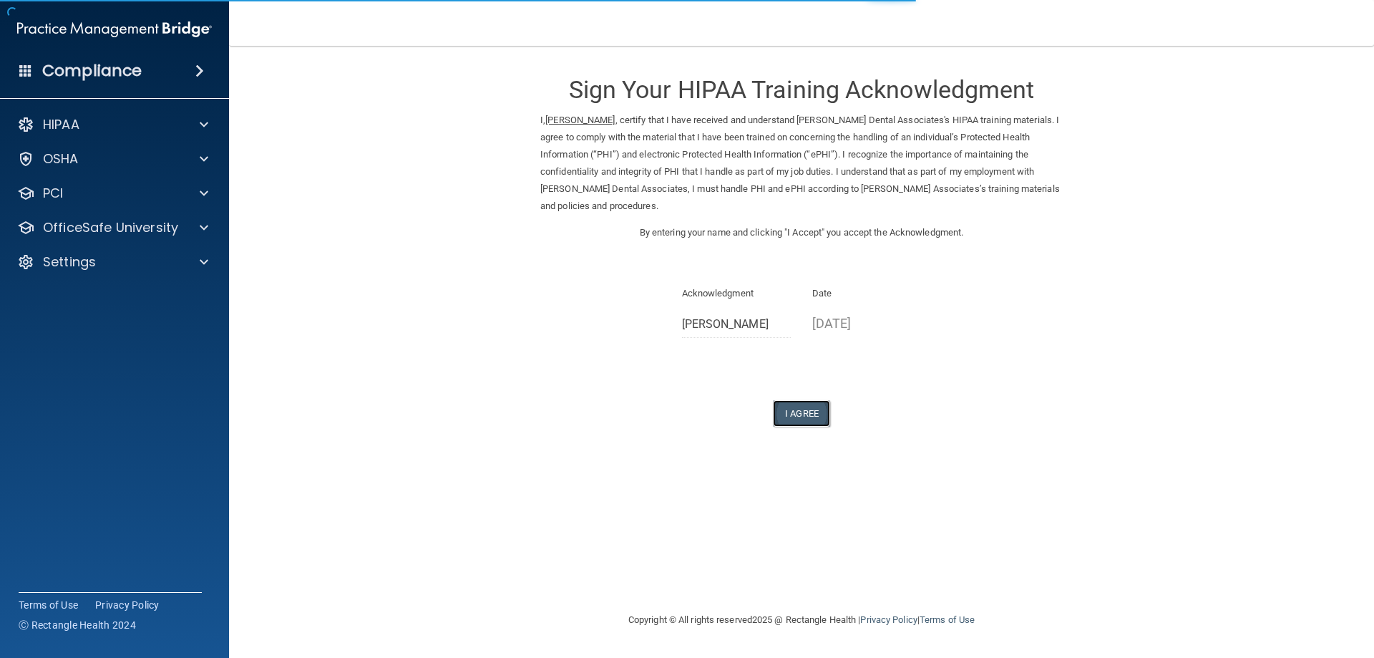
click at [818, 422] on button "I Agree" at bounding box center [801, 413] width 57 height 26
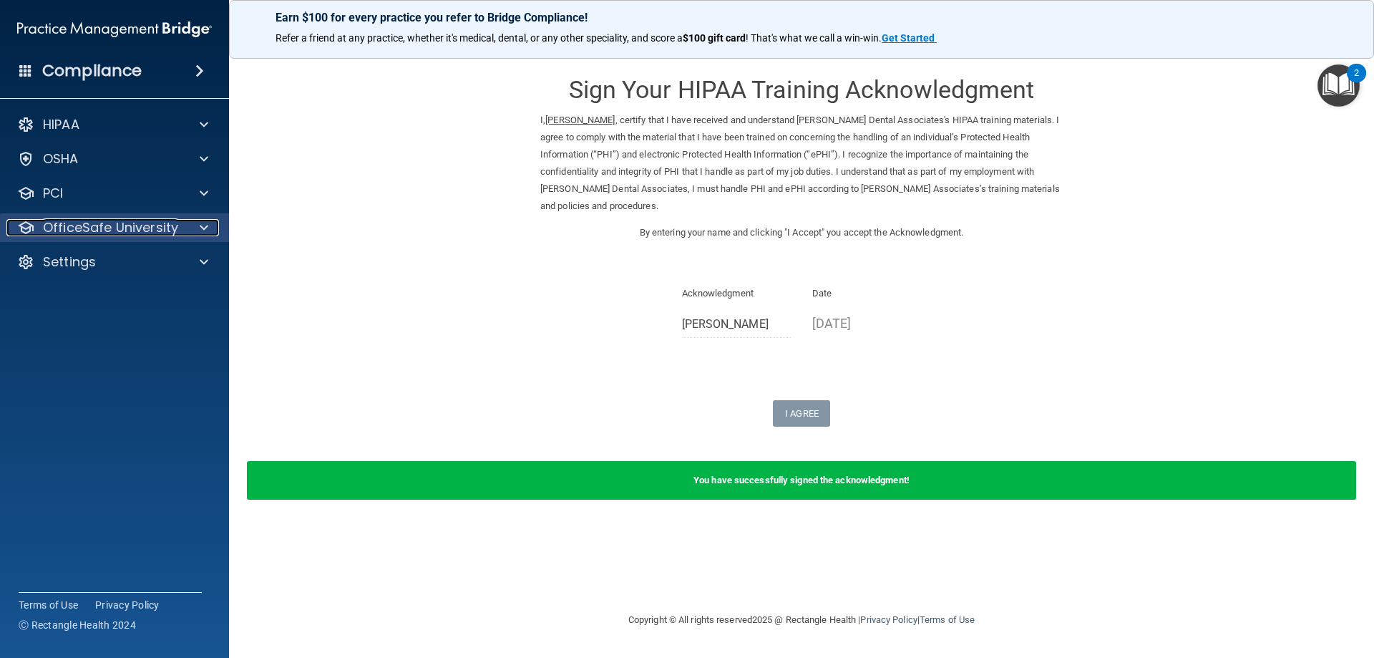
click at [139, 230] on p "OfficeSafe University" at bounding box center [110, 227] width 135 height 17
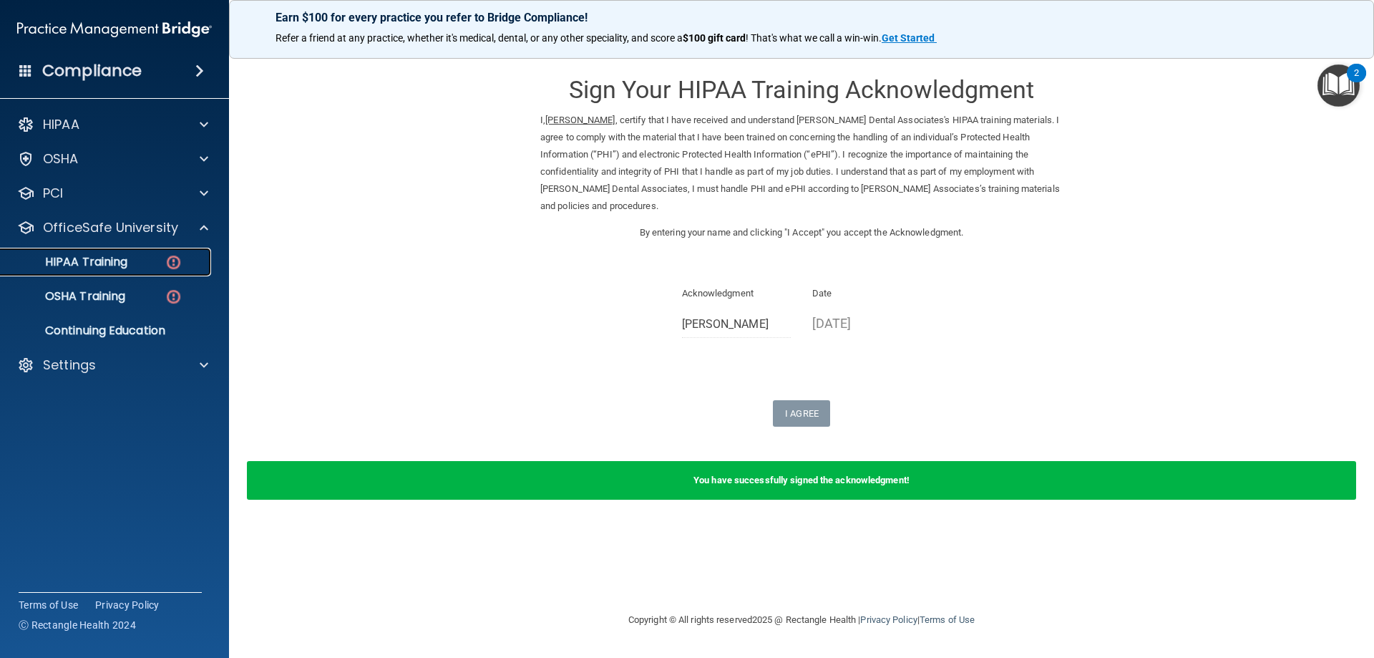
click at [137, 274] on link "HIPAA Training" at bounding box center [98, 262] width 225 height 29
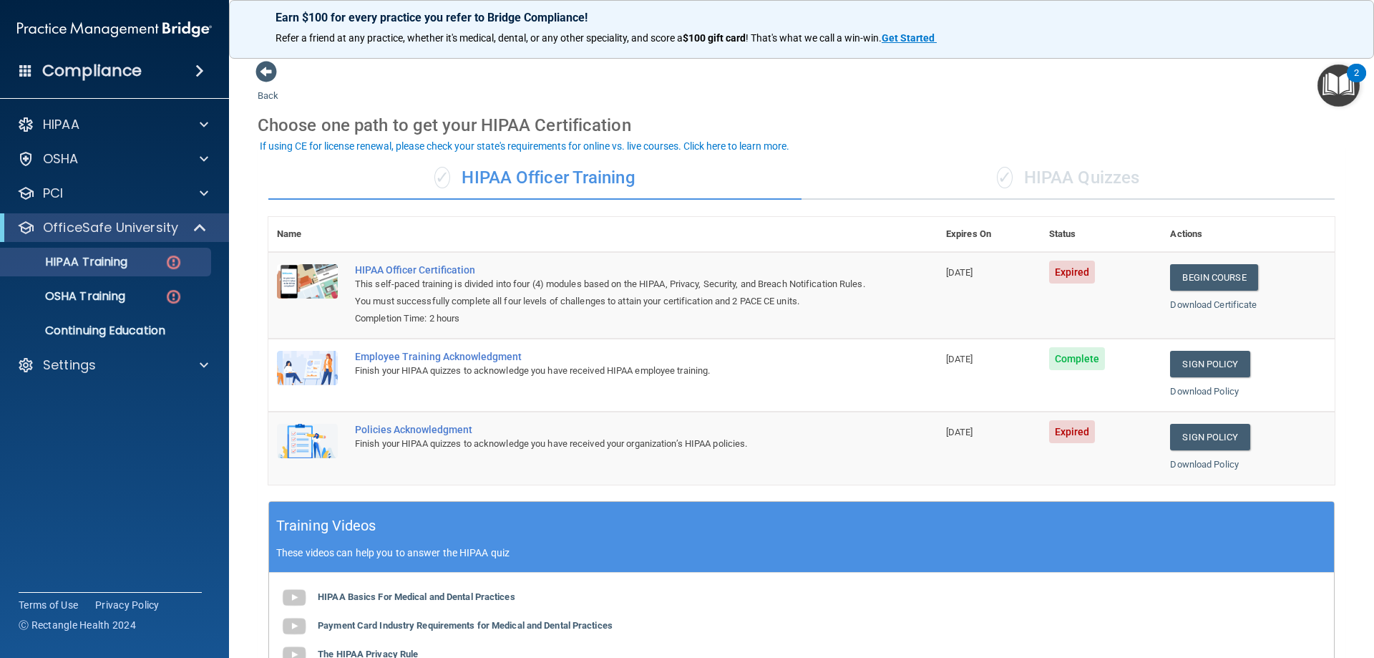
click at [1106, 183] on div "✓ HIPAA Quizzes" at bounding box center [1068, 178] width 533 height 43
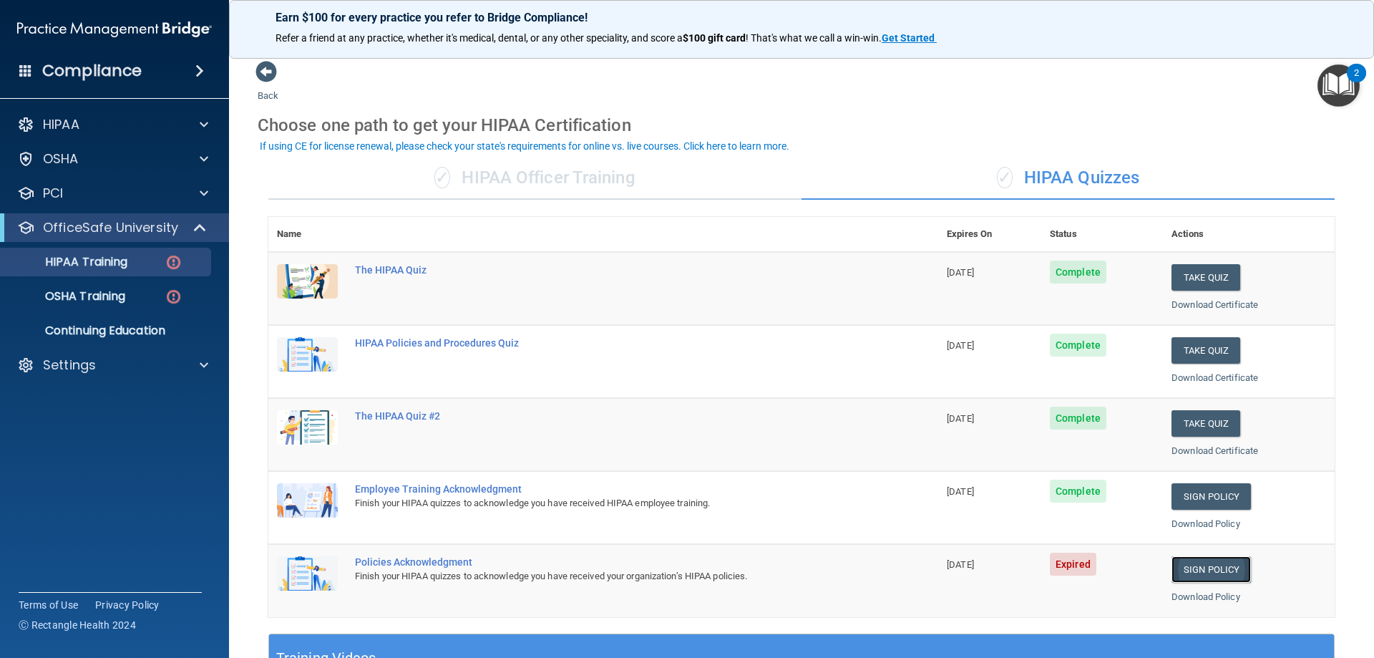
click at [1191, 577] on link "Sign Policy" at bounding box center [1211, 569] width 79 height 26
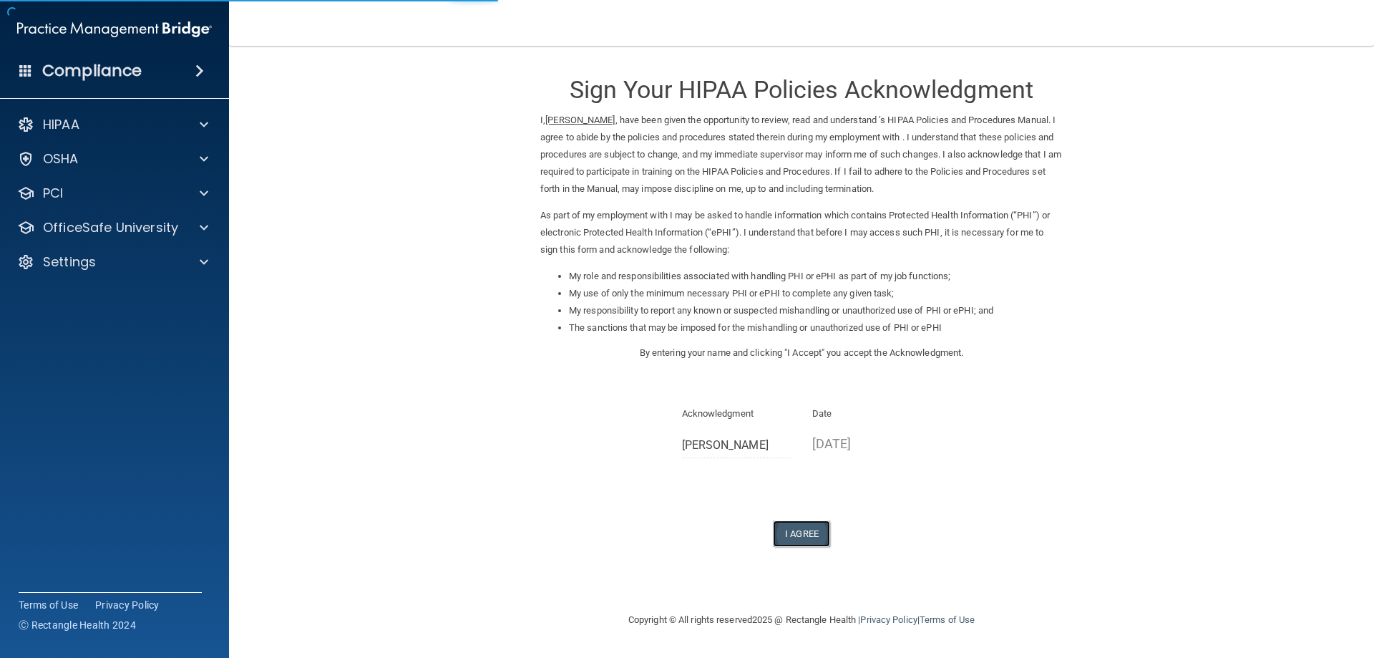
click at [822, 535] on button "I Agree" at bounding box center [801, 533] width 57 height 26
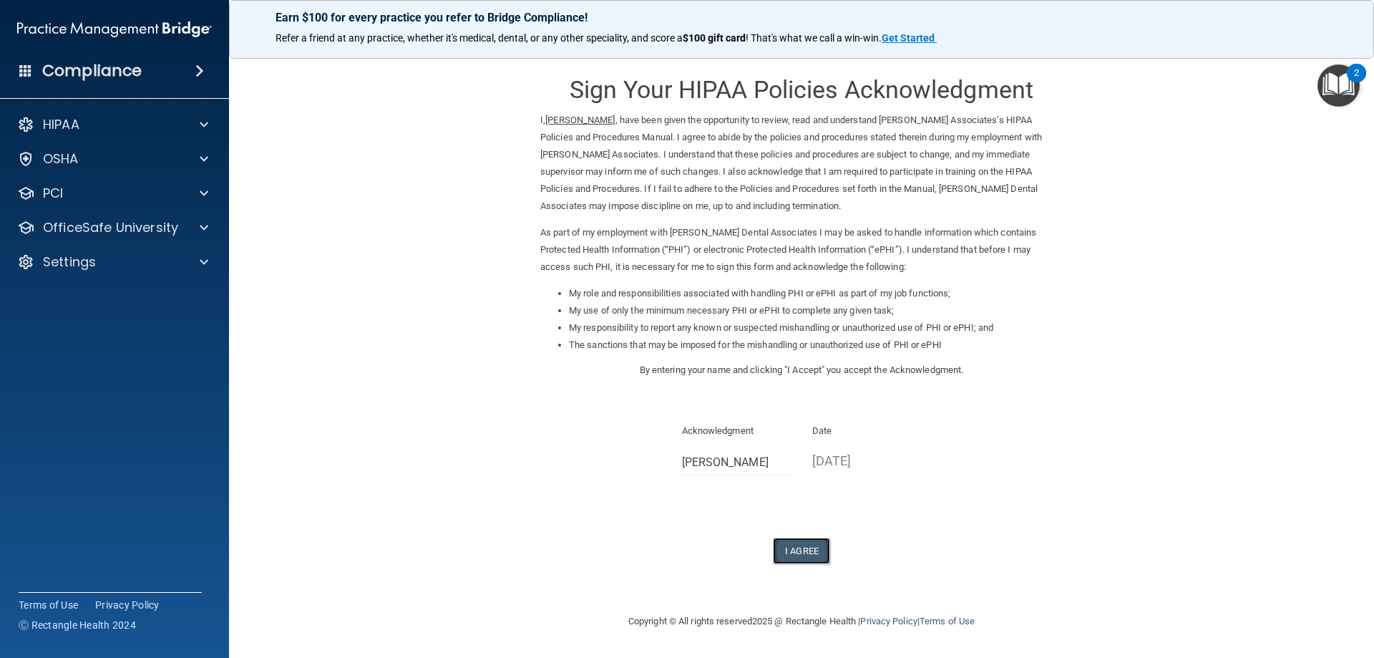
click at [825, 543] on button "I Agree" at bounding box center [801, 551] width 57 height 26
click at [786, 549] on button "I Agree" at bounding box center [801, 551] width 57 height 26
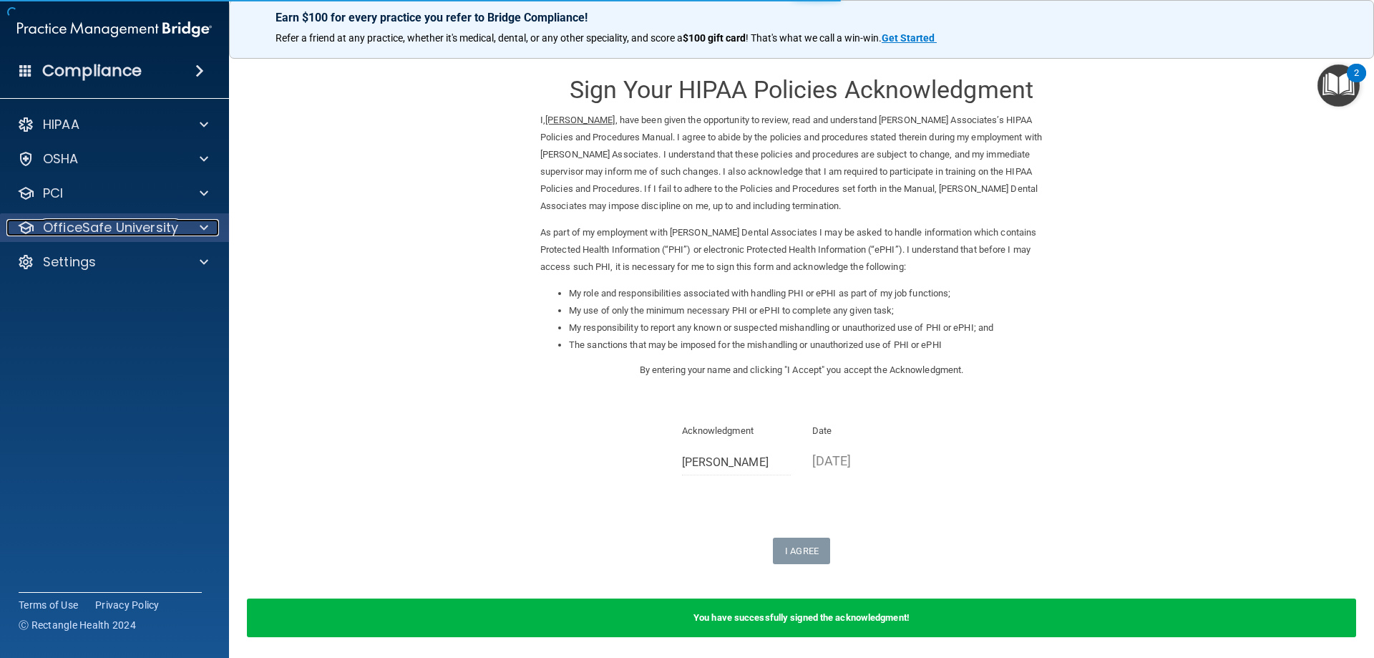
click at [16, 231] on div "OfficeSafe University" at bounding box center [95, 227] width 178 height 17
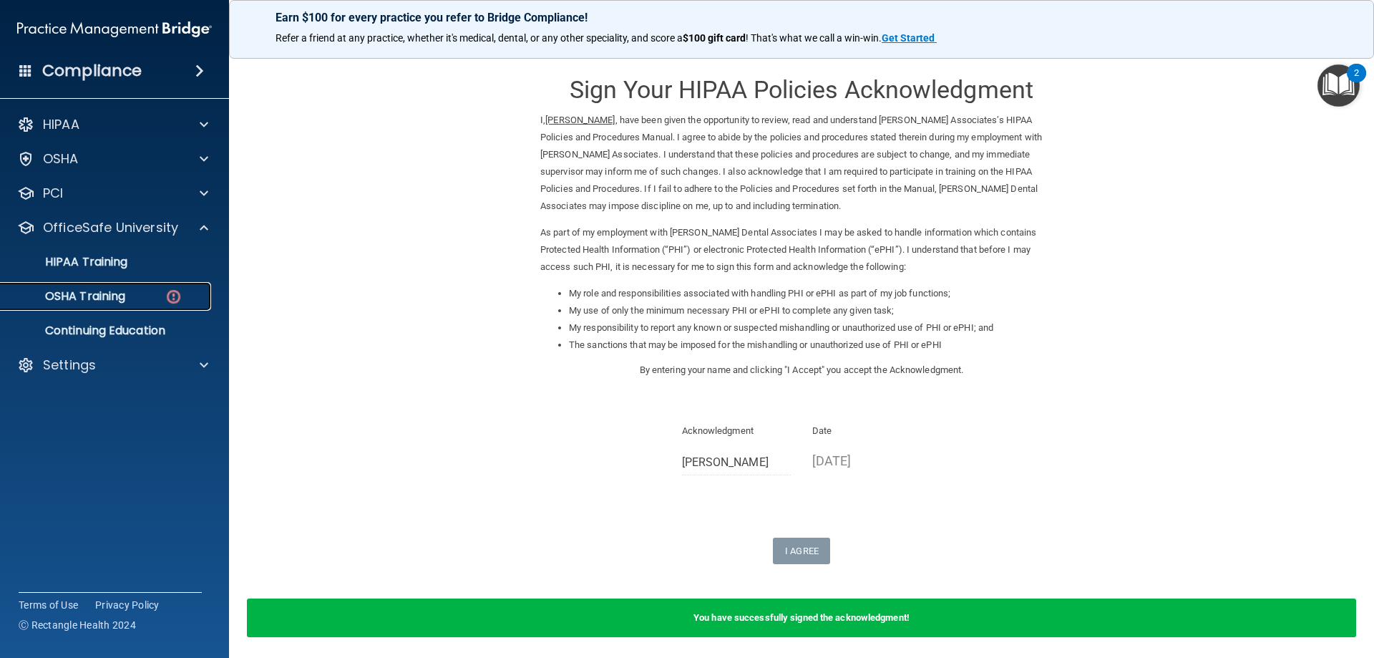
click at [125, 296] on p "OSHA Training" at bounding box center [67, 296] width 116 height 14
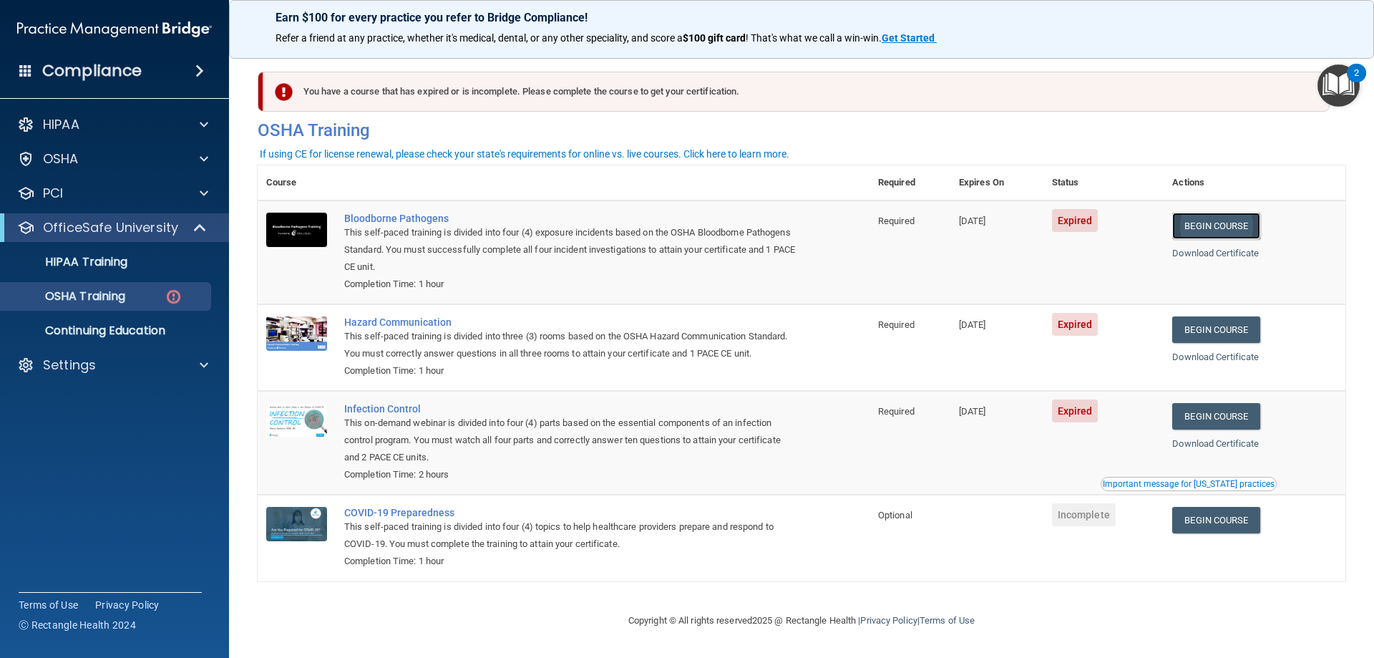
click at [1215, 235] on link "Begin Course" at bounding box center [1215, 226] width 87 height 26
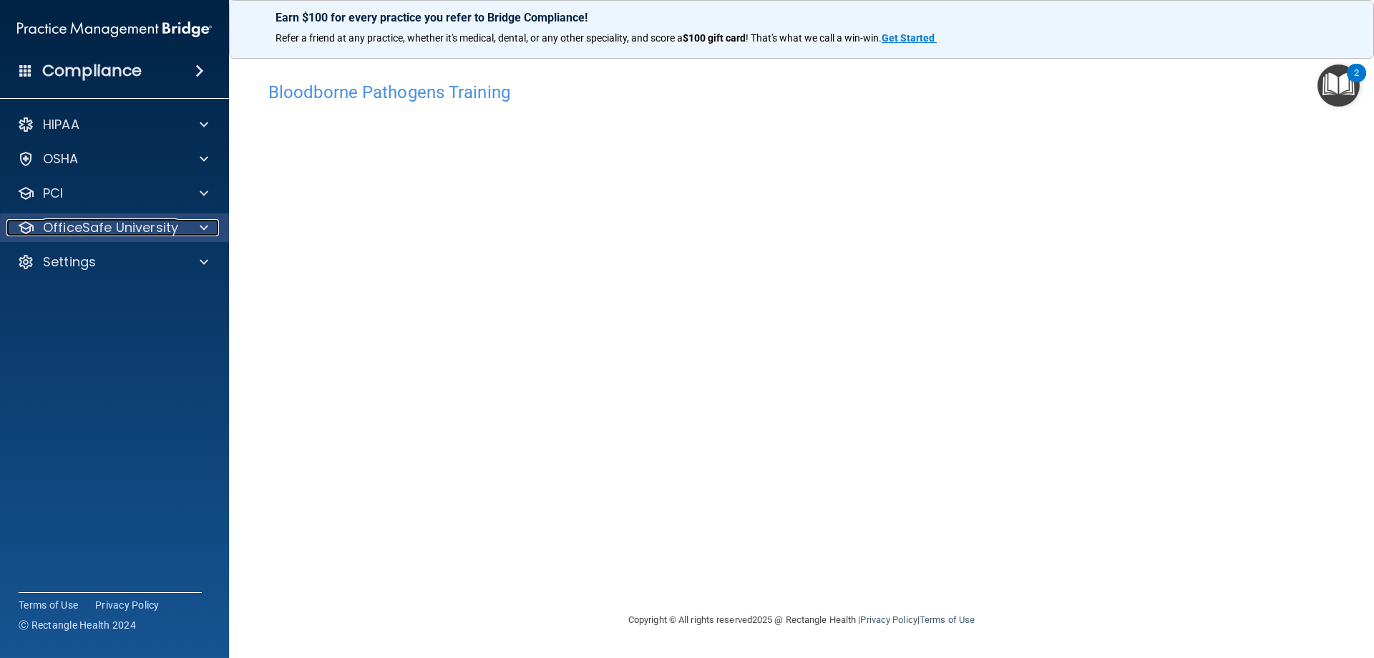
click at [38, 221] on div "OfficeSafe University" at bounding box center [95, 227] width 178 height 17
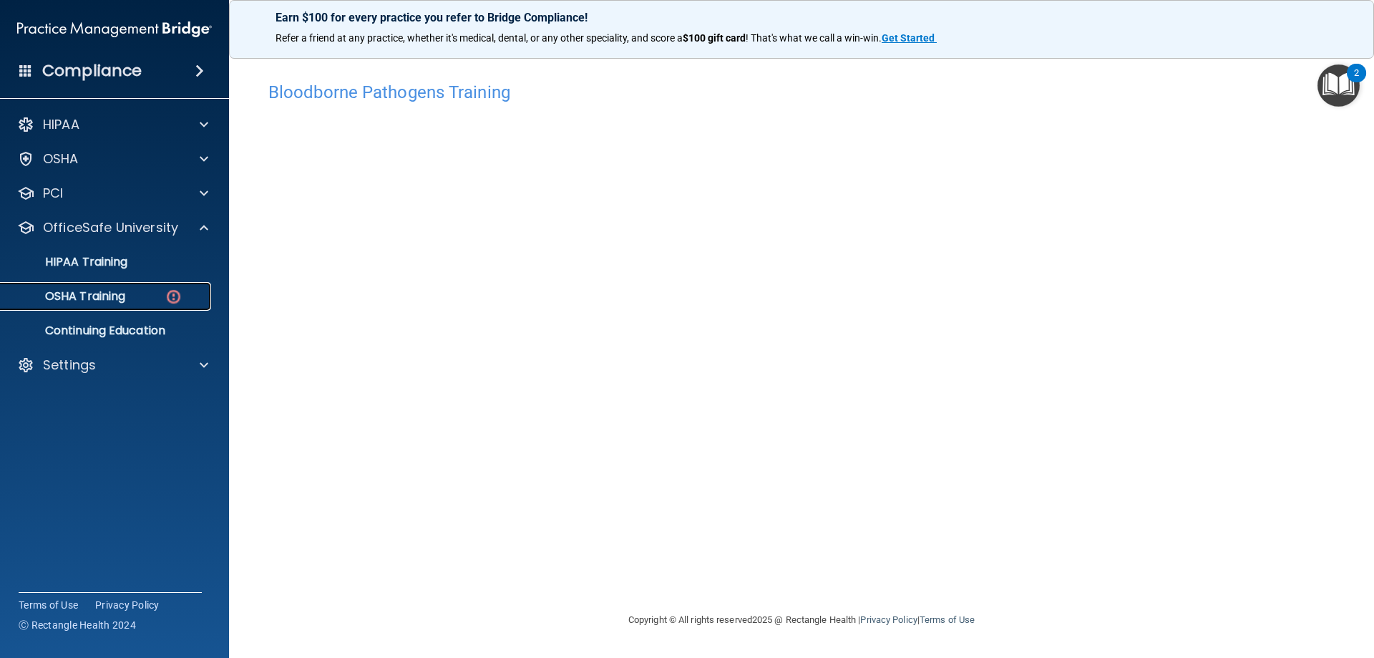
click at [83, 307] on link "OSHA Training" at bounding box center [98, 296] width 225 height 29
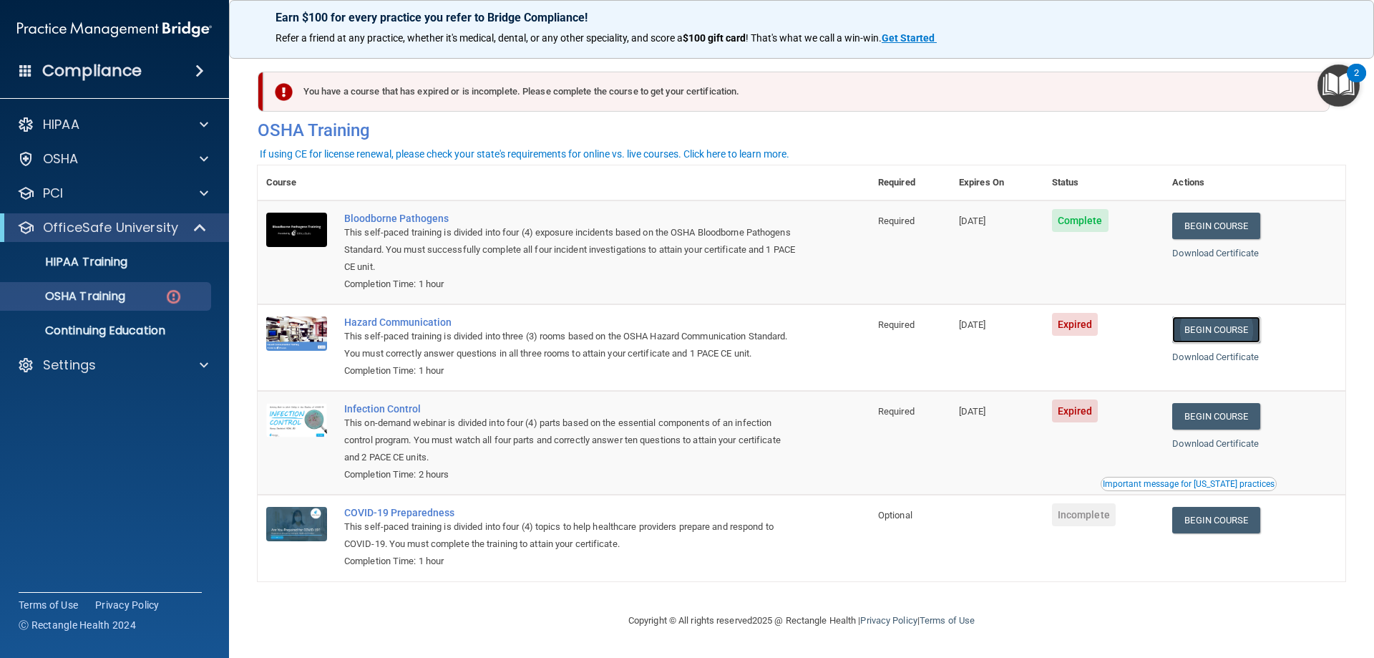
click at [1198, 339] on link "Begin Course" at bounding box center [1215, 329] width 87 height 26
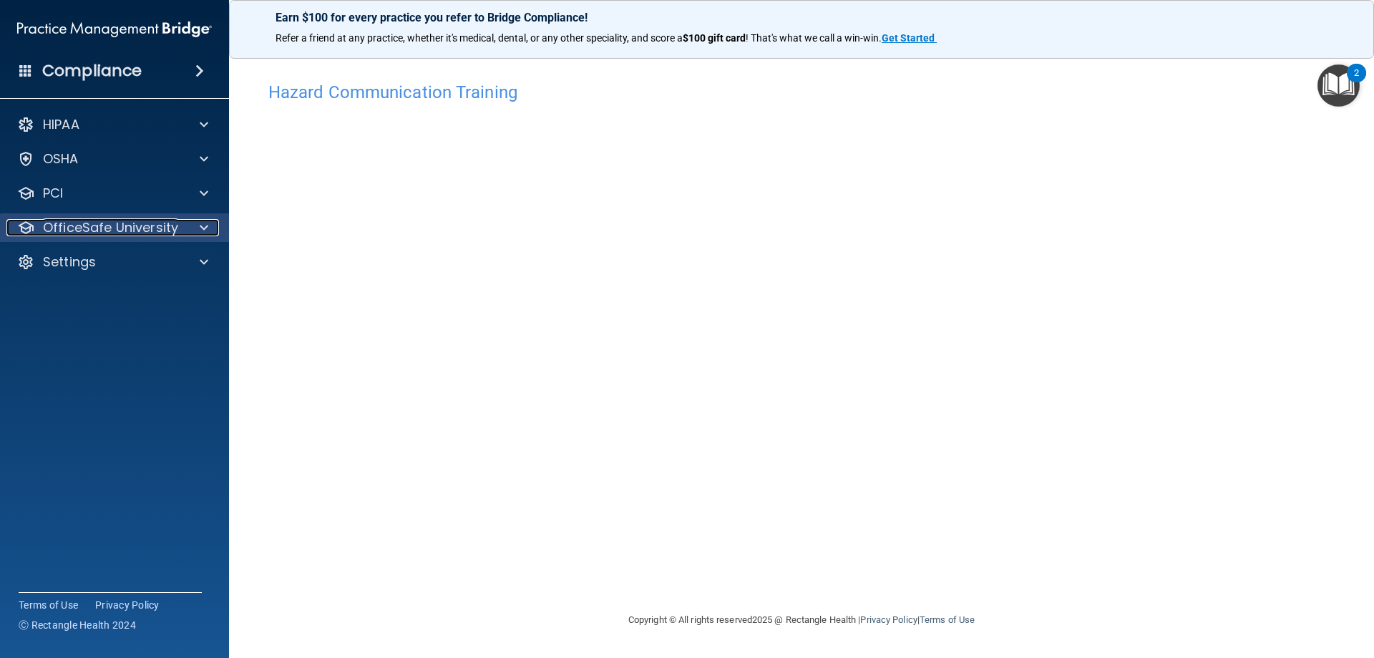
click at [123, 224] on p "OfficeSafe University" at bounding box center [110, 227] width 135 height 17
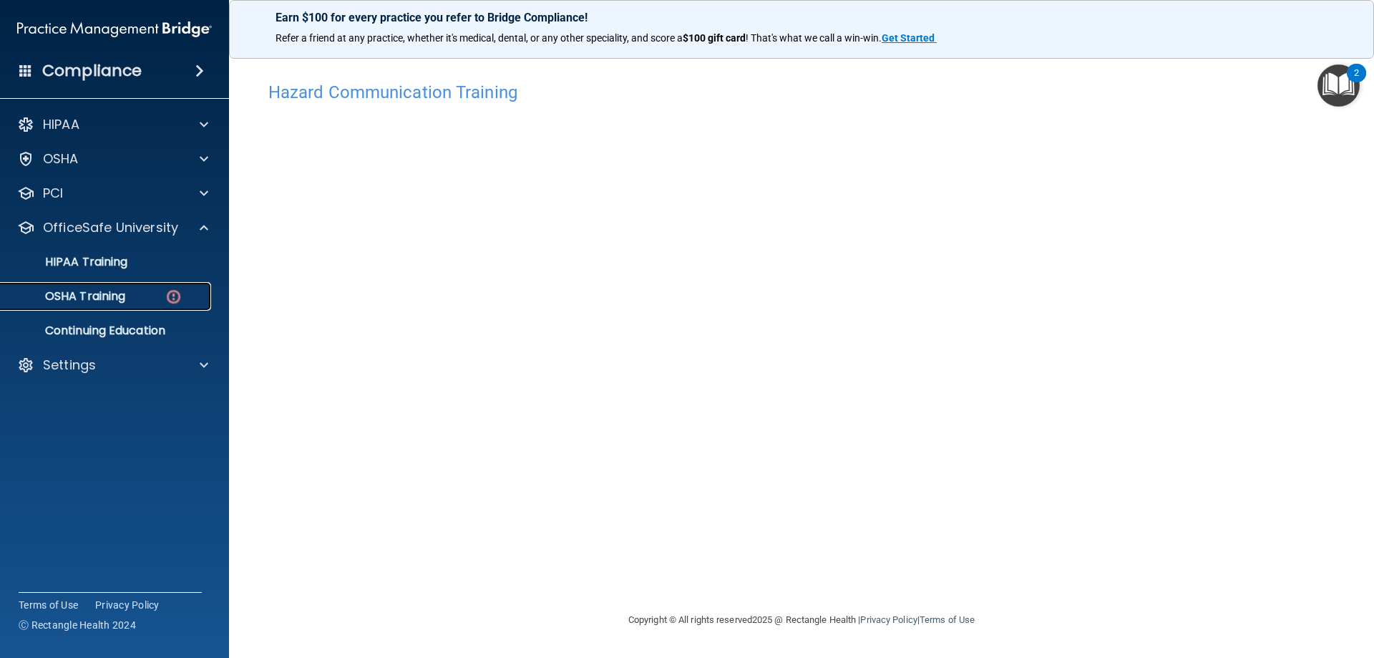
click at [157, 296] on div "OSHA Training" at bounding box center [106, 296] width 195 height 14
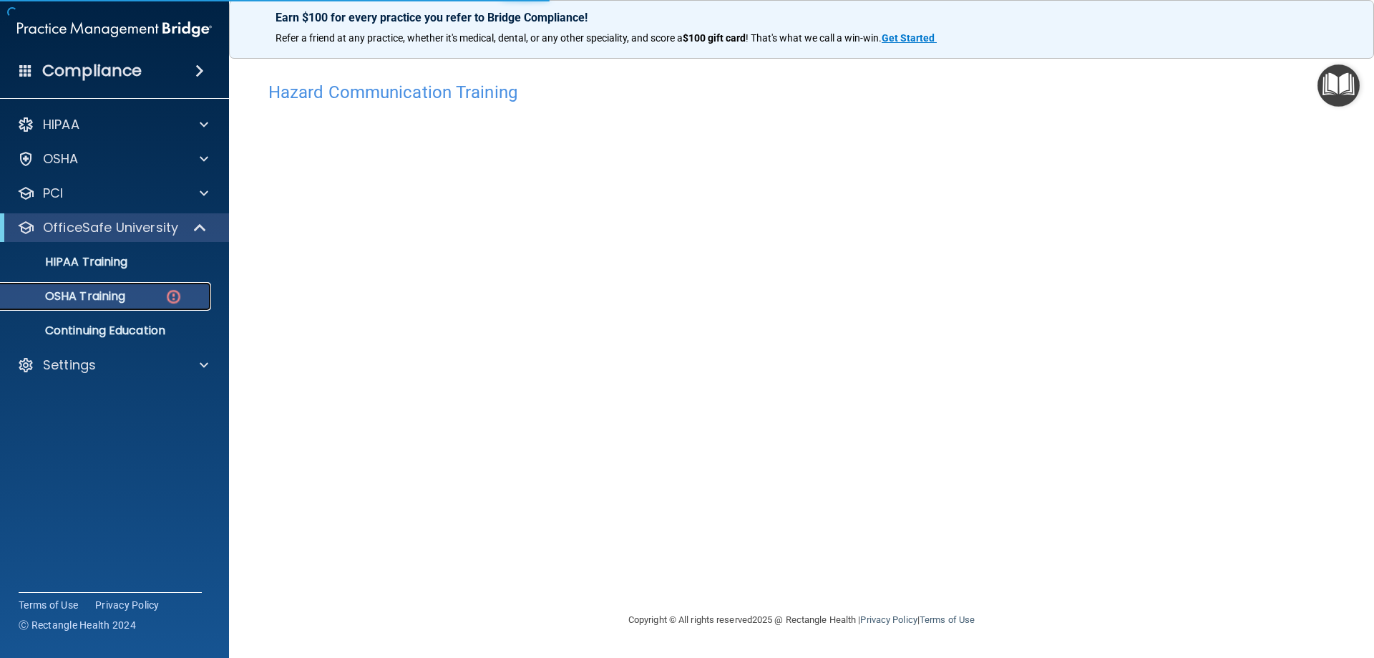
click at [165, 296] on img at bounding box center [174, 297] width 18 height 18
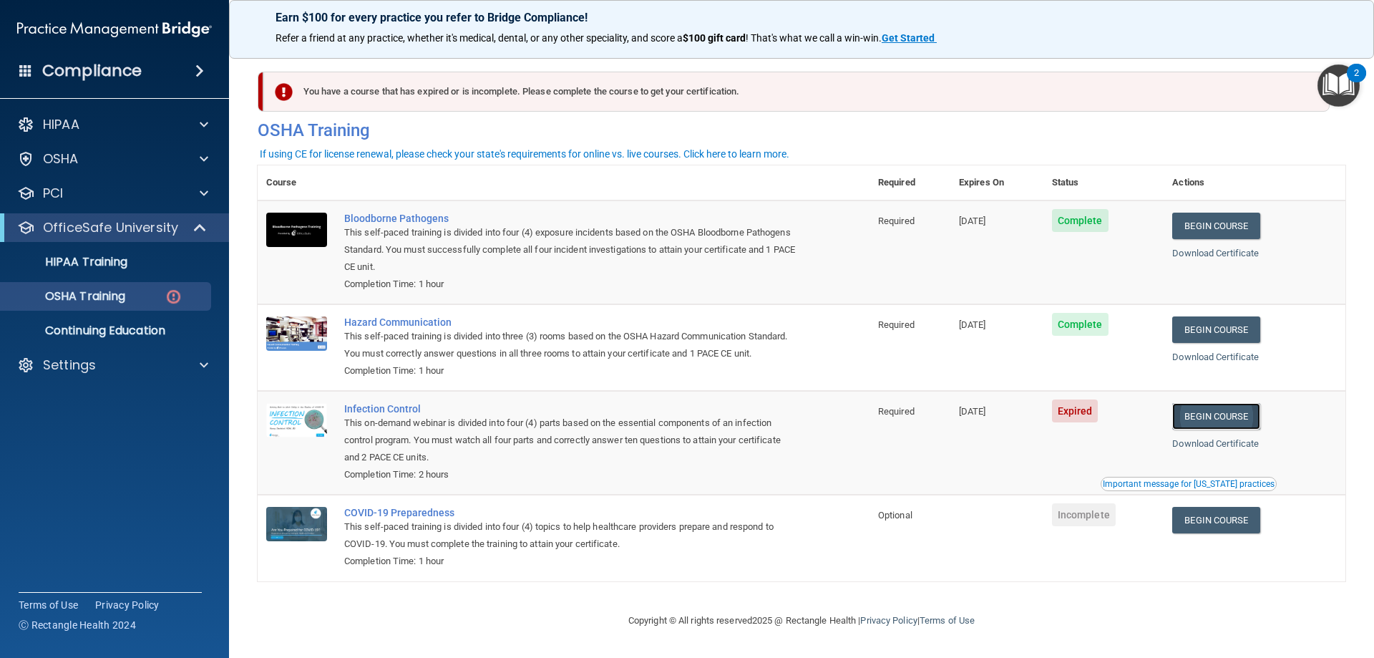
click at [1206, 429] on link "Begin Course" at bounding box center [1215, 416] width 87 height 26
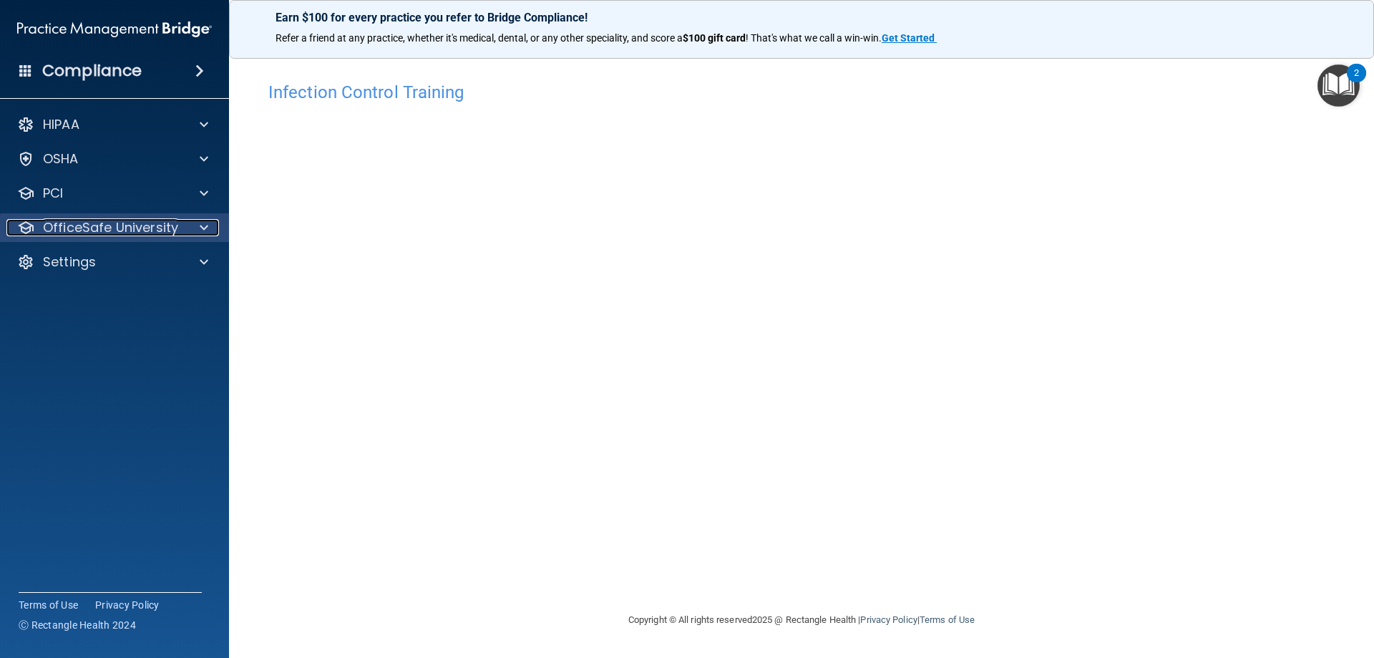
click at [24, 235] on div at bounding box center [25, 227] width 17 height 17
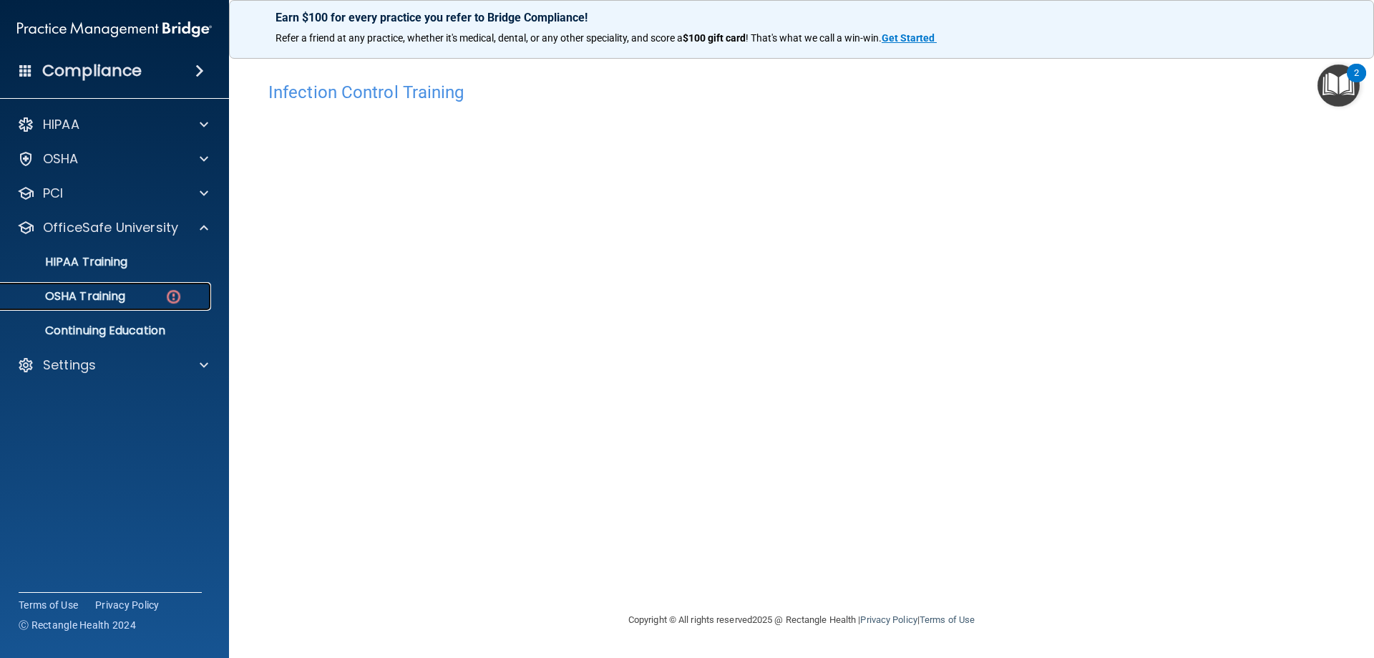
click at [108, 286] on link "OSHA Training" at bounding box center [98, 296] width 225 height 29
